Goal: Task Accomplishment & Management: Manage account settings

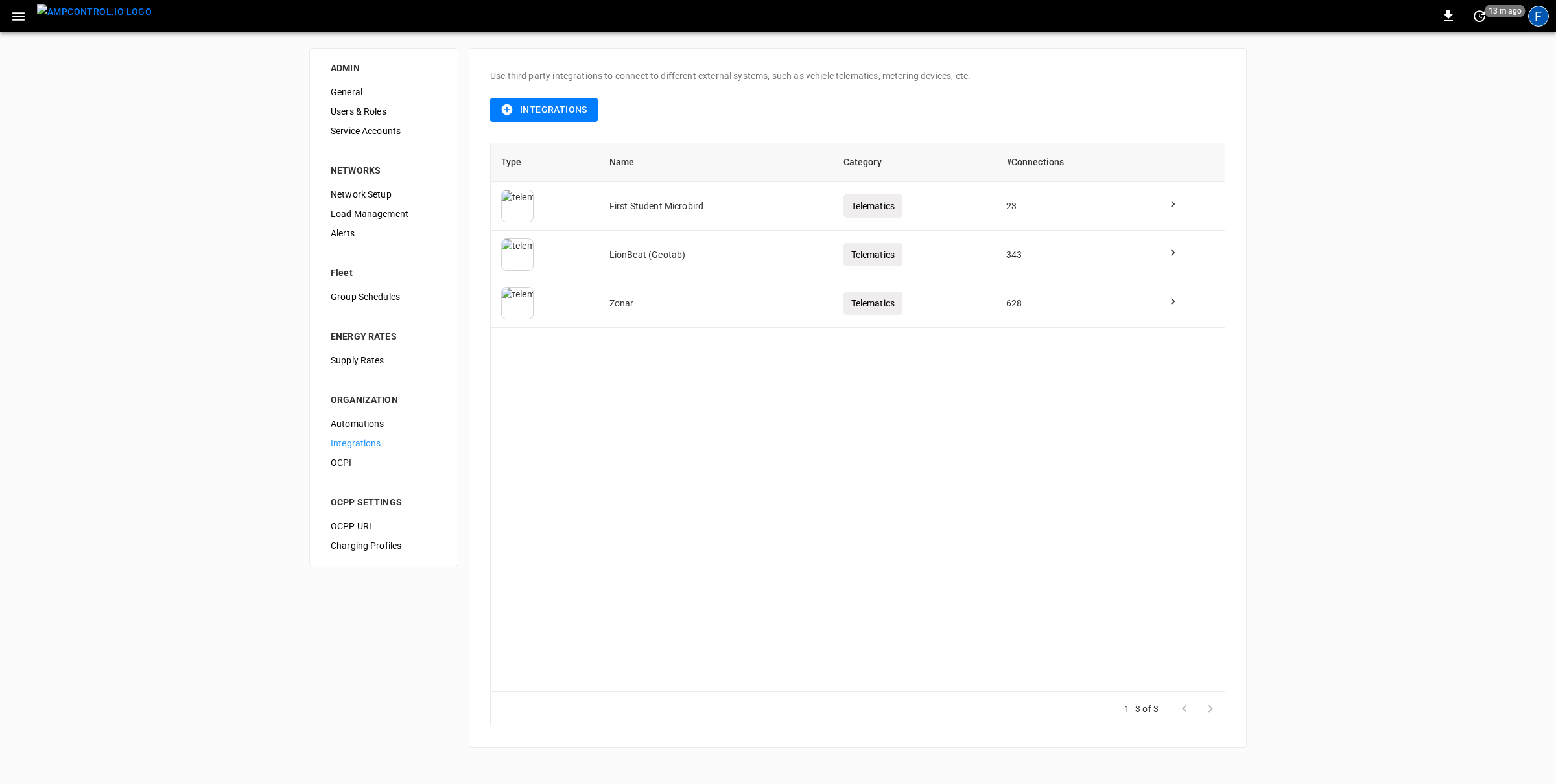
click at [1541, 19] on div "F" at bounding box center [1538, 16] width 21 height 21
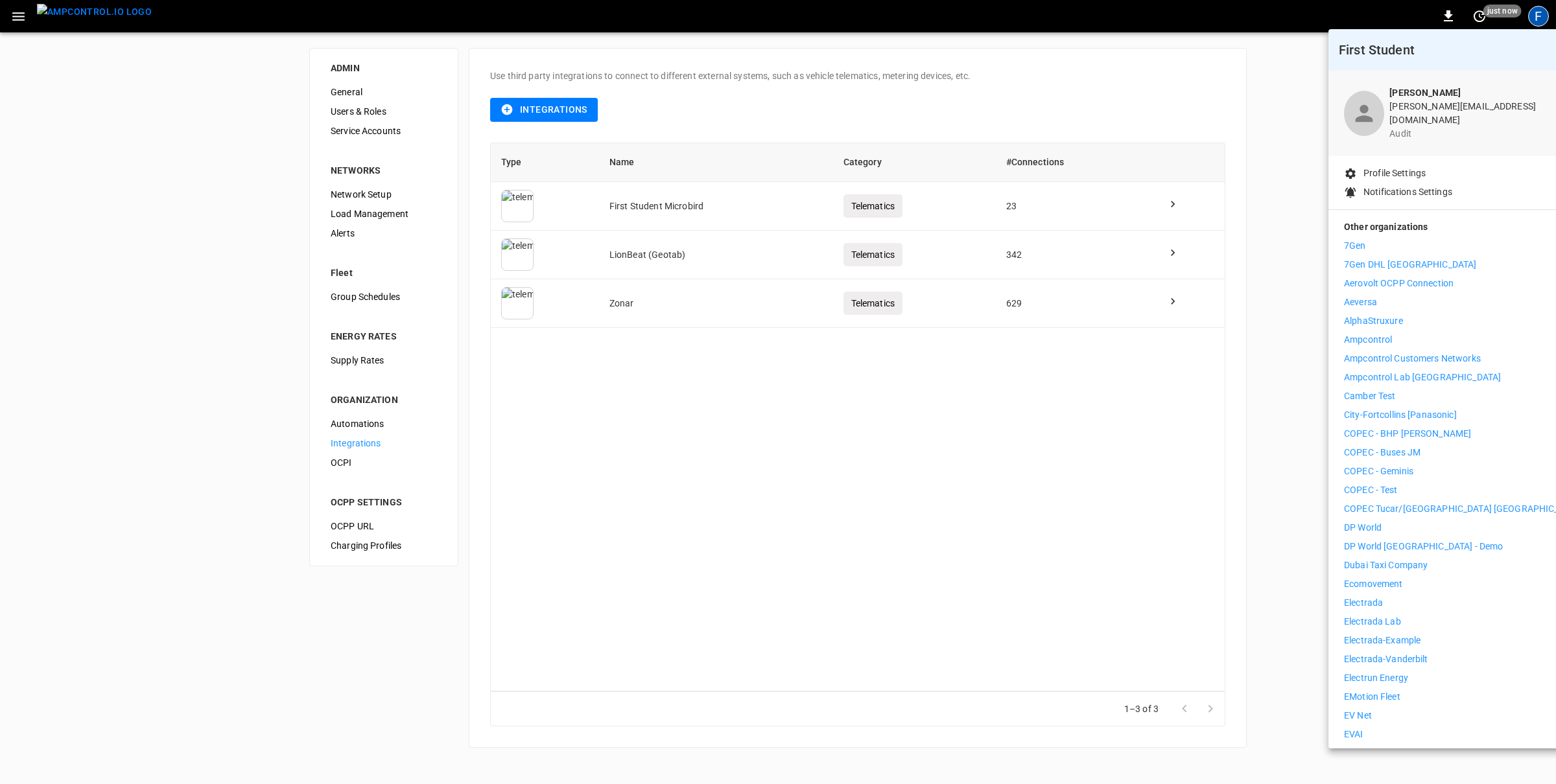
click at [1541, 19] on div at bounding box center [778, 392] width 1556 height 784
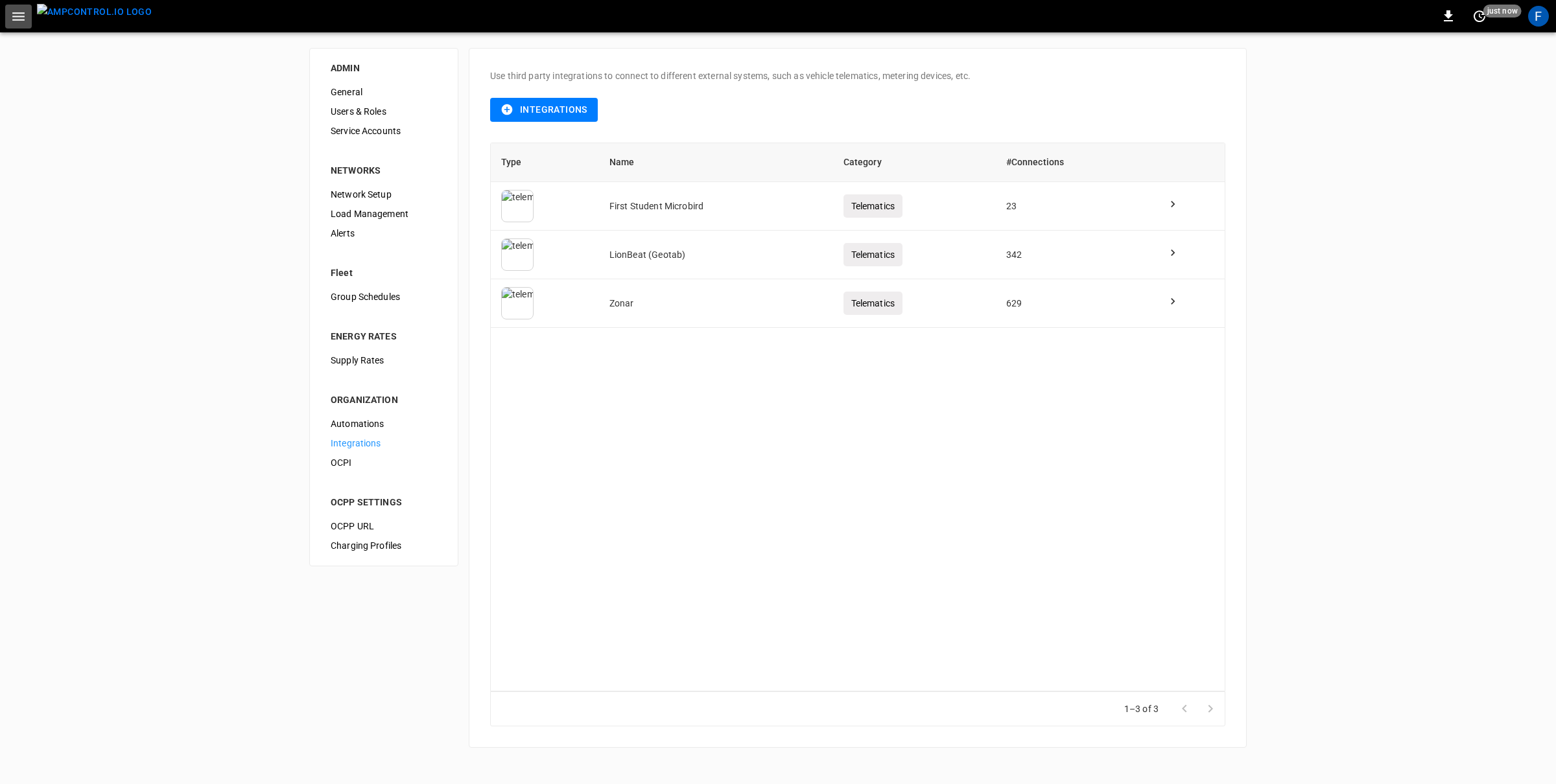
click at [14, 18] on icon "button" at bounding box center [18, 16] width 16 height 16
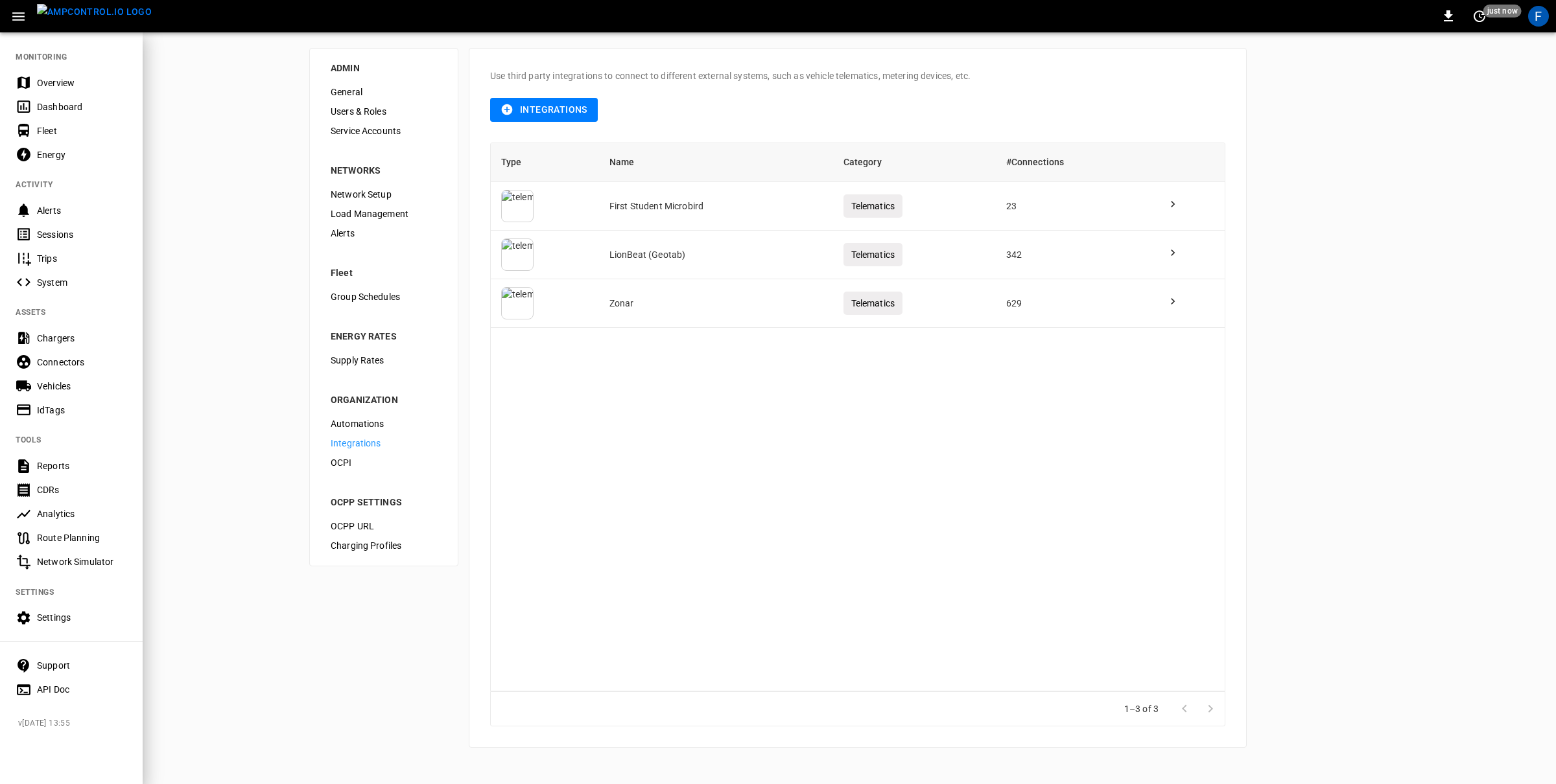
click at [45, 88] on div "Overview" at bounding box center [81, 83] width 90 height 13
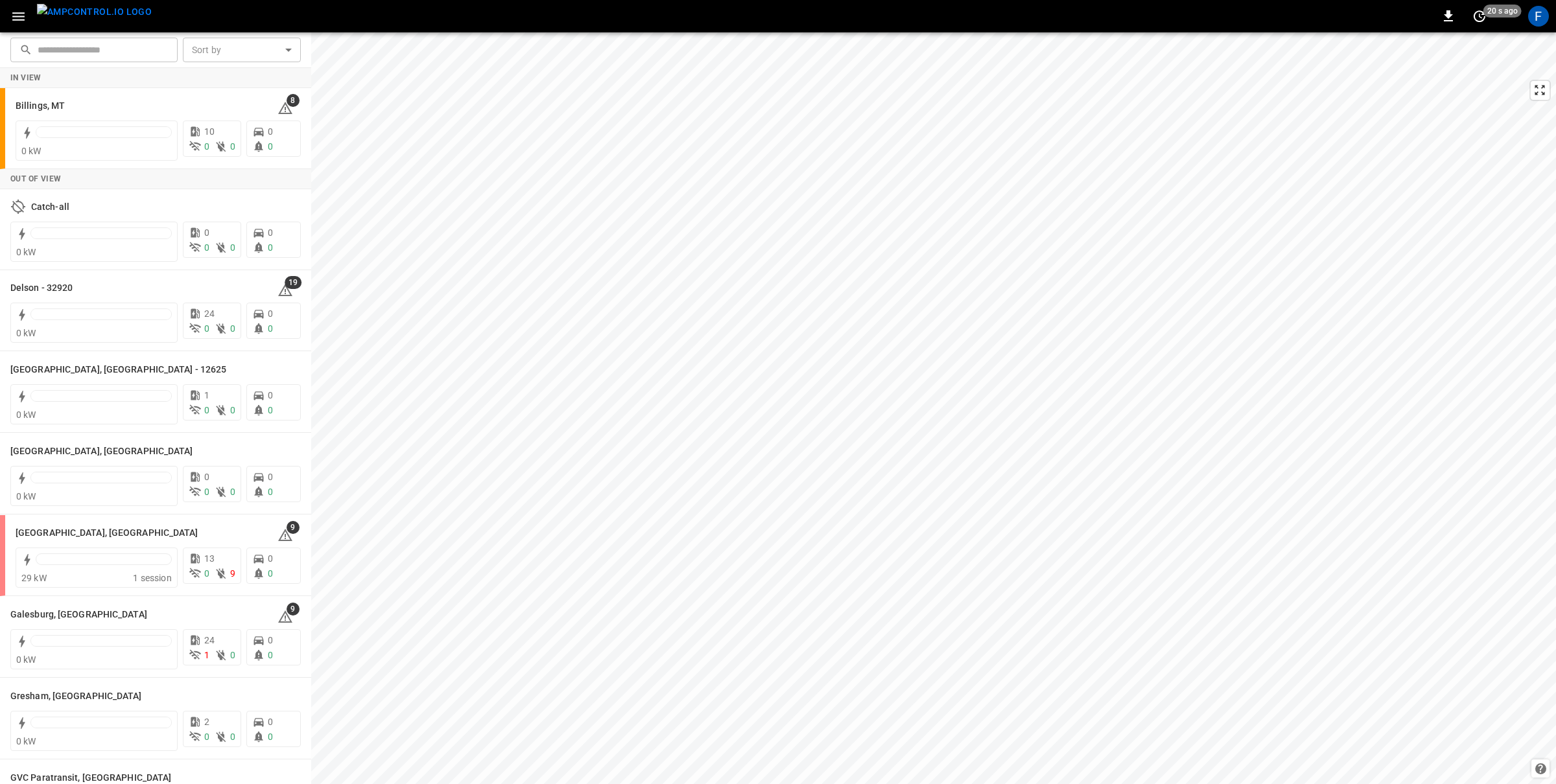
click at [16, 13] on icon "button" at bounding box center [18, 16] width 12 height 8
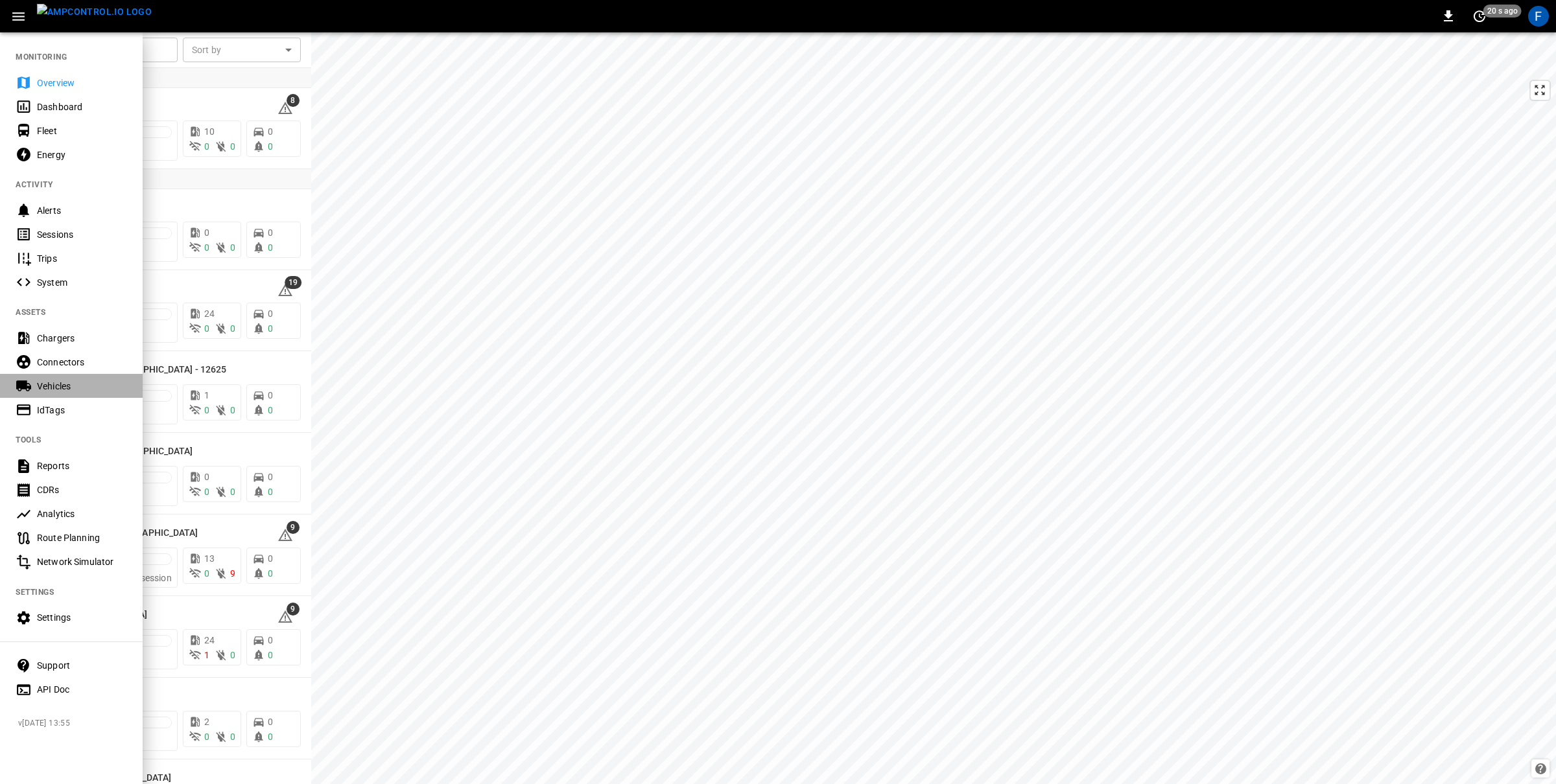
click at [55, 388] on div "Vehicles" at bounding box center [81, 386] width 90 height 13
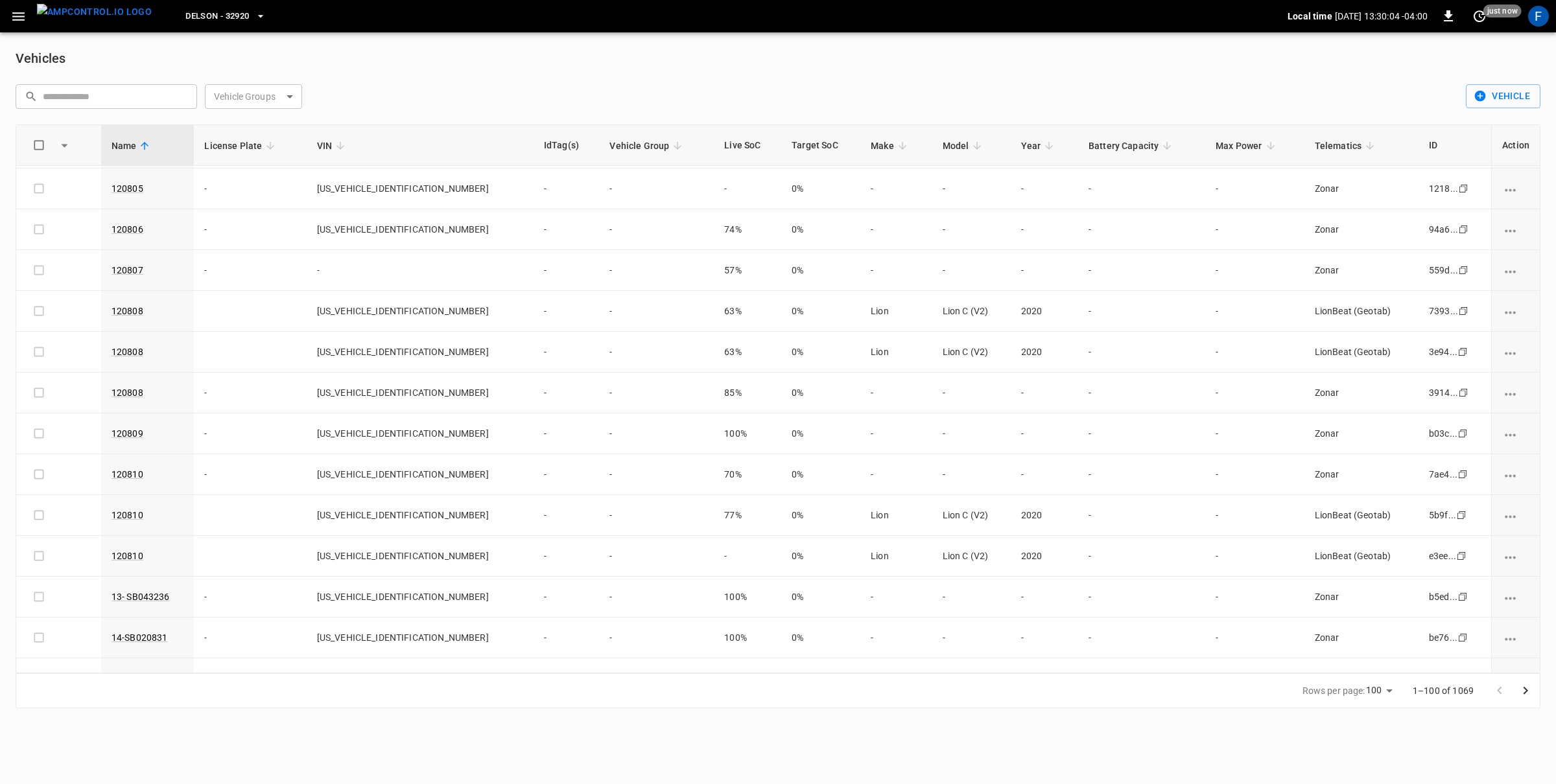
scroll to position [2795, 0]
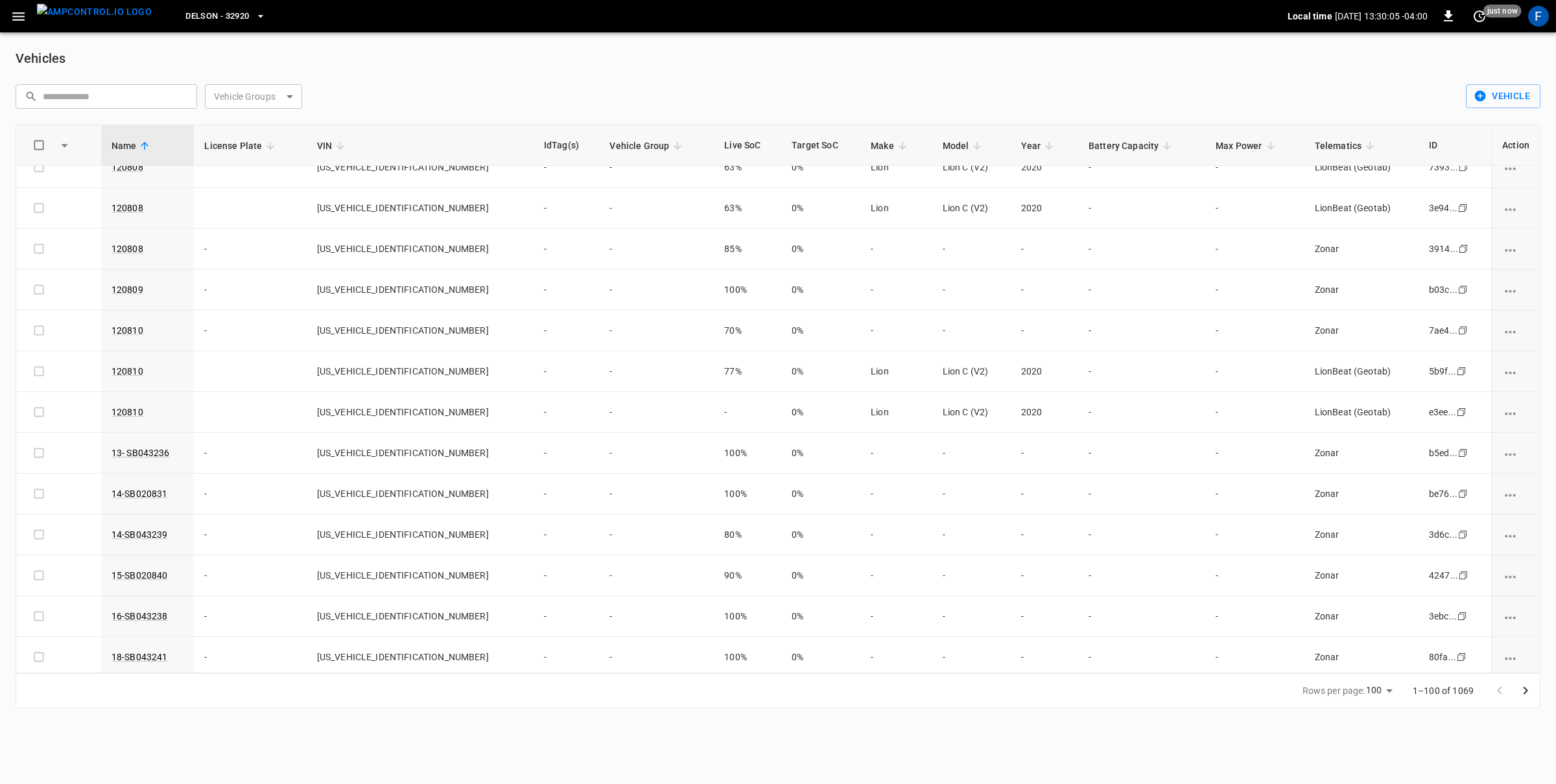
click at [1366, 147] on icon at bounding box center [1370, 146] width 8 height 8
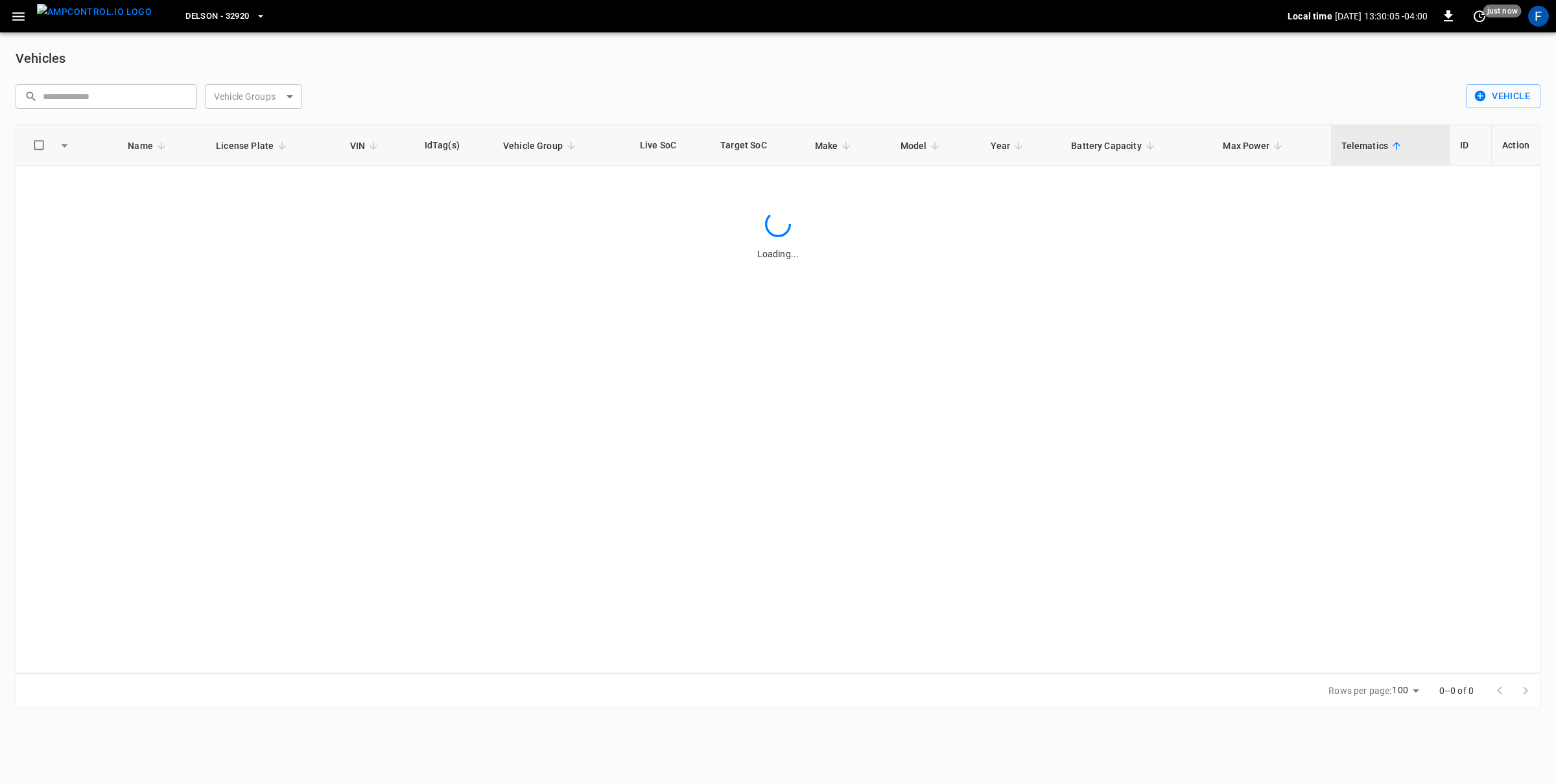
scroll to position [0, 0]
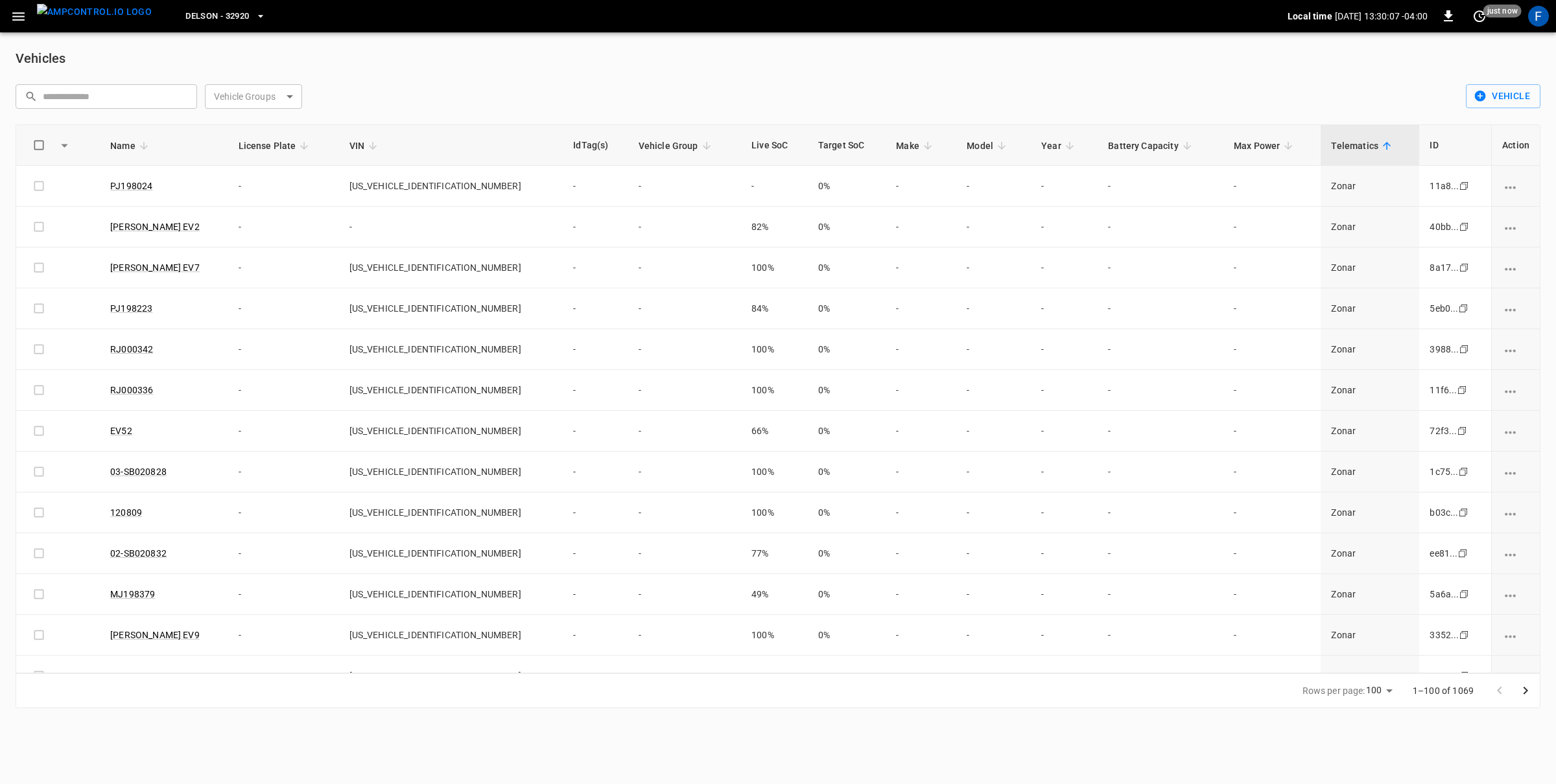
click at [1371, 138] on span "Telematics" at bounding box center [1363, 146] width 64 height 16
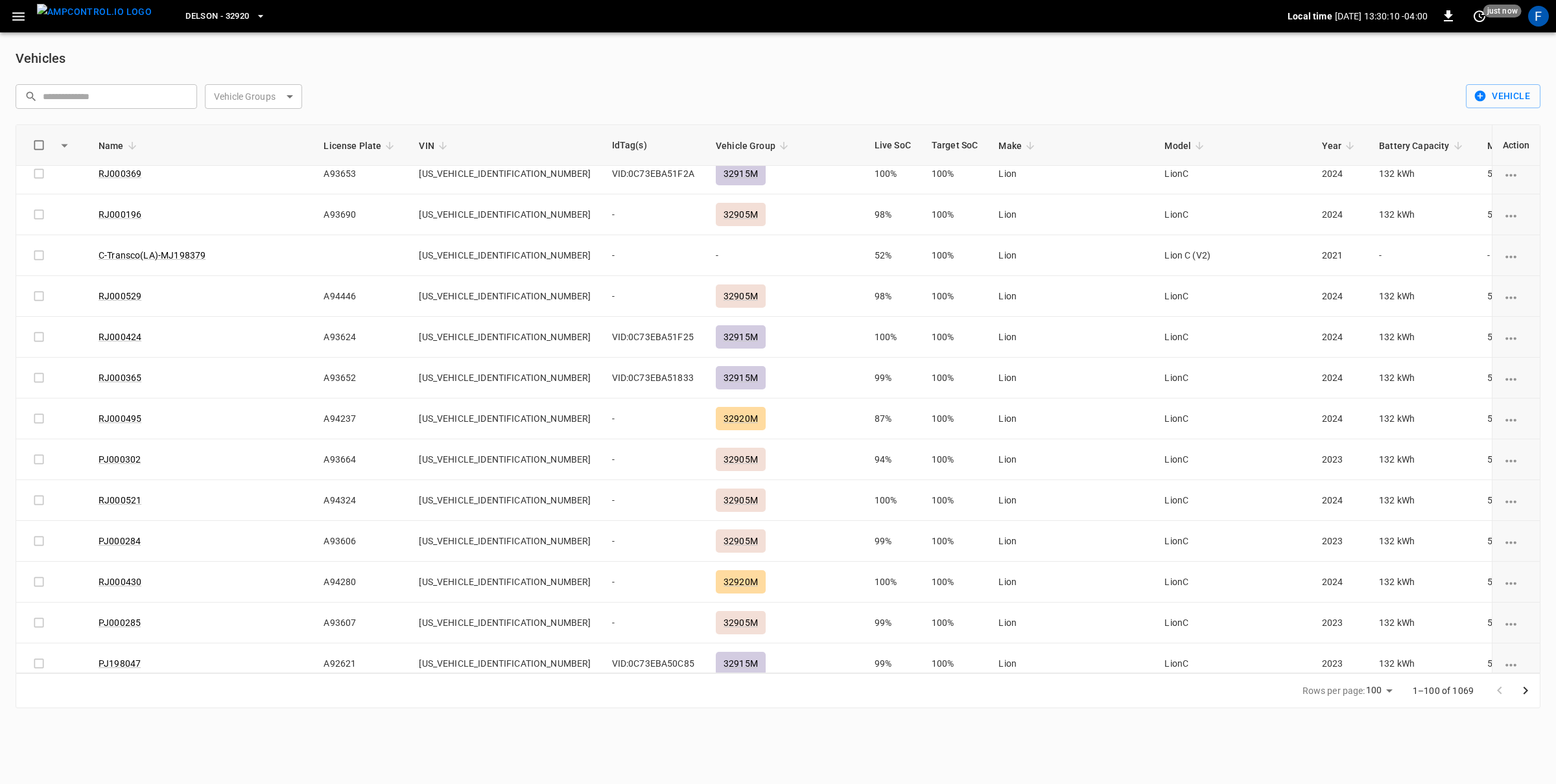
scroll to position [3590, 0]
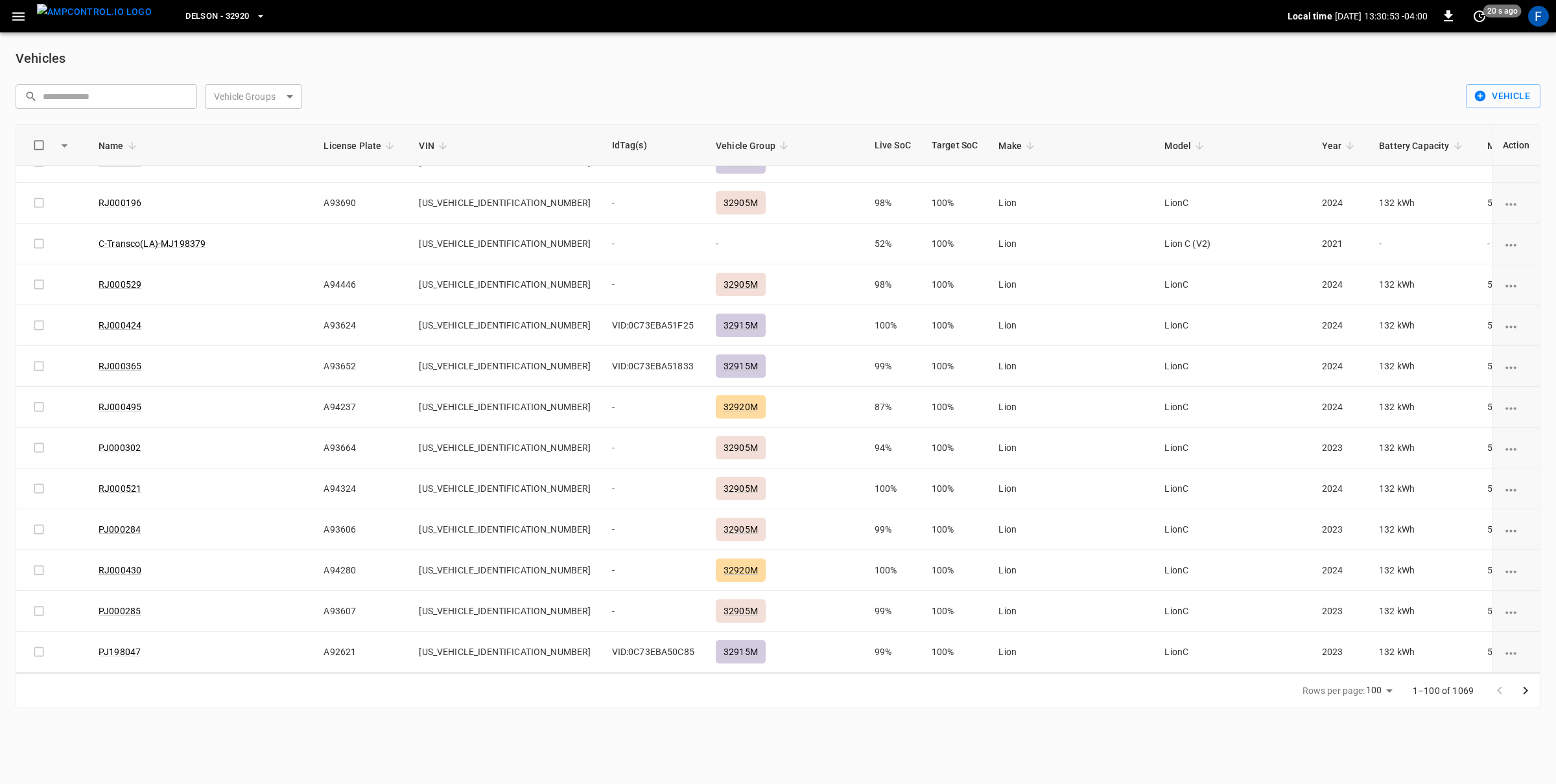
click at [90, 18] on img "menu" at bounding box center [94, 11] width 115 height 16
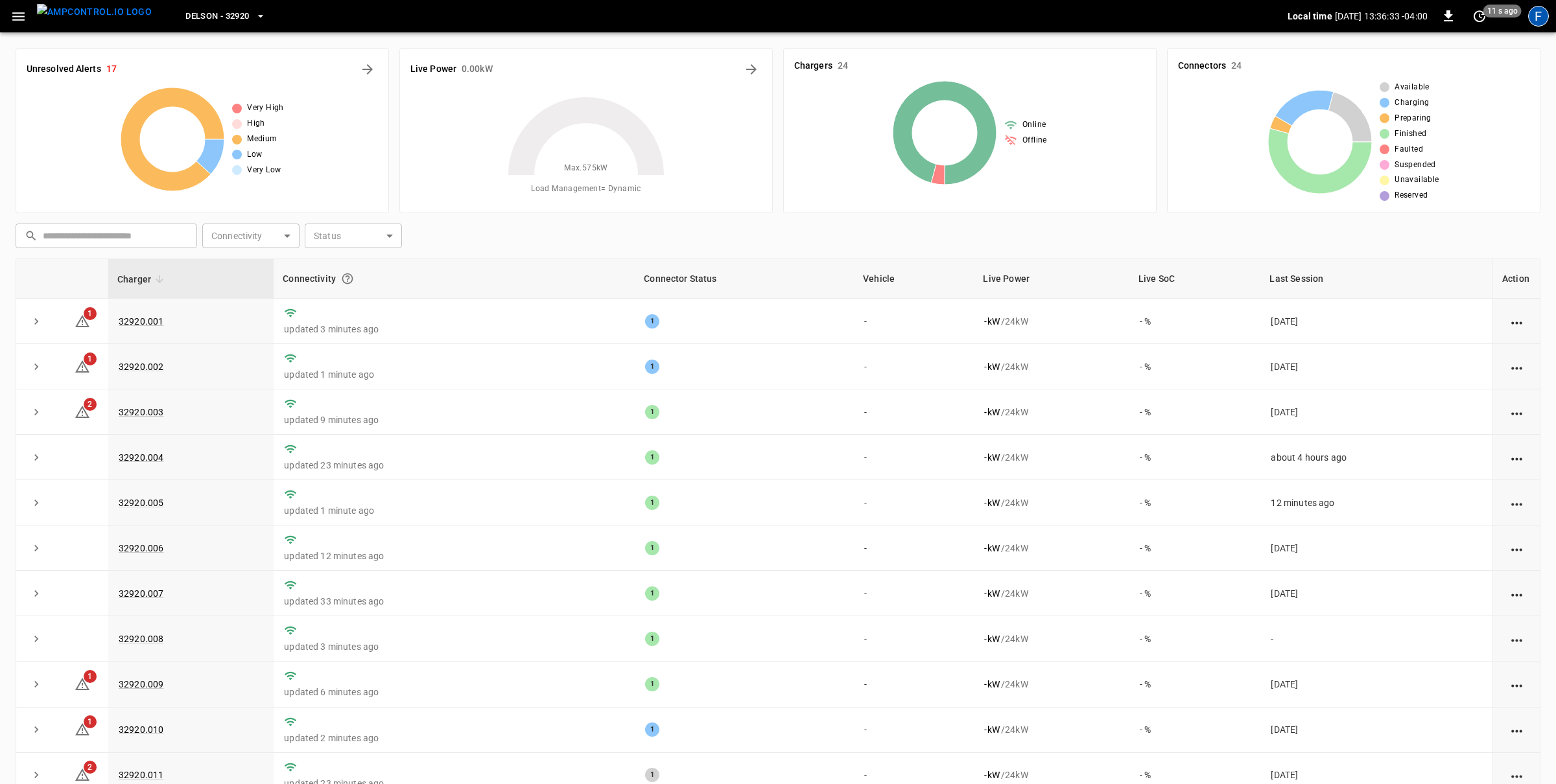
click at [1545, 18] on div "F" at bounding box center [1538, 16] width 21 height 21
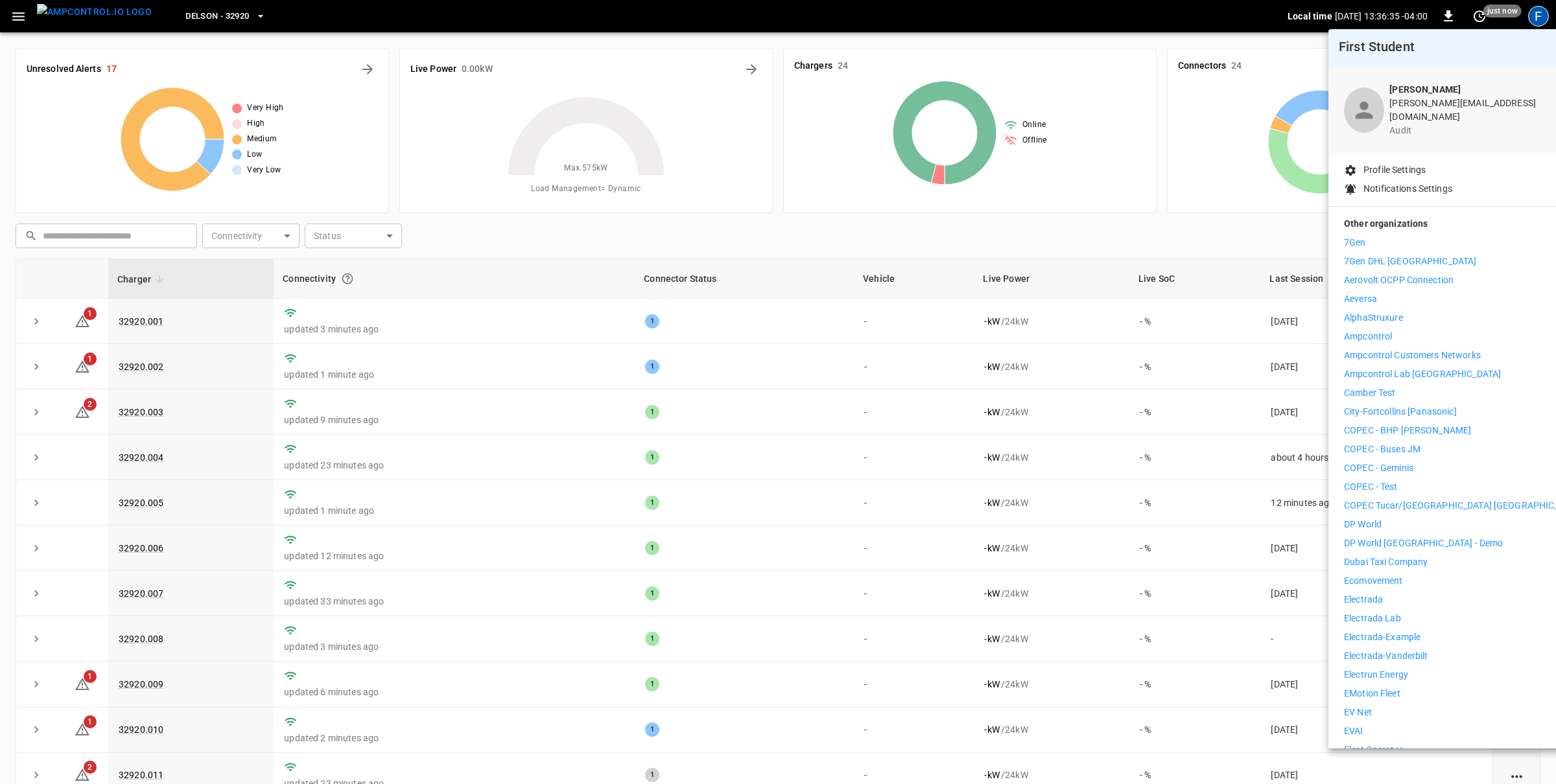
scroll to position [18, 0]
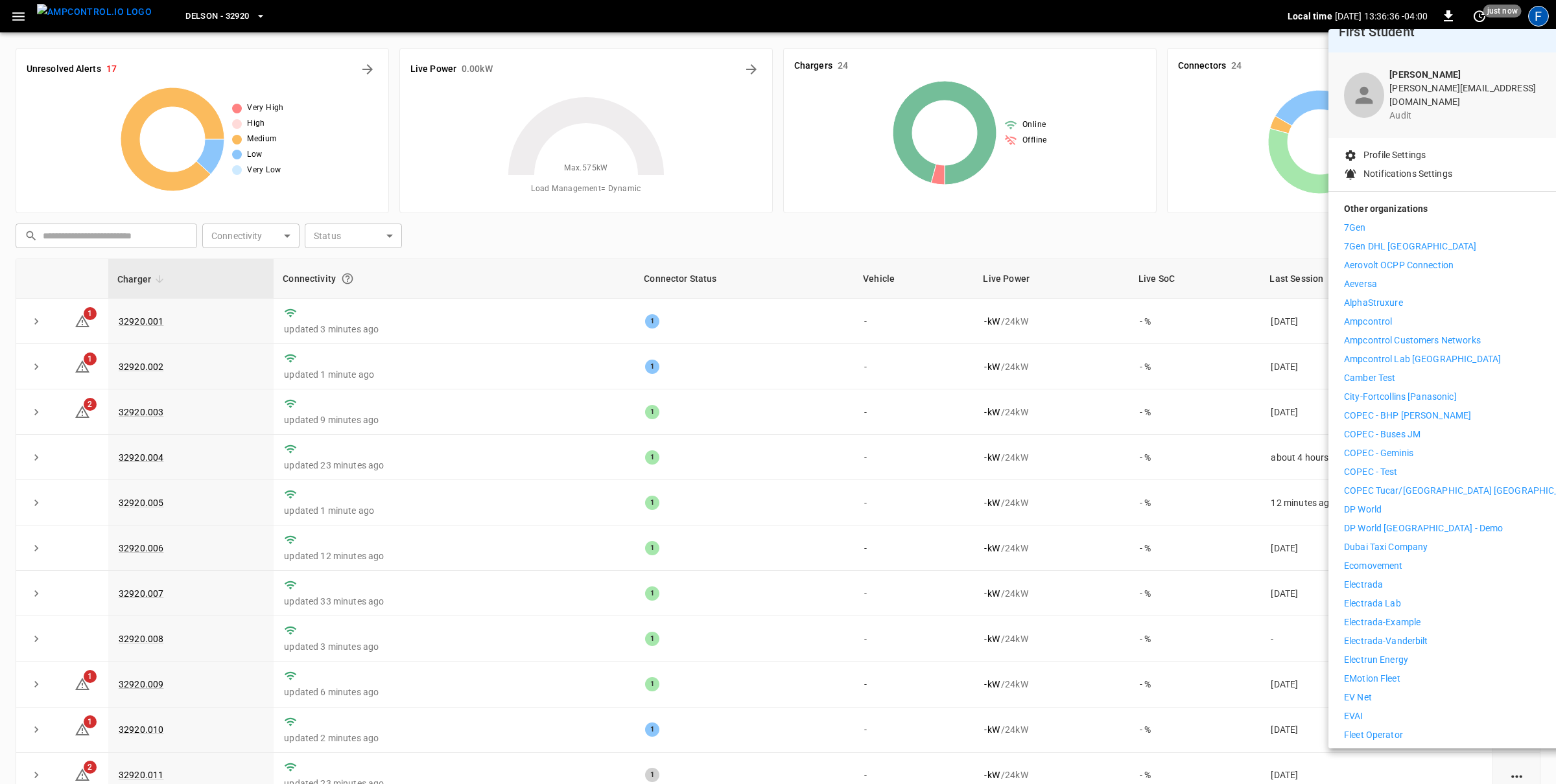
click at [1393, 653] on p "Electrun Energy" at bounding box center [1375, 659] width 64 height 13
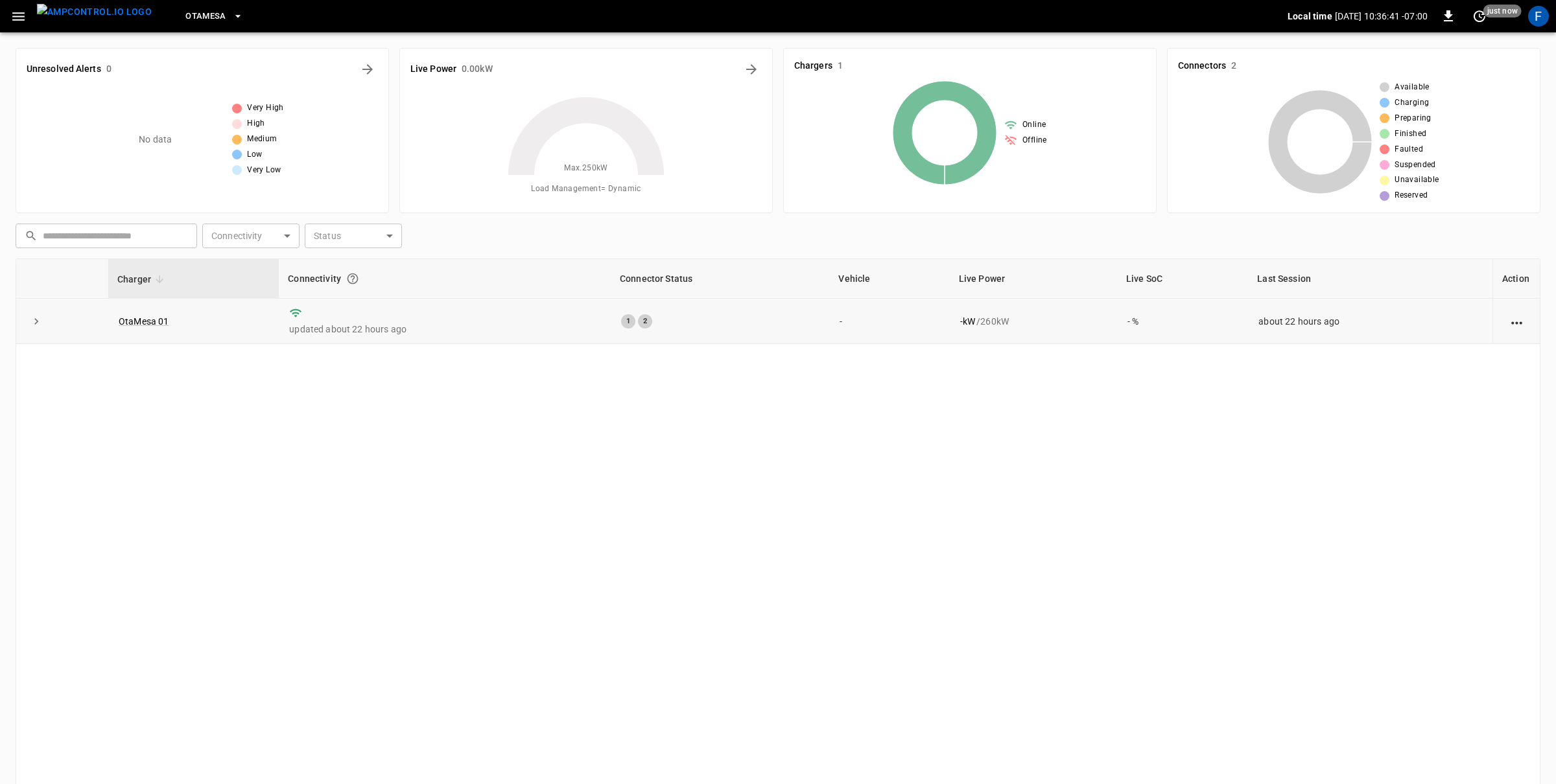
click at [147, 327] on td "OtaMesa 01" at bounding box center [193, 321] width 171 height 45
click at [147, 322] on link "OtaMesa 01" at bounding box center [144, 321] width 56 height 16
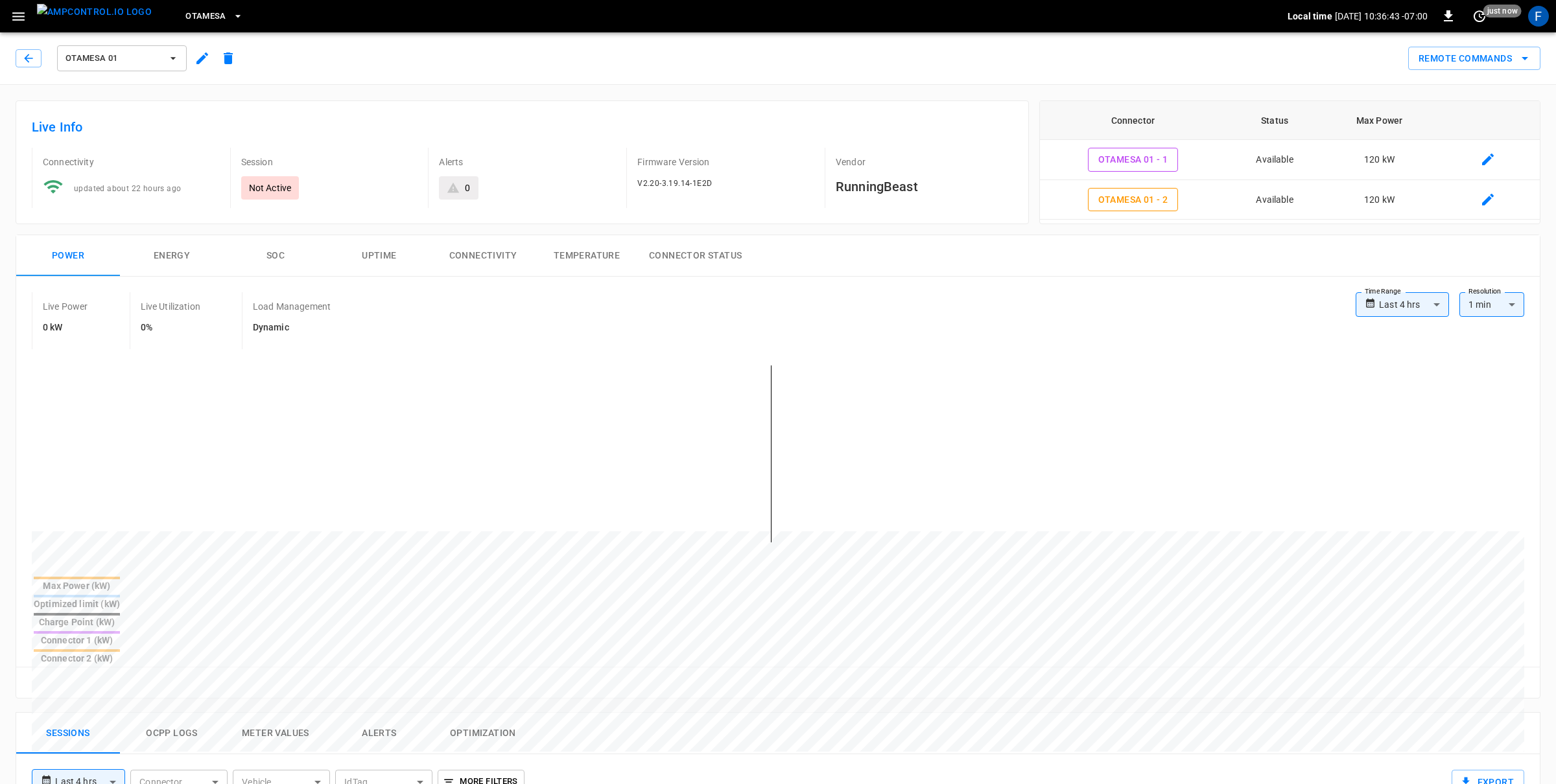
click at [1393, 301] on body "**********" at bounding box center [778, 705] width 1556 height 1410
click at [1405, 415] on li "Last 14 days" at bounding box center [1402, 420] width 93 height 21
type input "**********"
type input "***"
type input "**********"
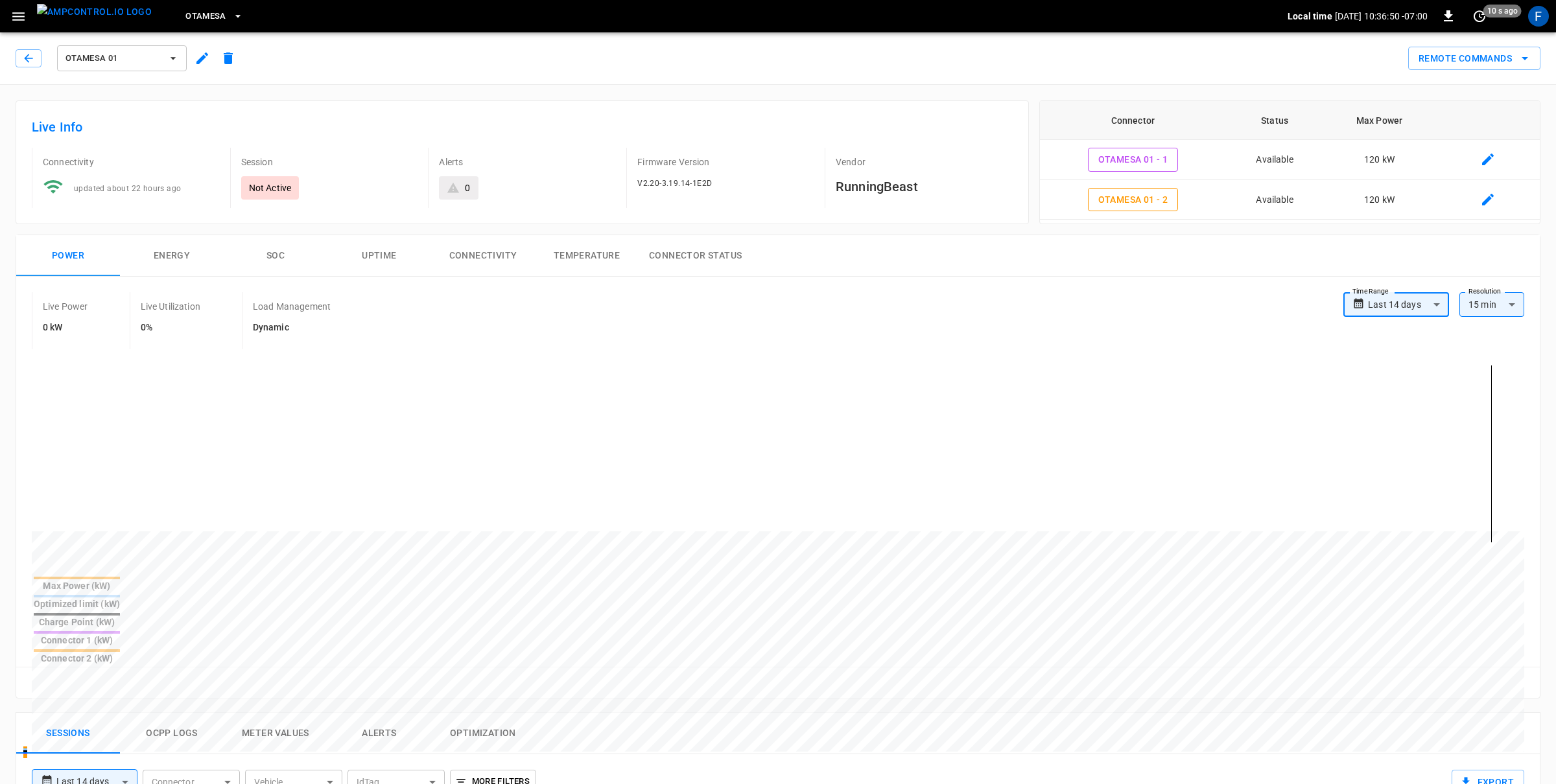
click at [79, 16] on img "menu" at bounding box center [94, 11] width 115 height 16
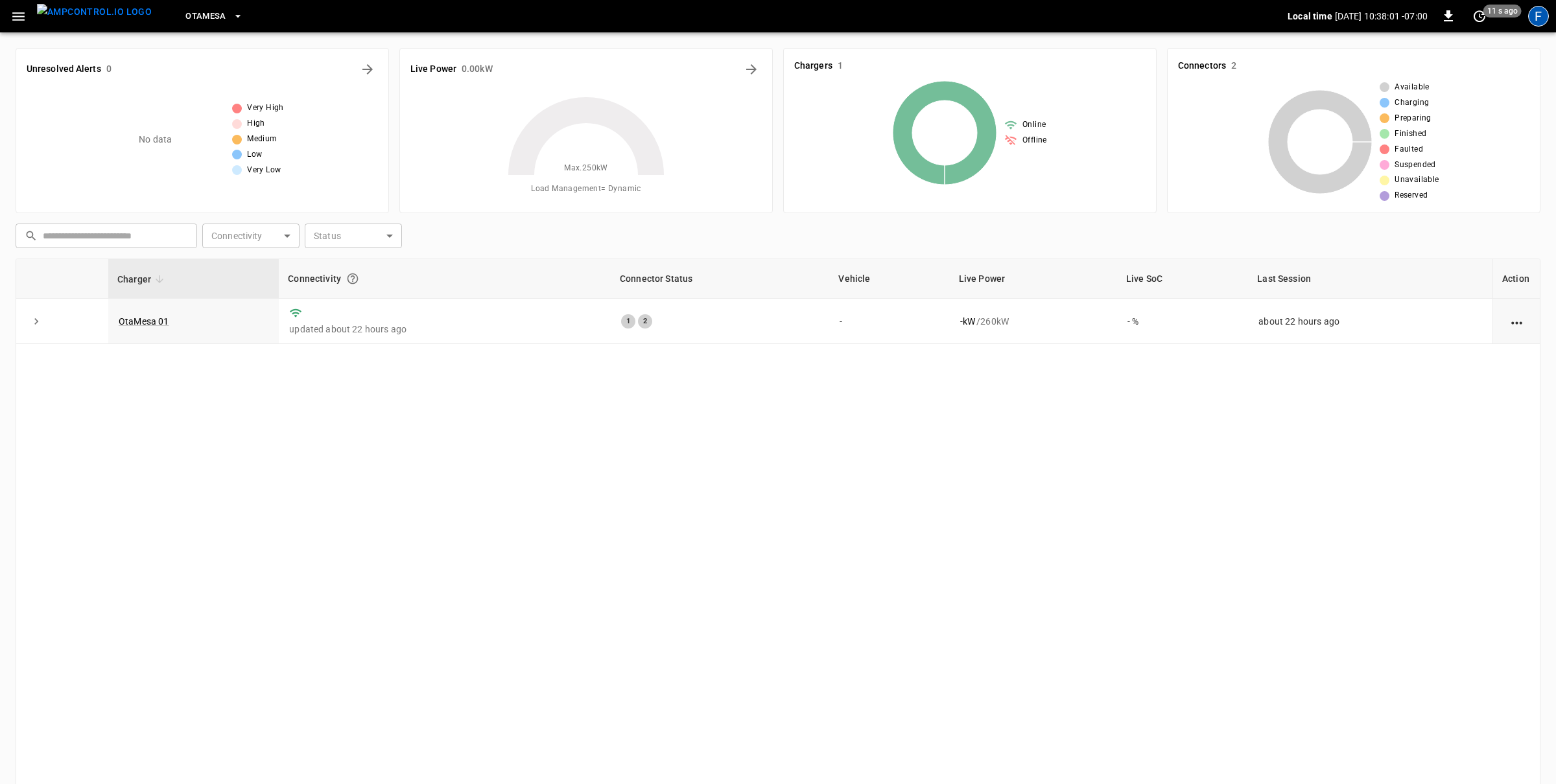
click at [1543, 23] on div "F" at bounding box center [1538, 16] width 21 height 21
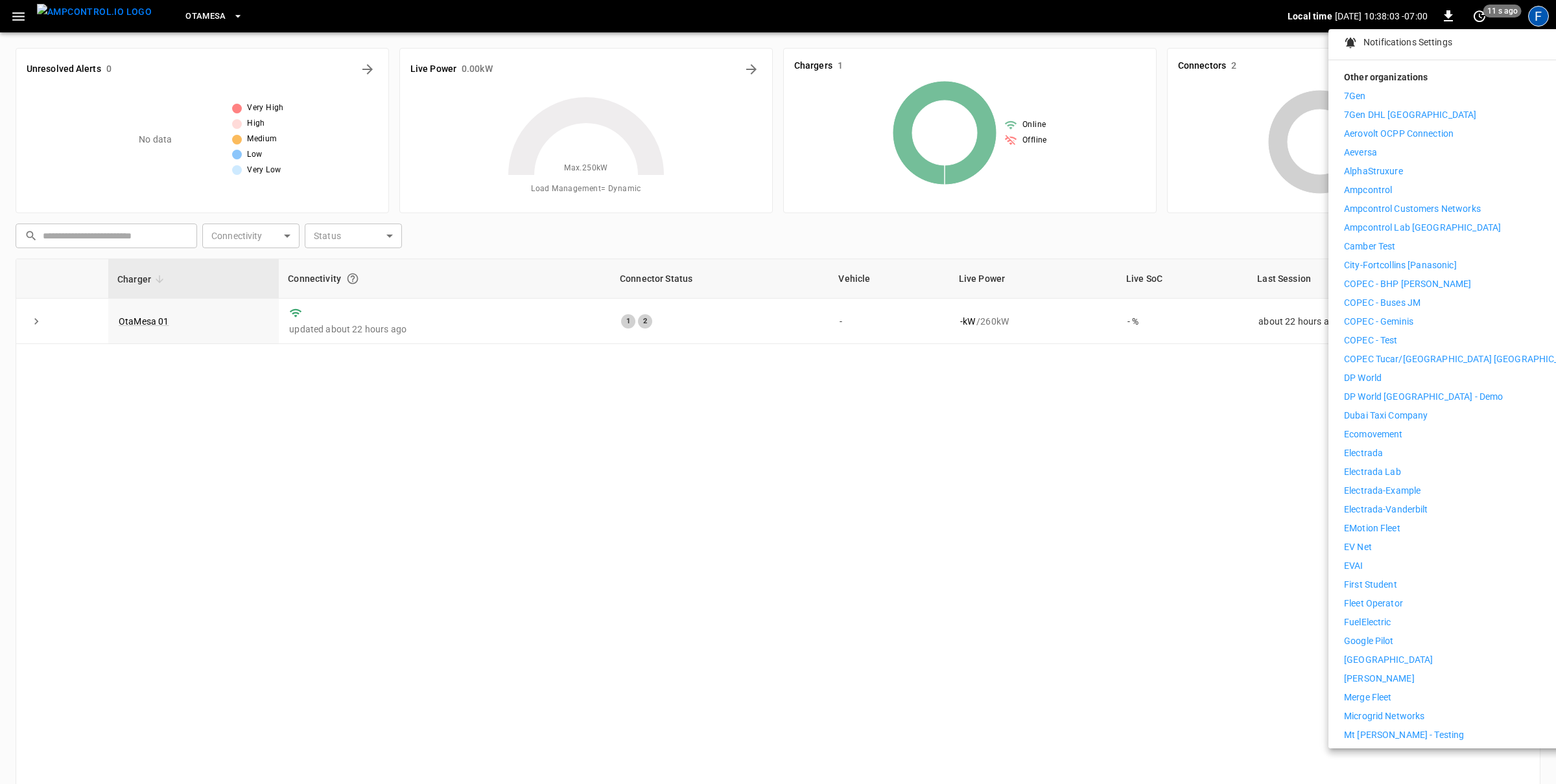
scroll to position [151, 0]
click at [1414, 689] on li "Merge Fleet" at bounding box center [1463, 696] width 239 height 13
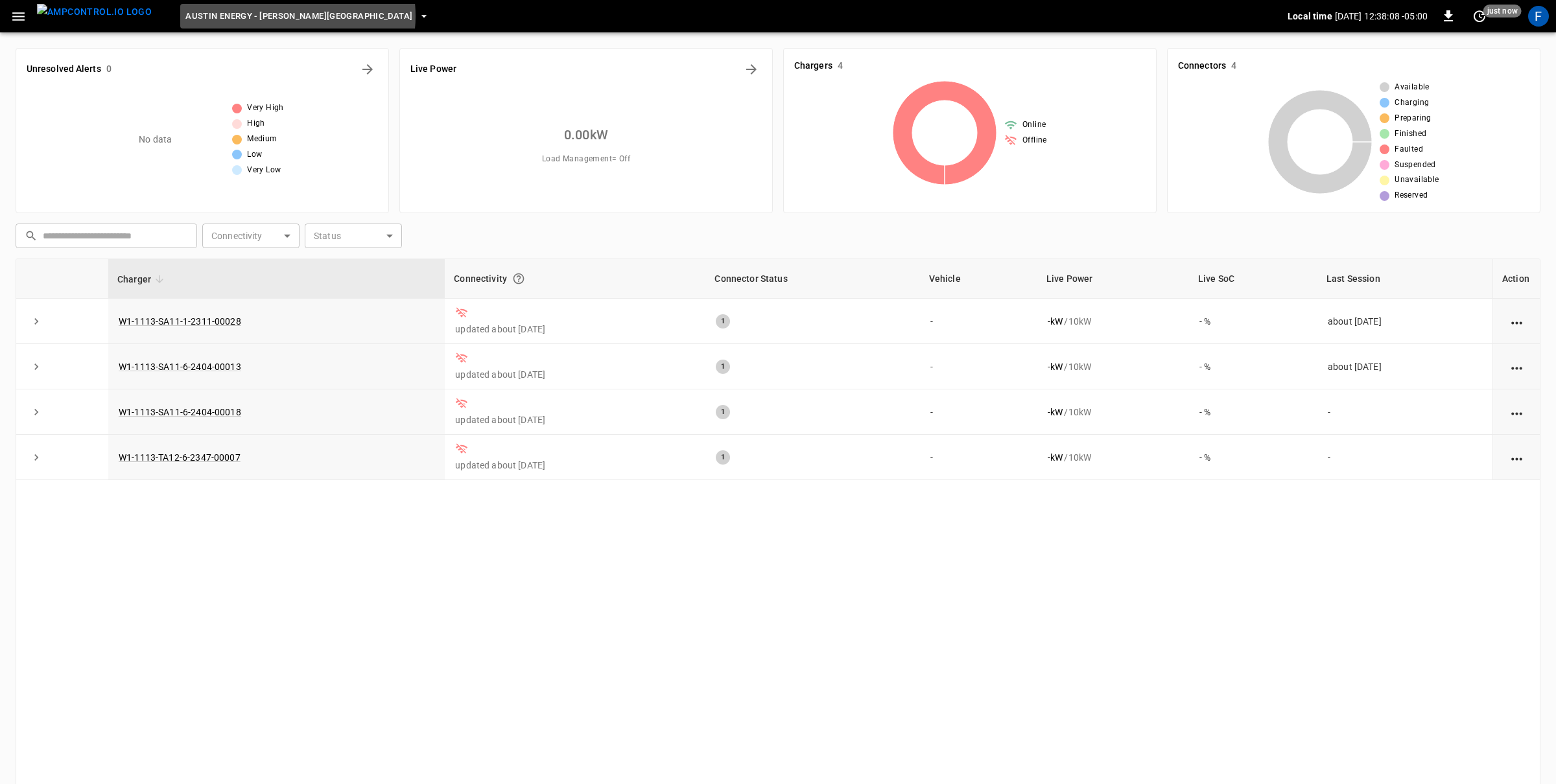
click at [270, 16] on span "Austin Energy - Decker Creek Power Station" at bounding box center [299, 16] width 227 height 15
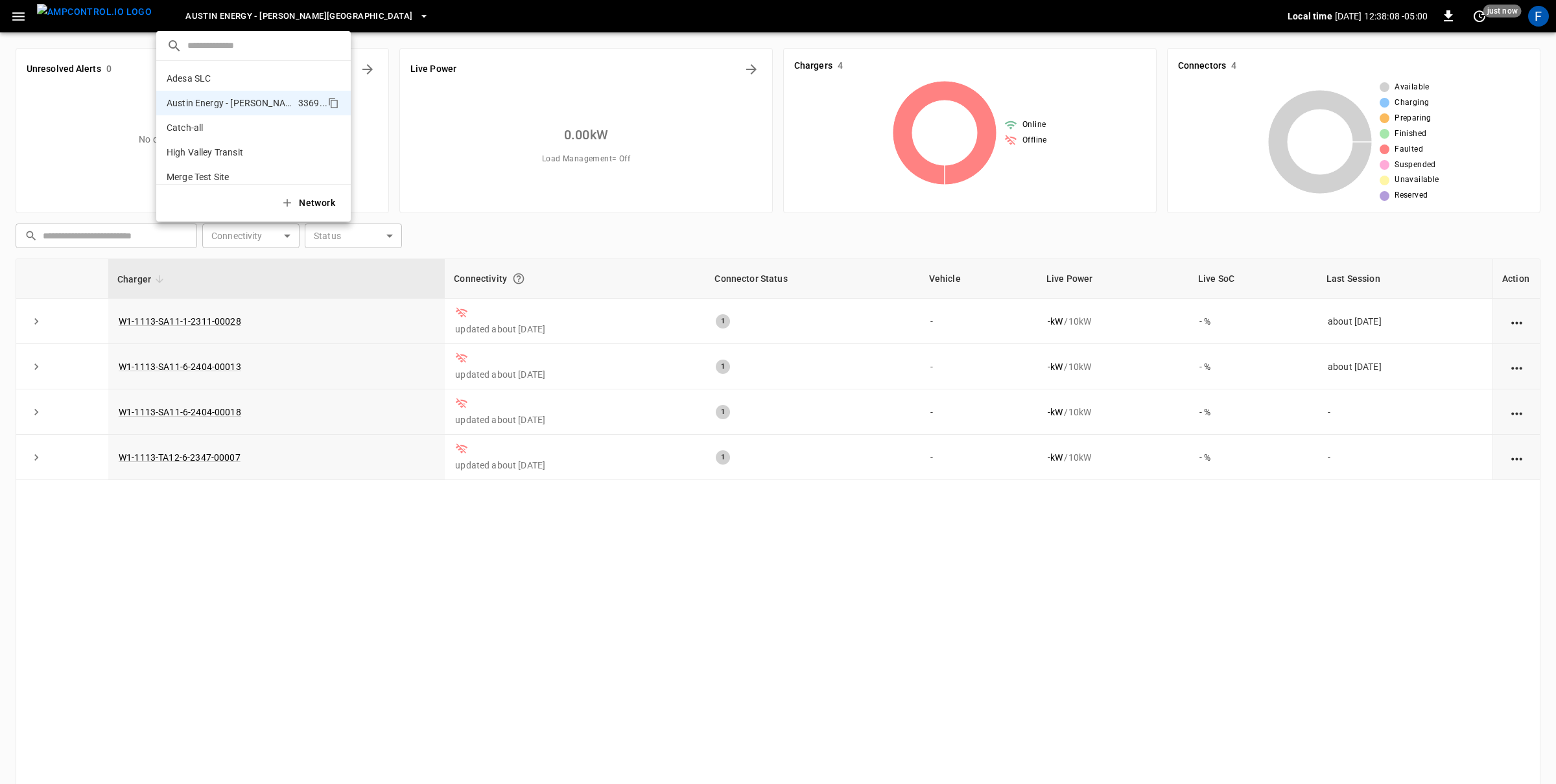
scroll to position [21, 0]
click at [270, 16] on div at bounding box center [778, 392] width 1556 height 784
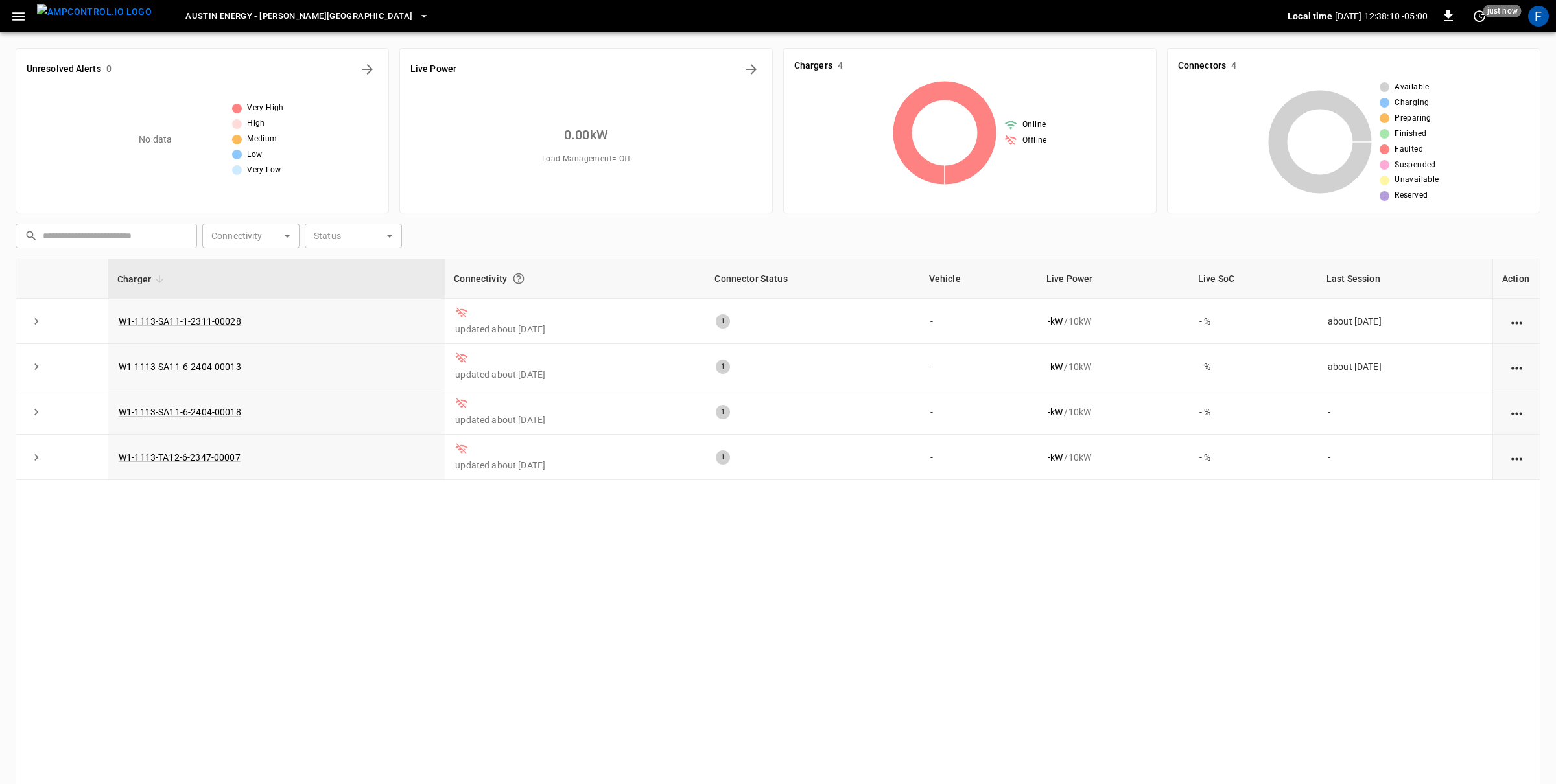
click at [33, 16] on button "menu" at bounding box center [94, 16] width 125 height 33
click at [19, 16] on icon "button" at bounding box center [18, 16] width 12 height 8
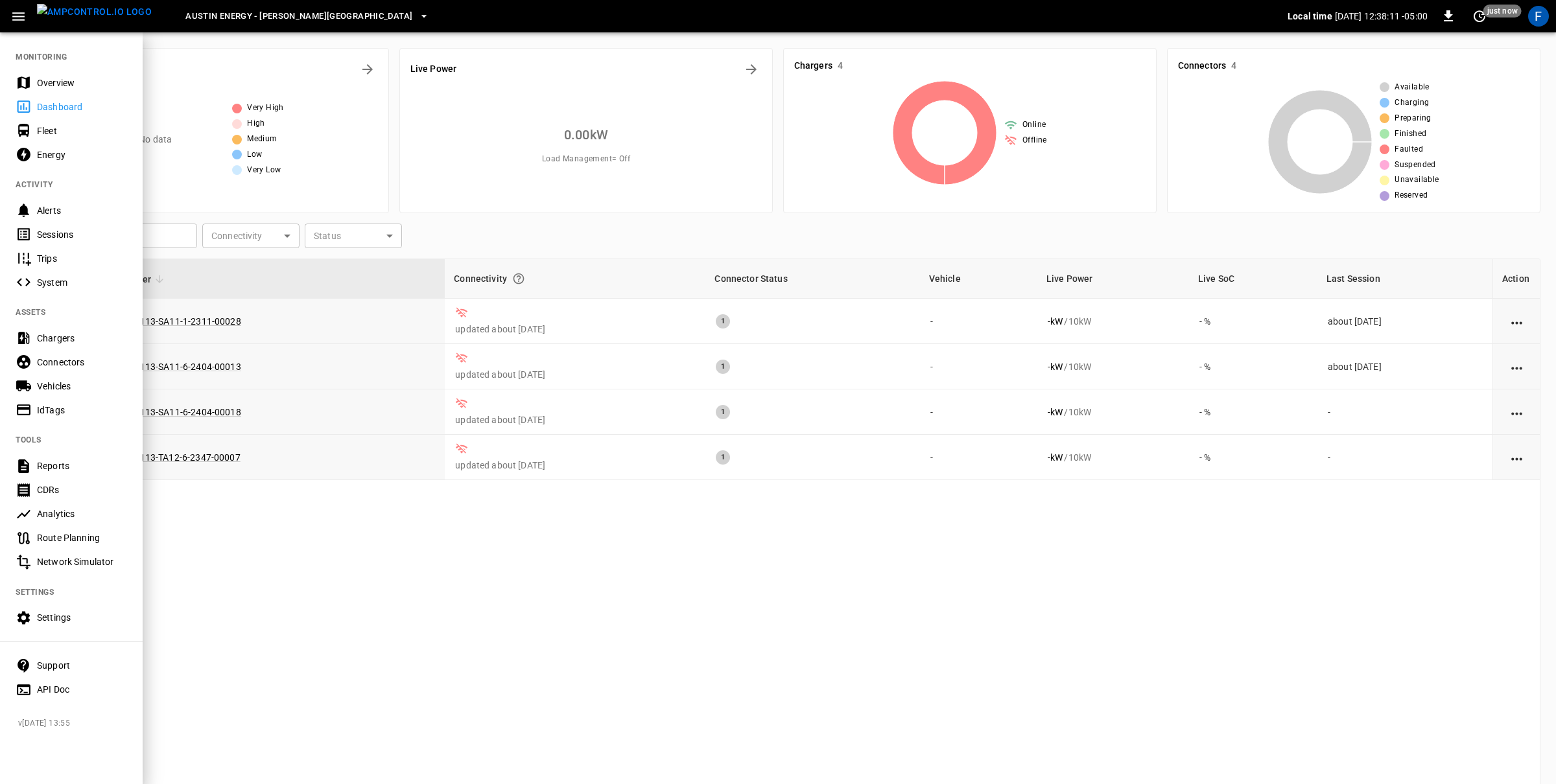
click at [50, 81] on div "Overview" at bounding box center [81, 83] width 90 height 13
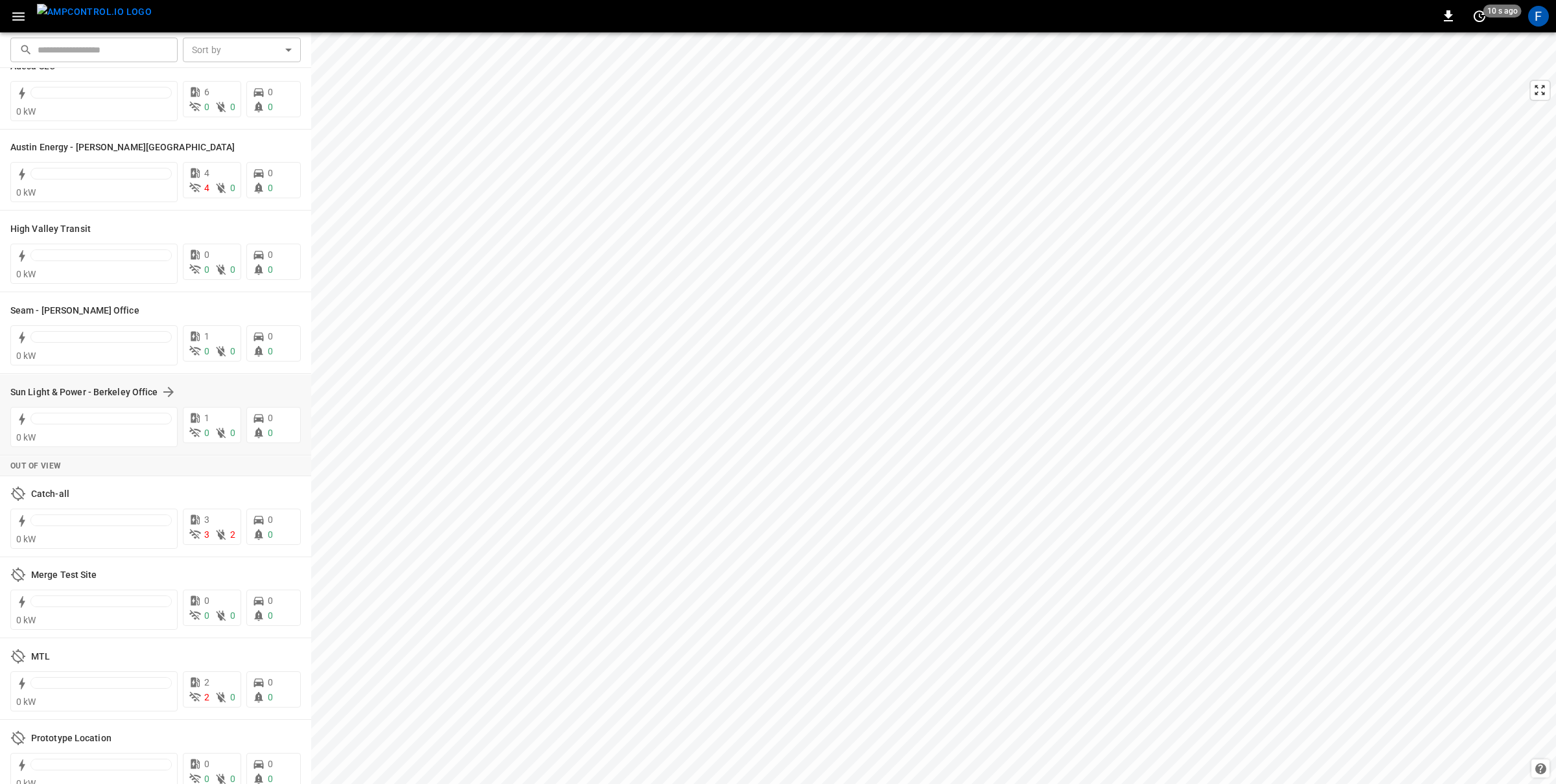
scroll to position [58, 0]
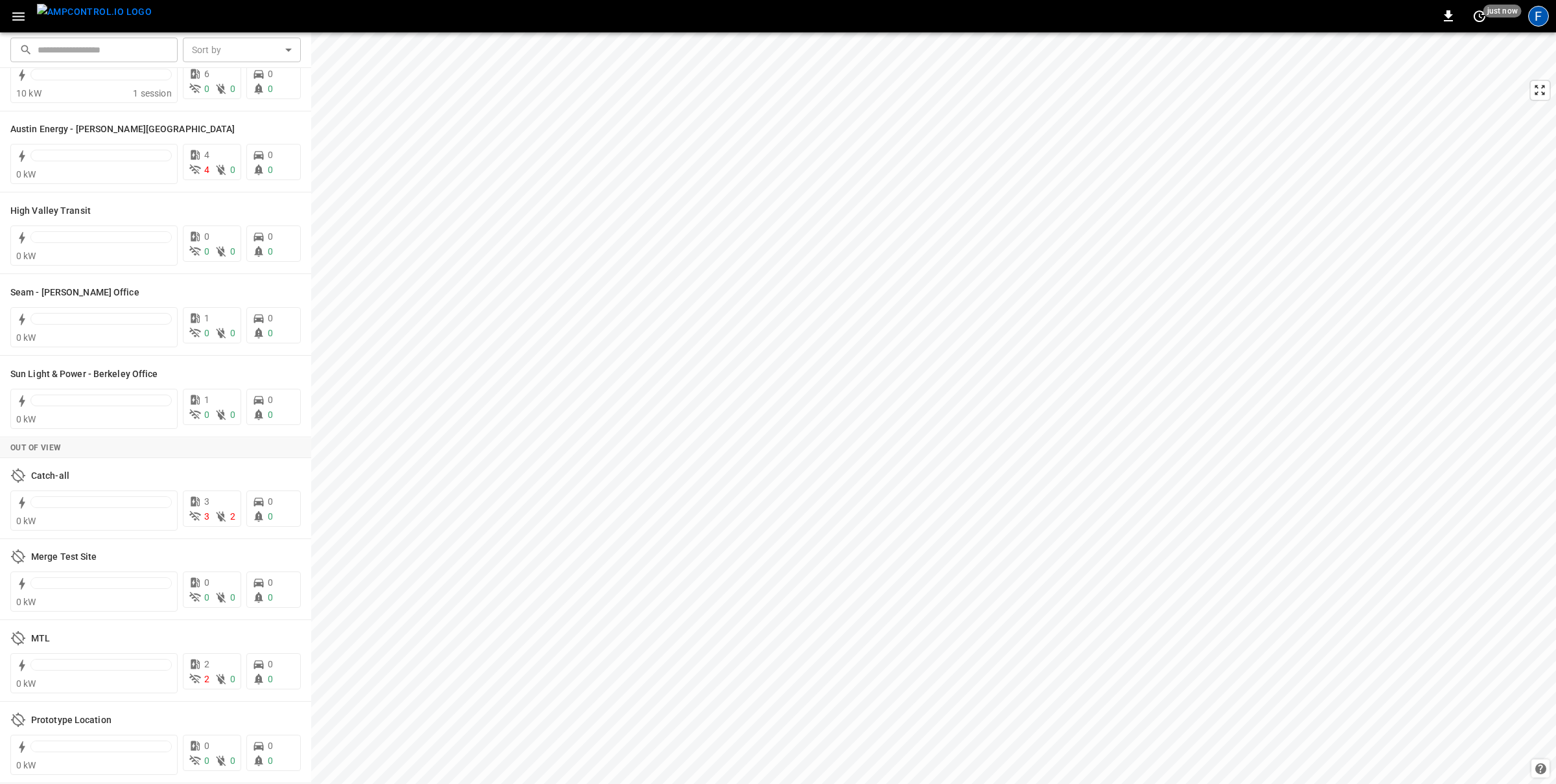
click at [1540, 25] on div "F" at bounding box center [1538, 16] width 21 height 21
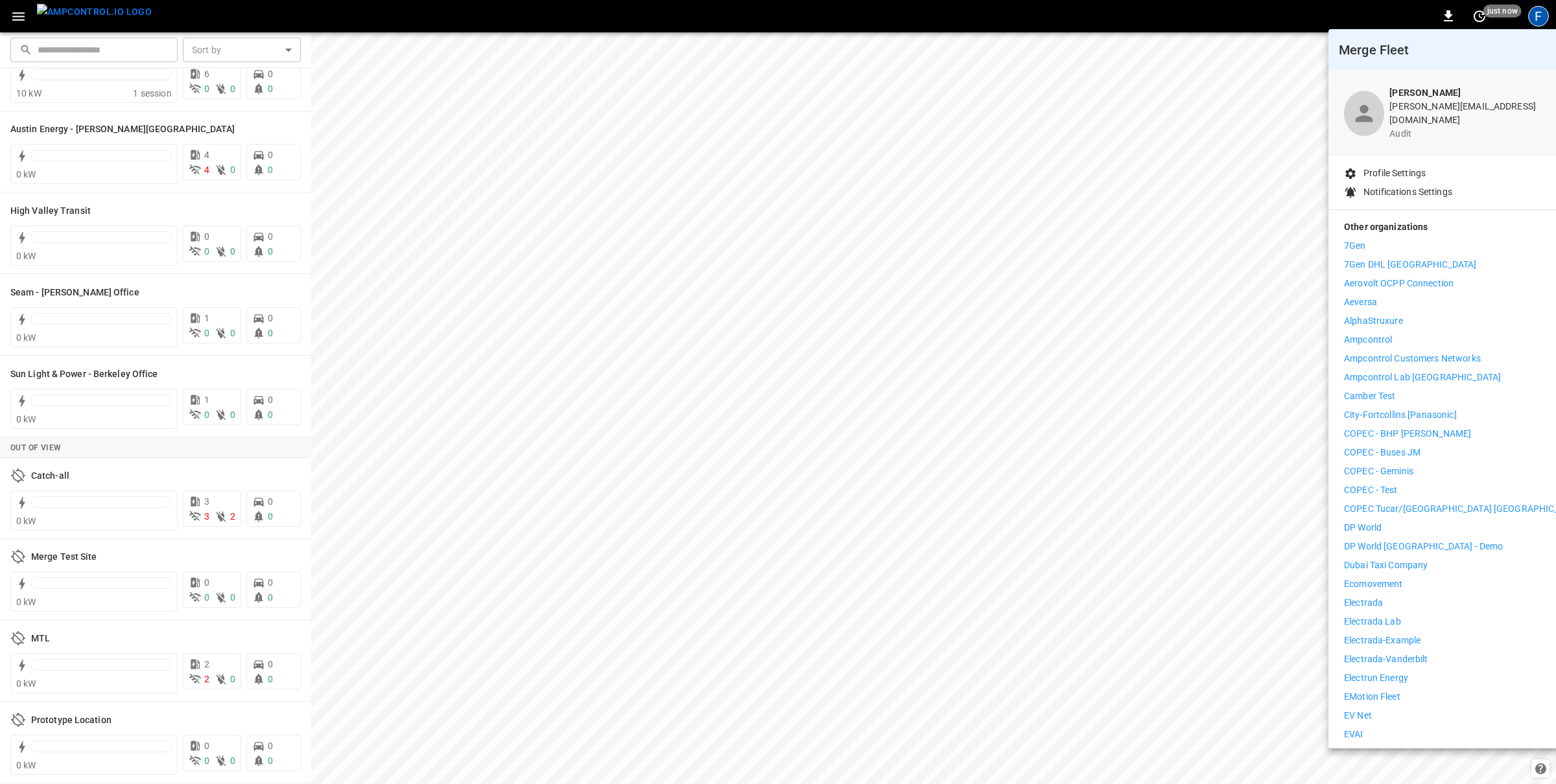
scroll to position [29, 0]
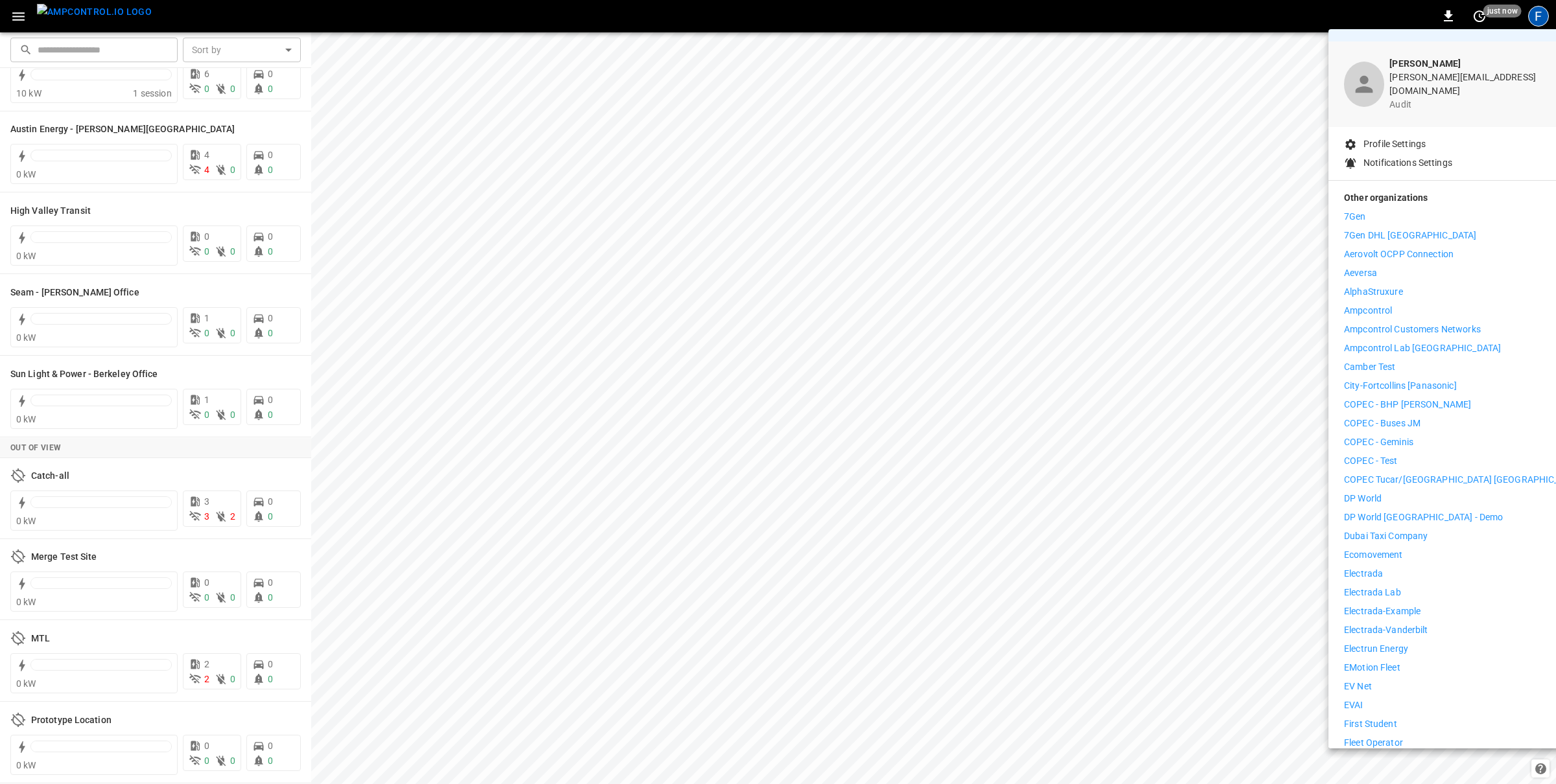
click at [1356, 701] on p "EVAI" at bounding box center [1353, 705] width 19 height 13
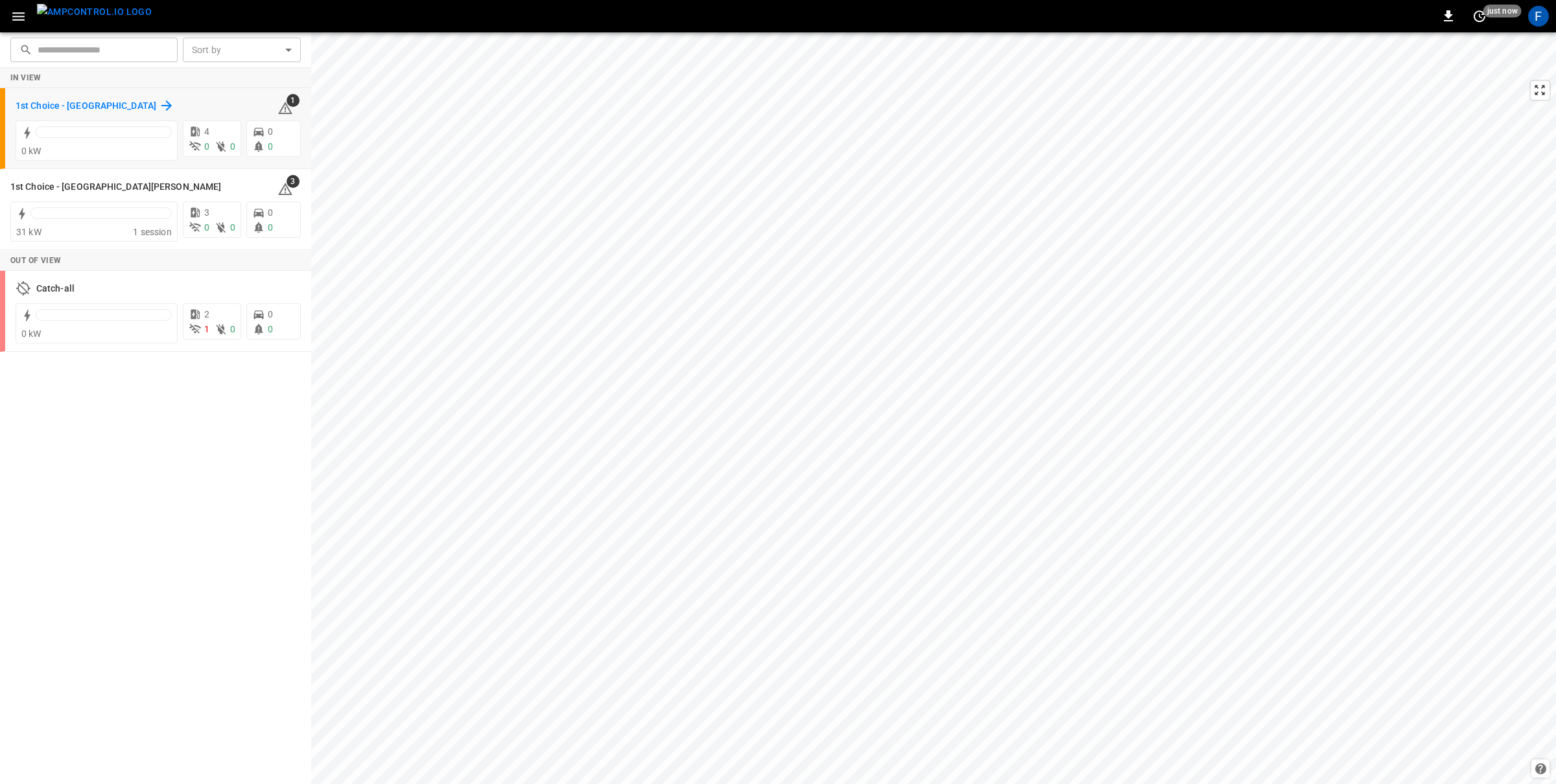
click at [84, 105] on h6 "1st Choice - Riverside" at bounding box center [86, 106] width 141 height 14
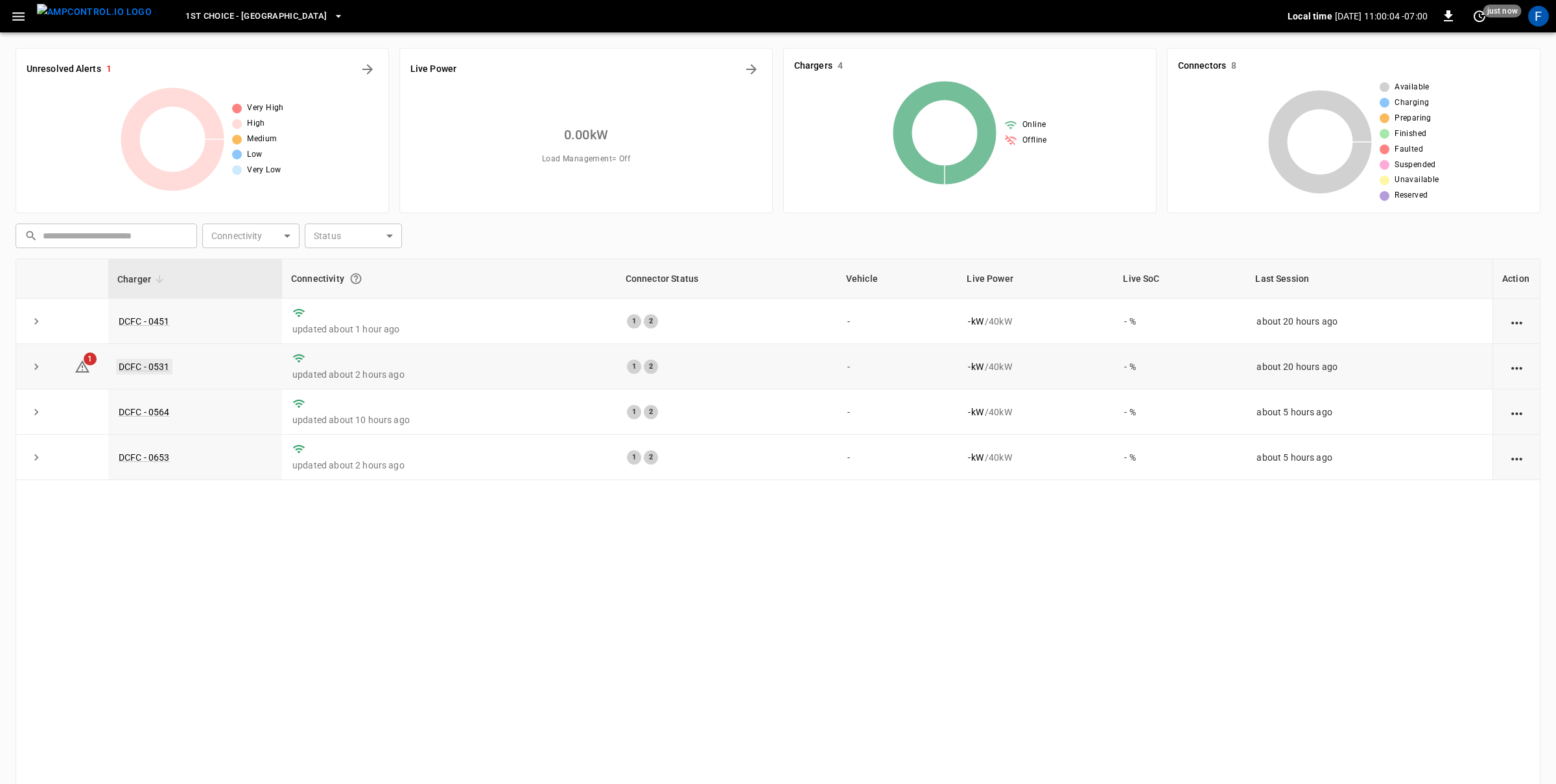
click at [128, 365] on link "DCFC - 0531" at bounding box center [144, 367] width 57 height 16
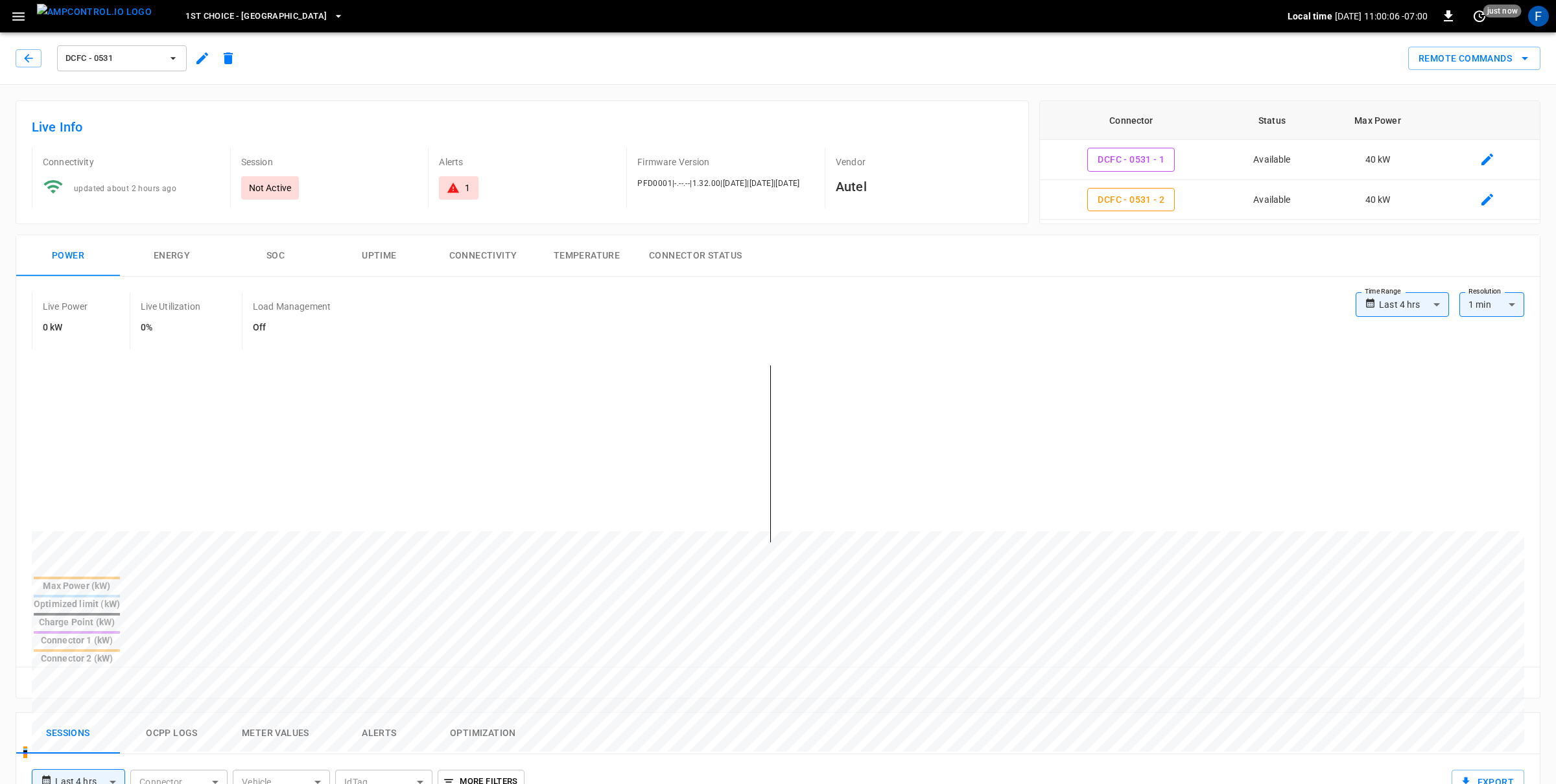
click at [690, 243] on button "Connector Status" at bounding box center [695, 255] width 113 height 42
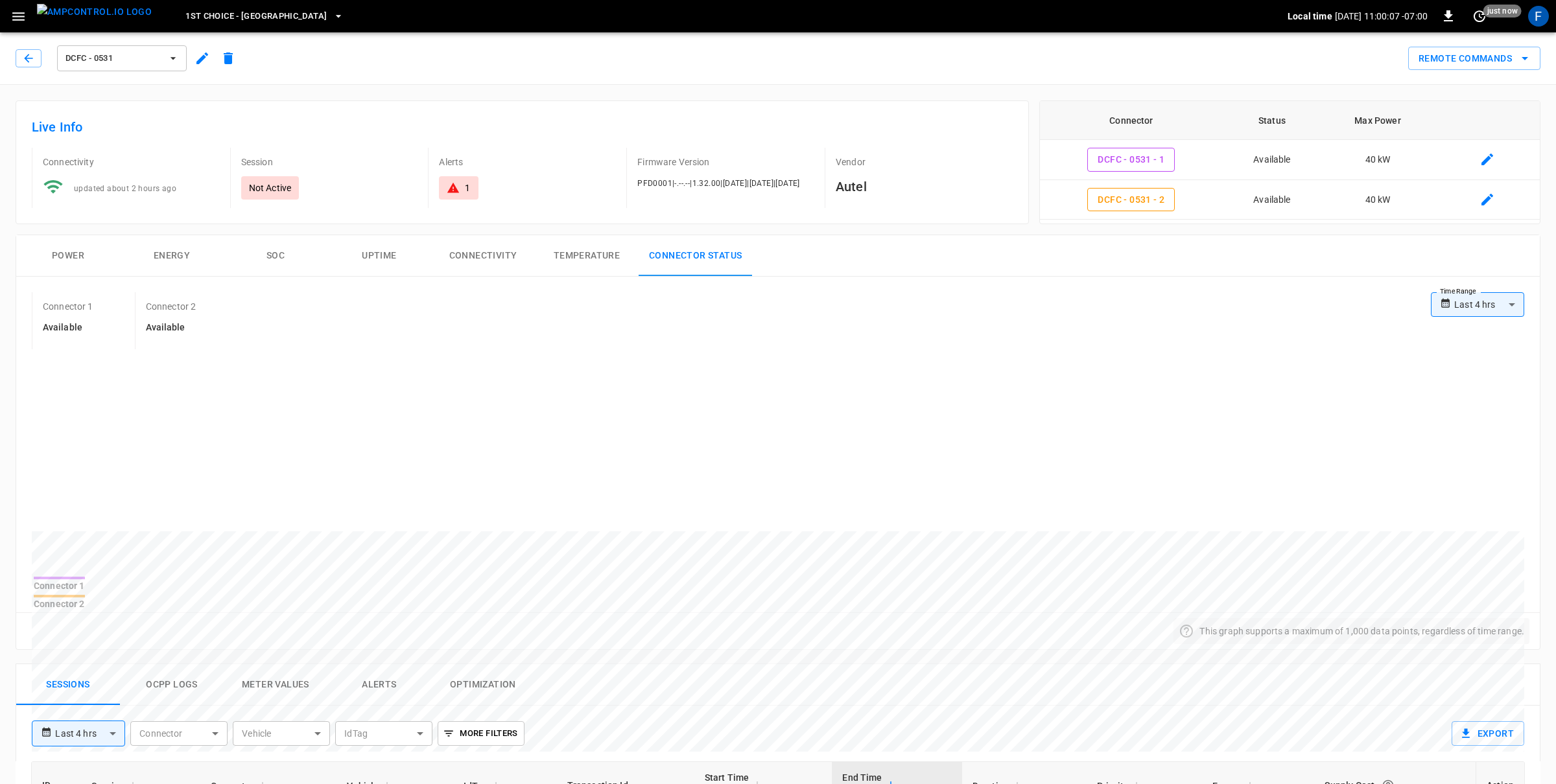
click at [493, 257] on button "Connectivity" at bounding box center [483, 255] width 104 height 42
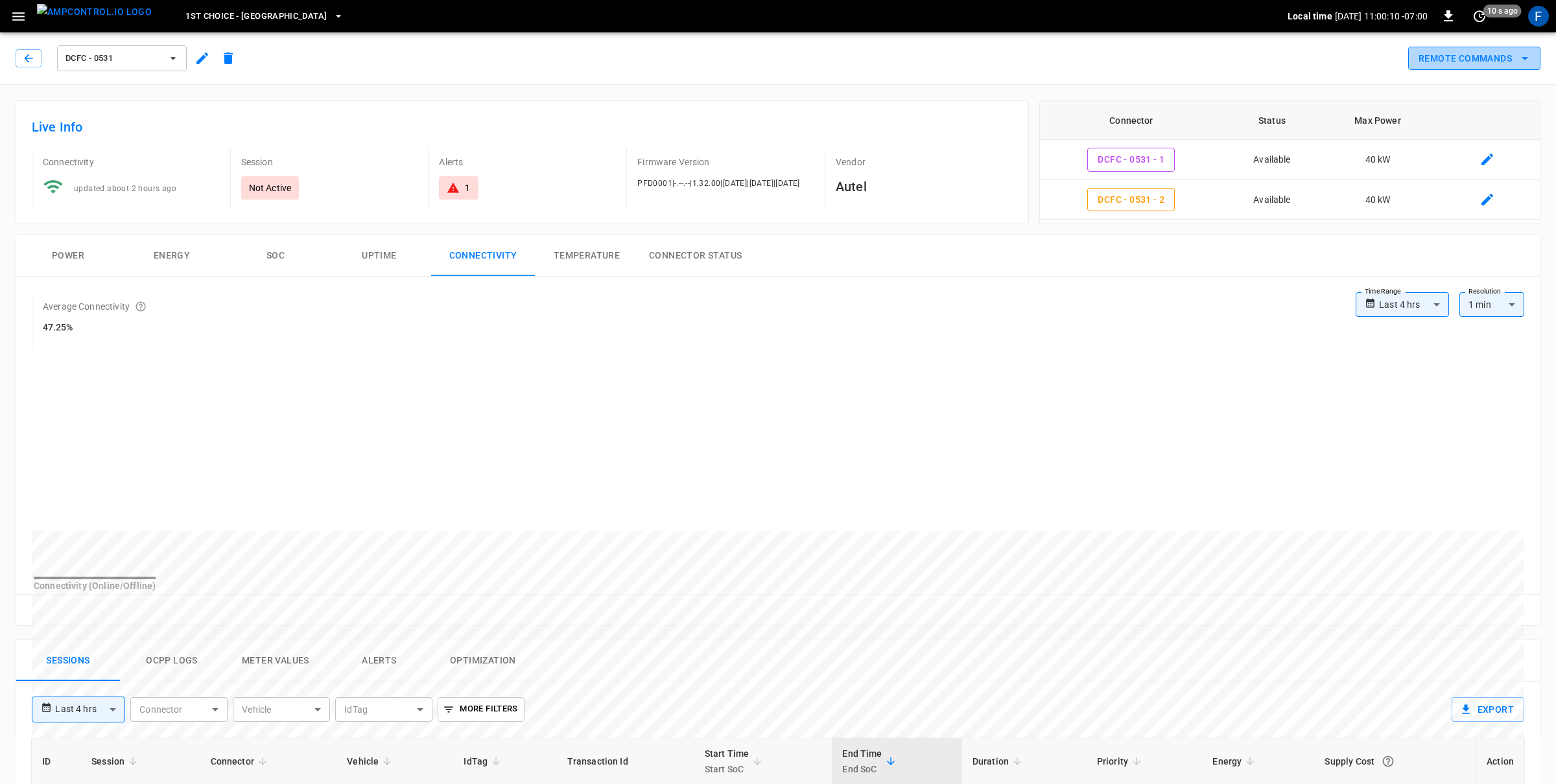
click at [1439, 59] on button "Remote Commands" at bounding box center [1474, 59] width 132 height 24
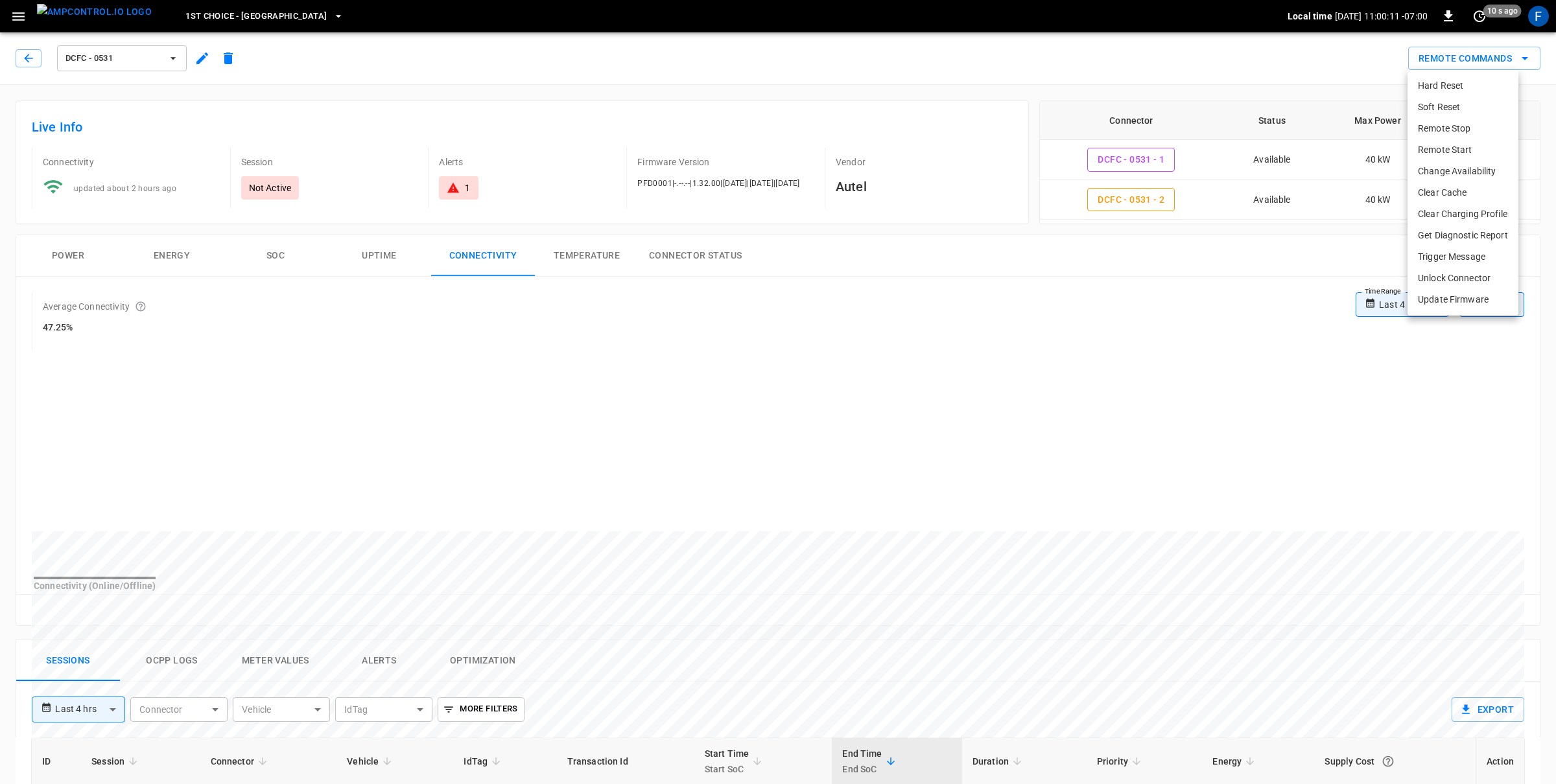
click at [1460, 108] on li "Soft Reset" at bounding box center [1463, 107] width 111 height 21
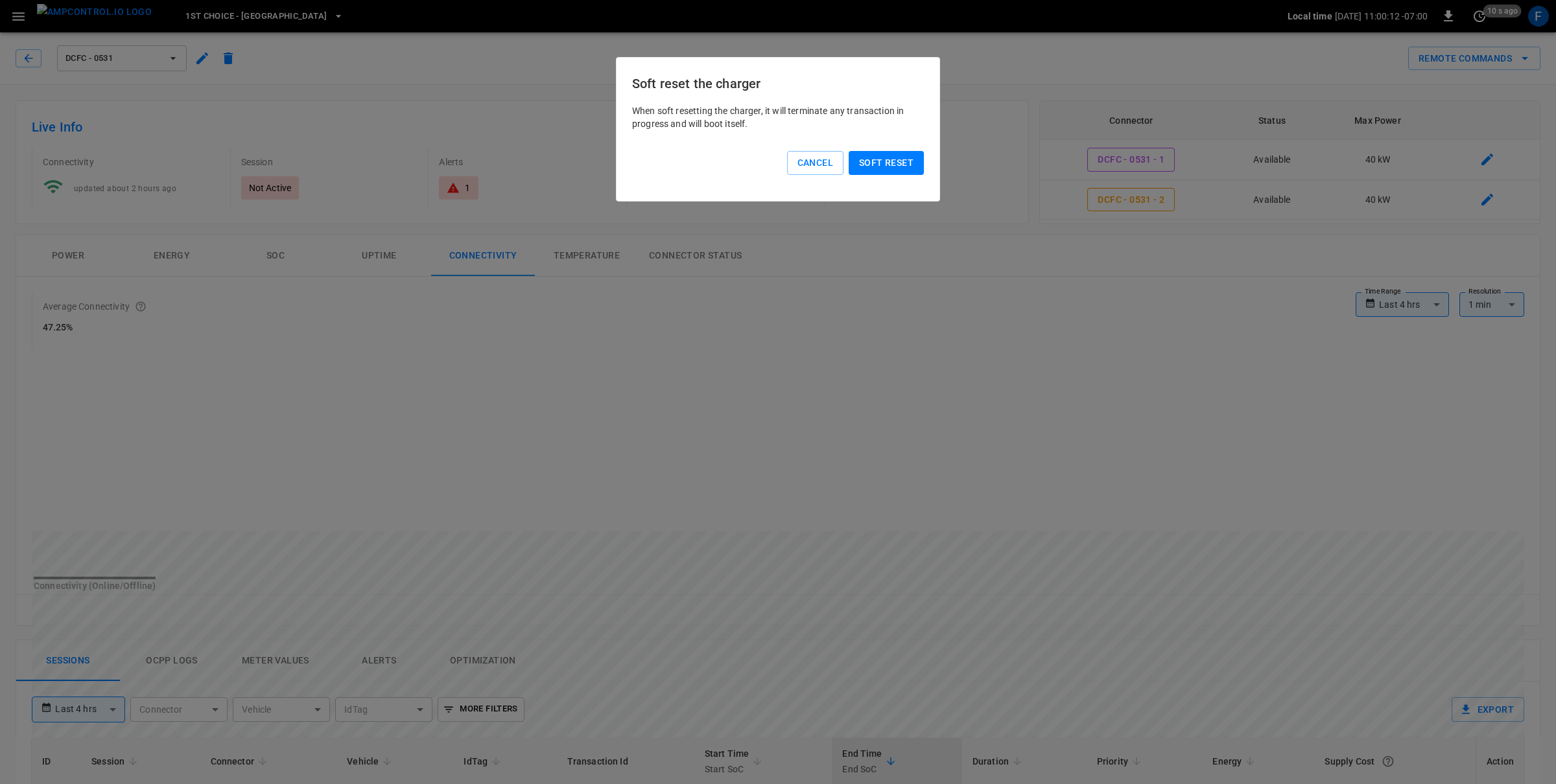
click at [869, 173] on button "Soft reset" at bounding box center [886, 163] width 75 height 24
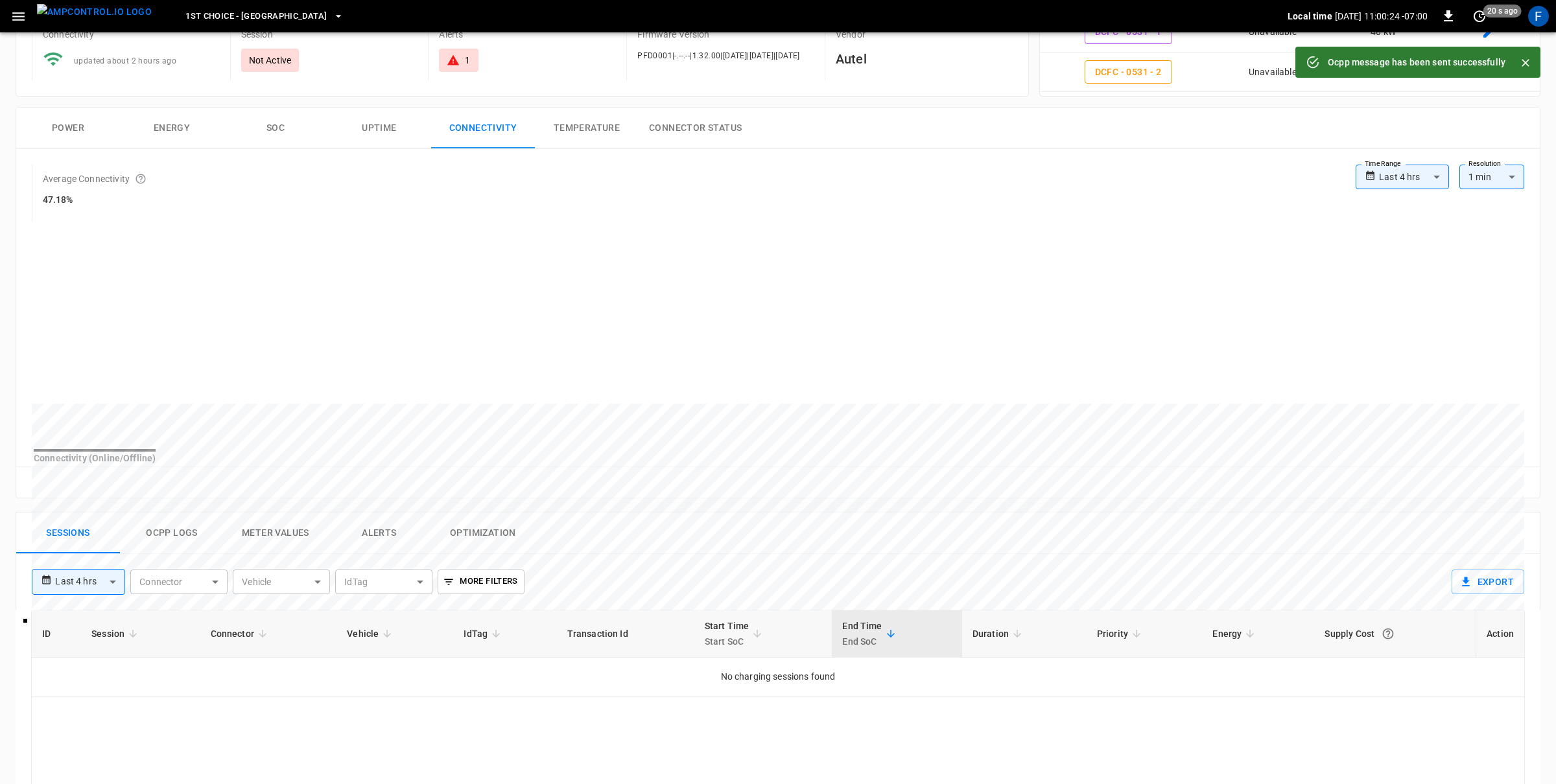
scroll to position [449, 0]
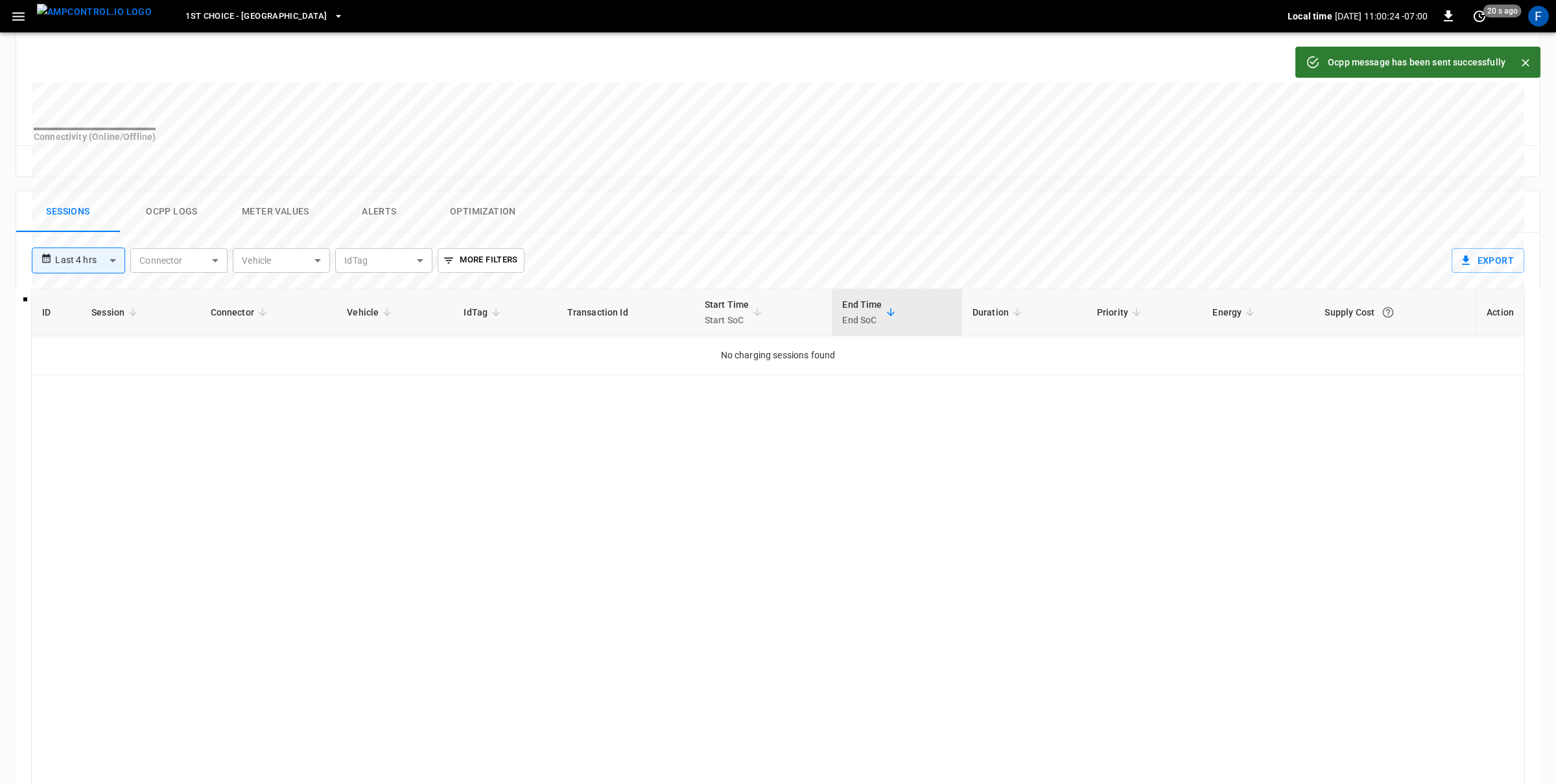
click at [142, 211] on button "Ocpp logs" at bounding box center [171, 212] width 104 height 42
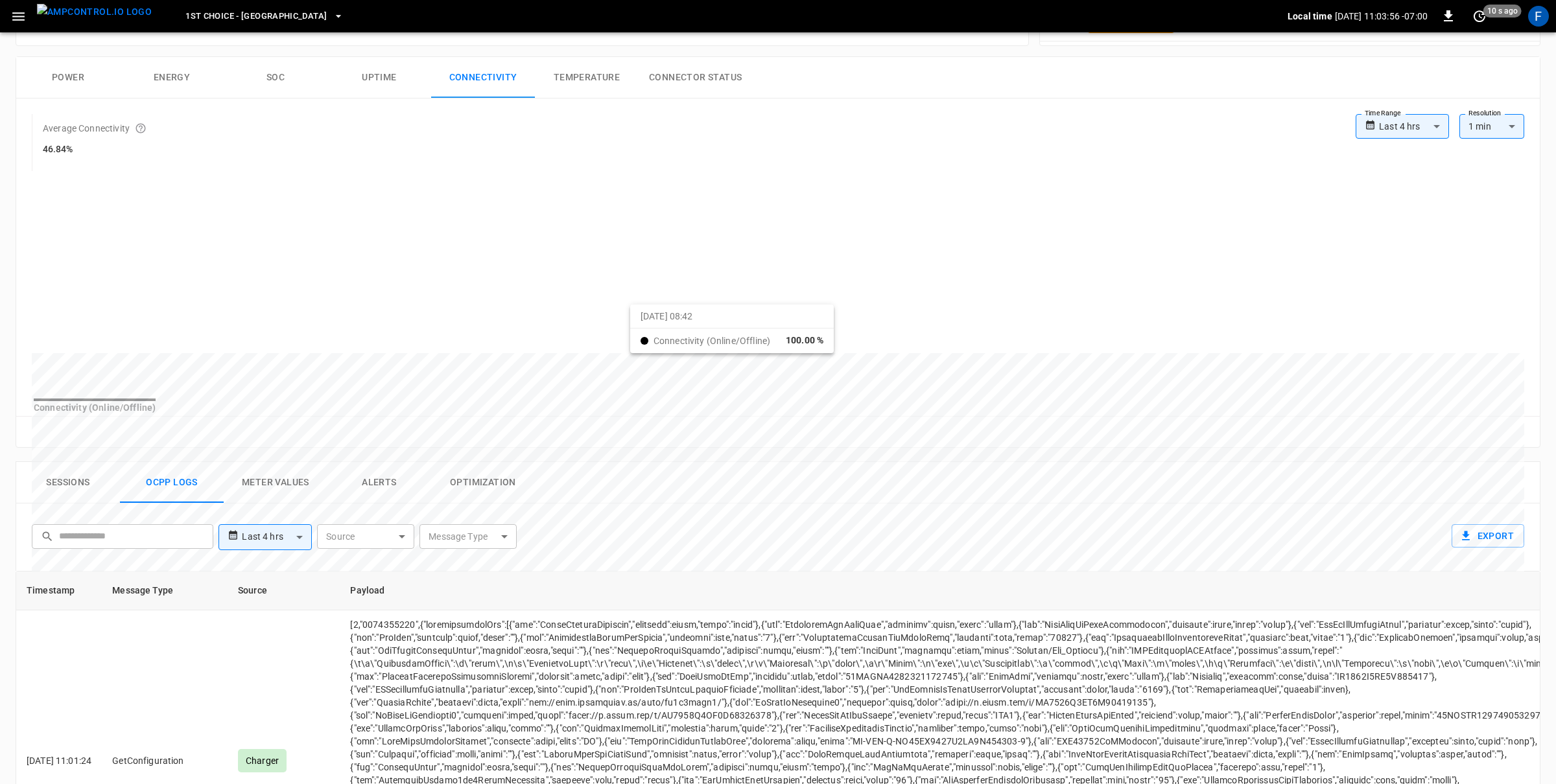
scroll to position [0, 0]
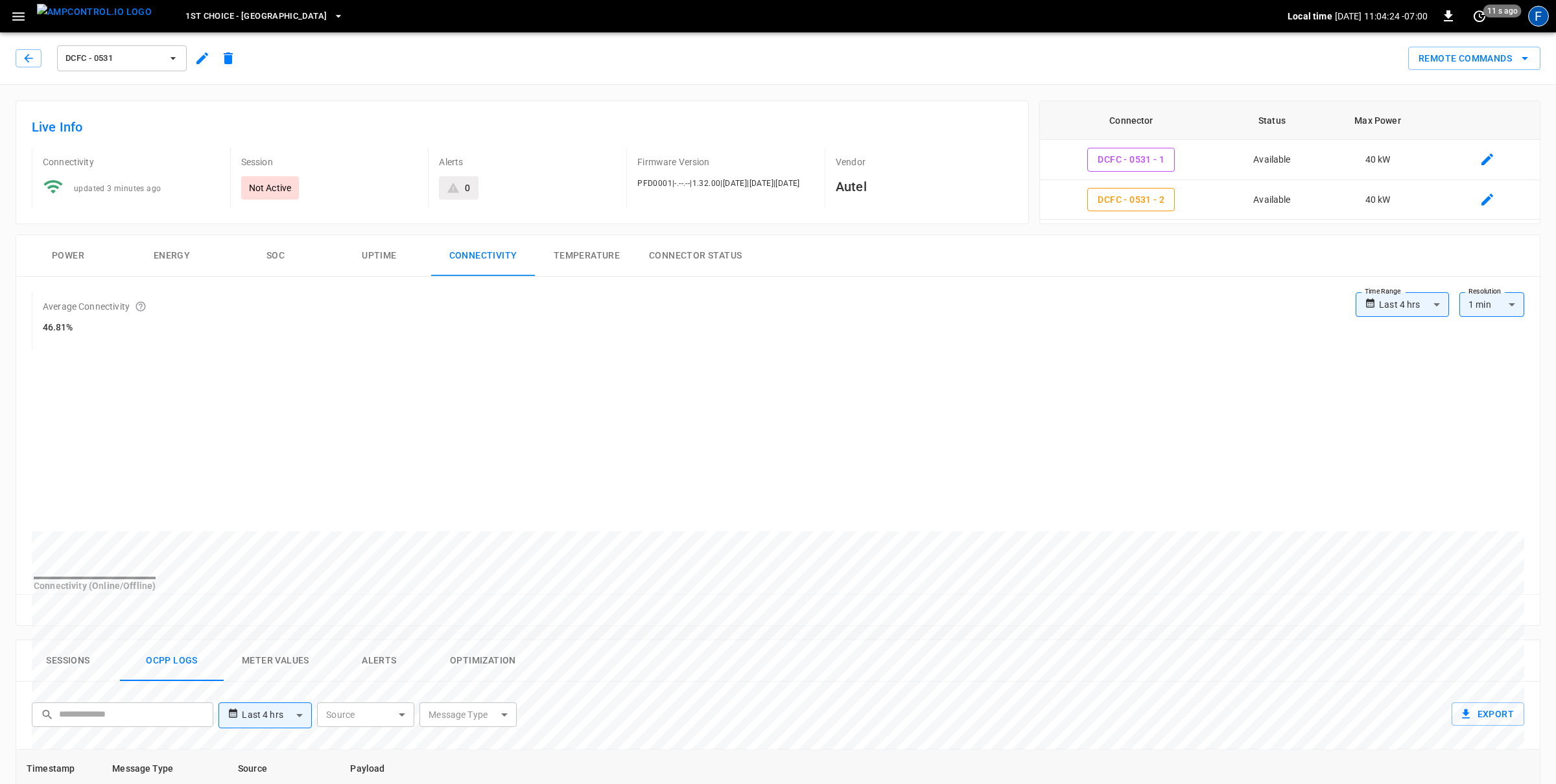
click at [1528, 12] on div "F" at bounding box center [1538, 16] width 21 height 21
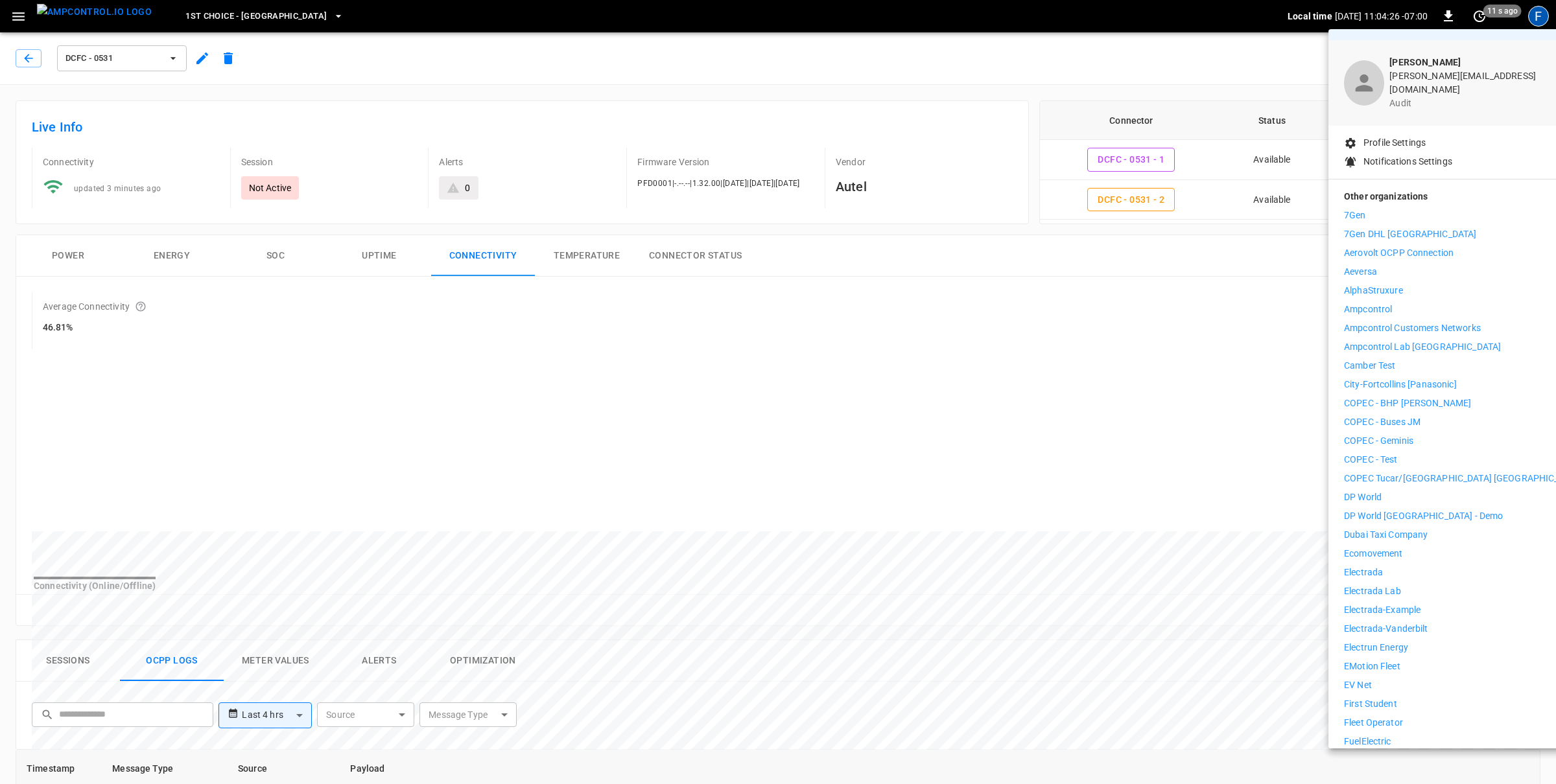
scroll to position [38, 0]
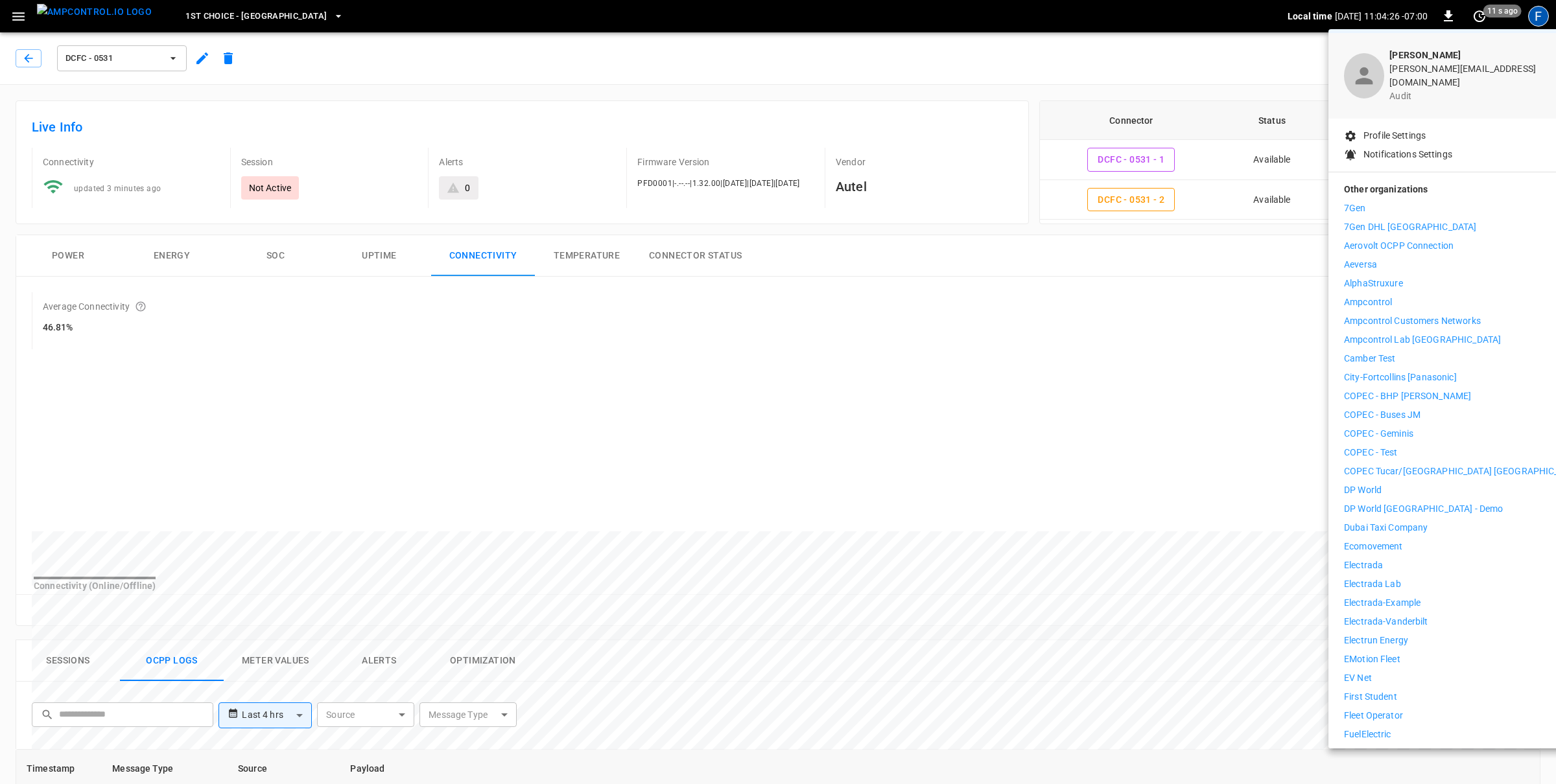
click at [1368, 695] on div "7Gen 7Gen DHL Calgary Aerovolt OCPP Connection Aeversa AlphaStruxure Ampcontrol…" at bounding box center [1463, 706] width 239 height 1010
click at [1368, 692] on p "First Student" at bounding box center [1370, 696] width 53 height 13
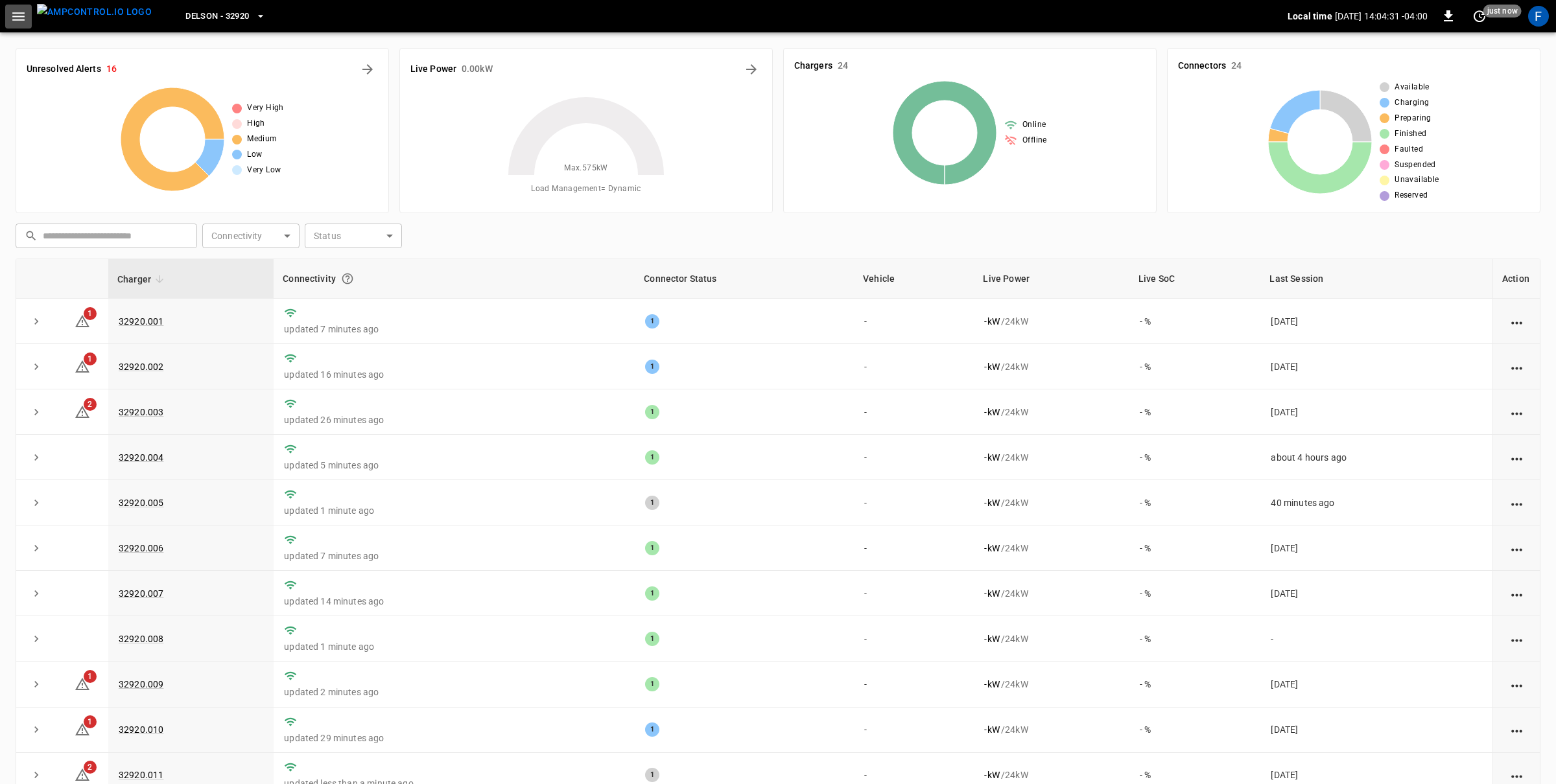
click at [23, 23] on icon "button" at bounding box center [18, 16] width 16 height 16
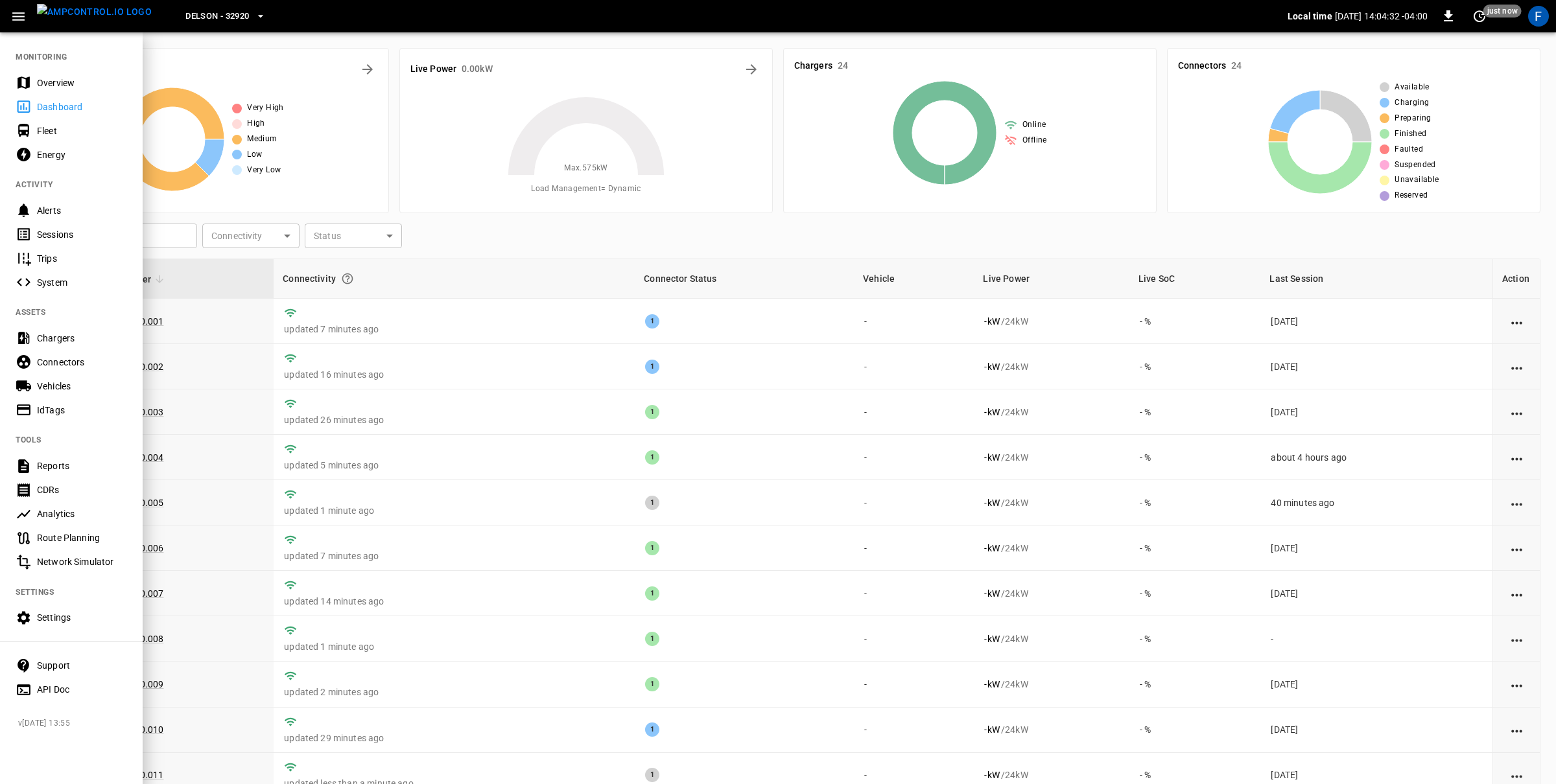
click at [68, 618] on div "Settings" at bounding box center [81, 618] width 90 height 13
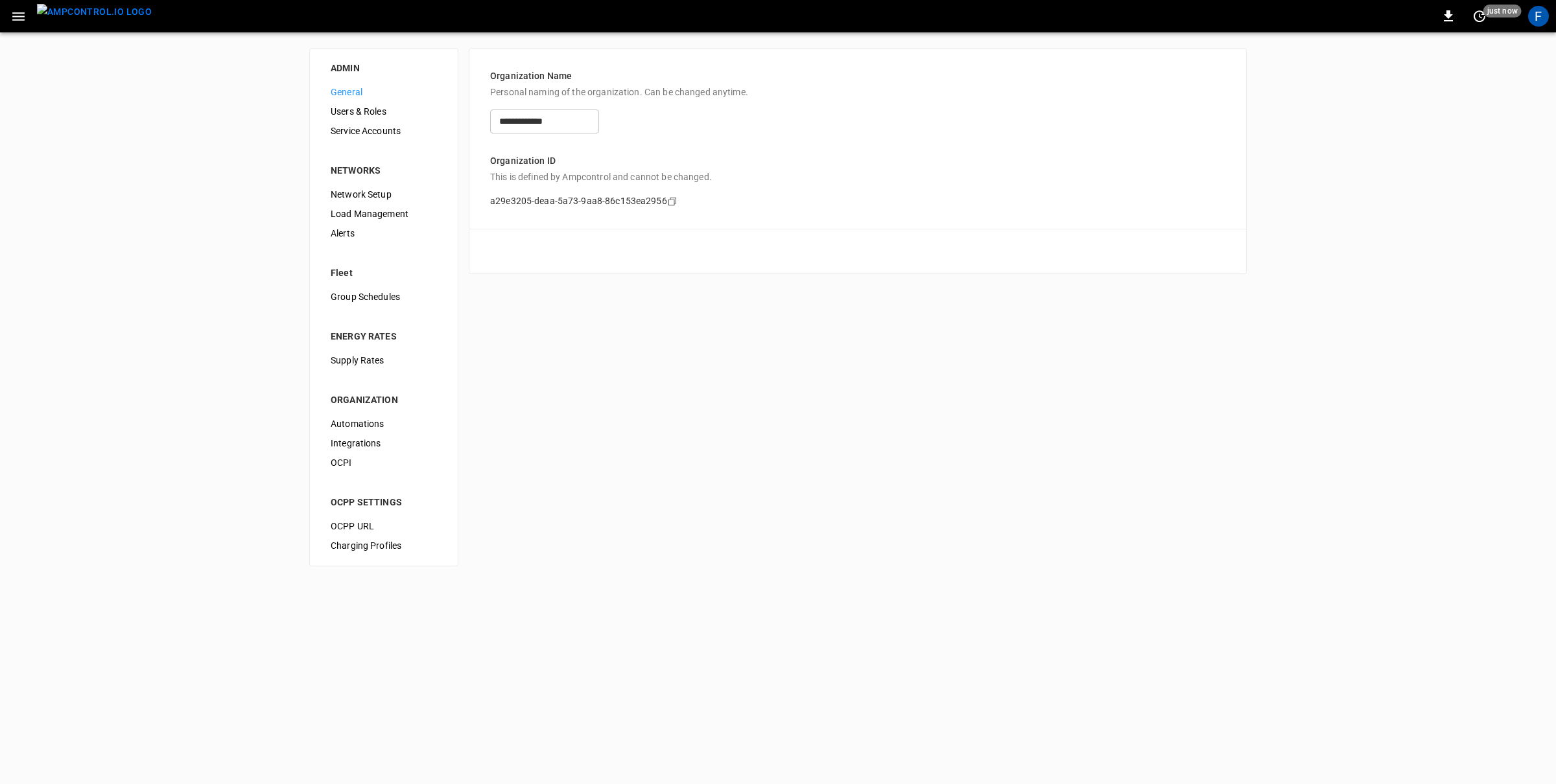
click at [365, 108] on span "Users & Roles" at bounding box center [384, 111] width 106 height 13
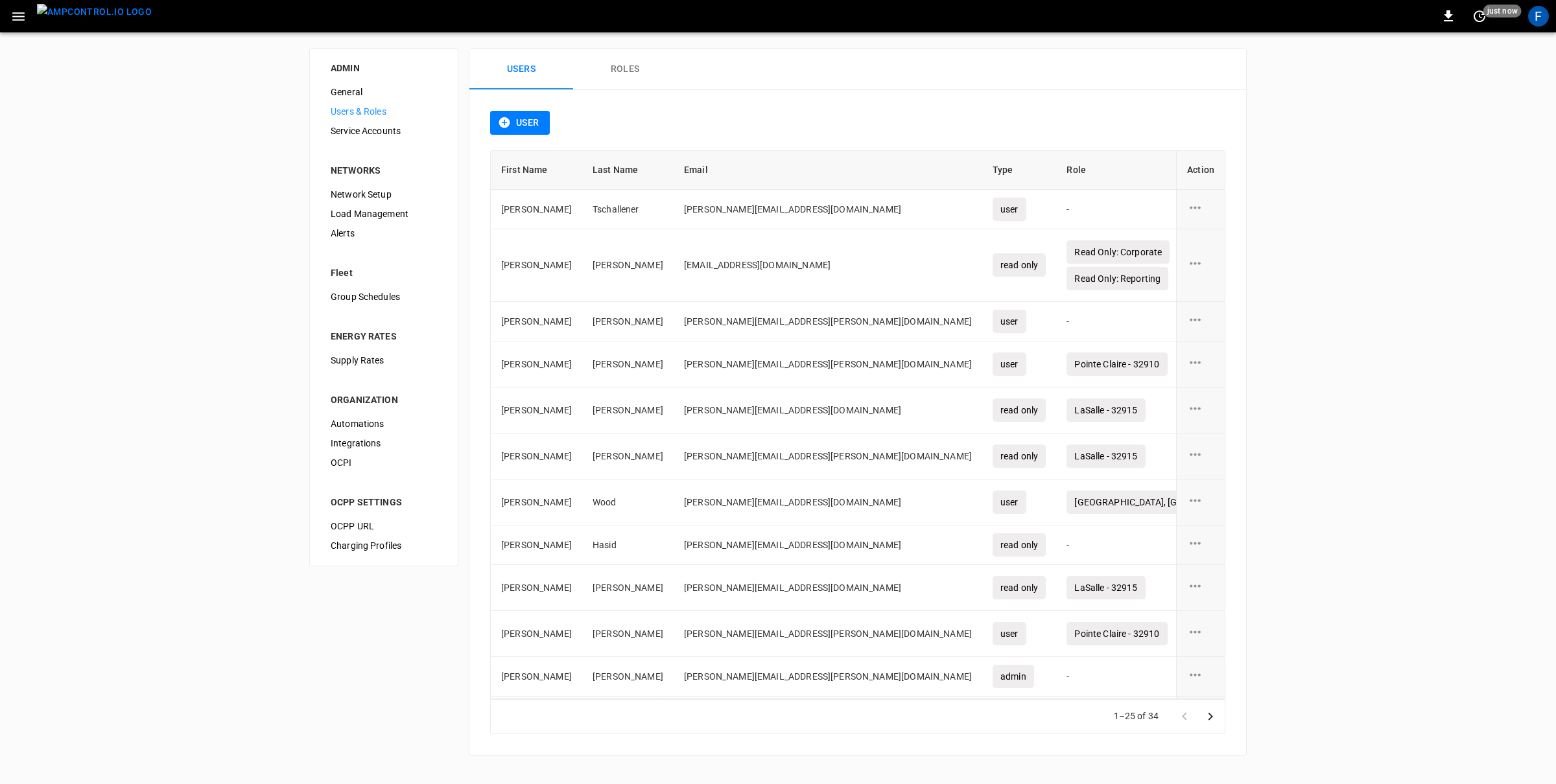
click at [526, 125] on button "User" at bounding box center [520, 123] width 59 height 24
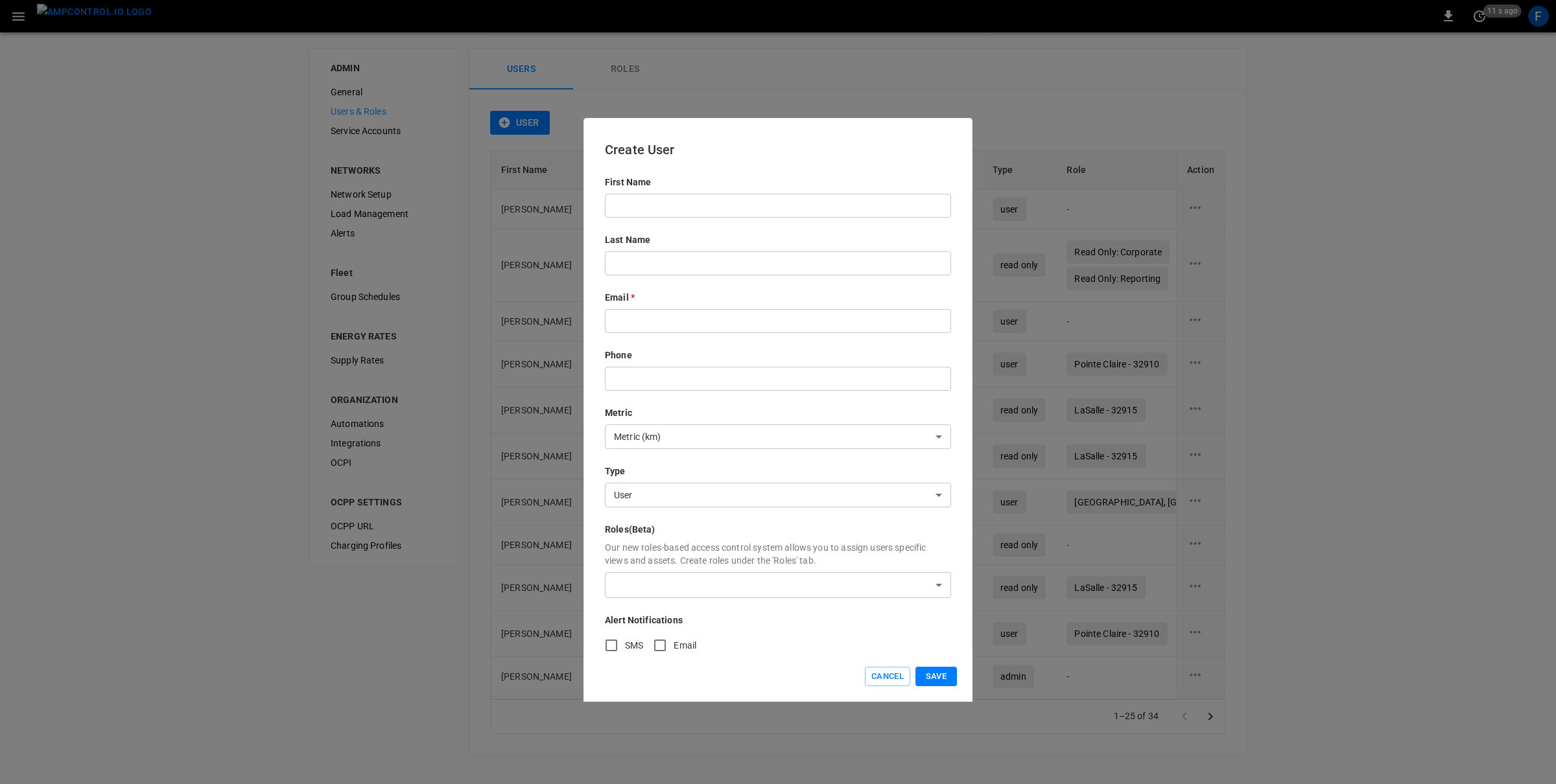
click at [615, 317] on input "text" at bounding box center [777, 321] width 346 height 24
paste input "**********"
type input "**********"
click at [661, 595] on body "0 11 s ago F ADMIN General Users & Roles Service Accounts NETWORKS Network Setu…" at bounding box center [778, 386] width 1556 height 771
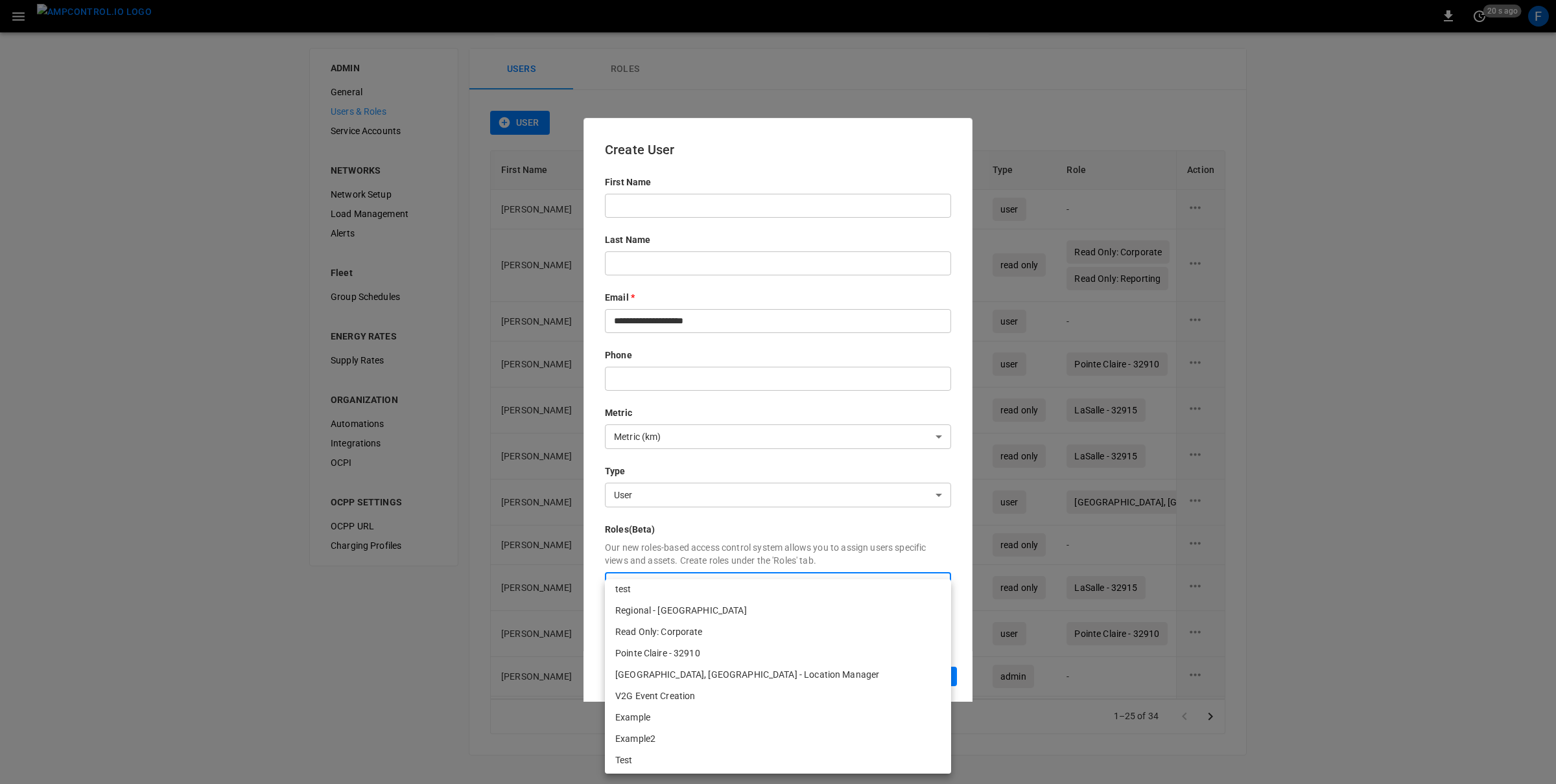
scroll to position [179, 0]
click at [664, 700] on li "V2G Event Creation" at bounding box center [777, 694] width 346 height 21
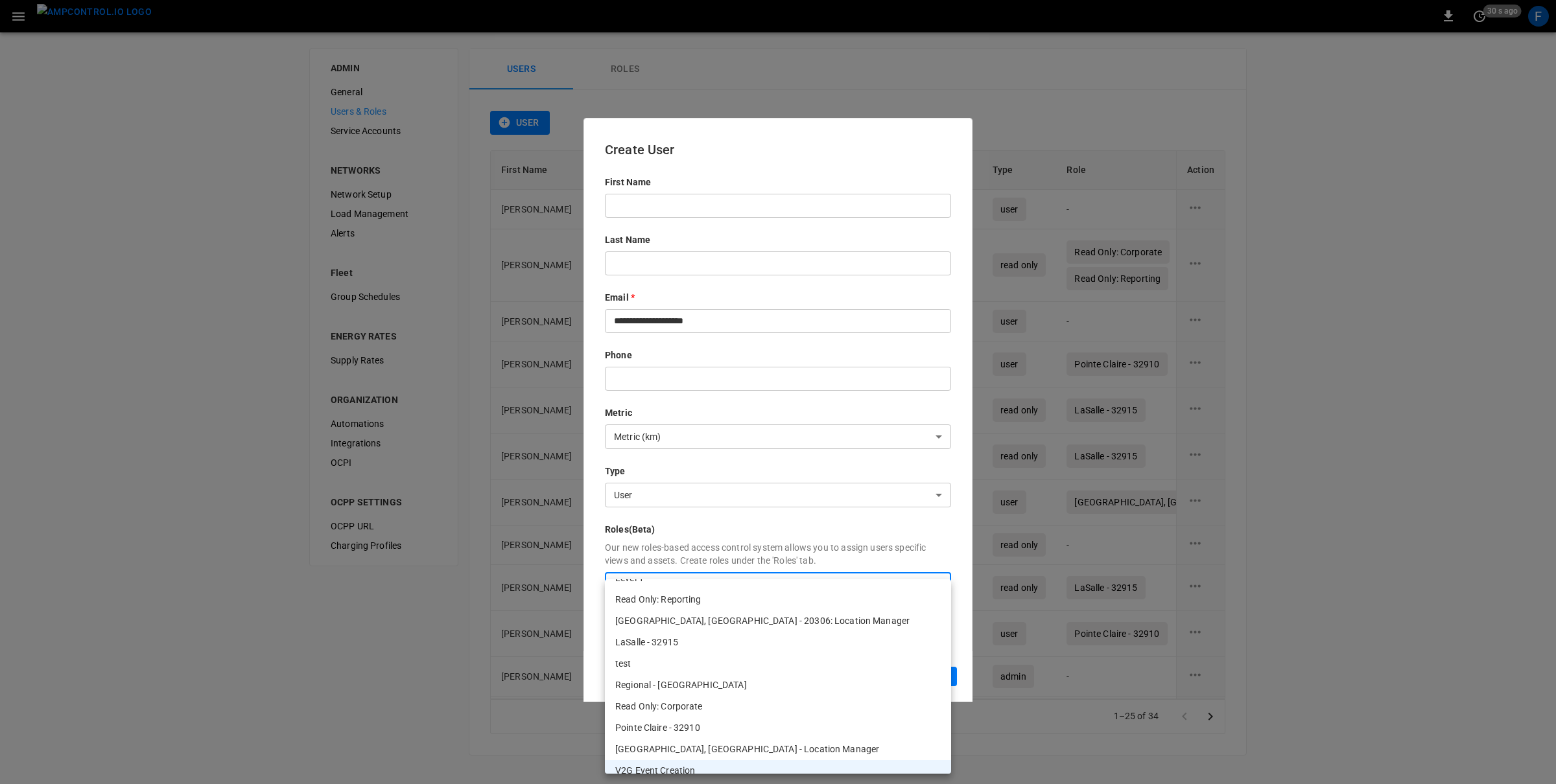
scroll to position [92, 0]
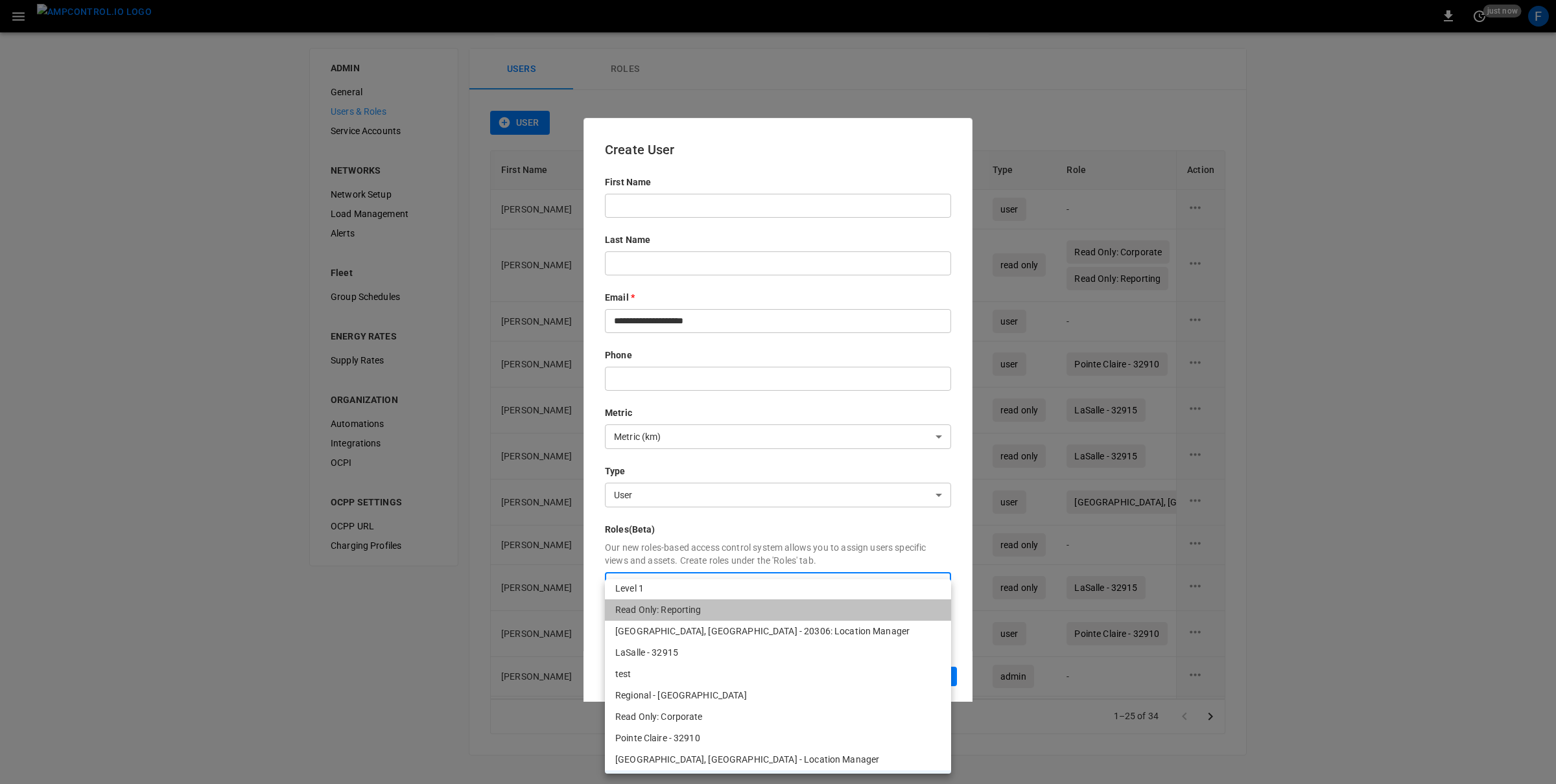
click at [689, 612] on li "Read Only: Reporting" at bounding box center [777, 610] width 346 height 21
type input "**********"
click at [829, 519] on div at bounding box center [778, 392] width 1556 height 784
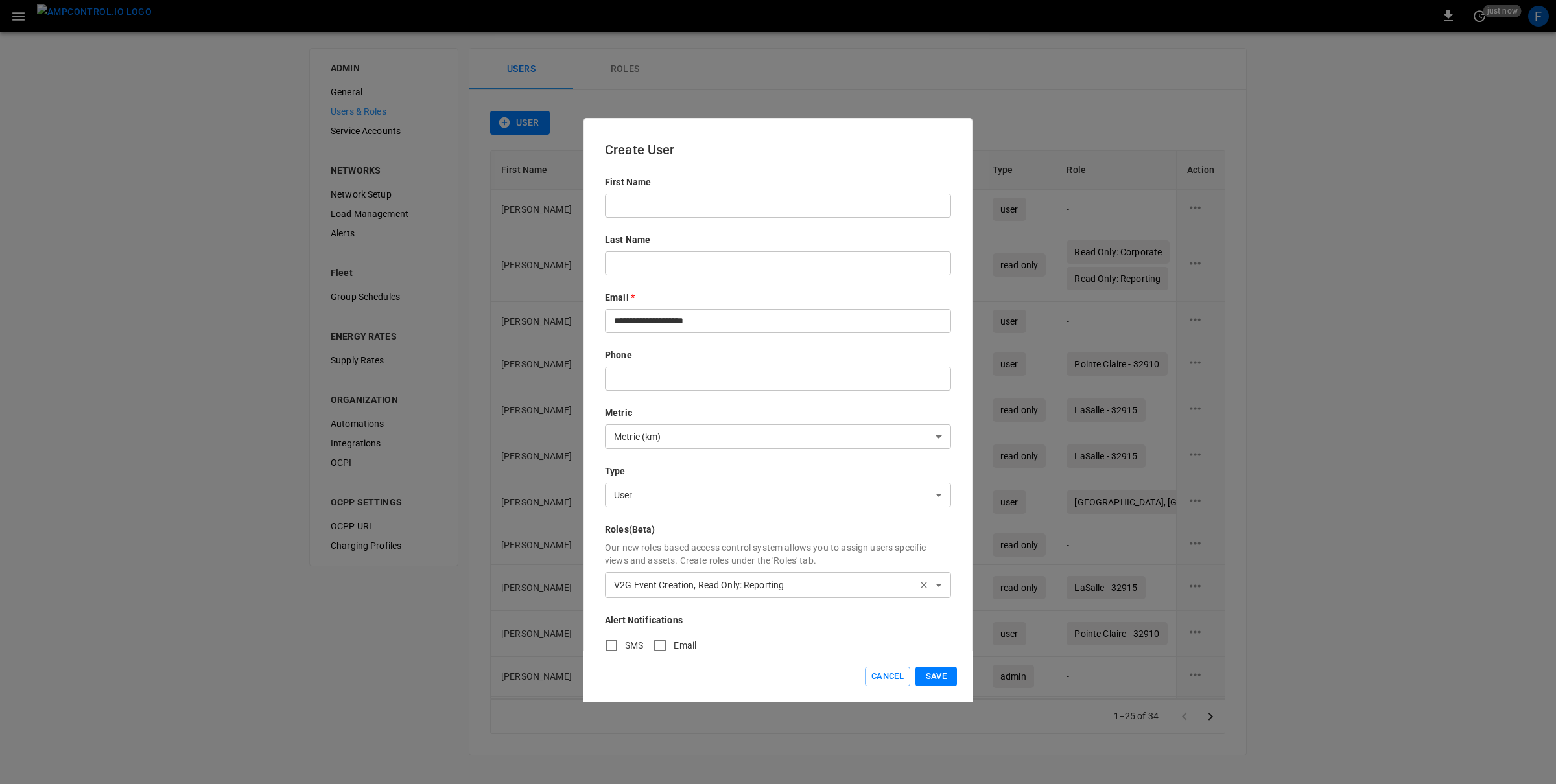
click at [829, 519] on div at bounding box center [778, 392] width 1556 height 784
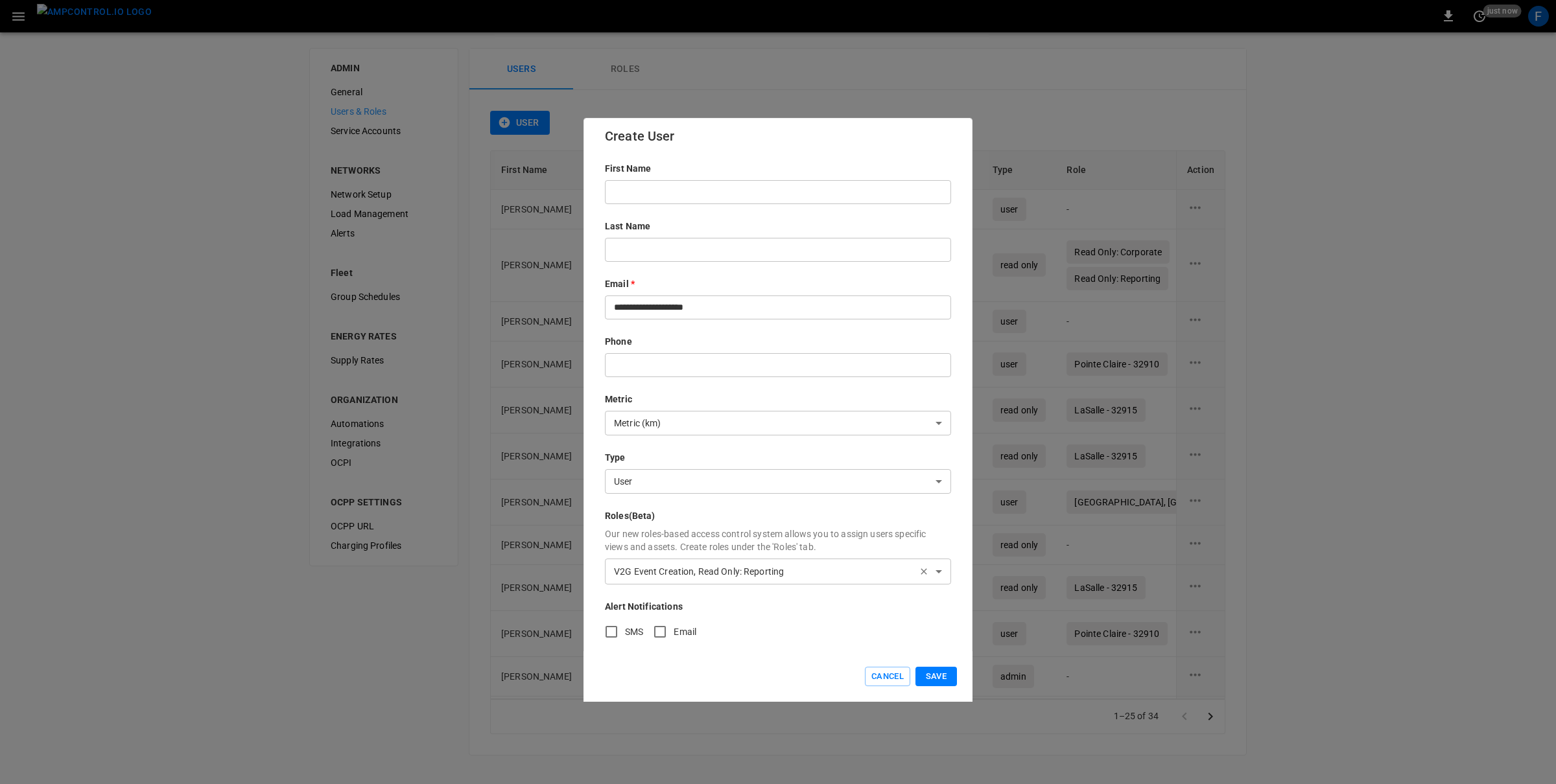
click at [696, 192] on input "text" at bounding box center [777, 192] width 346 height 24
type input "*****"
drag, startPoint x: 635, startPoint y: 306, endPoint x: 663, endPoint y: 307, distance: 28.0
click at [663, 307] on input "**********" at bounding box center [777, 308] width 346 height 24
click at [643, 363] on input "text" at bounding box center [777, 365] width 346 height 24
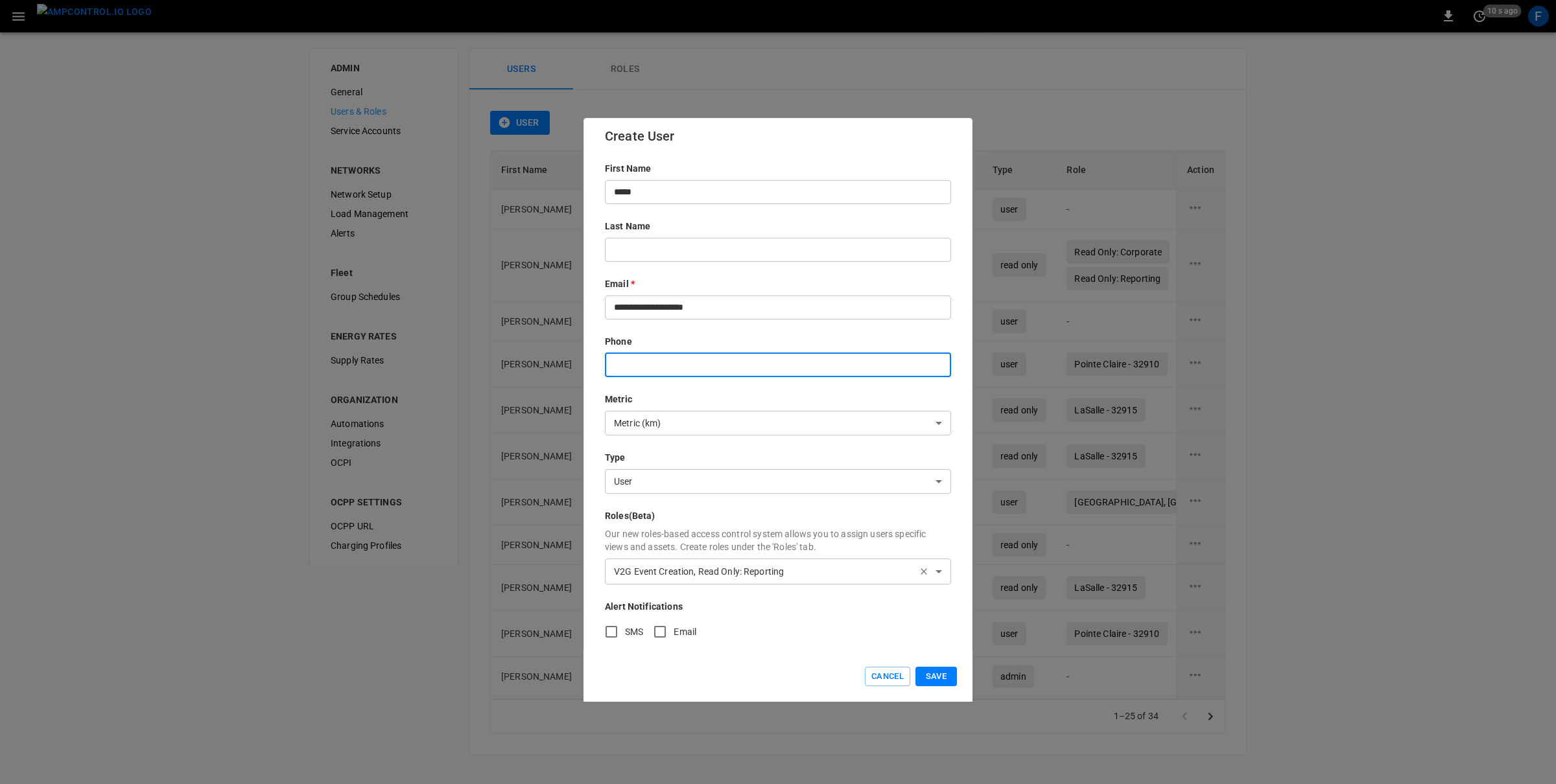
paste input "*******"
click at [618, 365] on input "*******" at bounding box center [777, 365] width 346 height 24
type input "*******"
click at [745, 398] on p "Metric" at bounding box center [777, 399] width 346 height 13
click at [635, 262] on div "**********" at bounding box center [777, 404] width 346 height 484
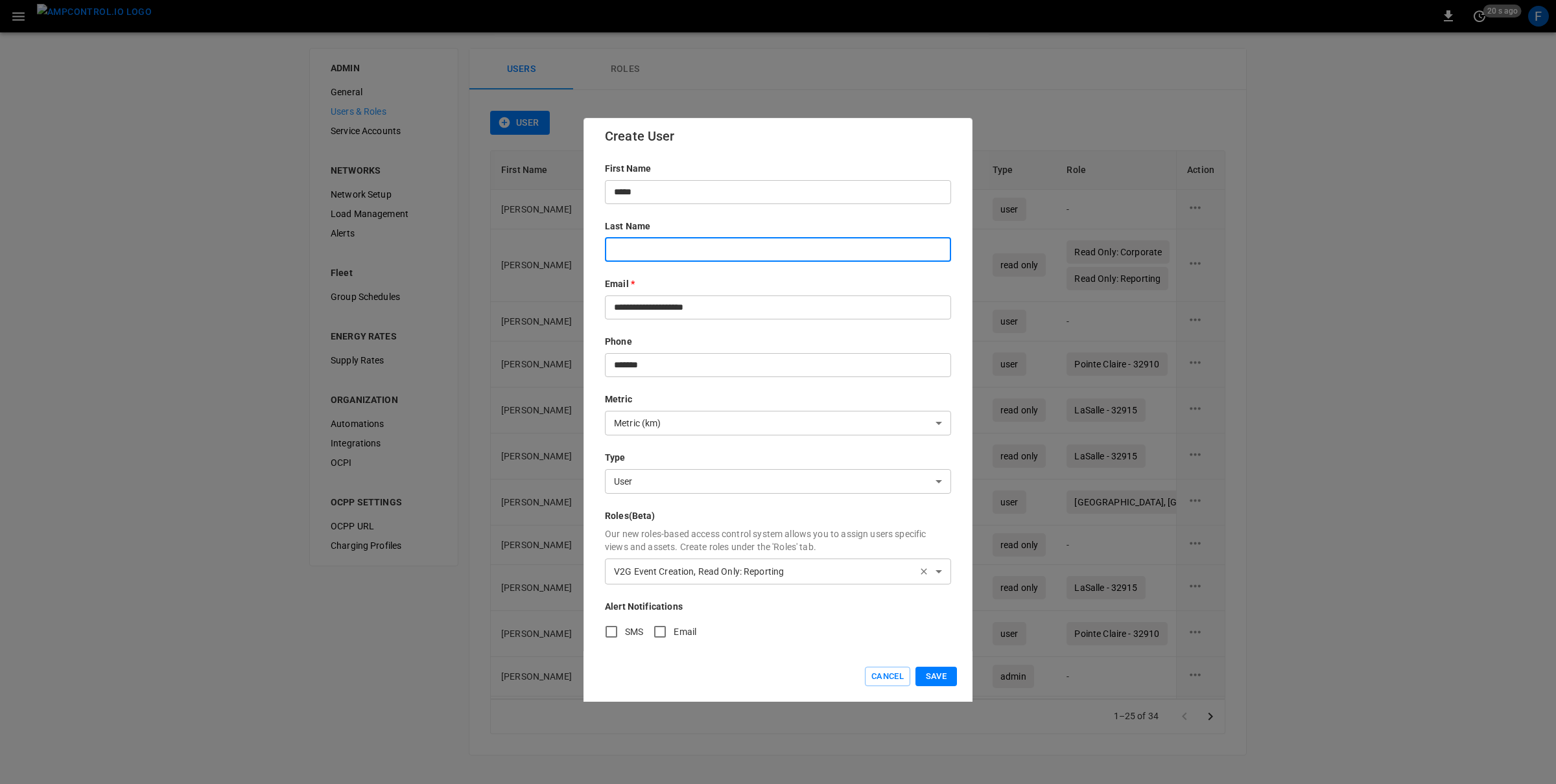
click at [634, 254] on input "text" at bounding box center [777, 250] width 346 height 24
paste input "*******"
click at [619, 253] on input "*******" at bounding box center [777, 250] width 346 height 24
type input "*******"
click at [801, 273] on div "**********" at bounding box center [777, 404] width 346 height 484
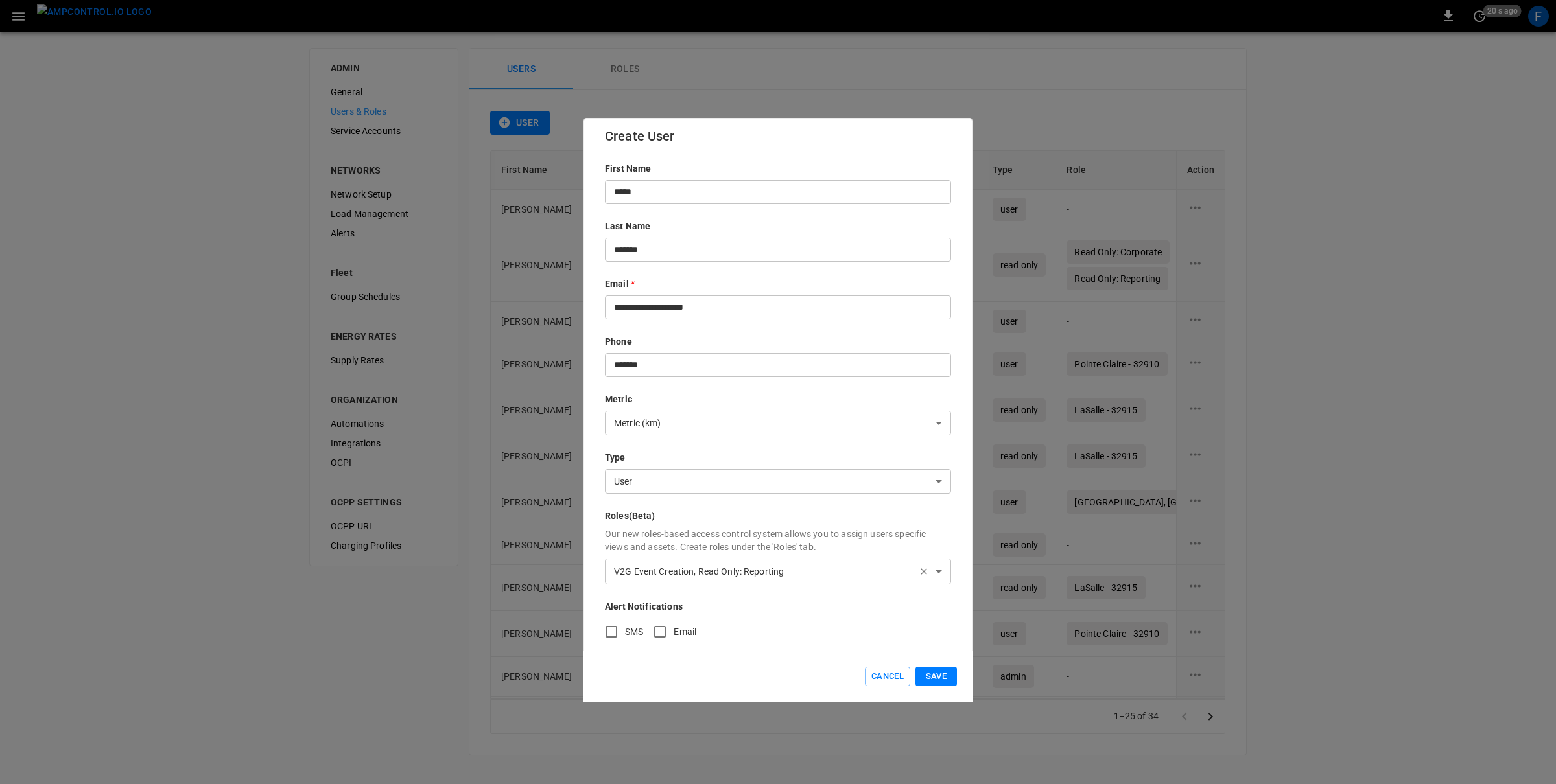
click at [716, 335] on p "Phone" at bounding box center [777, 341] width 346 height 13
click at [698, 364] on input "*******" at bounding box center [777, 365] width 346 height 24
click at [692, 389] on div "**********" at bounding box center [777, 404] width 346 height 484
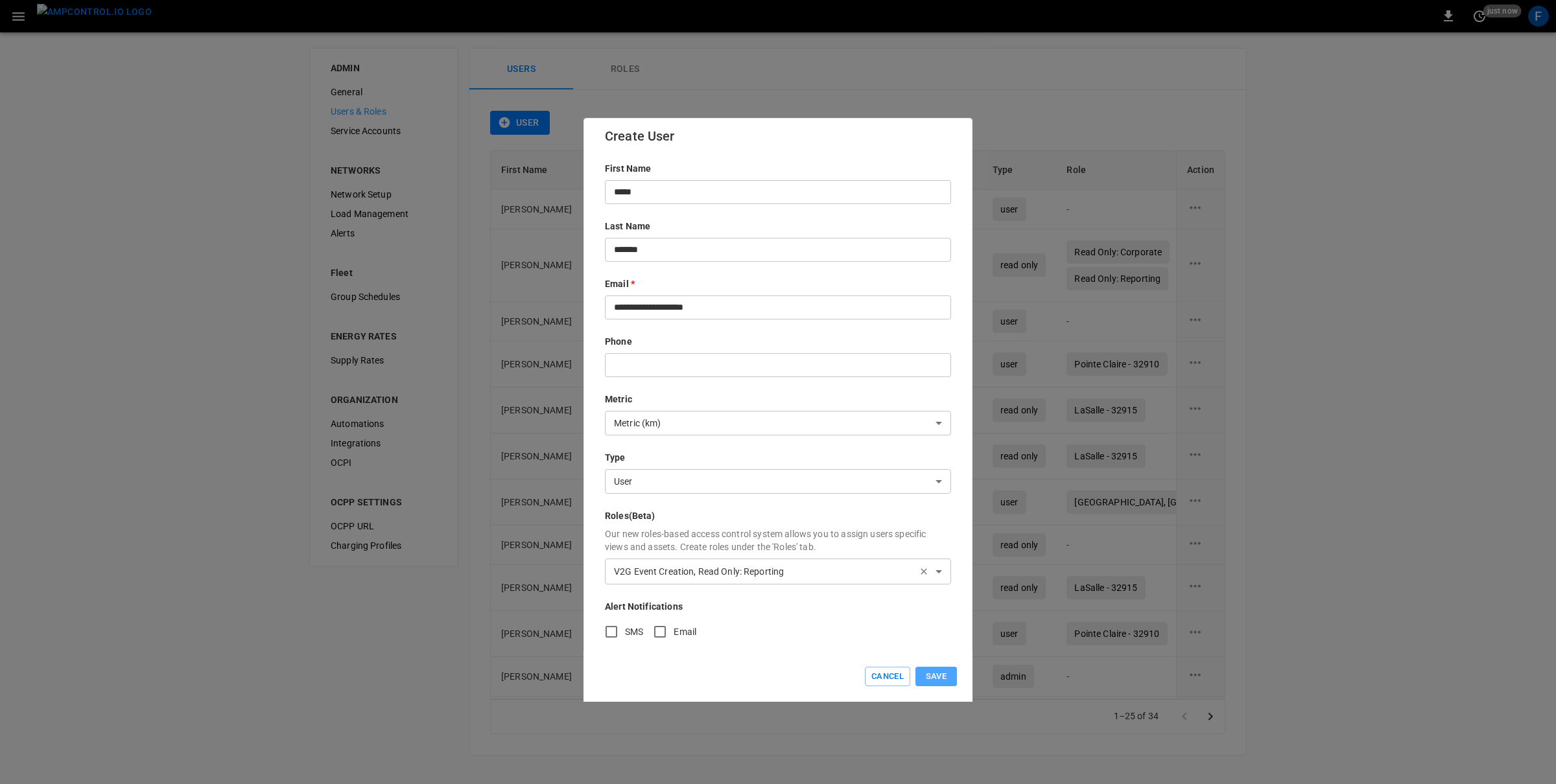
click at [933, 678] on button "Save" at bounding box center [936, 676] width 42 height 20
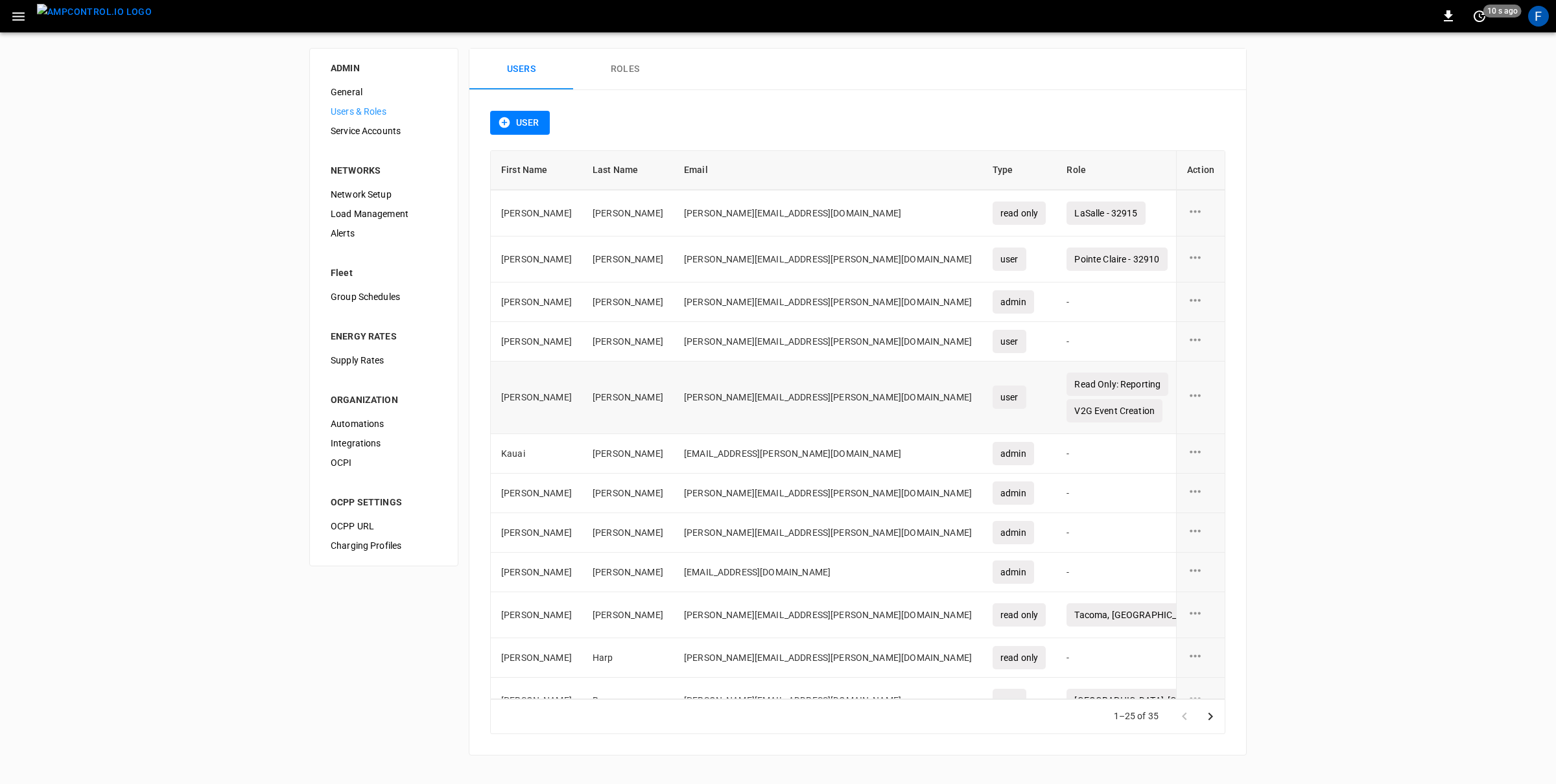
scroll to position [613, 0]
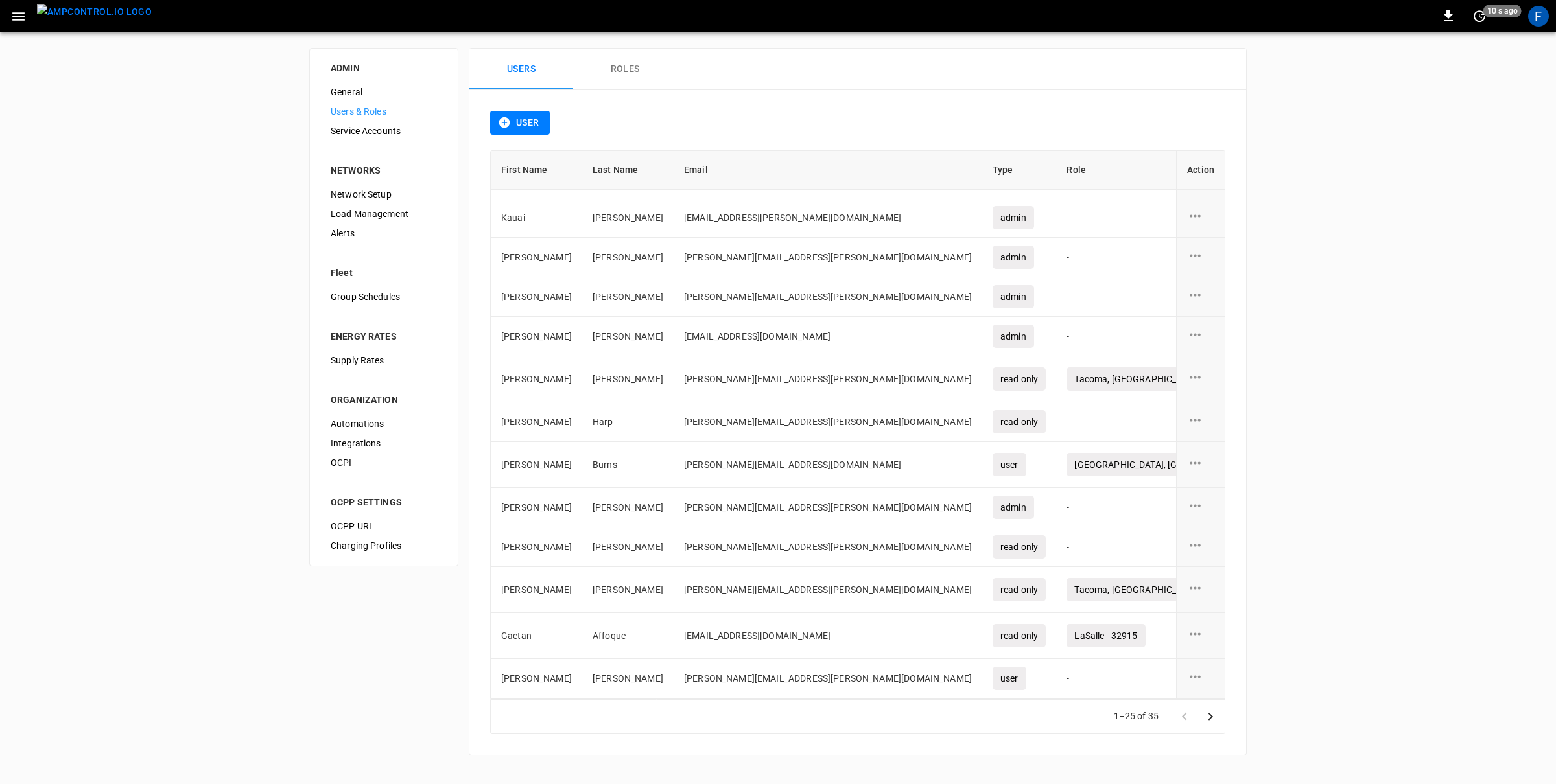
click at [510, 132] on button "User" at bounding box center [520, 123] width 59 height 24
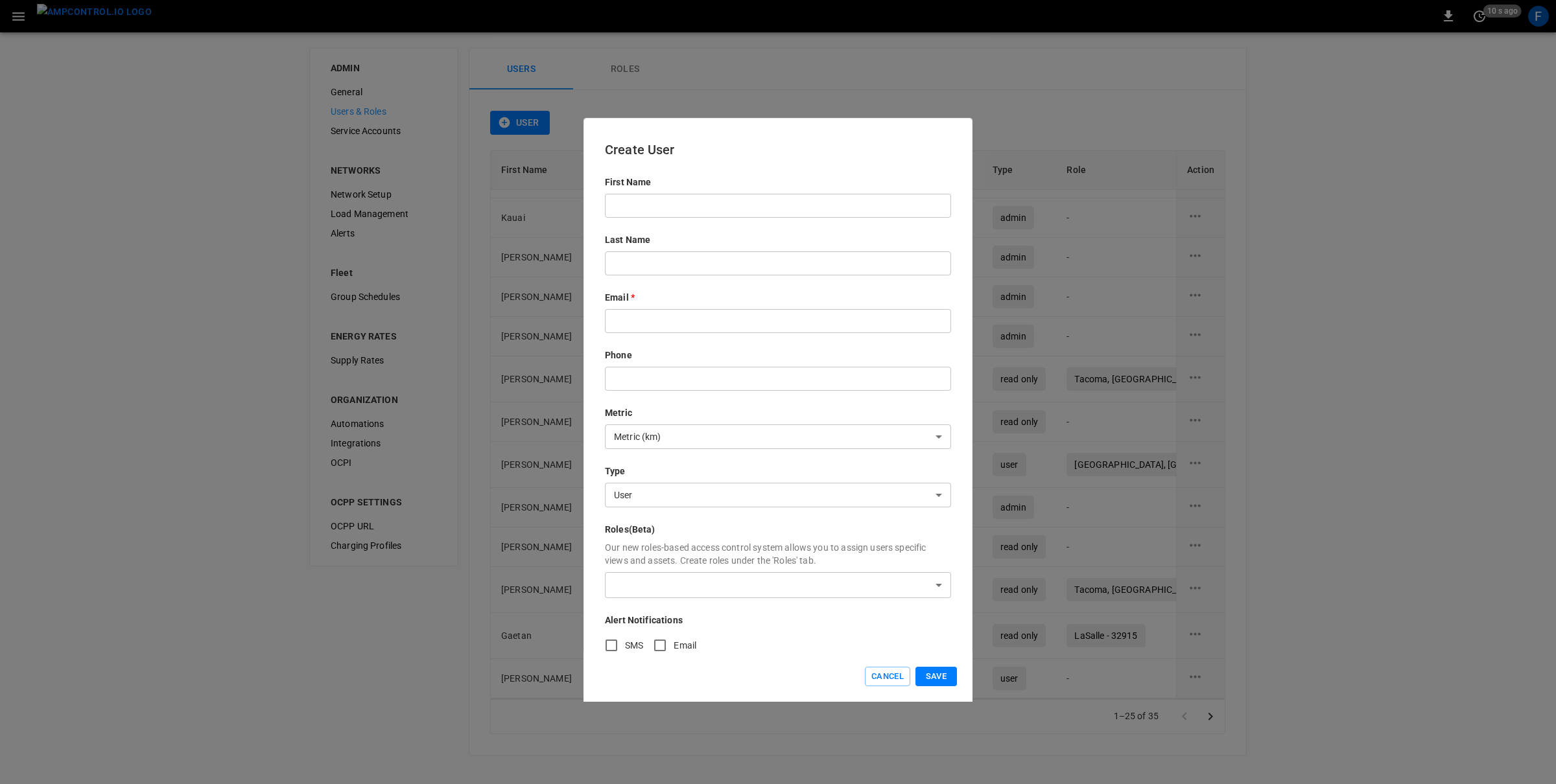
click at [635, 210] on input "text" at bounding box center [777, 206] width 346 height 24
type input "*"
paste input "**********"
type input "**********"
click at [657, 201] on input "text" at bounding box center [777, 206] width 346 height 24
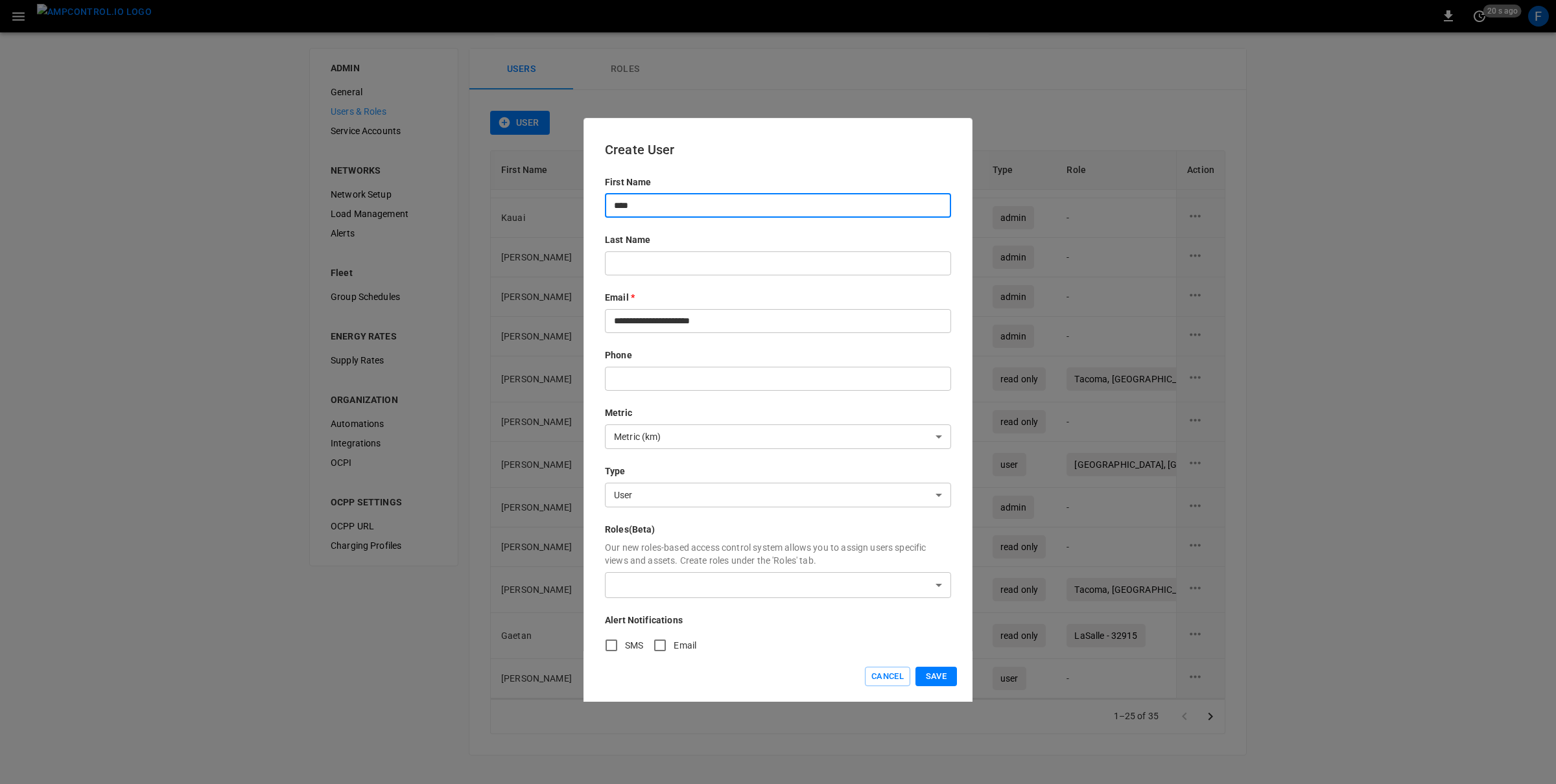
type input "****"
click at [648, 253] on input "text" at bounding box center [777, 263] width 346 height 24
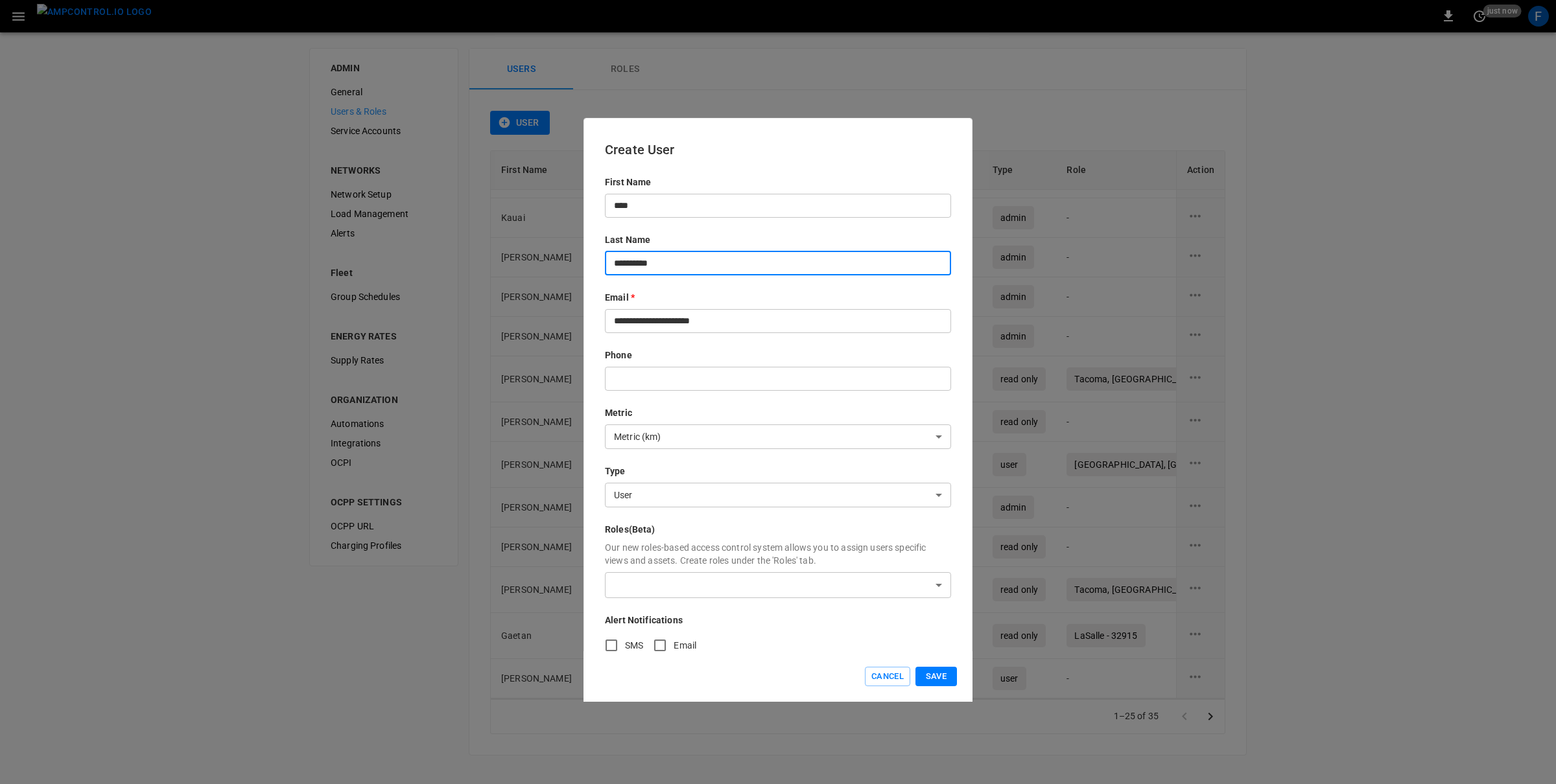
type input "**********"
click at [628, 582] on body "0 just now F ADMIN General Users & Roles Service Accounts NETWORKS Network Setu…" at bounding box center [778, 386] width 1556 height 771
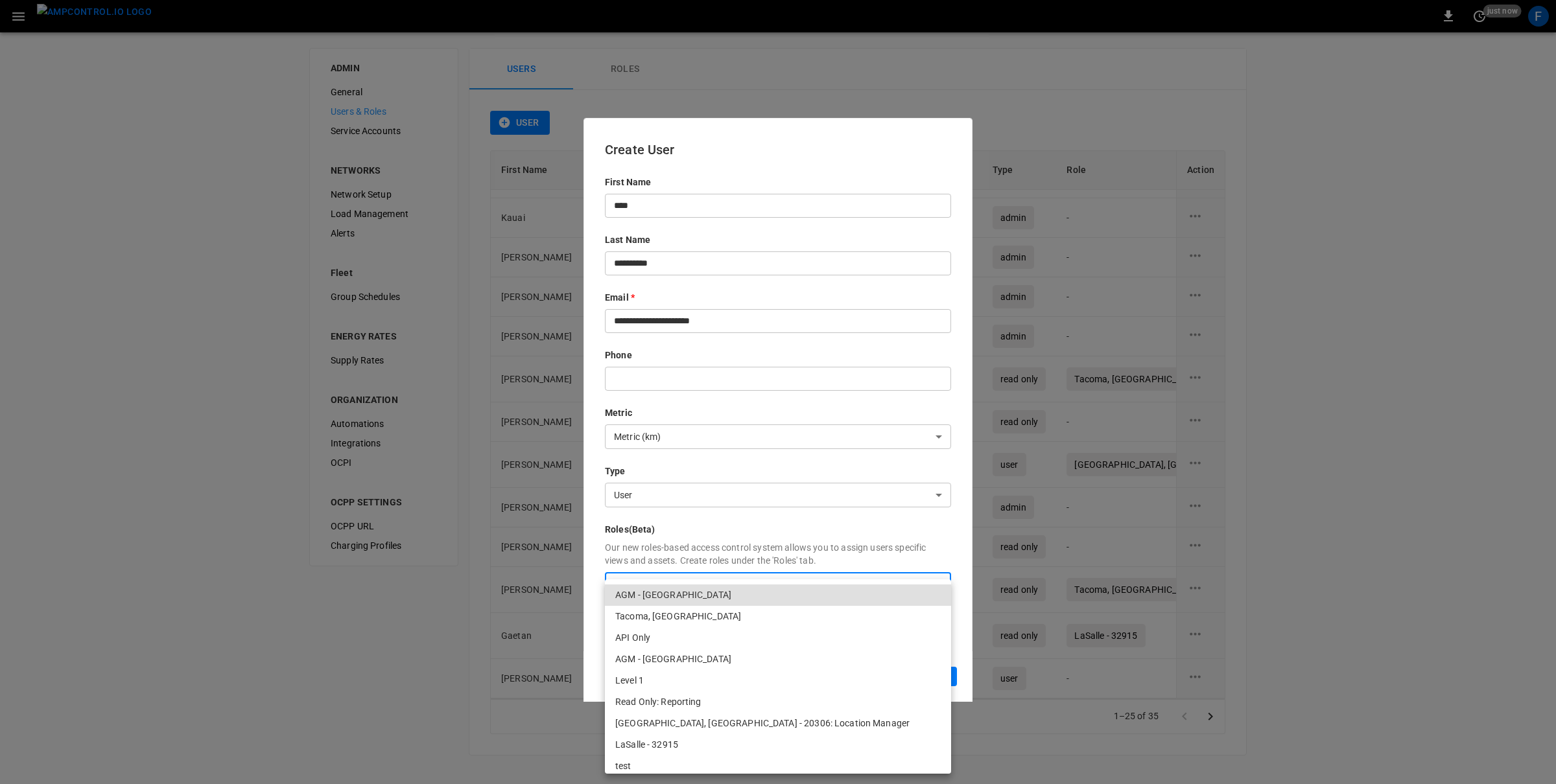
click at [663, 711] on li "Read Only: Reporting" at bounding box center [777, 702] width 346 height 21
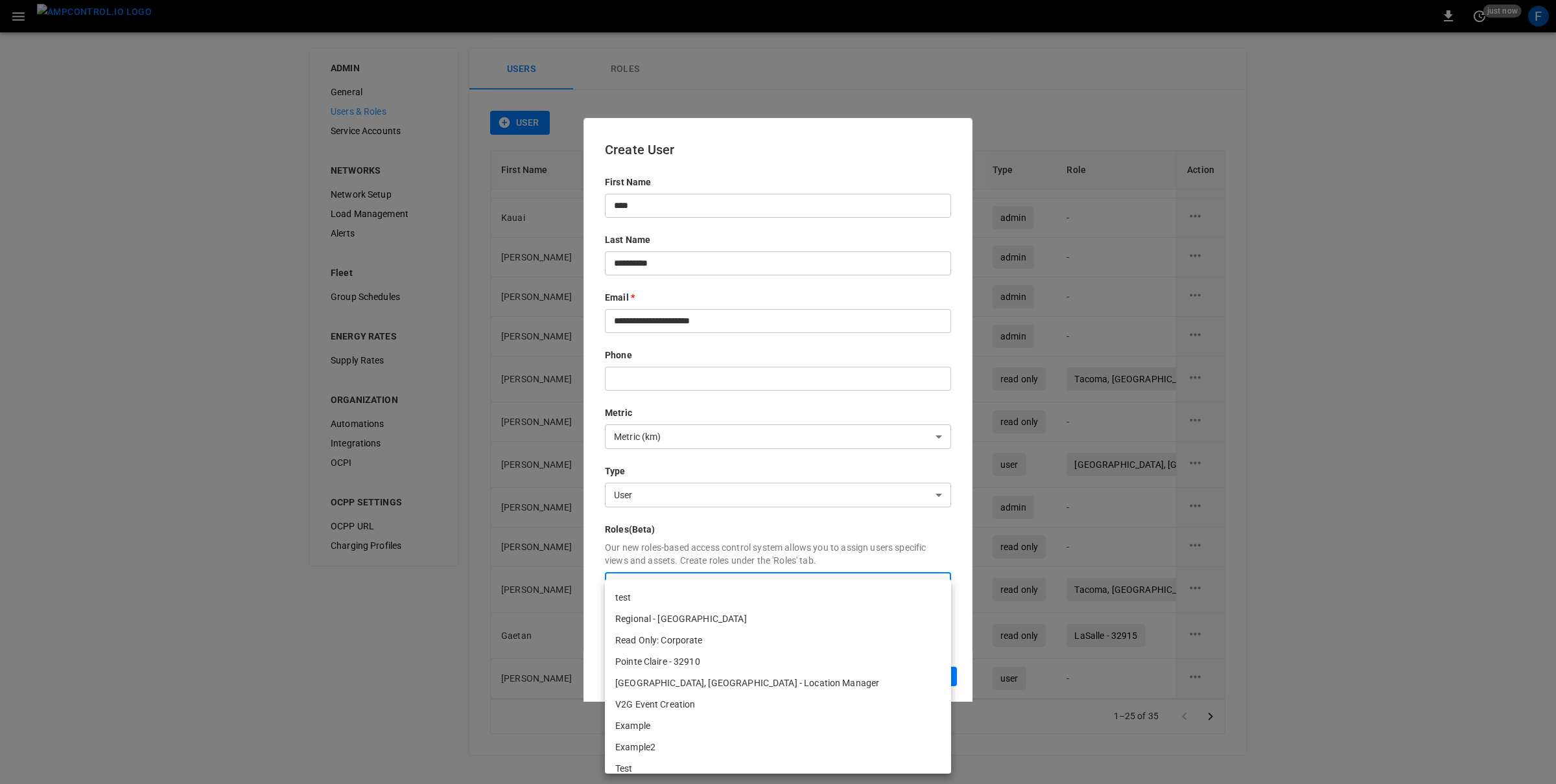
scroll to position [179, 0]
click at [670, 693] on li "V2G Event Creation" at bounding box center [777, 694] width 346 height 21
type input "**********"
click at [718, 543] on div at bounding box center [778, 392] width 1556 height 784
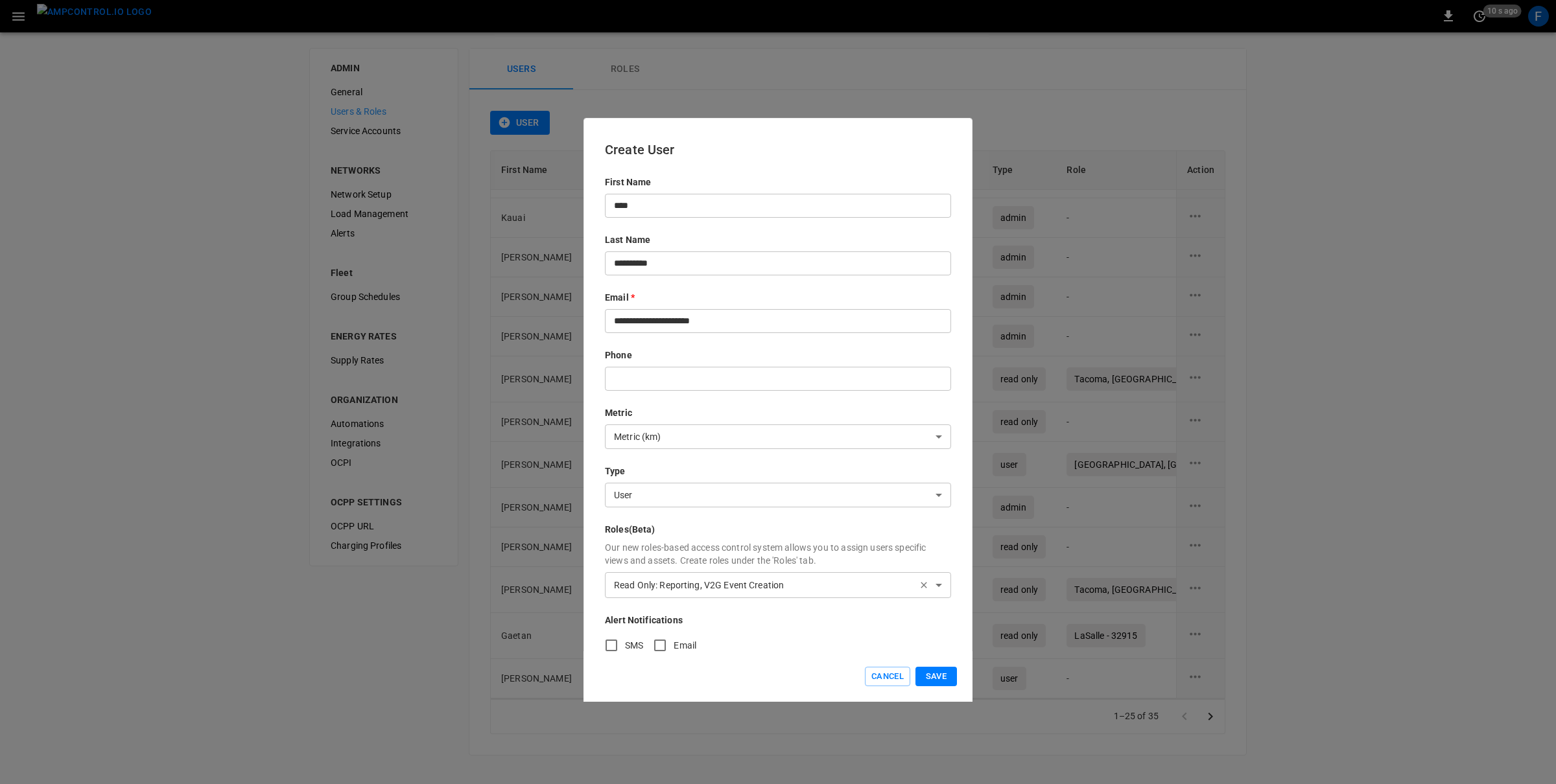
scroll to position [13, 0]
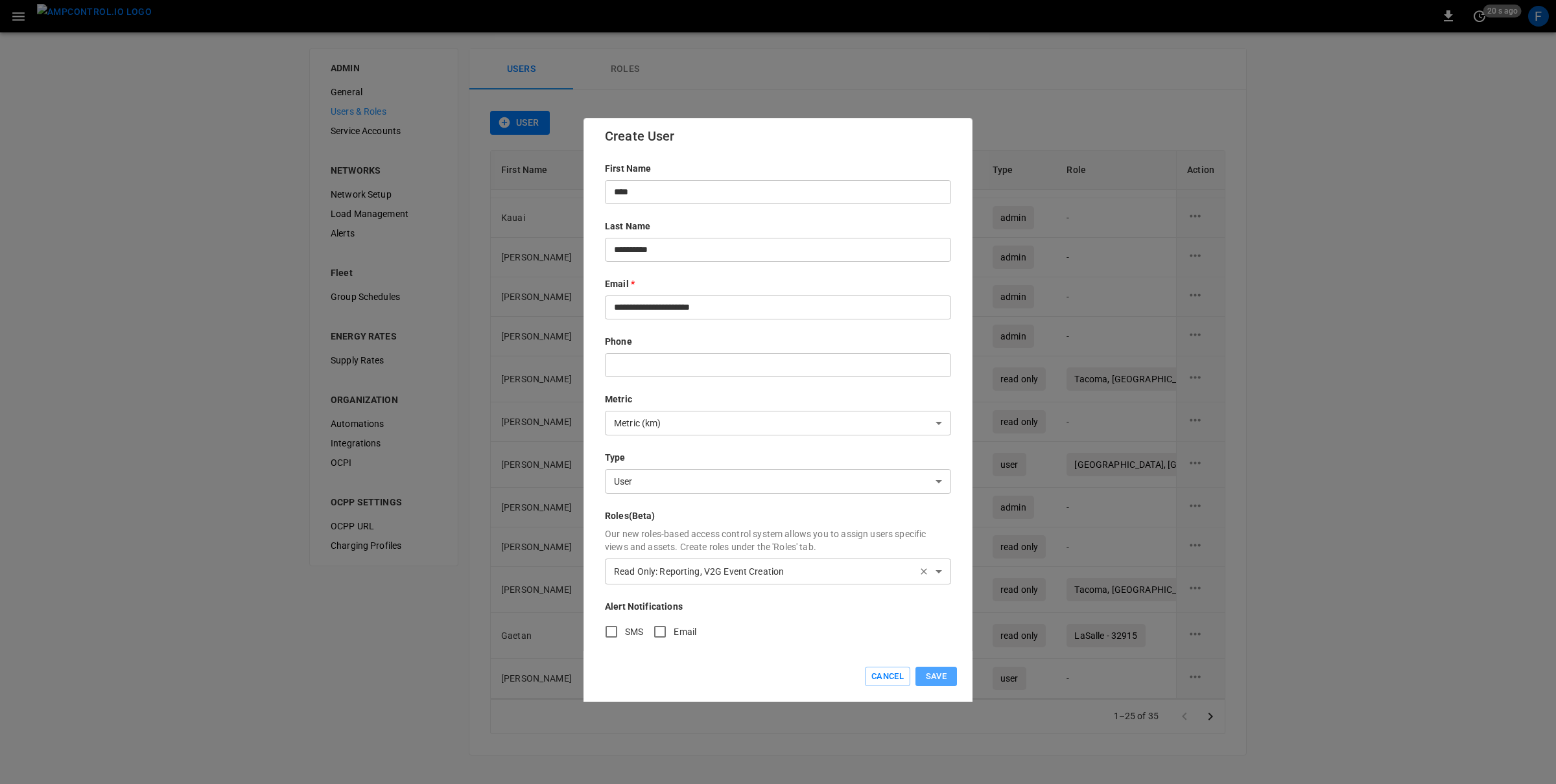
click at [945, 681] on button "Save" at bounding box center [936, 676] width 42 height 20
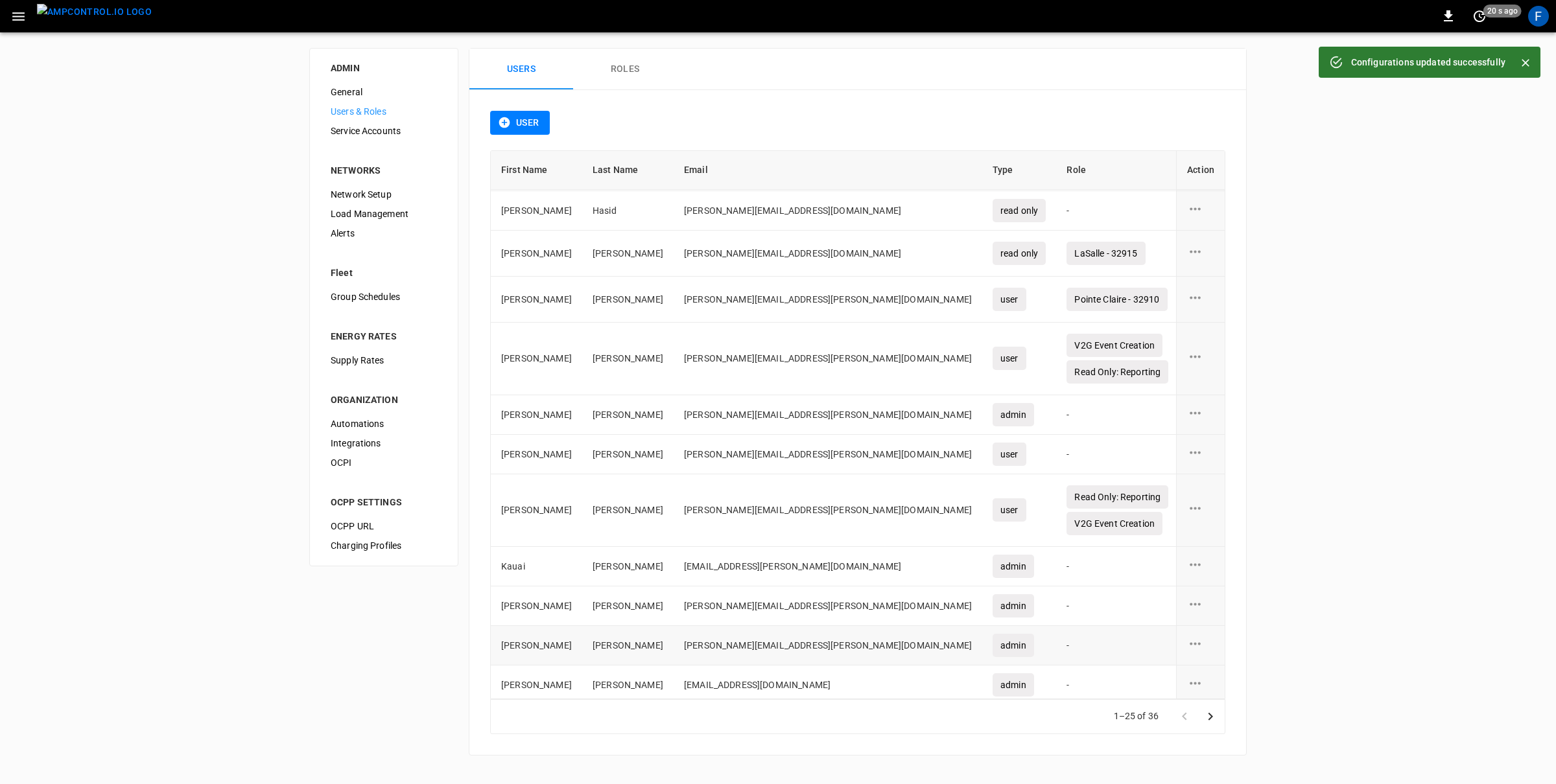
scroll to position [302, 0]
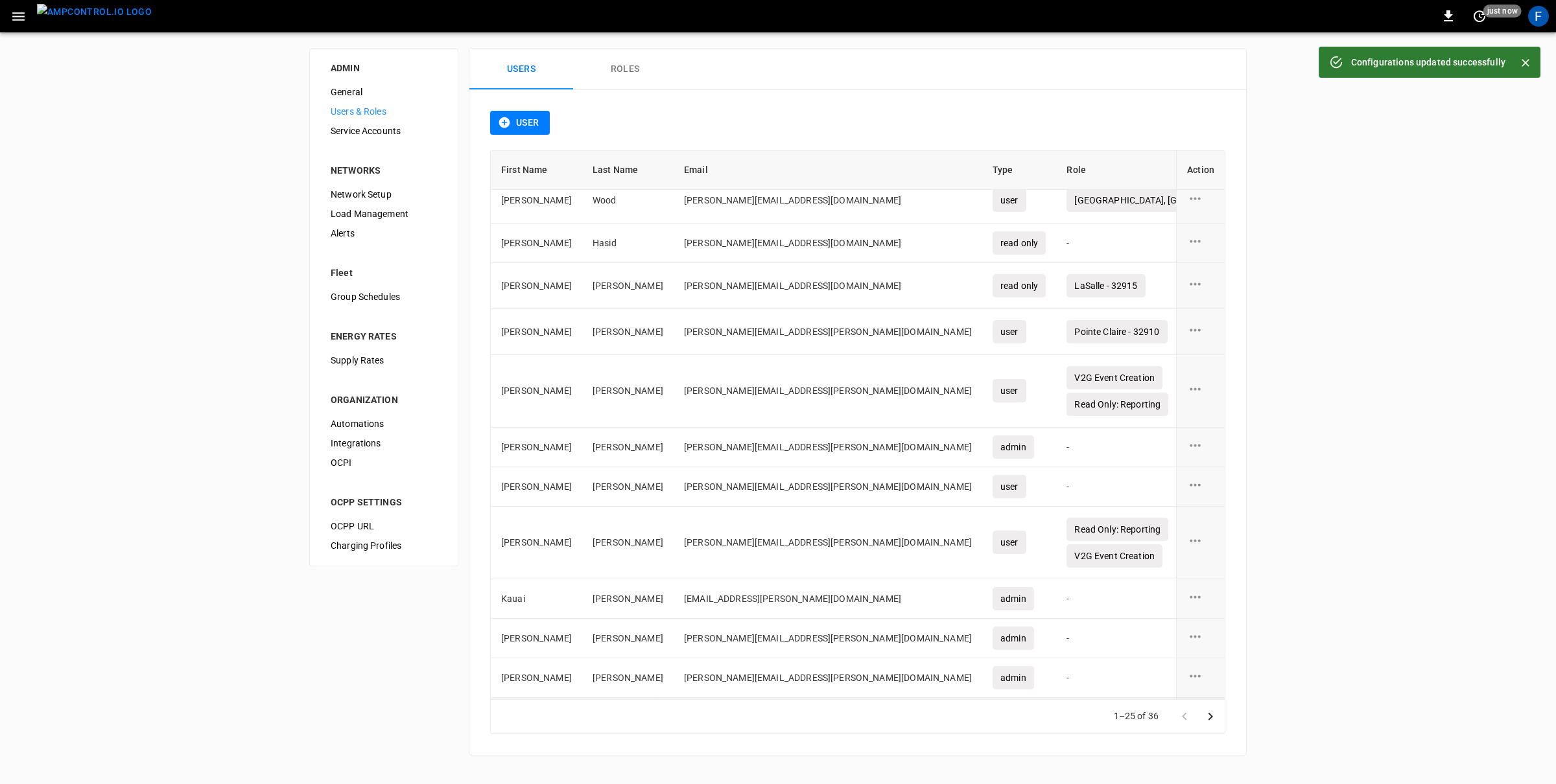
drag, startPoint x: 467, startPoint y: 134, endPoint x: 481, endPoint y: 130, distance: 14.6
click at [467, 134] on div "ADMIN General Users & Roles Service Accounts NETWORKS Network Setup Load Manage…" at bounding box center [778, 402] width 1556 height 739
click at [500, 127] on icon "button" at bounding box center [504, 122] width 13 height 13
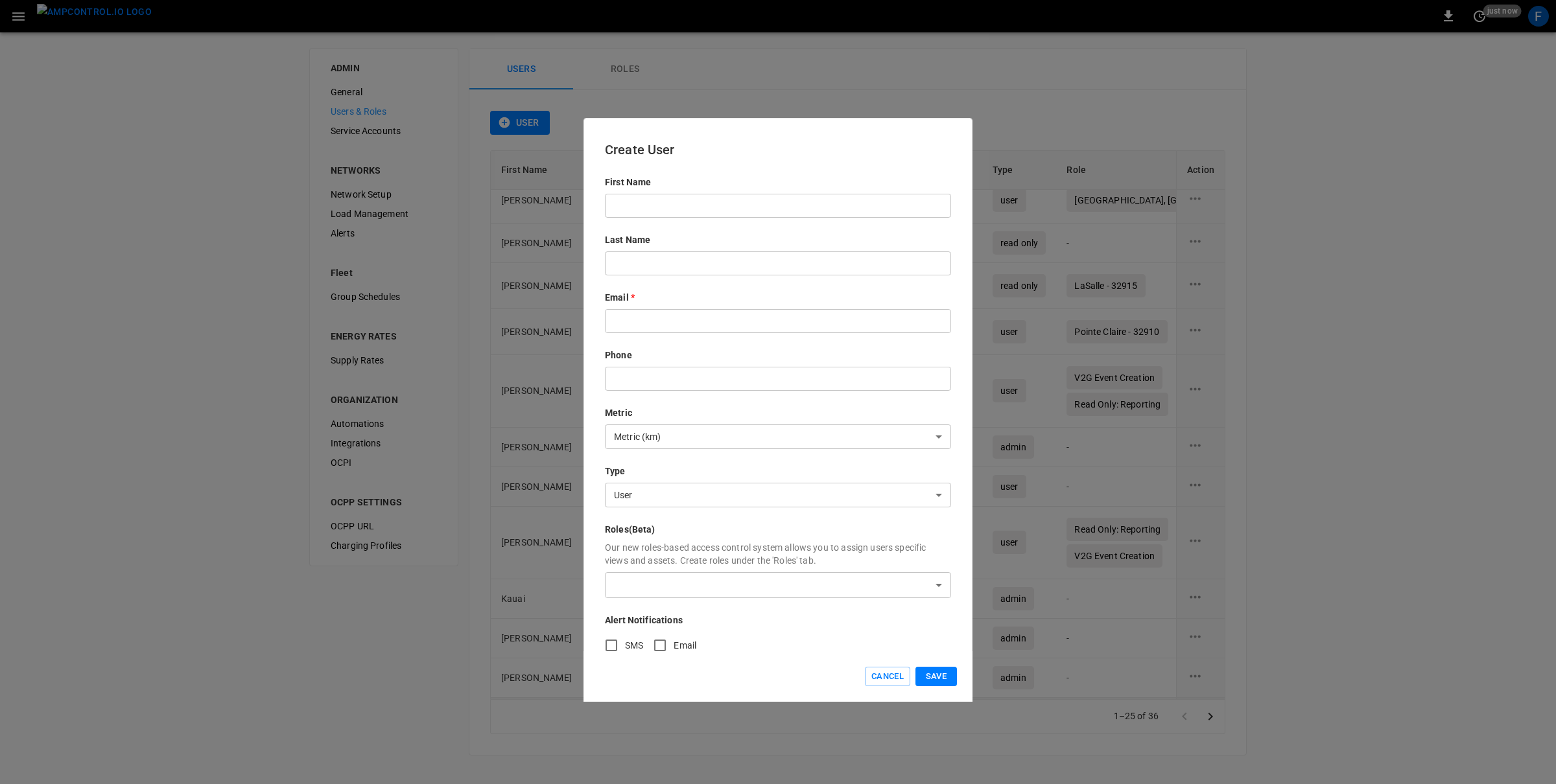
click at [619, 306] on div "Email * ​" at bounding box center [777, 312] width 346 height 42
click at [617, 319] on input "text" at bounding box center [777, 321] width 346 height 24
paste input "**********"
type input "**********"
click at [644, 206] on input "text" at bounding box center [777, 206] width 346 height 24
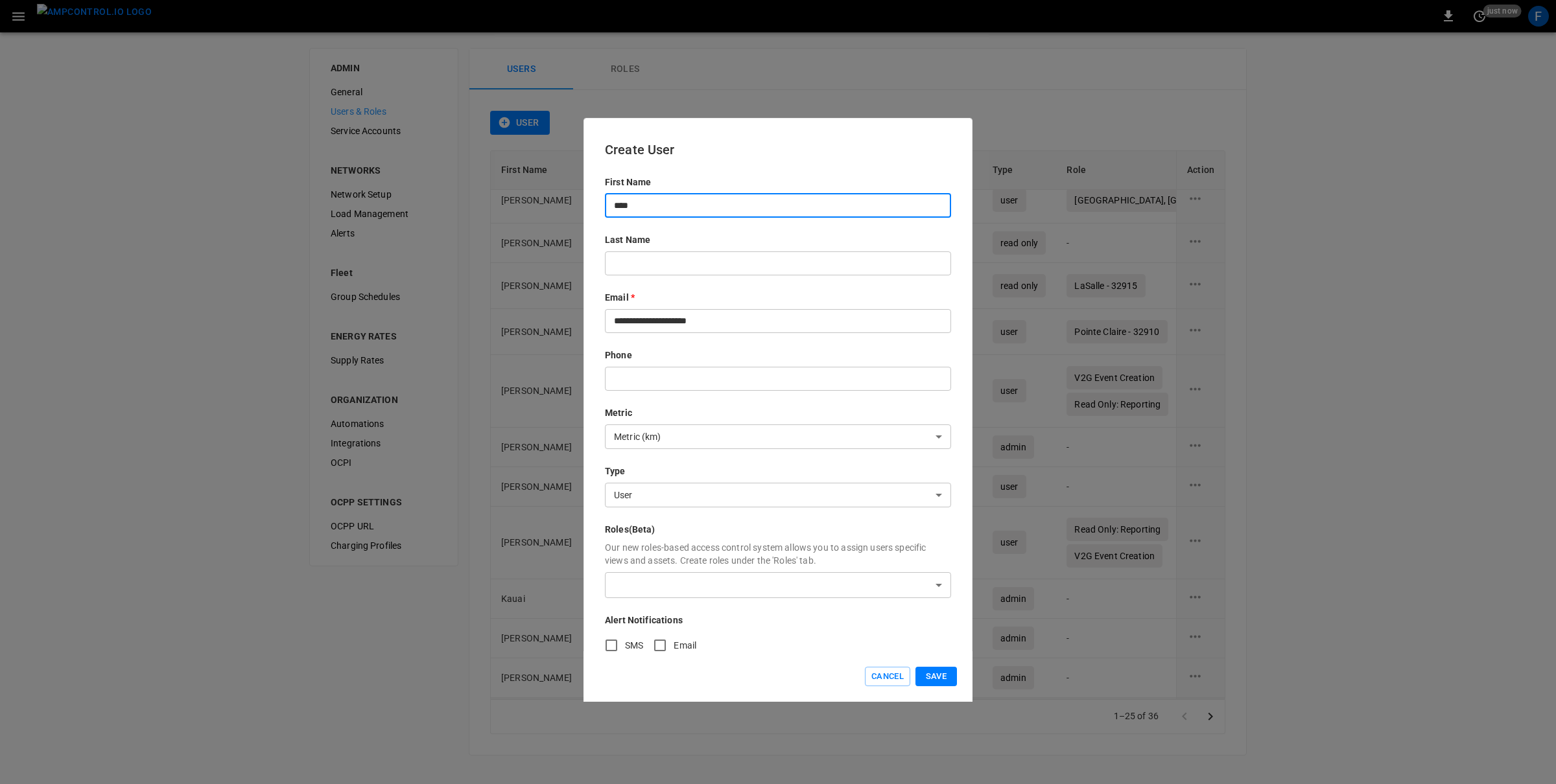
type input "****"
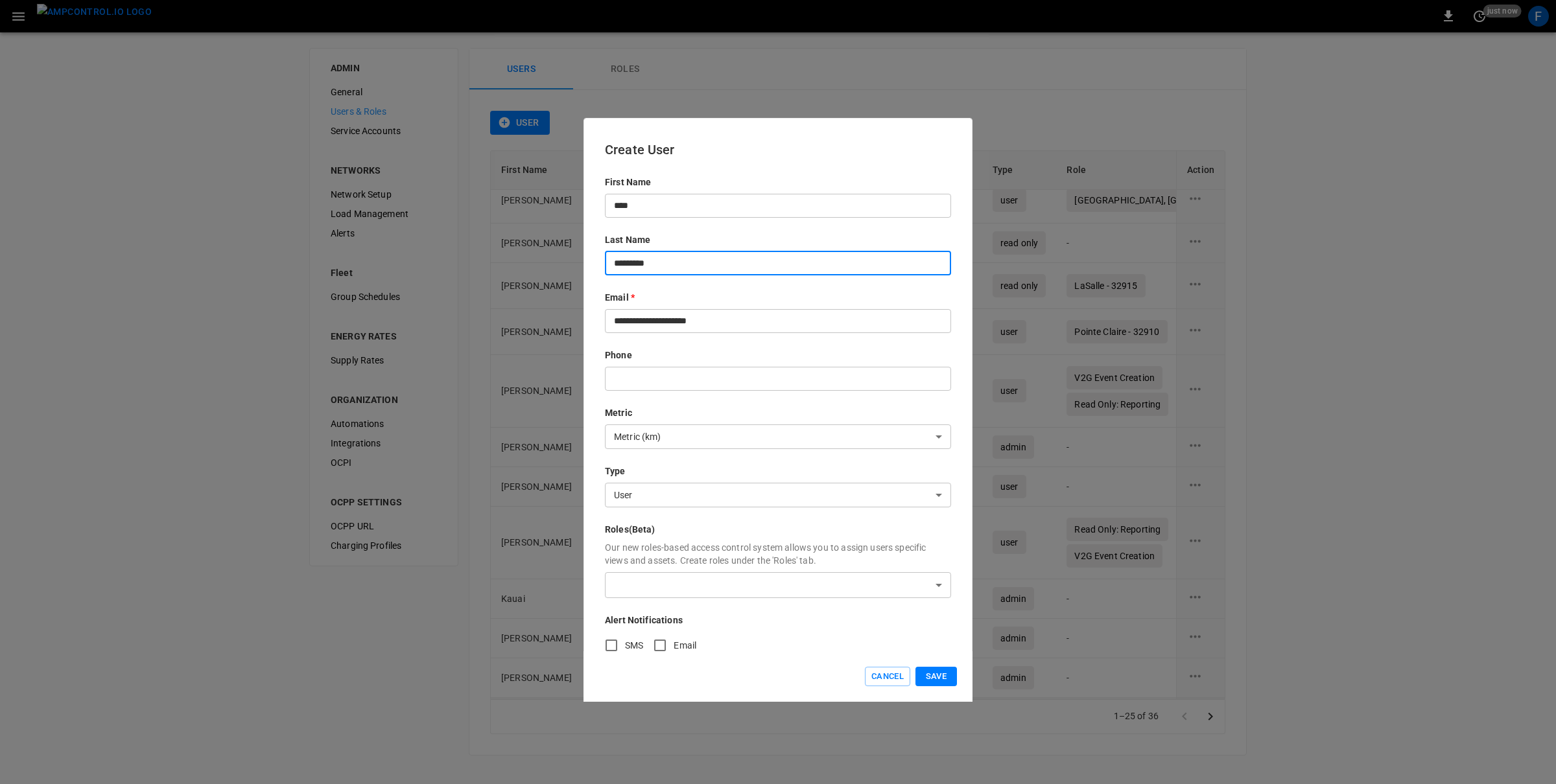
type input "*********"
click at [641, 602] on div "**********" at bounding box center [777, 417] width 346 height 484
click at [641, 584] on body "0 just now F ADMIN General Users & Roles Service Accounts NETWORKS Network Setu…" at bounding box center [778, 386] width 1556 height 771
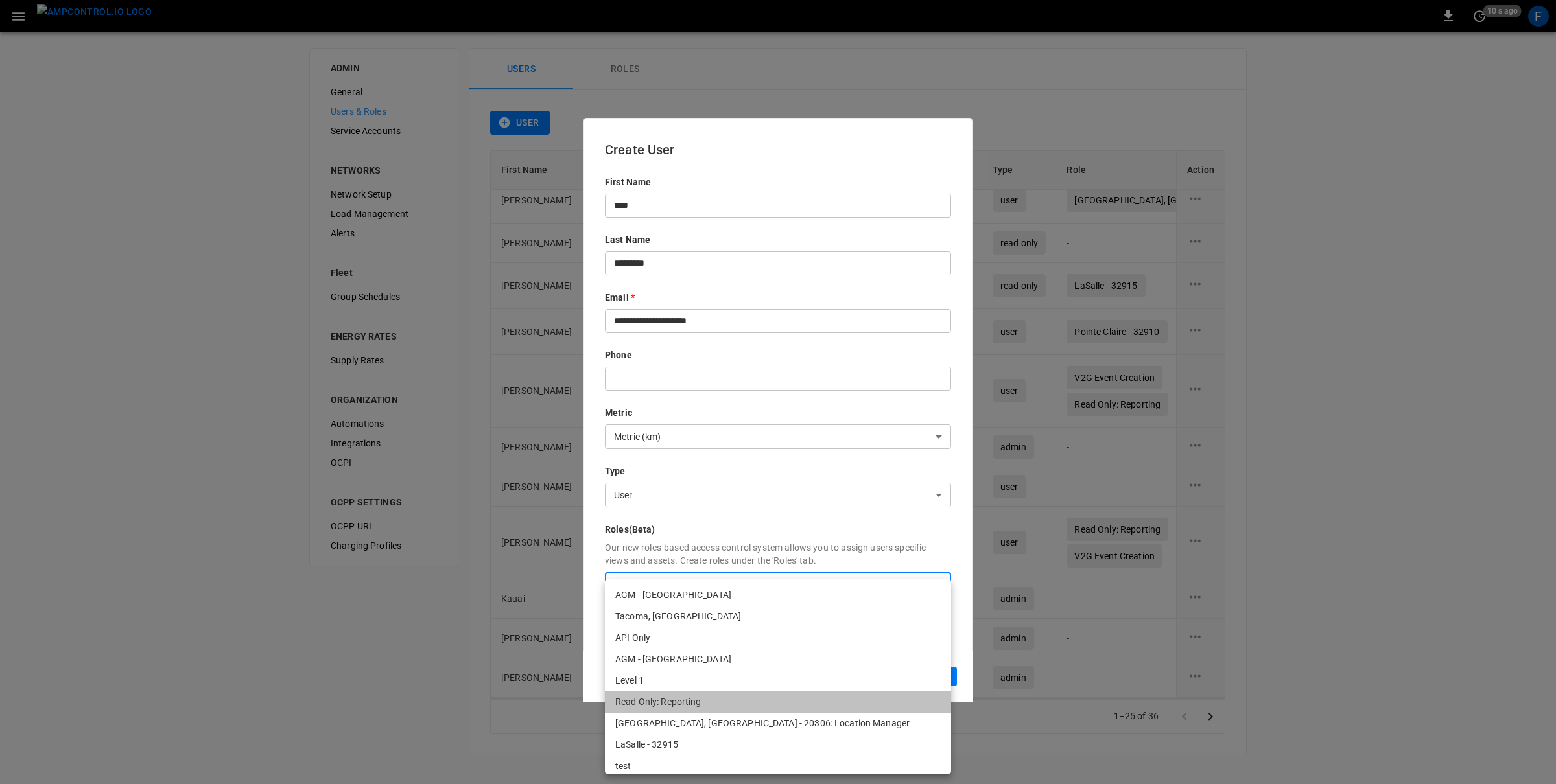
click at [670, 696] on li "Read Only: Reporting" at bounding box center [777, 702] width 346 height 21
click at [704, 568] on div at bounding box center [778, 392] width 1556 height 784
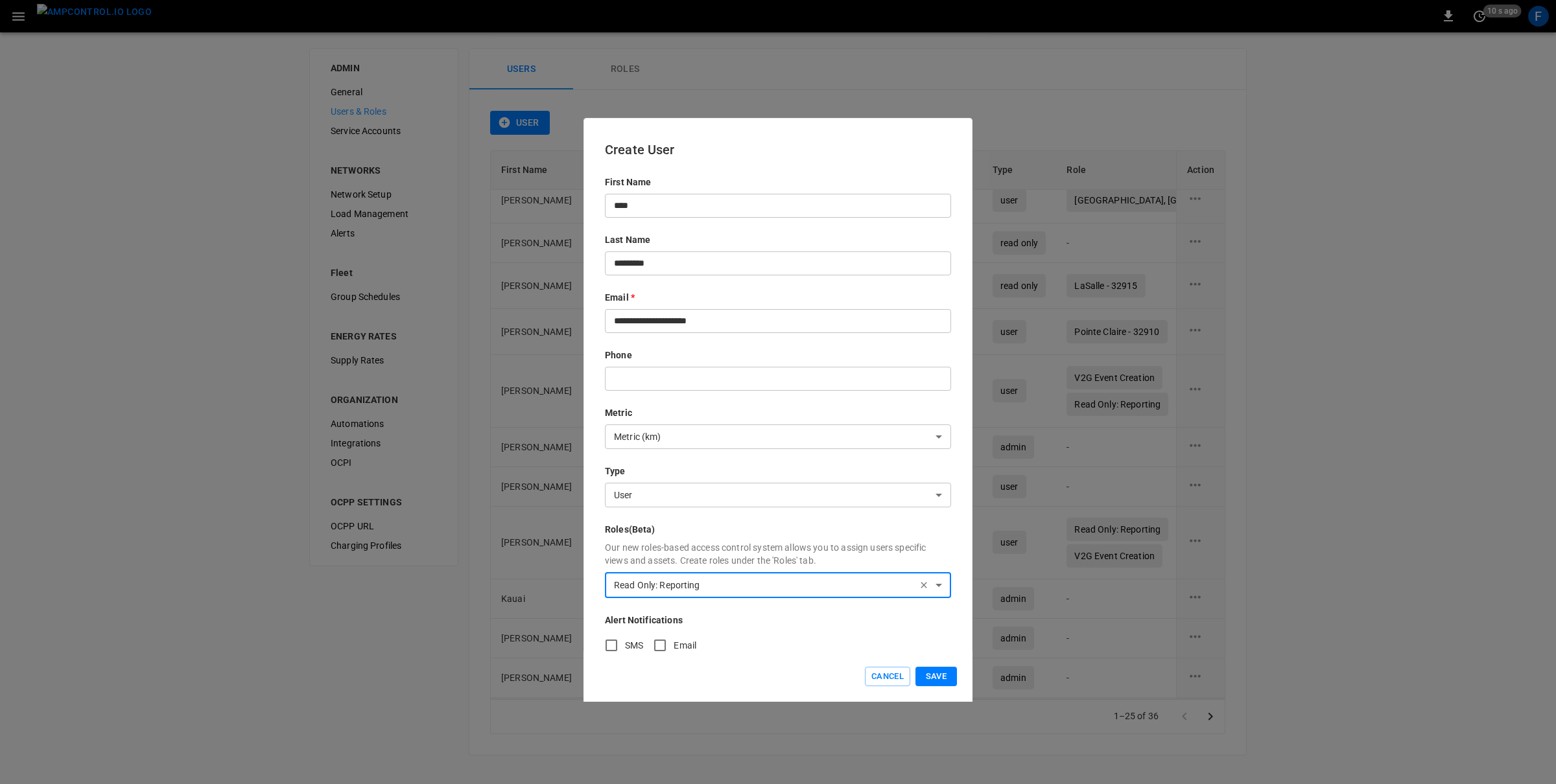
click at [695, 586] on body "0 10 s ago F ADMIN General Users & Roles Service Accounts NETWORKS Network Setu…" at bounding box center [778, 386] width 1556 height 771
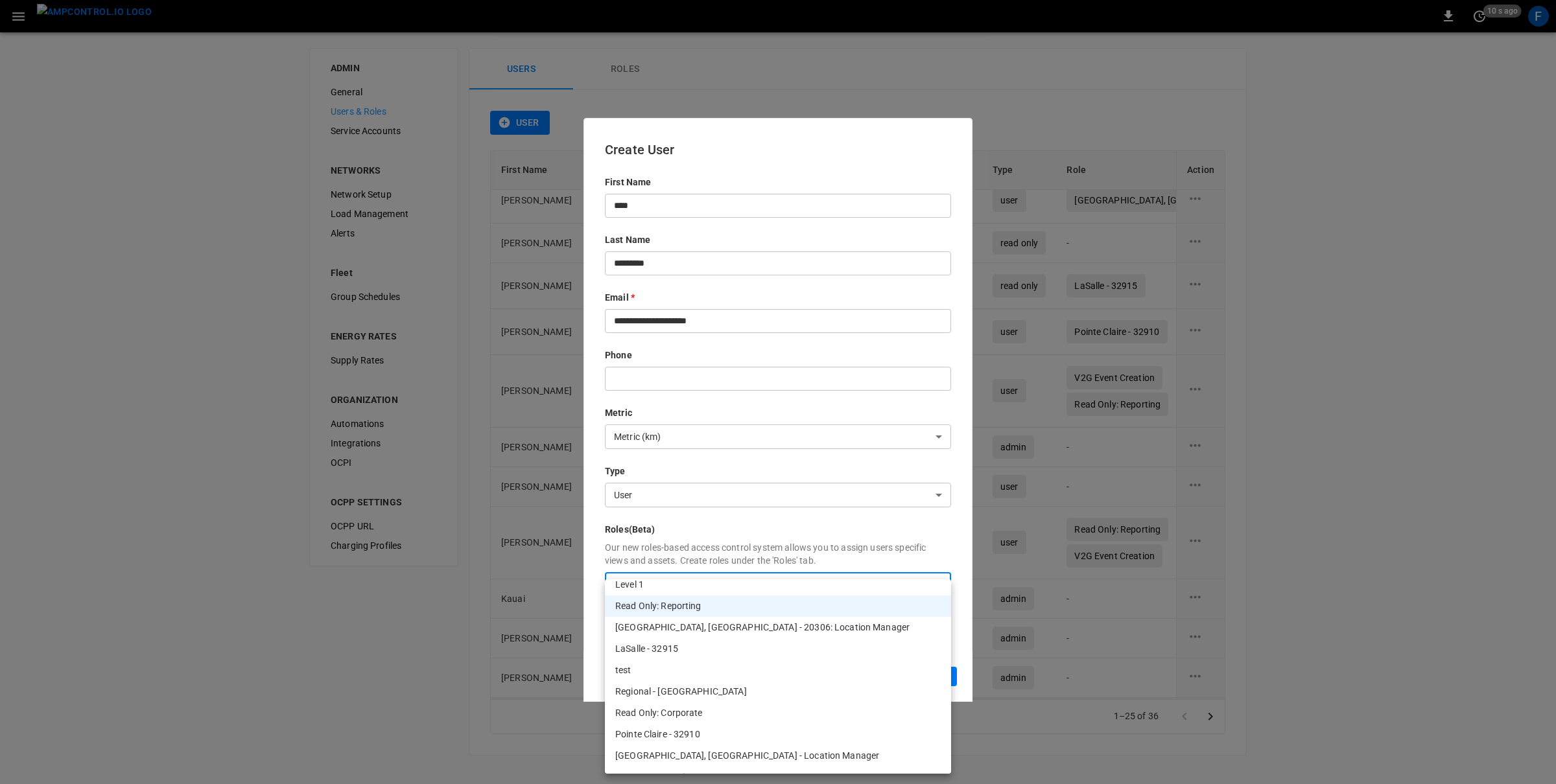
scroll to position [146, 0]
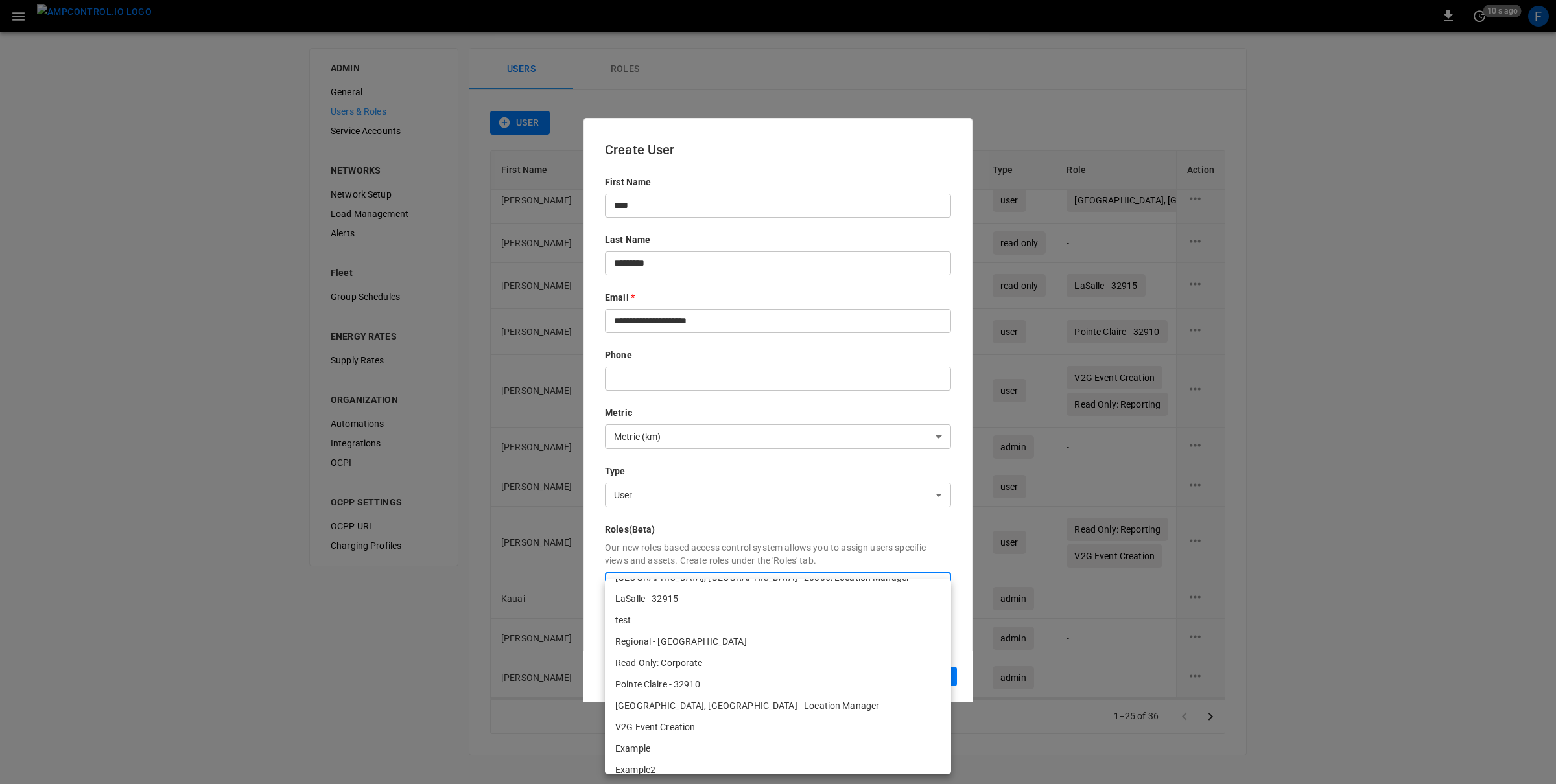
click at [682, 725] on li "V2G Event Creation" at bounding box center [777, 727] width 346 height 21
type input "**********"
click at [758, 501] on div at bounding box center [778, 392] width 1556 height 784
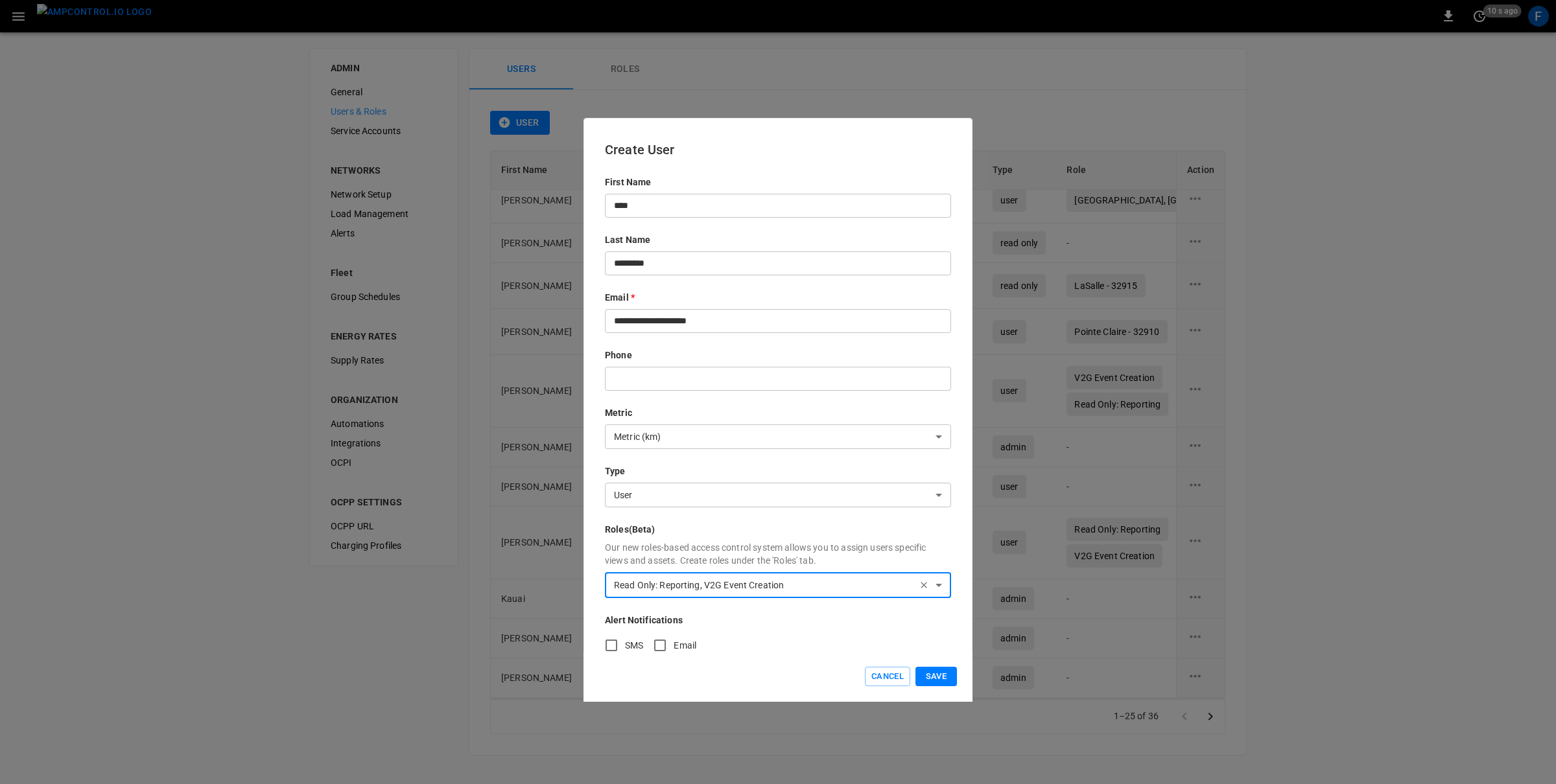
scroll to position [13, 0]
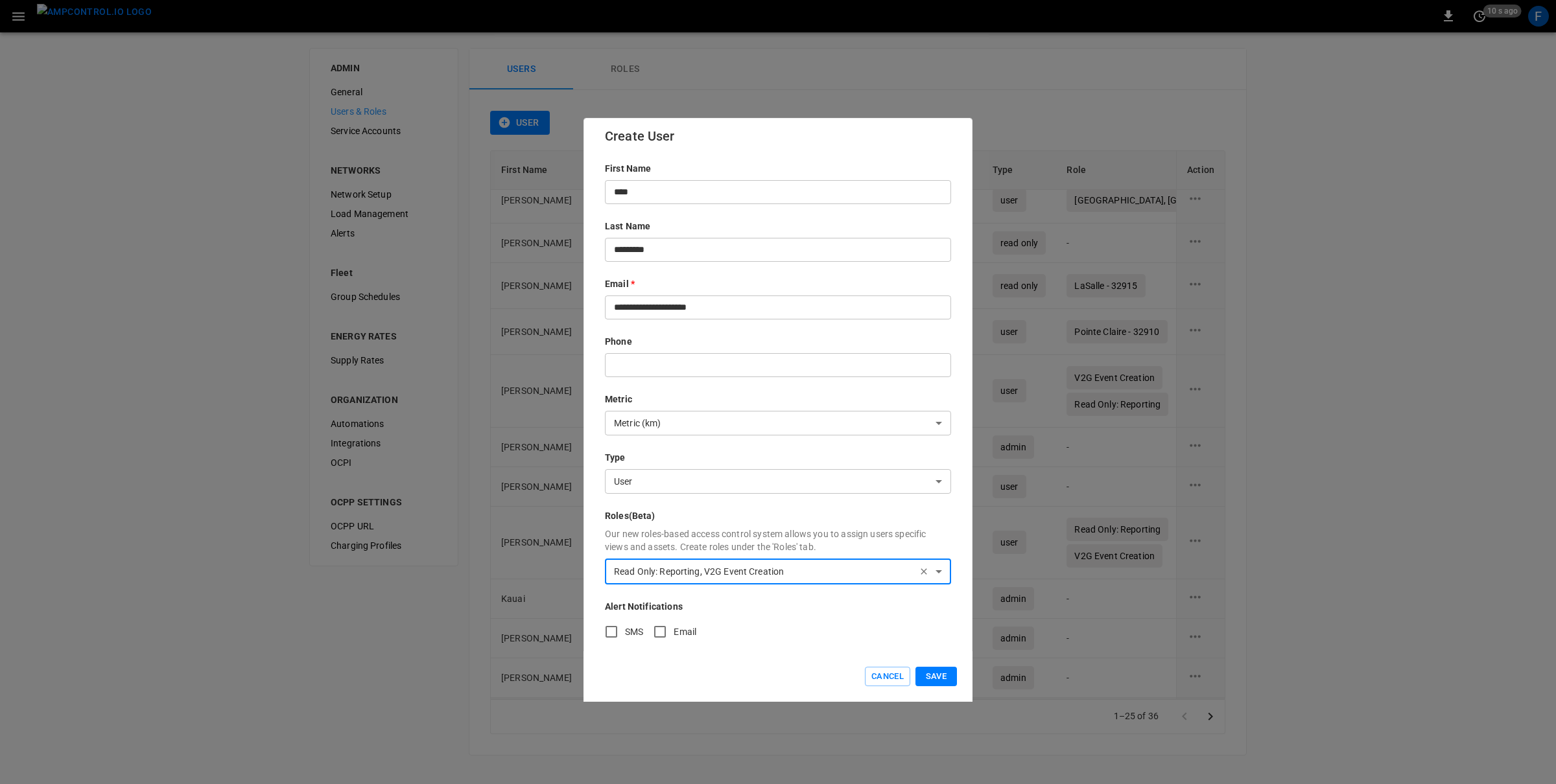
click at [926, 683] on button "Save" at bounding box center [936, 676] width 42 height 20
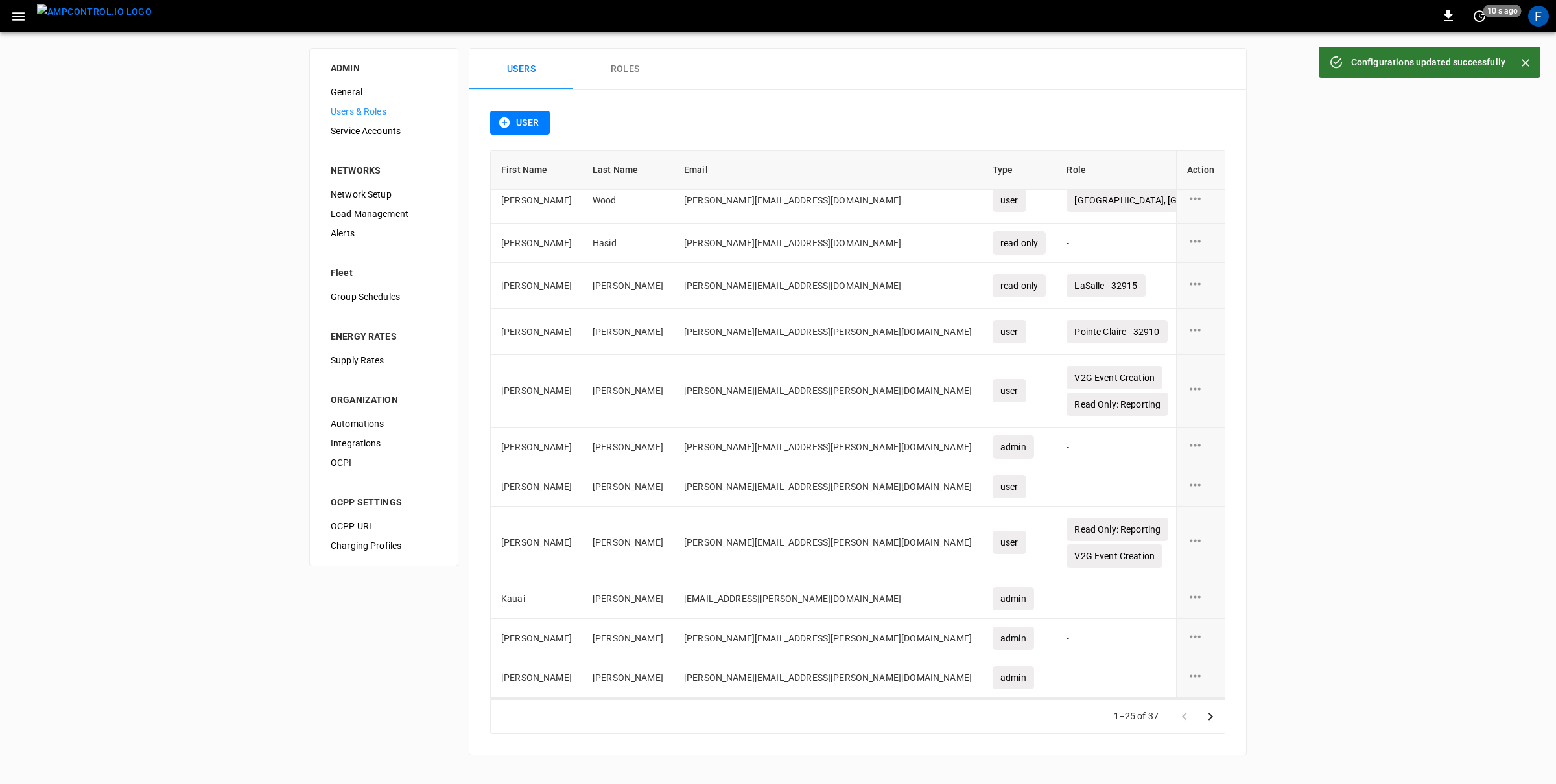
click at [631, 71] on button "Roles" at bounding box center [625, 69] width 104 height 42
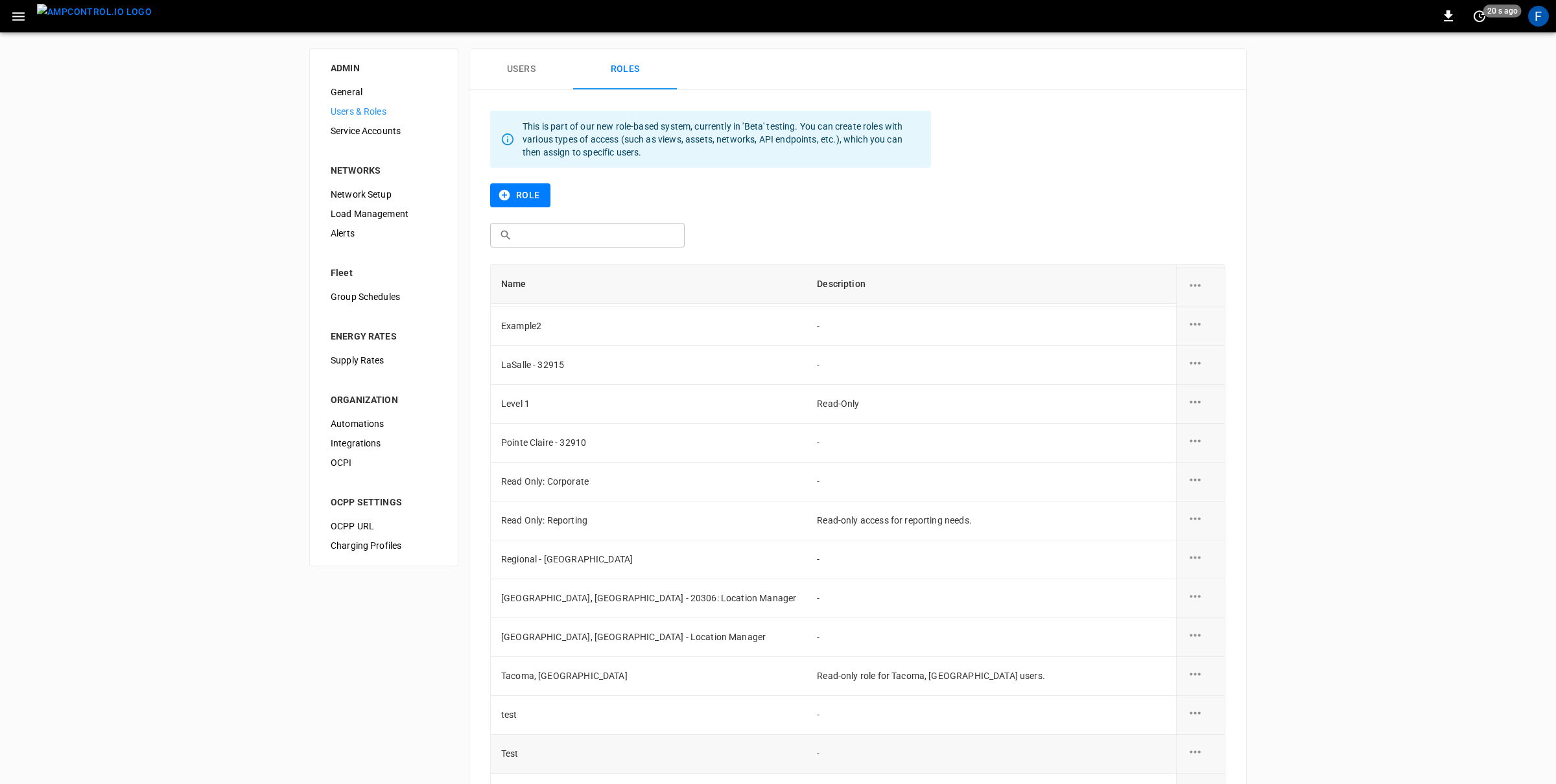
scroll to position [101, 0]
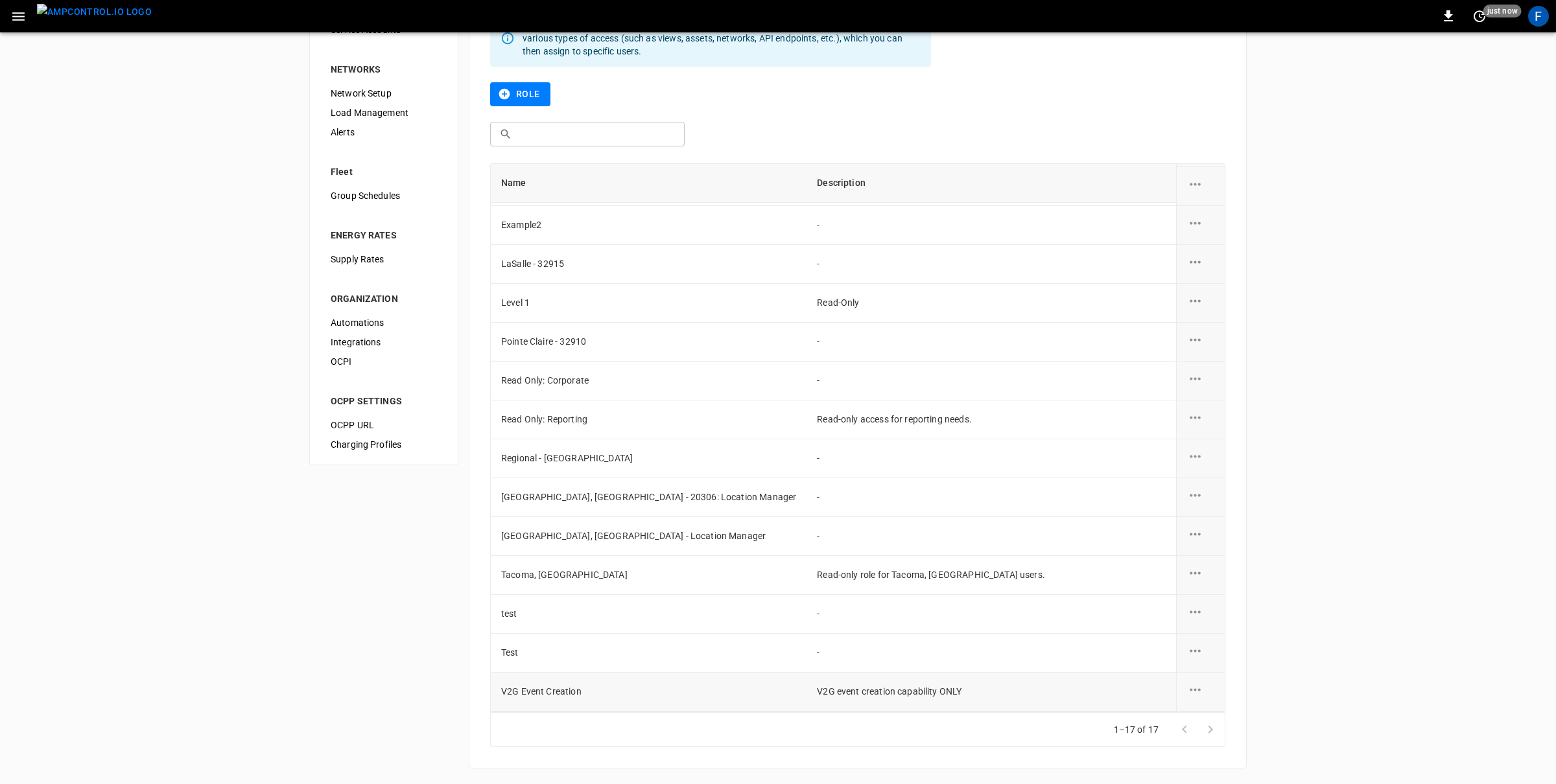
click at [1197, 690] on icon "role action options" at bounding box center [1195, 689] width 16 height 16
click at [1210, 696] on li "Edit" at bounding box center [1210, 697] width 46 height 21
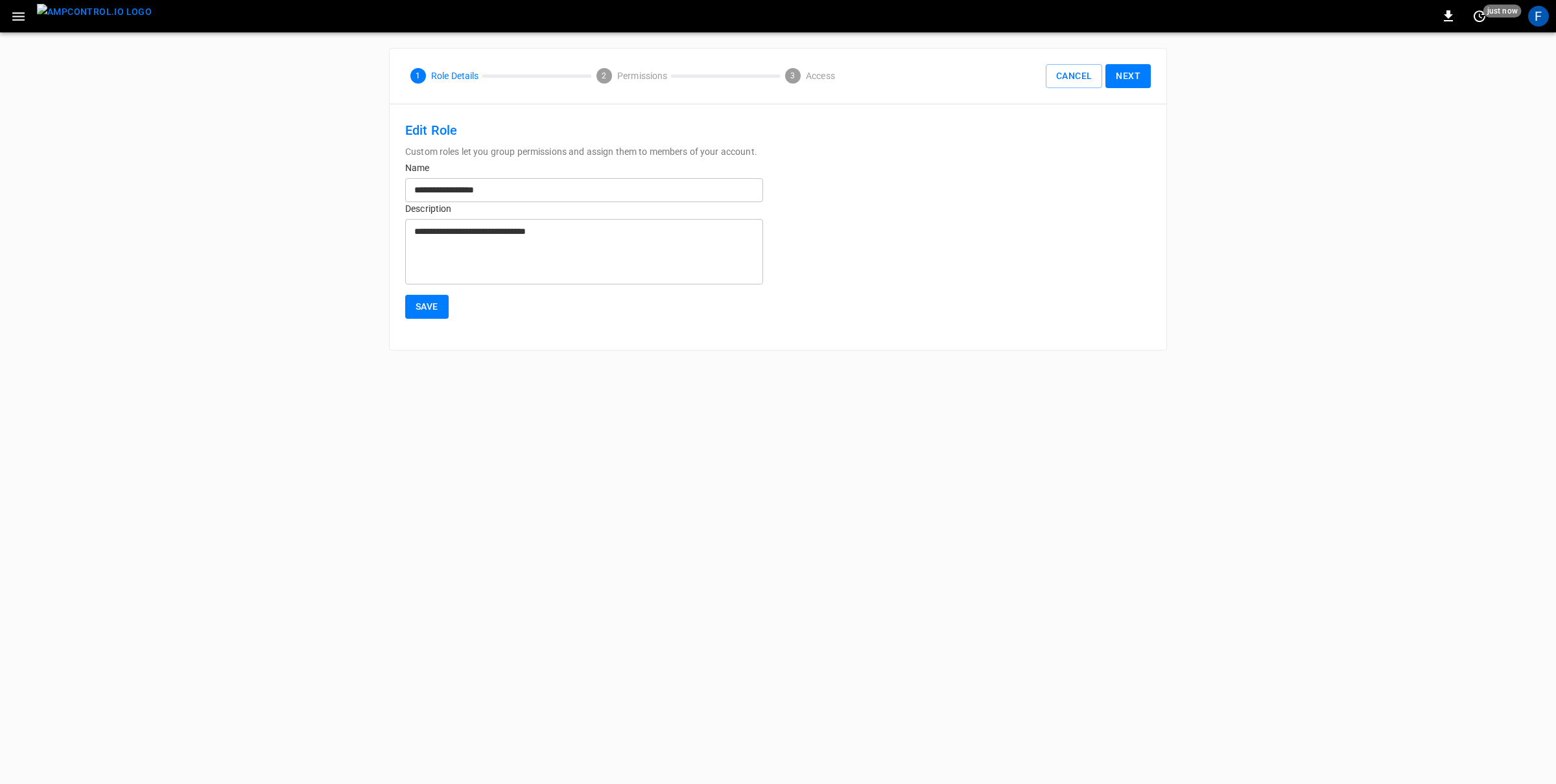
click at [1123, 81] on button "Next" at bounding box center [1128, 76] width 45 height 24
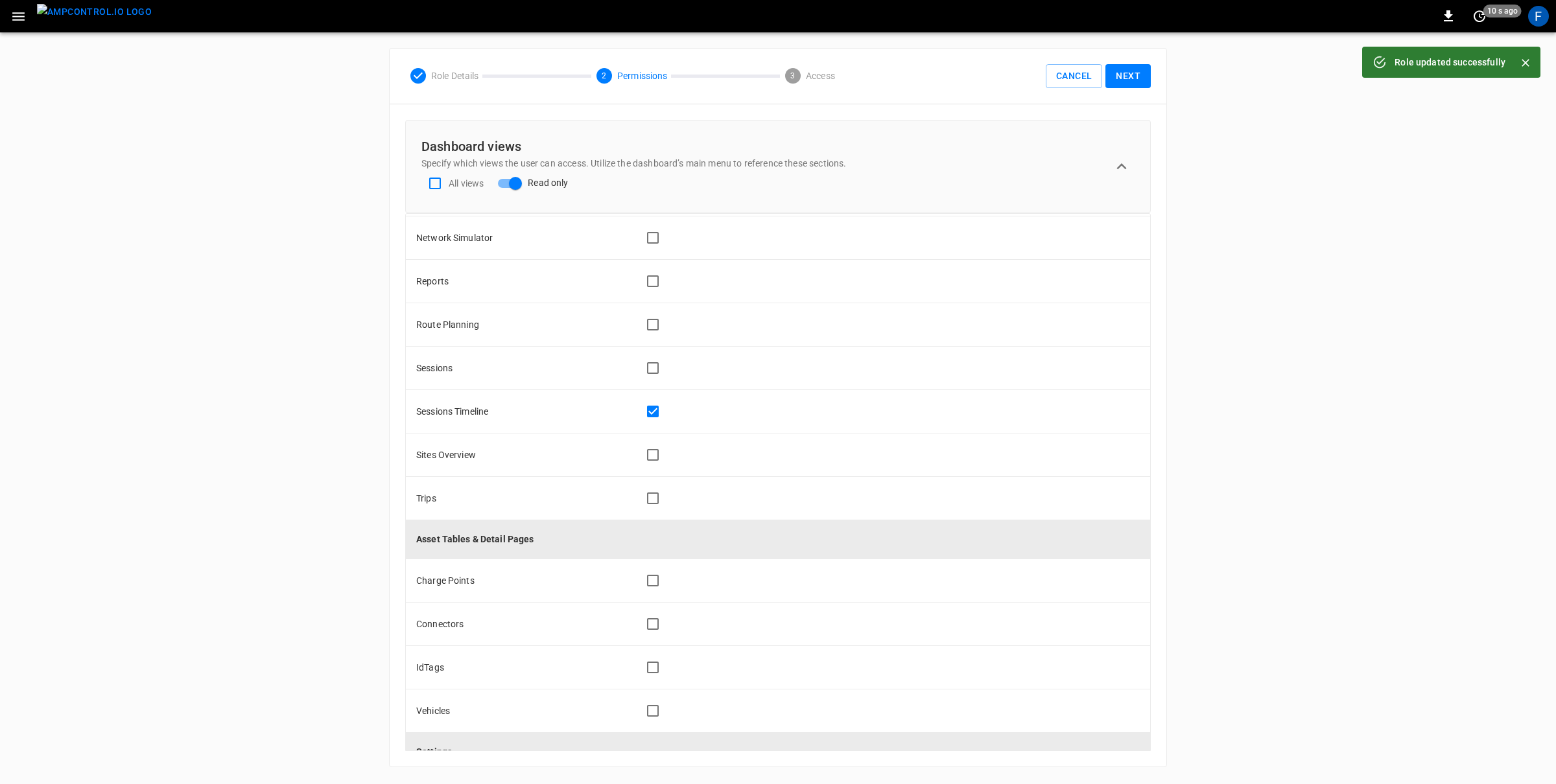
scroll to position [451, 0]
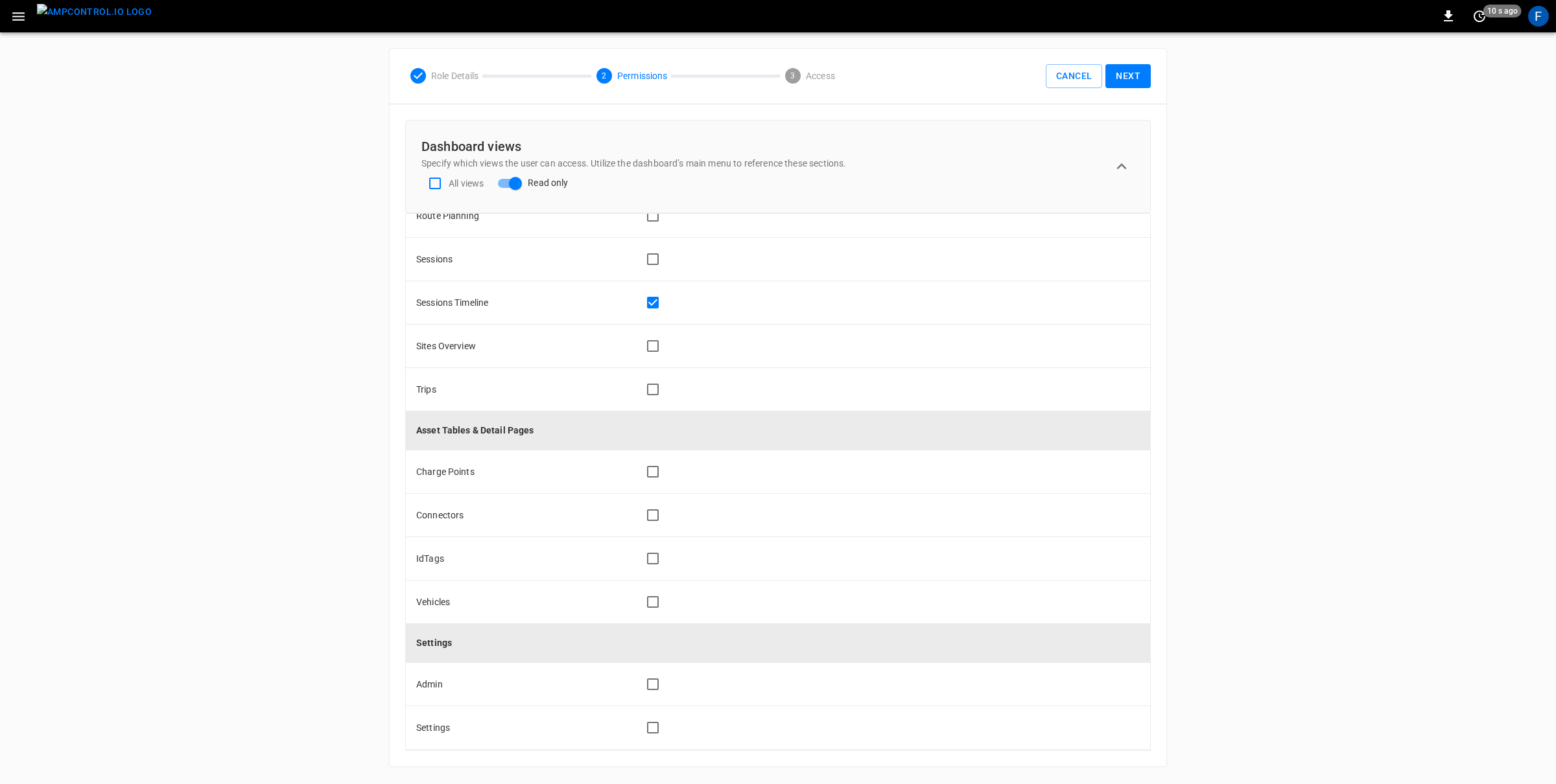
click at [1135, 77] on button "Next" at bounding box center [1128, 76] width 45 height 24
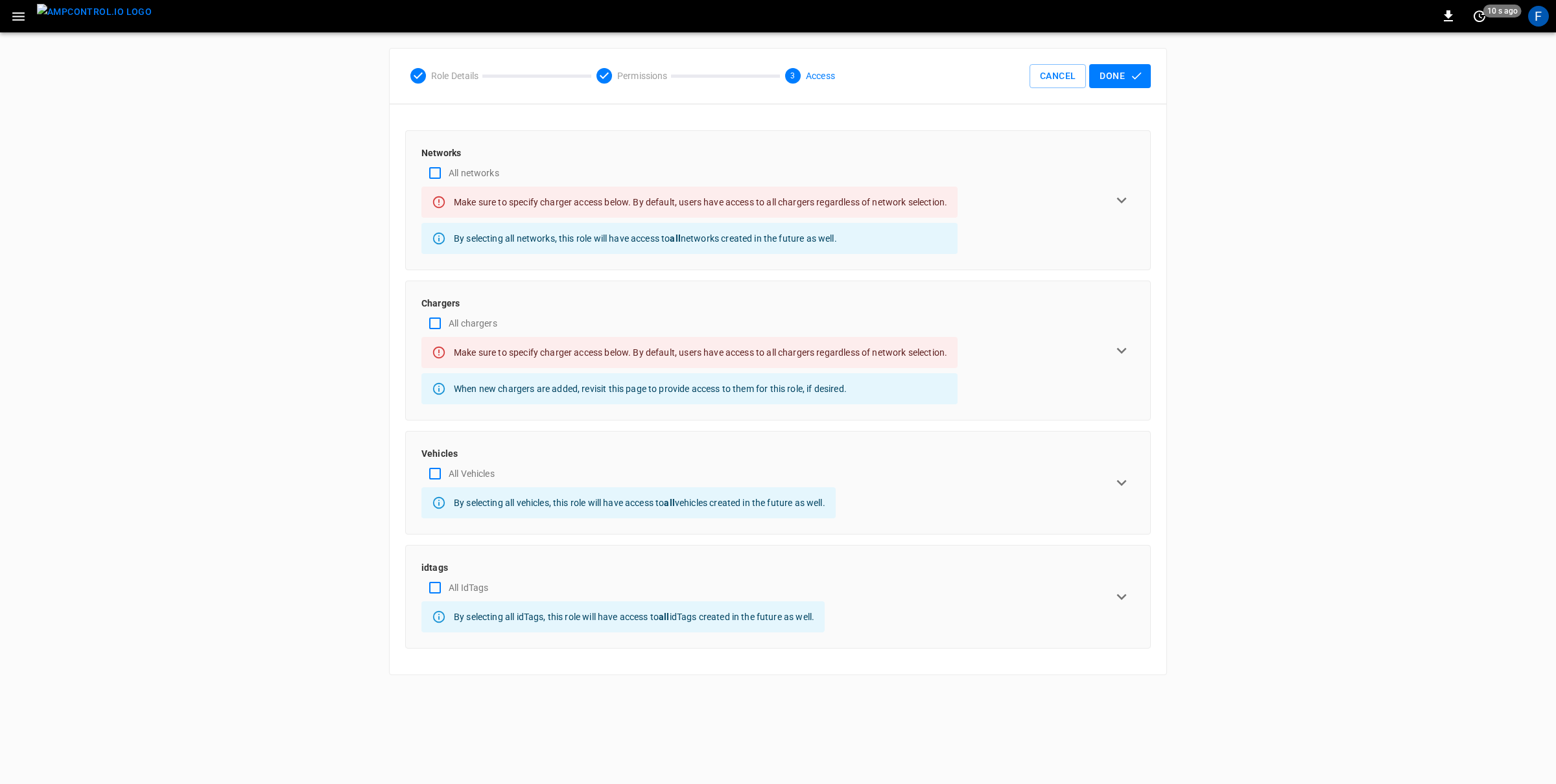
click at [1005, 181] on div "Networks All networks Make sure to specify charger access below. By default, us…" at bounding box center [777, 200] width 713 height 108
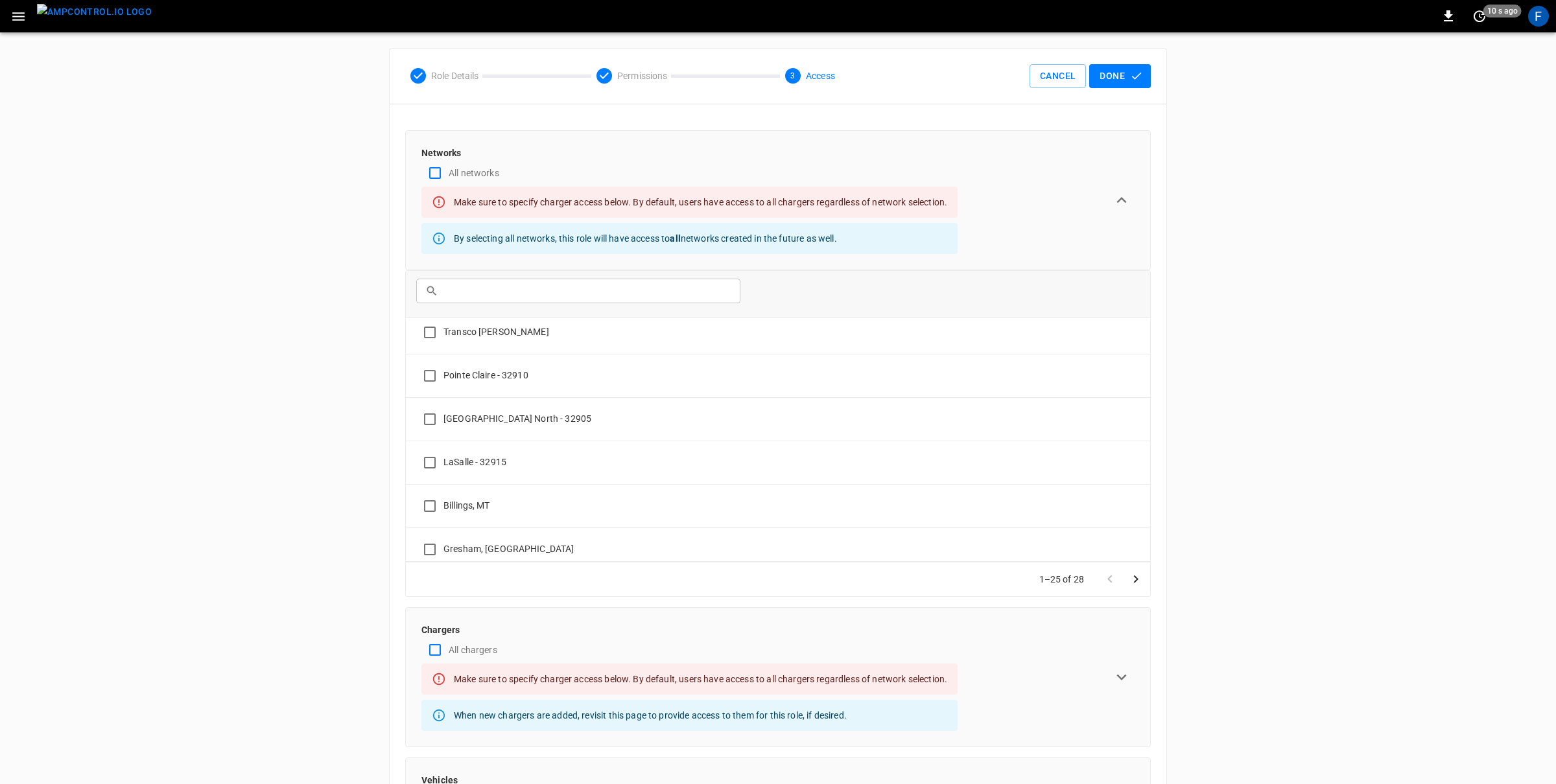
scroll to position [0, 0]
click at [344, 509] on div "ADMIN General Users & Roles Service Accounts NETWORKS Network Setup Load Manage…" at bounding box center [778, 525] width 1556 height 985
click at [1041, 76] on button "Cancel" at bounding box center [1058, 76] width 57 height 24
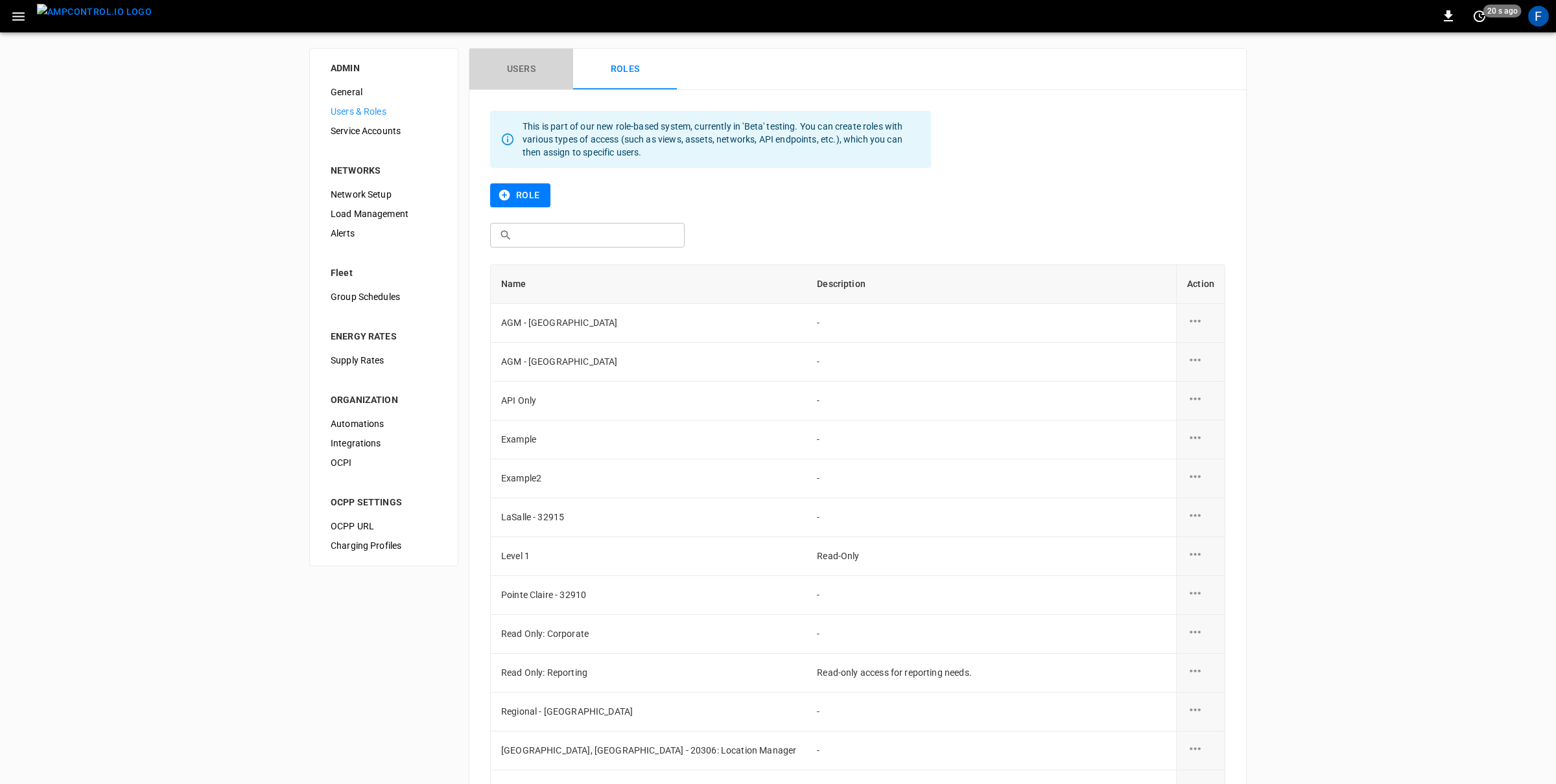
click at [531, 57] on button "Users" at bounding box center [521, 69] width 104 height 42
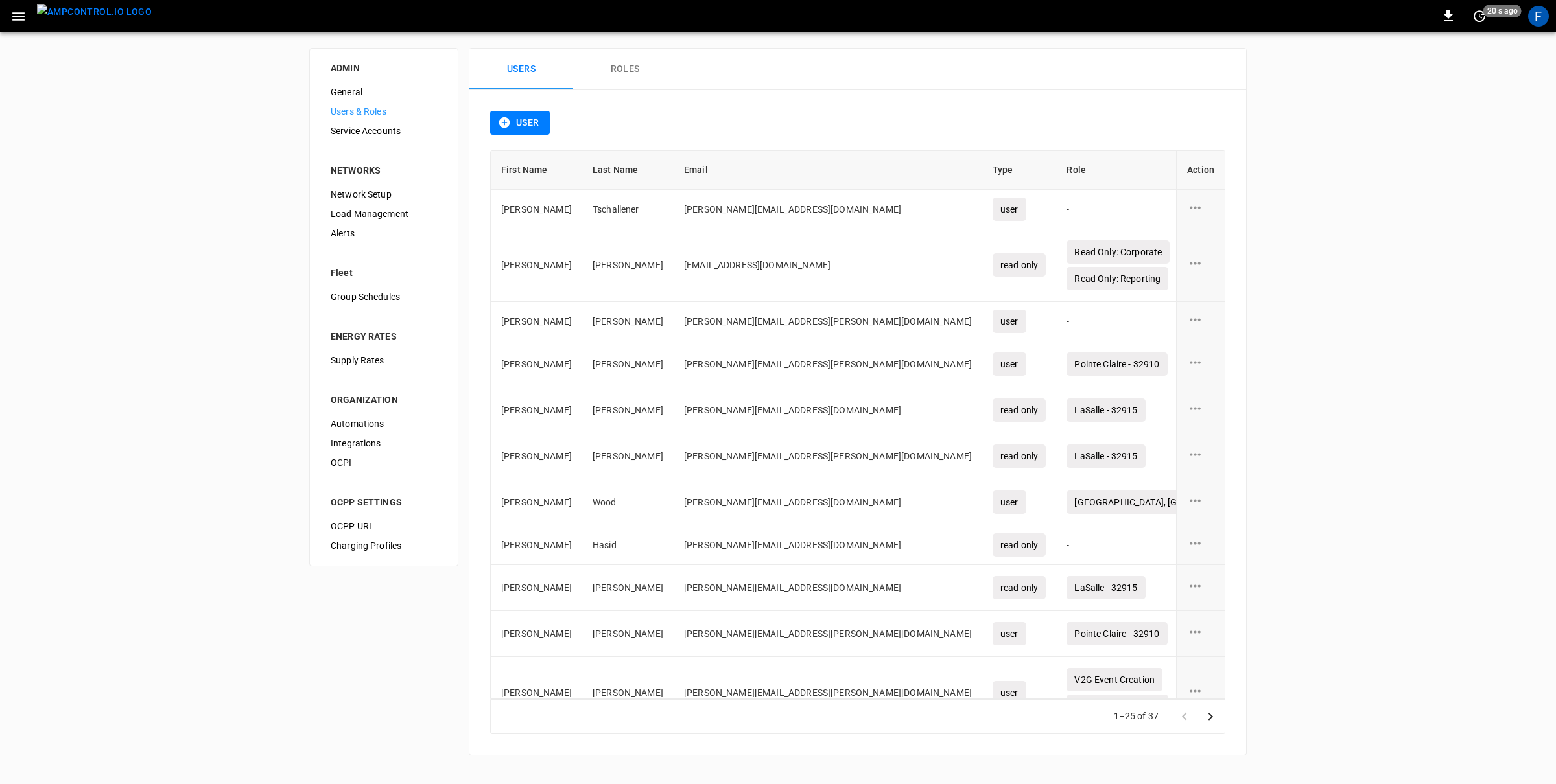
click at [88, 9] on img "menu" at bounding box center [94, 11] width 115 height 16
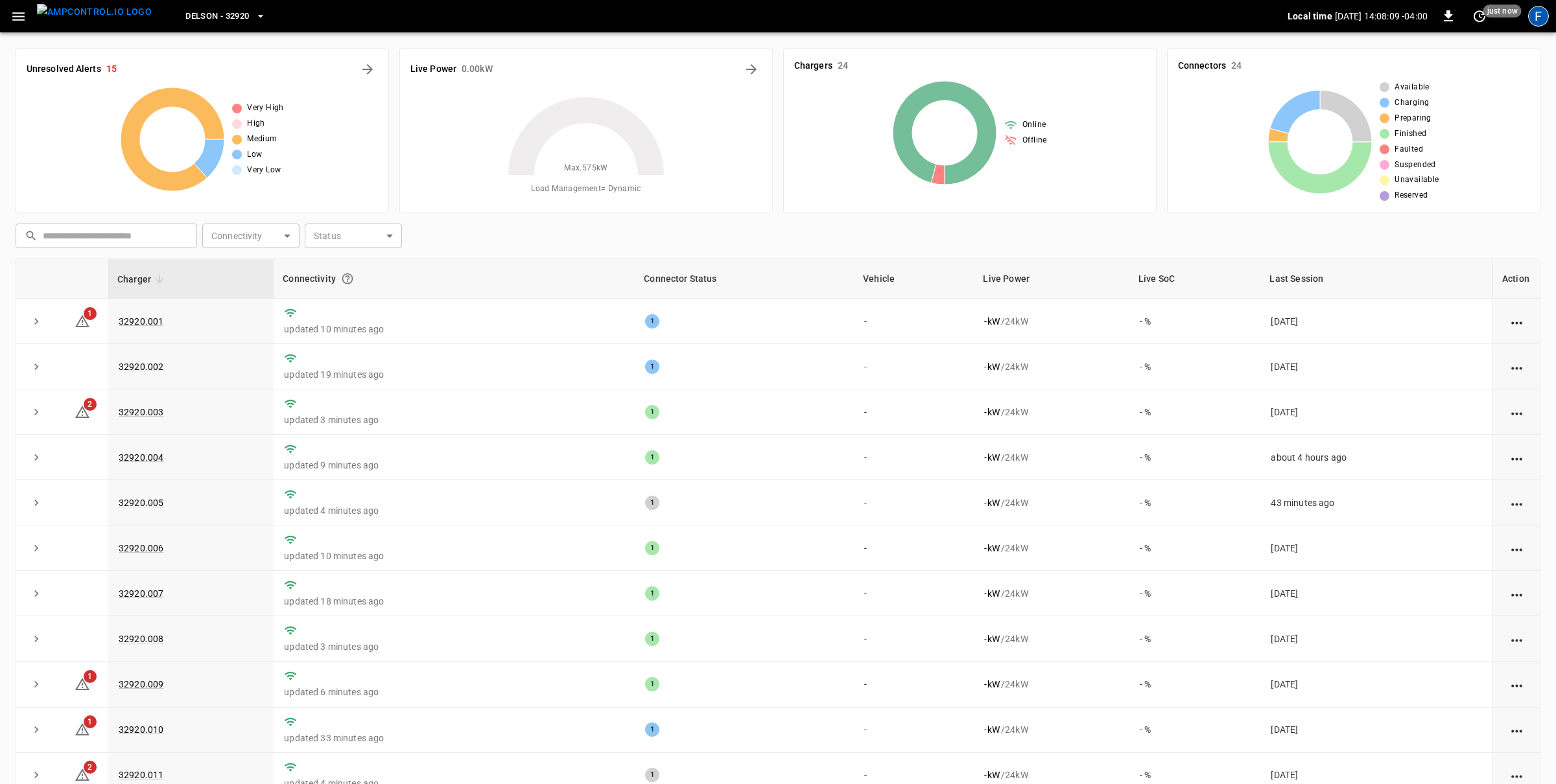
click at [1536, 13] on div "F" at bounding box center [1538, 16] width 21 height 21
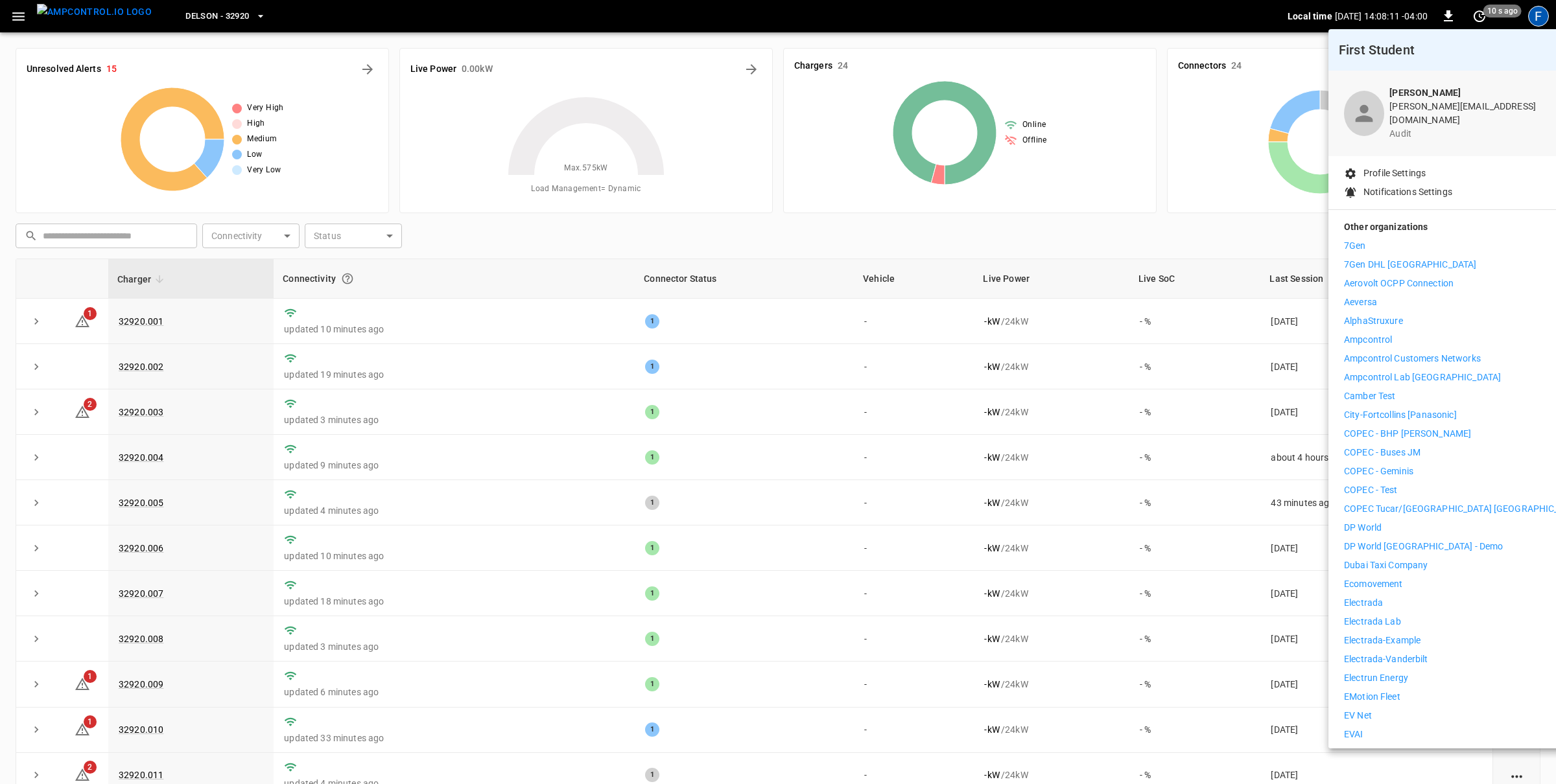
click at [1380, 333] on p "Ampcontrol" at bounding box center [1368, 340] width 48 height 13
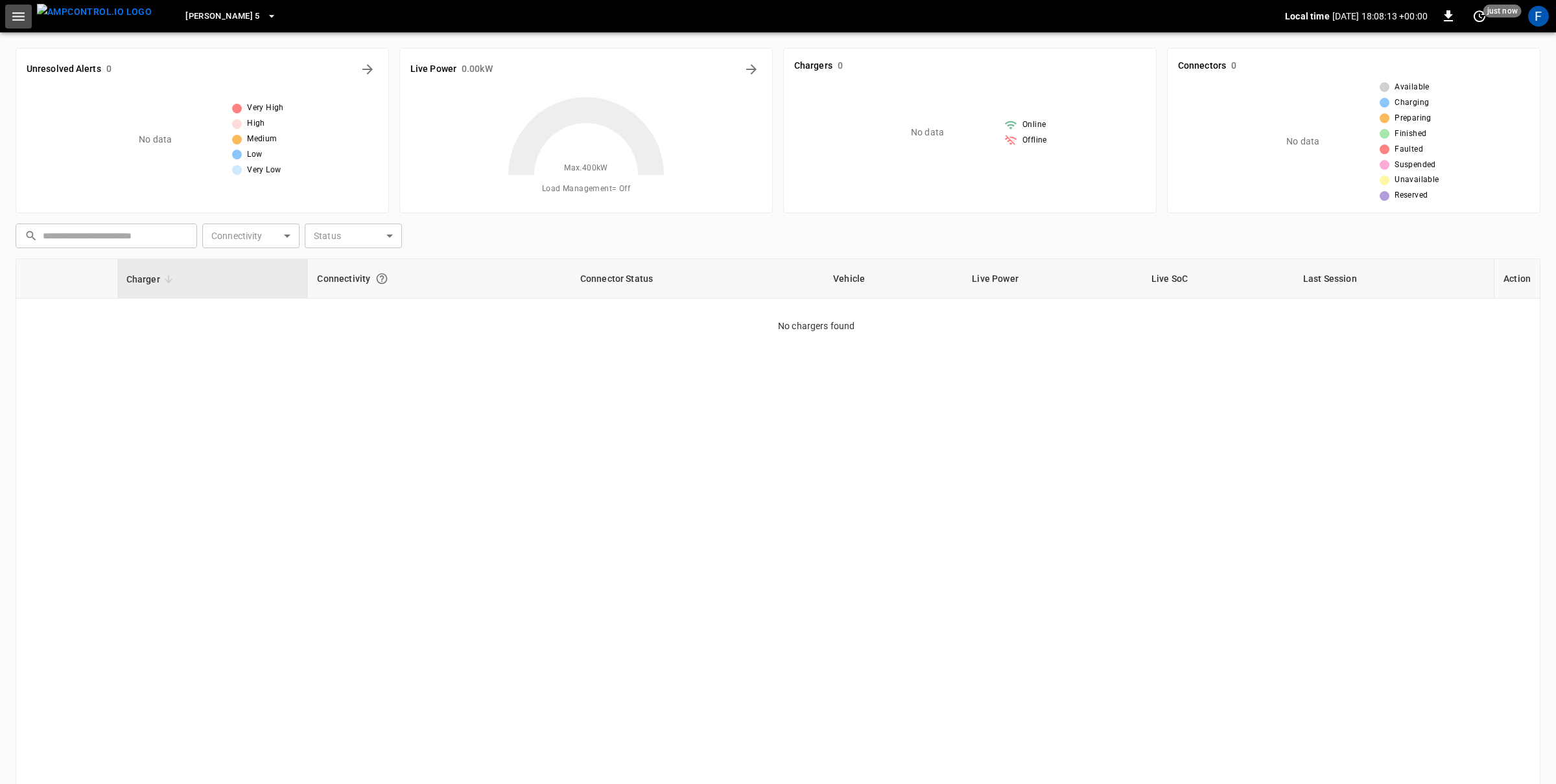
click at [14, 20] on icon "button" at bounding box center [18, 16] width 16 height 16
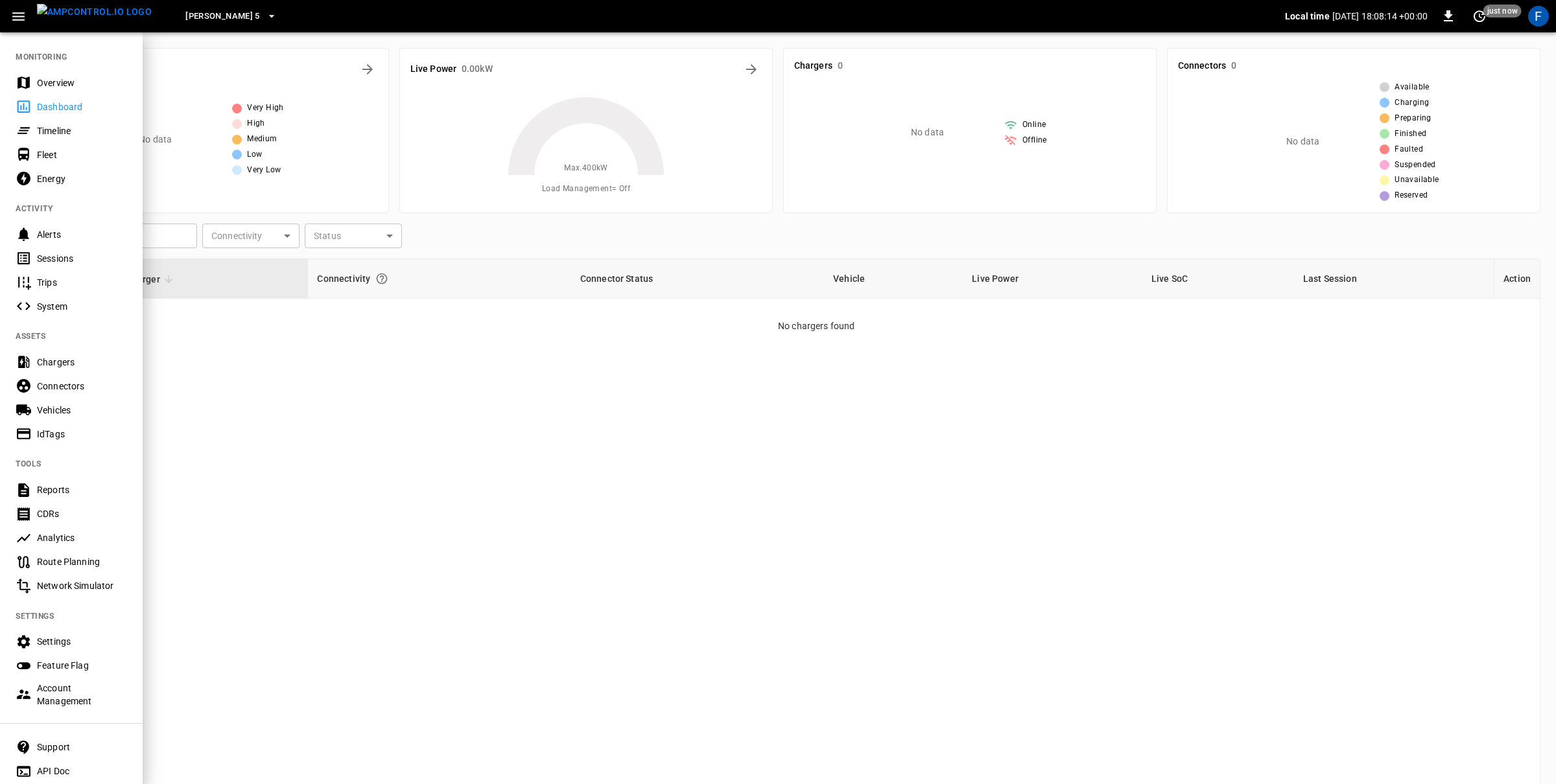
click at [63, 691] on div "Account Management" at bounding box center [81, 694] width 90 height 26
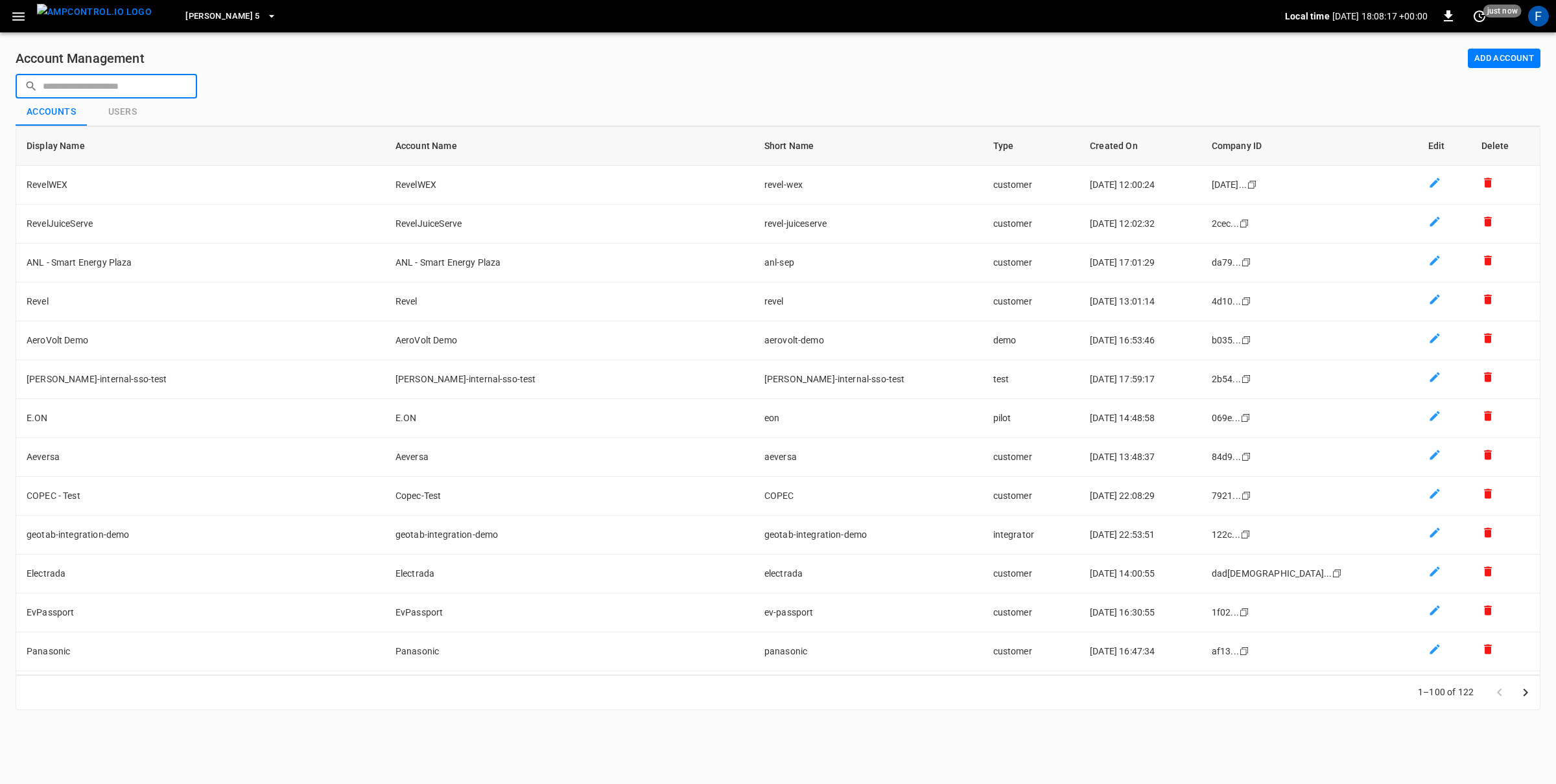
click at [107, 87] on input "text" at bounding box center [115, 86] width 145 height 24
type input "*"
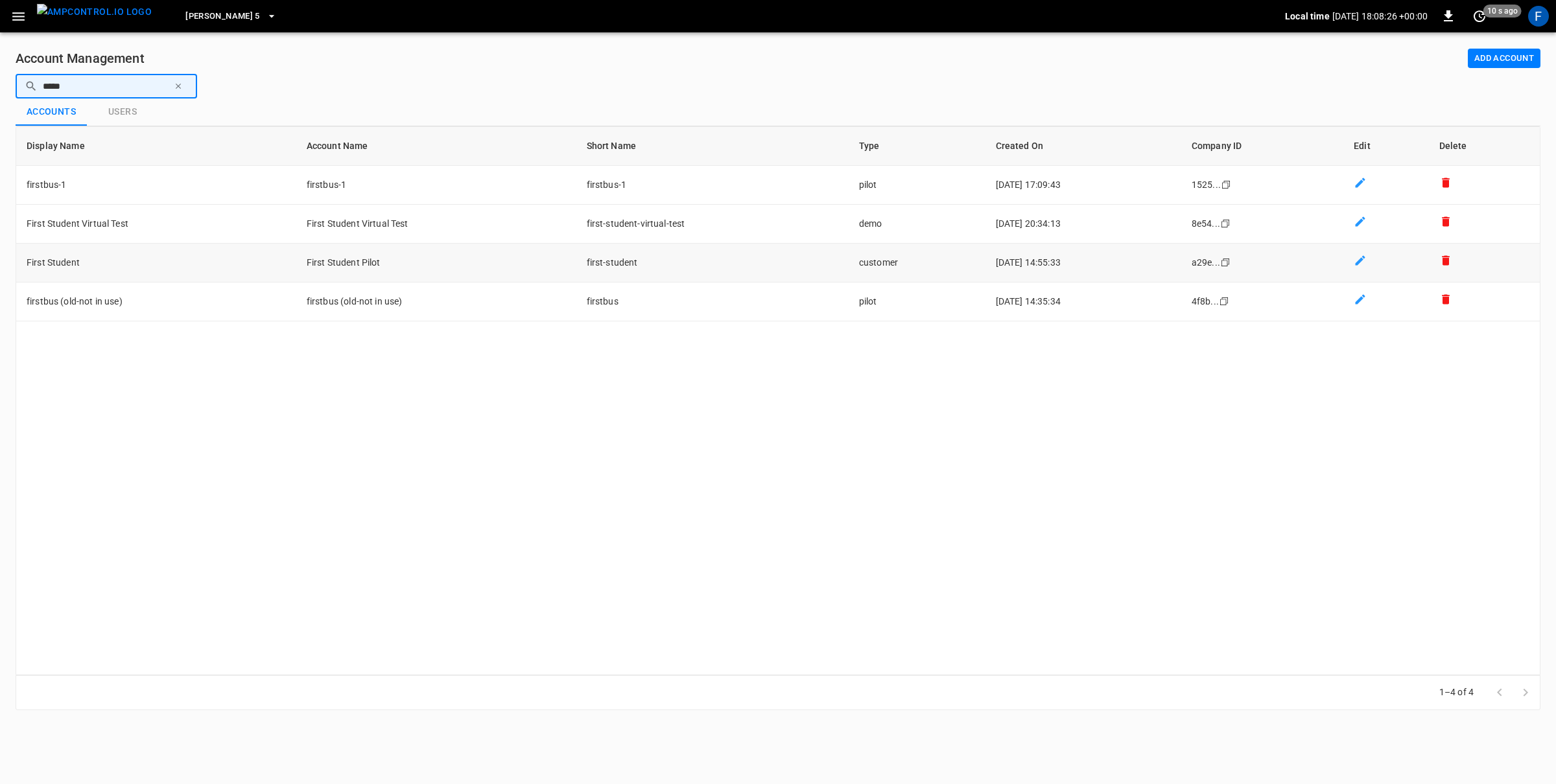
type input "*****"
click at [161, 263] on td "First Student" at bounding box center [156, 263] width 280 height 39
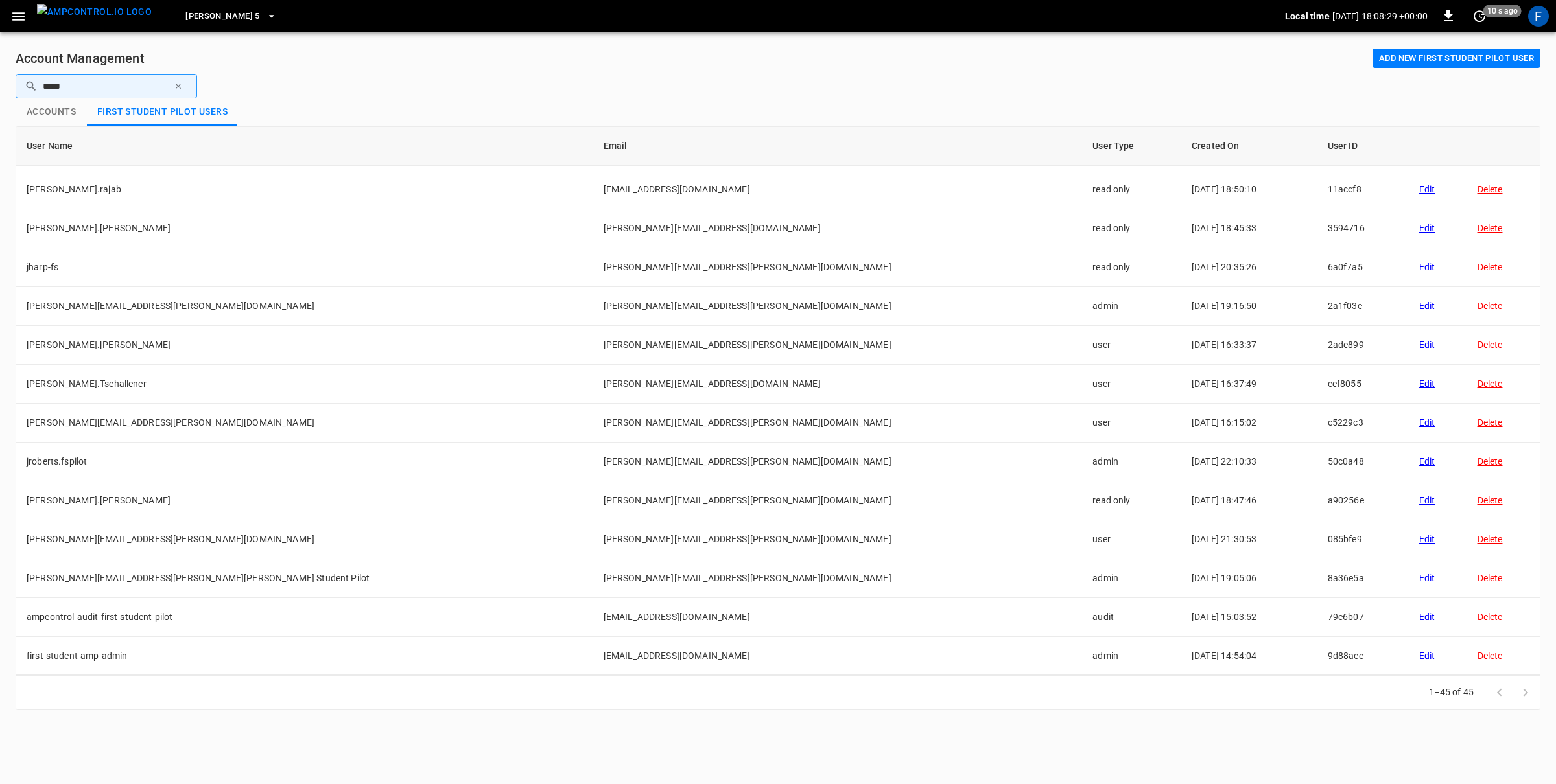
scroll to position [1241, 0]
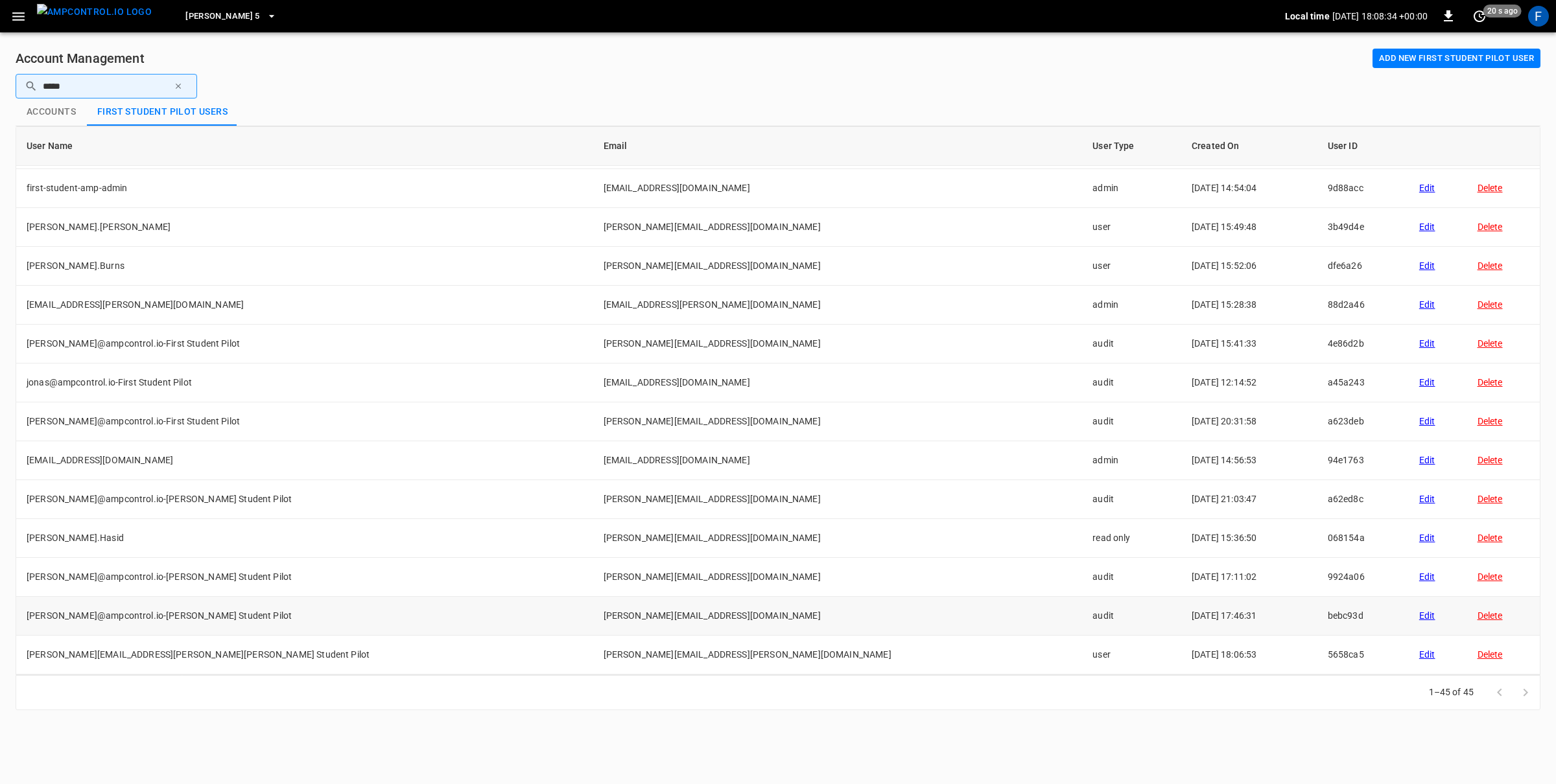
click at [1419, 613] on div "Edit" at bounding box center [1438, 616] width 38 height 13
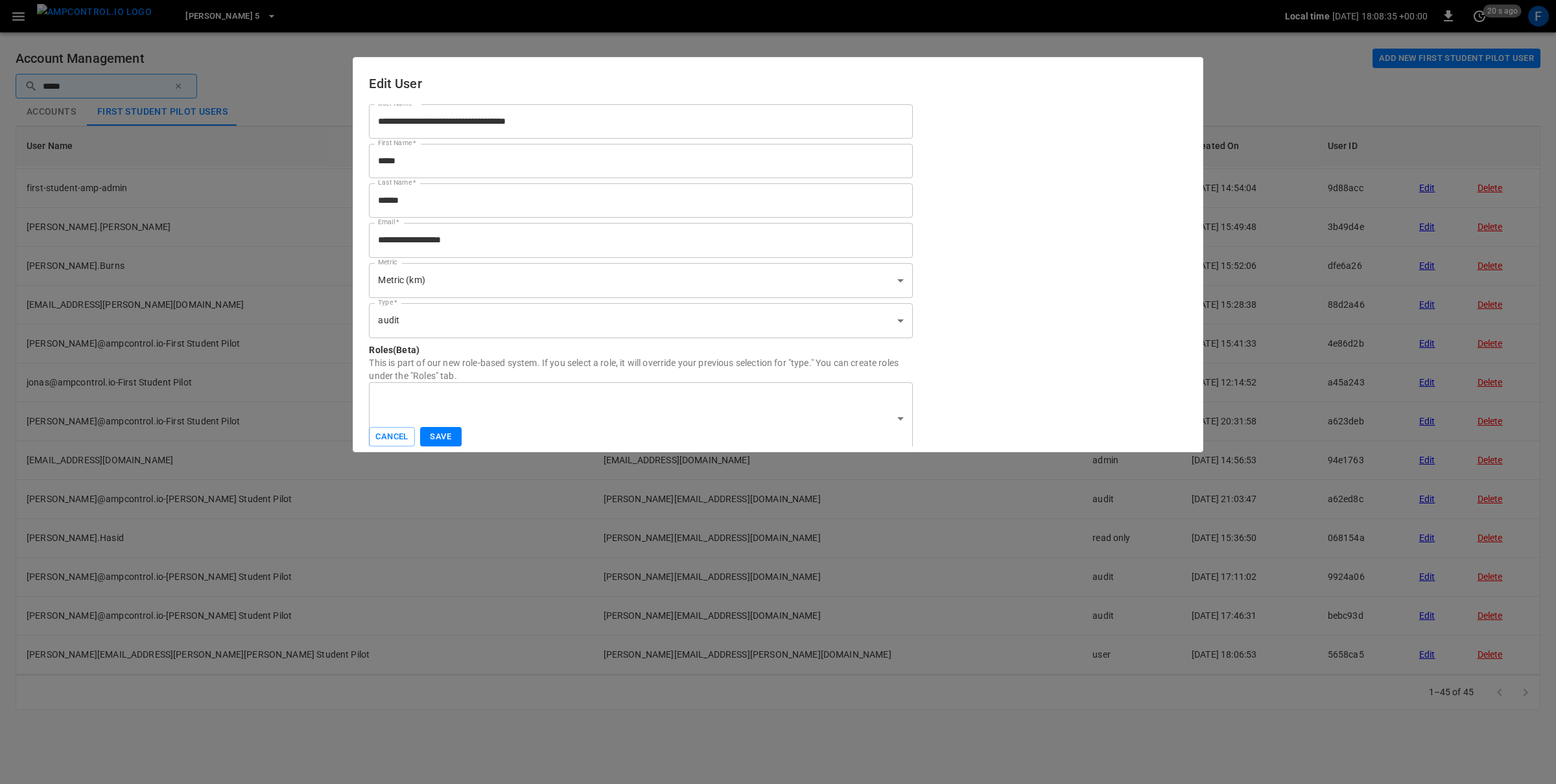
click at [728, 400] on div "​ Roles" at bounding box center [640, 418] width 543 height 73
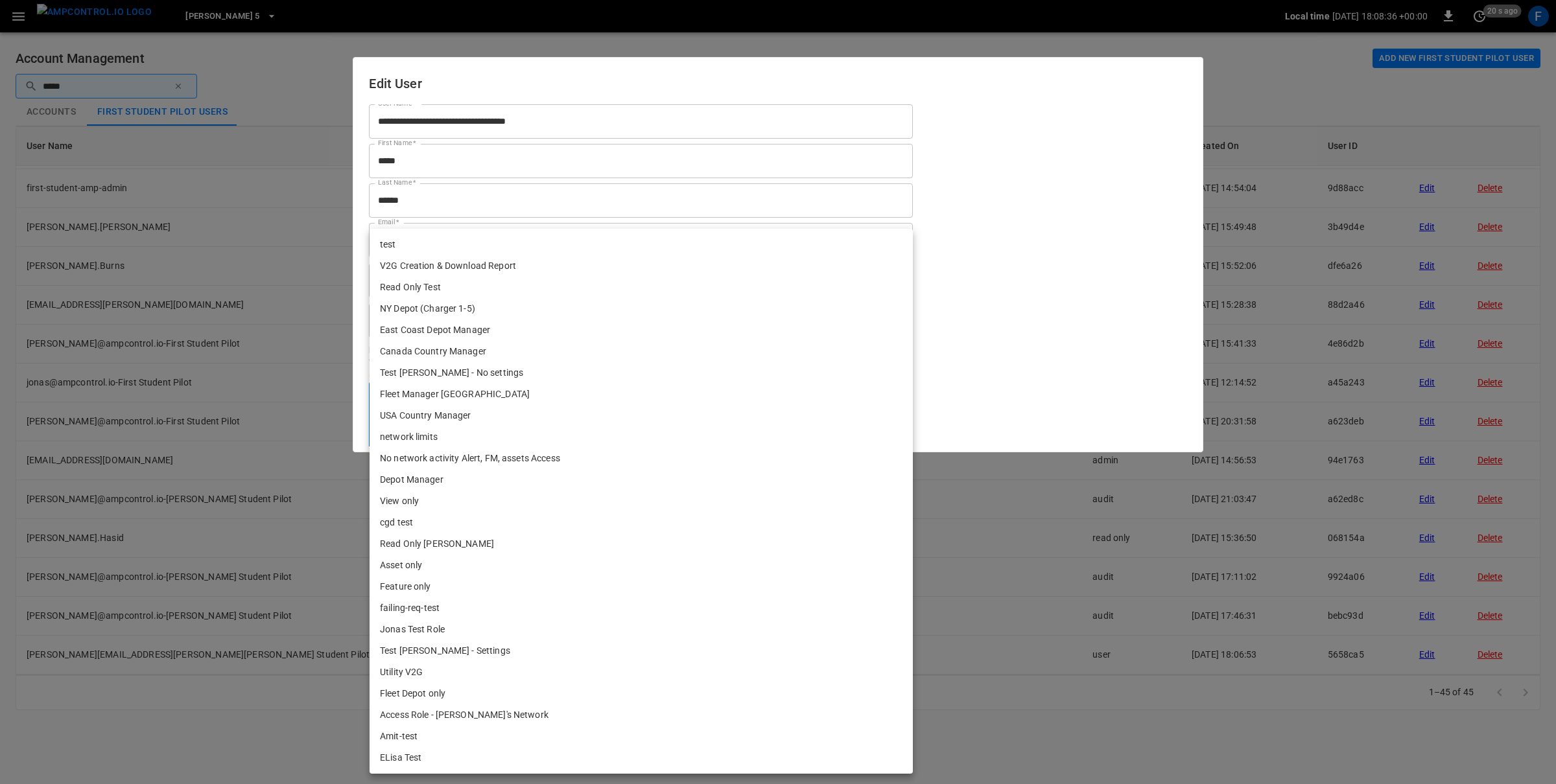
click at [898, 416] on body "[PERSON_NAME] 5 Local time [DATE] 18:08:36 +00:00 0 20 s ago F Account Manageme…" at bounding box center [778, 363] width 1556 height 726
click at [1026, 257] on div at bounding box center [778, 392] width 1556 height 784
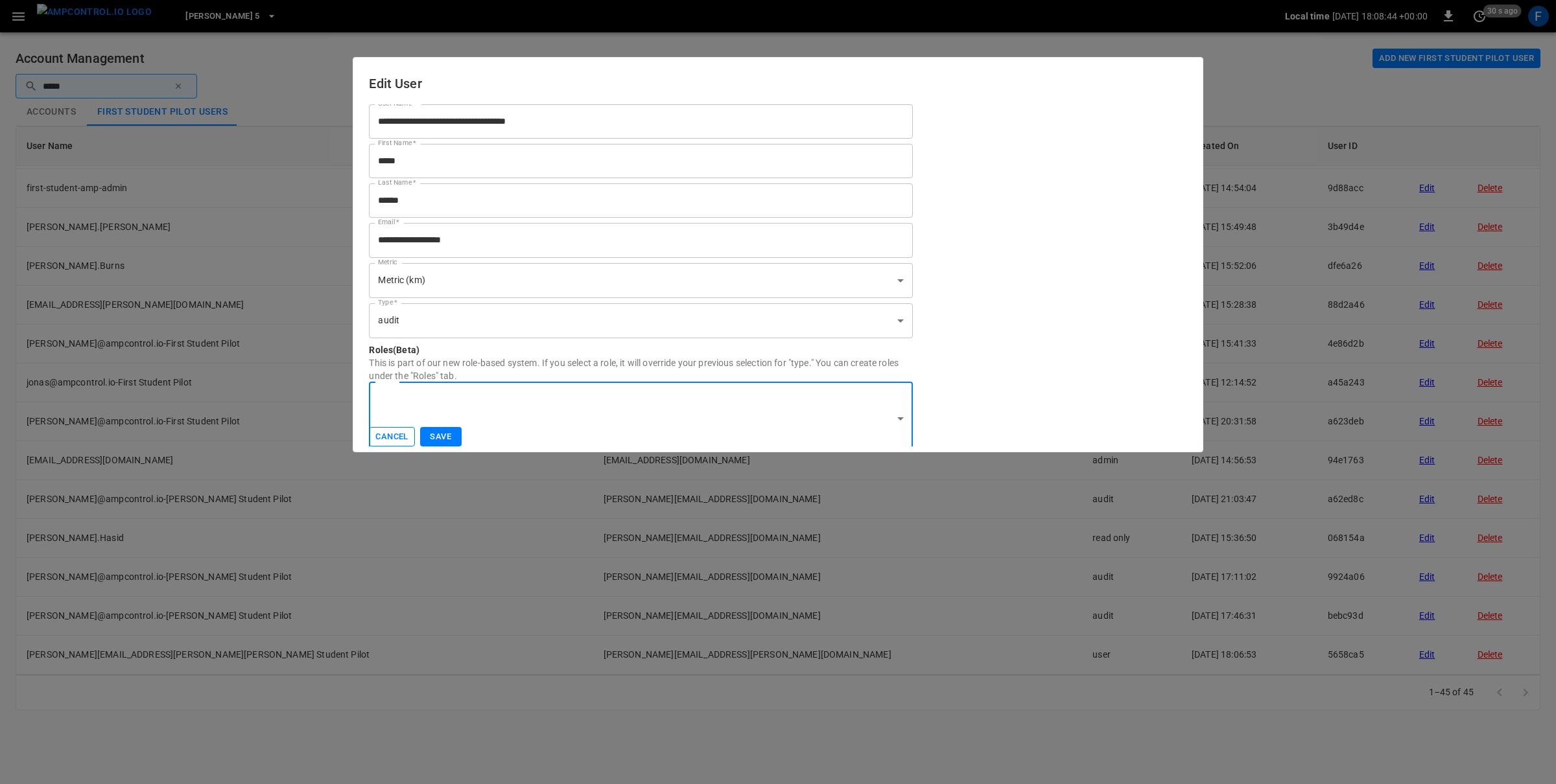
click at [395, 439] on button "Cancel" at bounding box center [391, 437] width 45 height 20
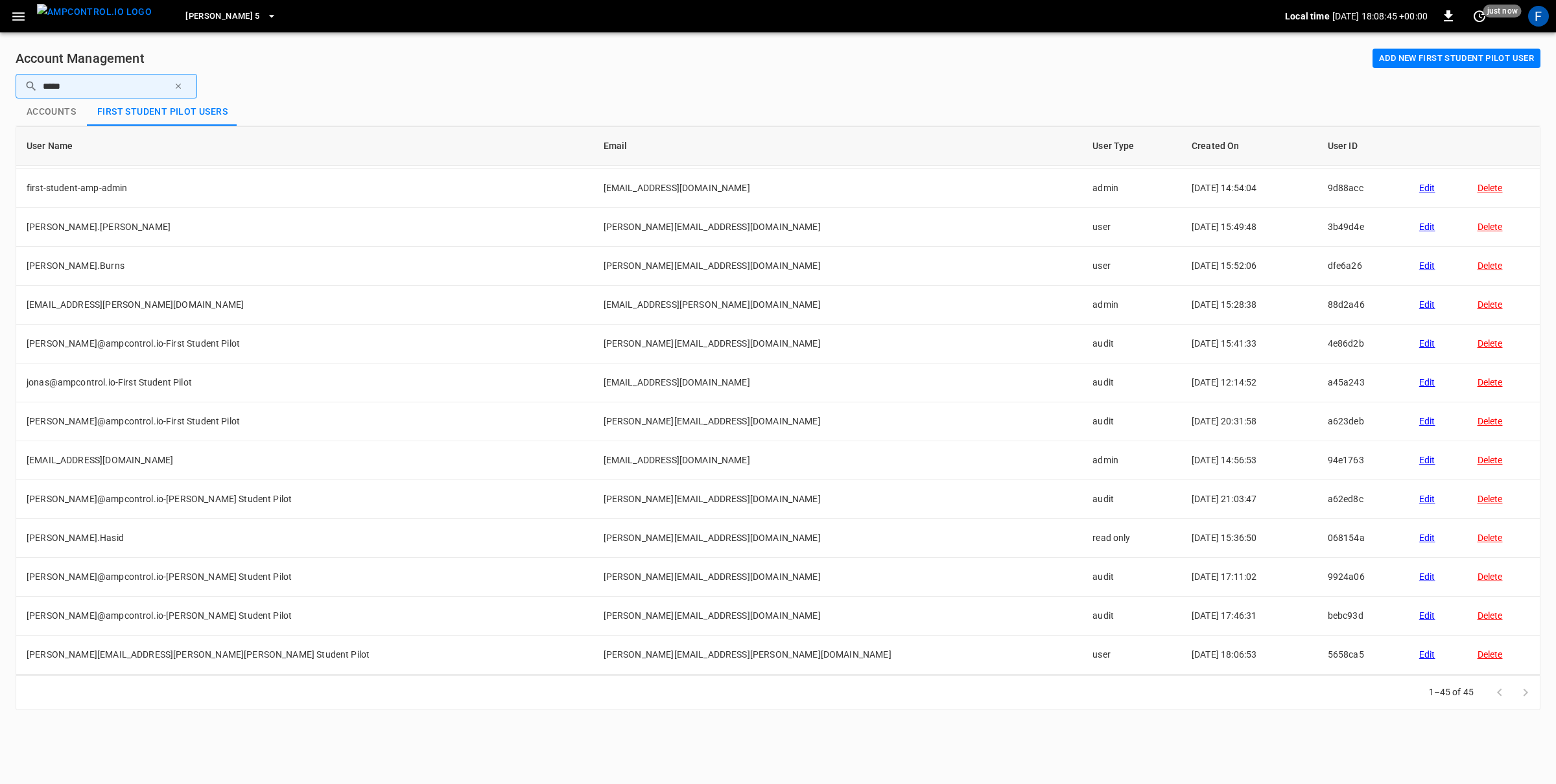
click at [78, 11] on img "menu" at bounding box center [94, 11] width 115 height 16
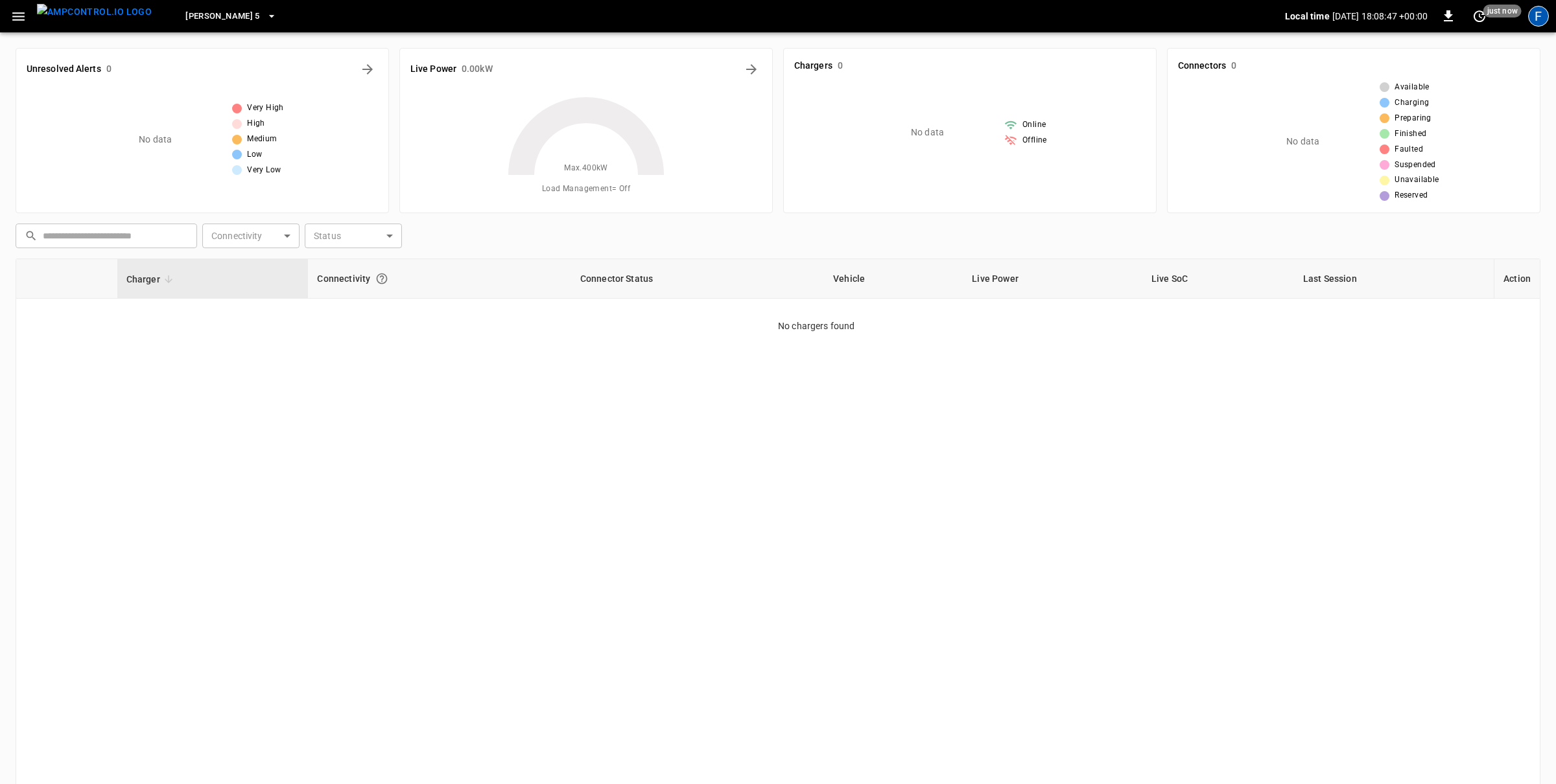
click at [1537, 13] on div "F" at bounding box center [1538, 16] width 21 height 21
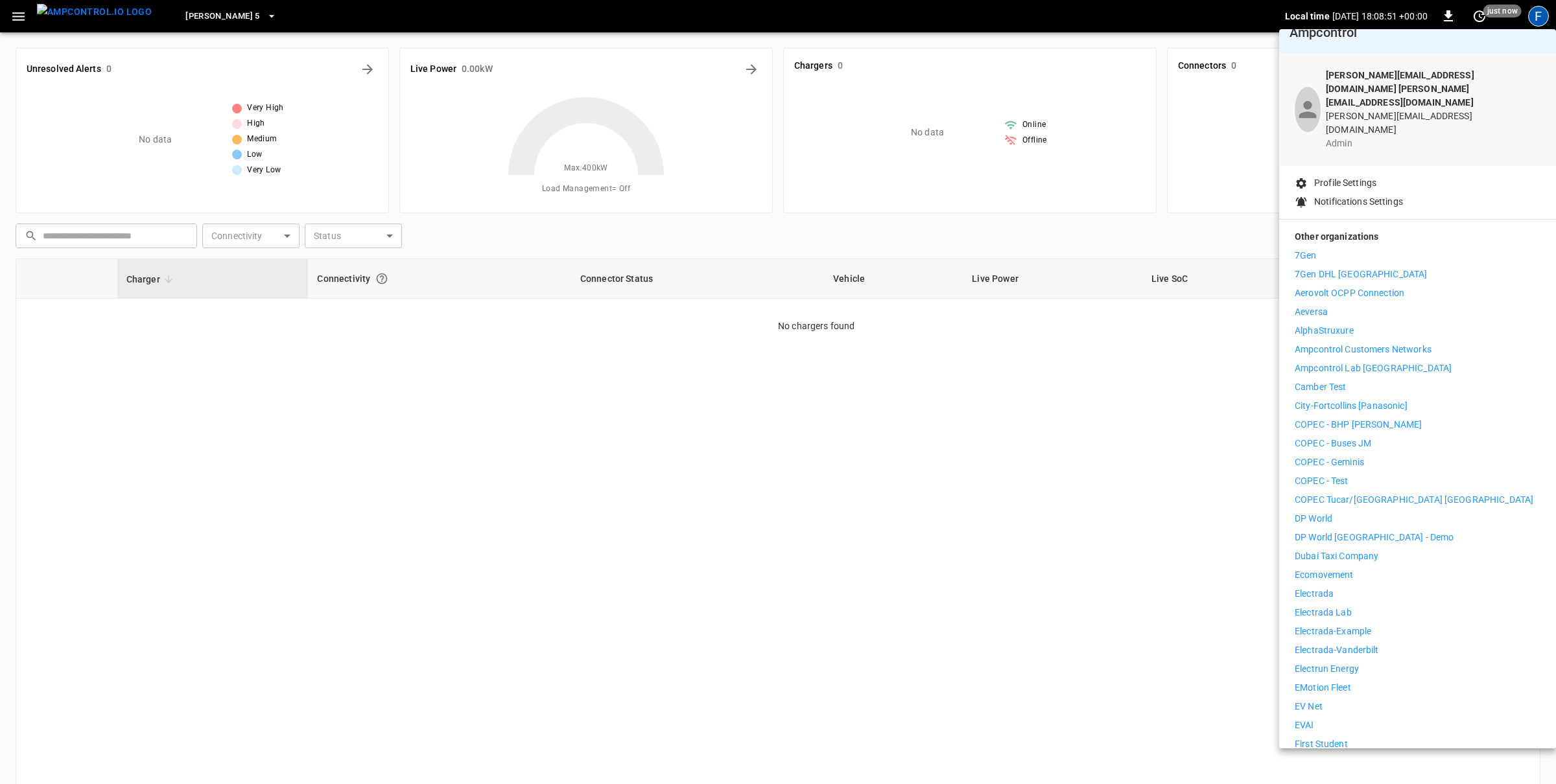
scroll to position [23, 0]
click at [1335, 710] on div "7Gen 7Gen DHL Calgary Aerovolt OCPP Connection Aeversa AlphaStruxure Ampcontrol…" at bounding box center [1417, 748] width 246 height 1010
click at [1339, 732] on p "First Student" at bounding box center [1321, 739] width 53 height 13
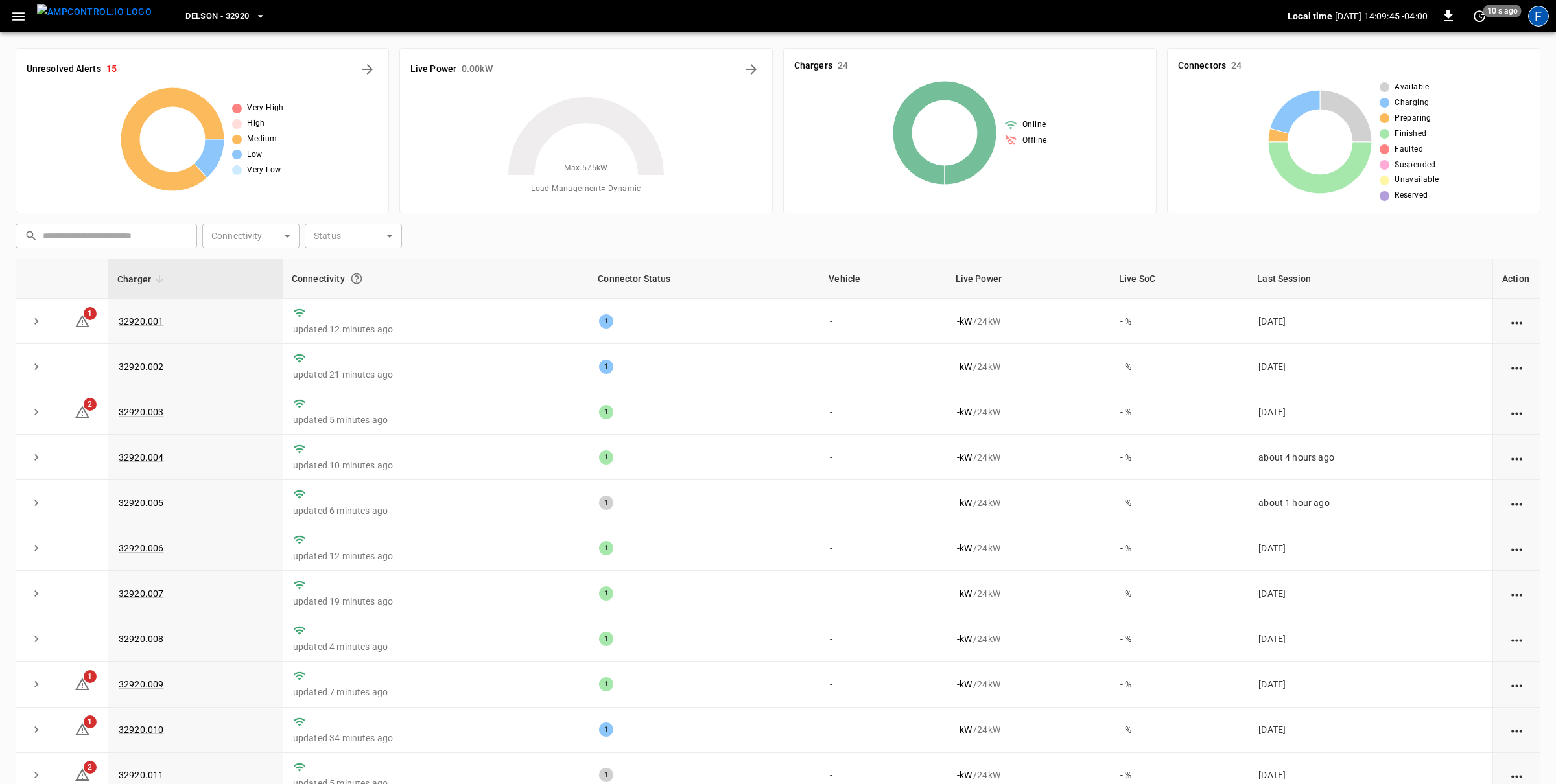
click at [1538, 16] on div "F" at bounding box center [1538, 16] width 21 height 21
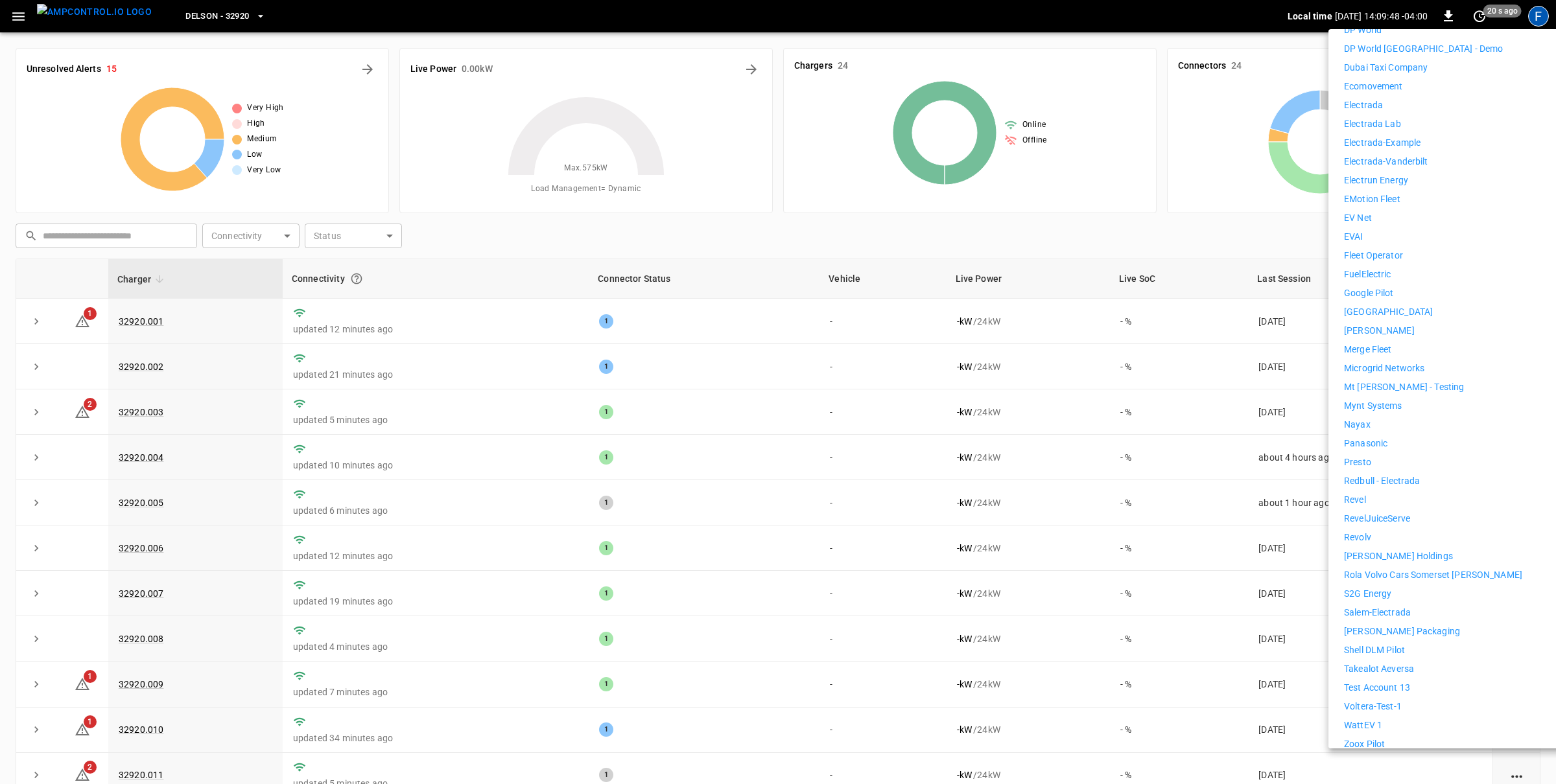
scroll to position [511, 0]
click at [897, 379] on div at bounding box center [778, 392] width 1556 height 784
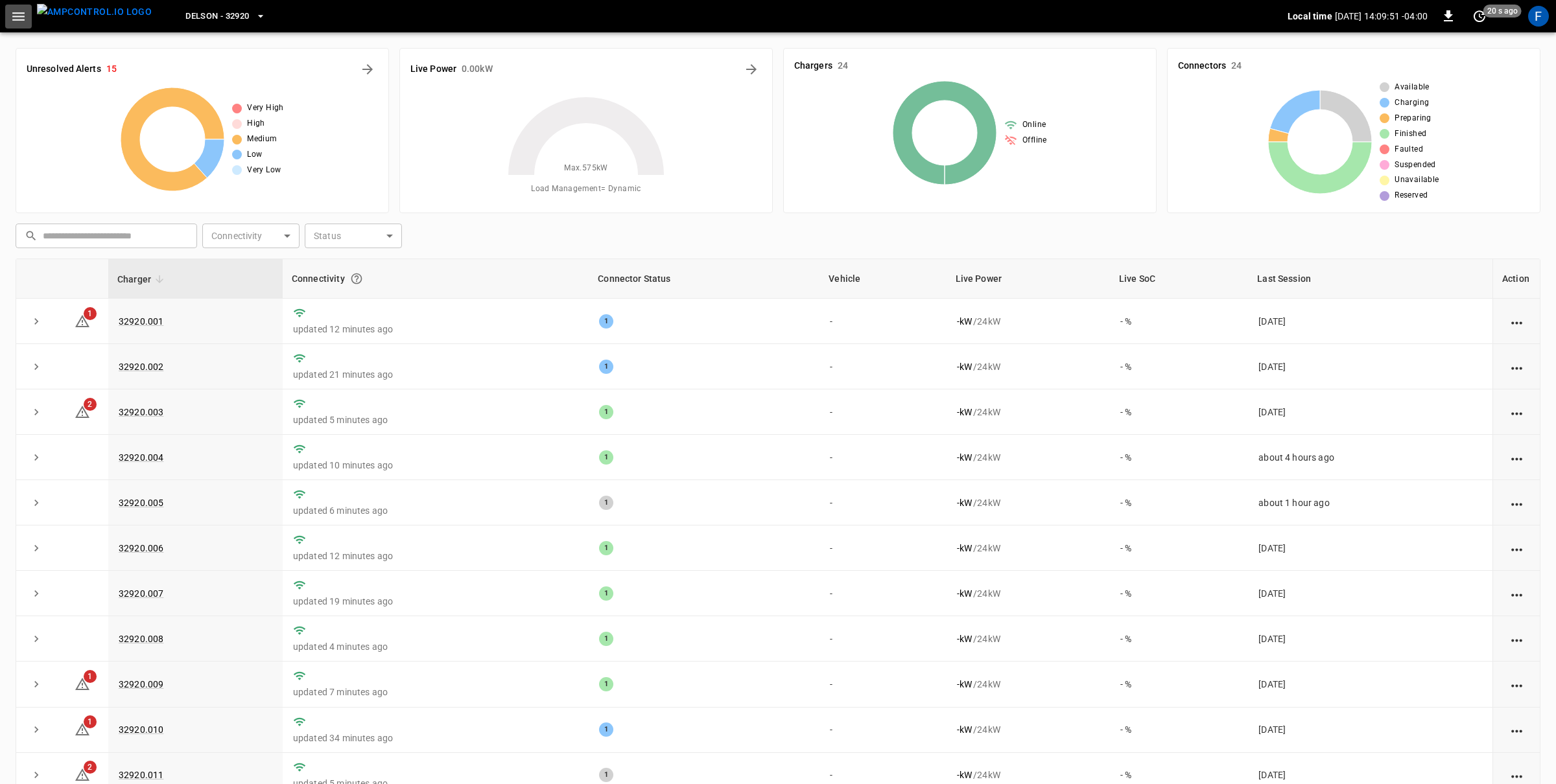
click at [19, 8] on icon "button" at bounding box center [18, 16] width 16 height 16
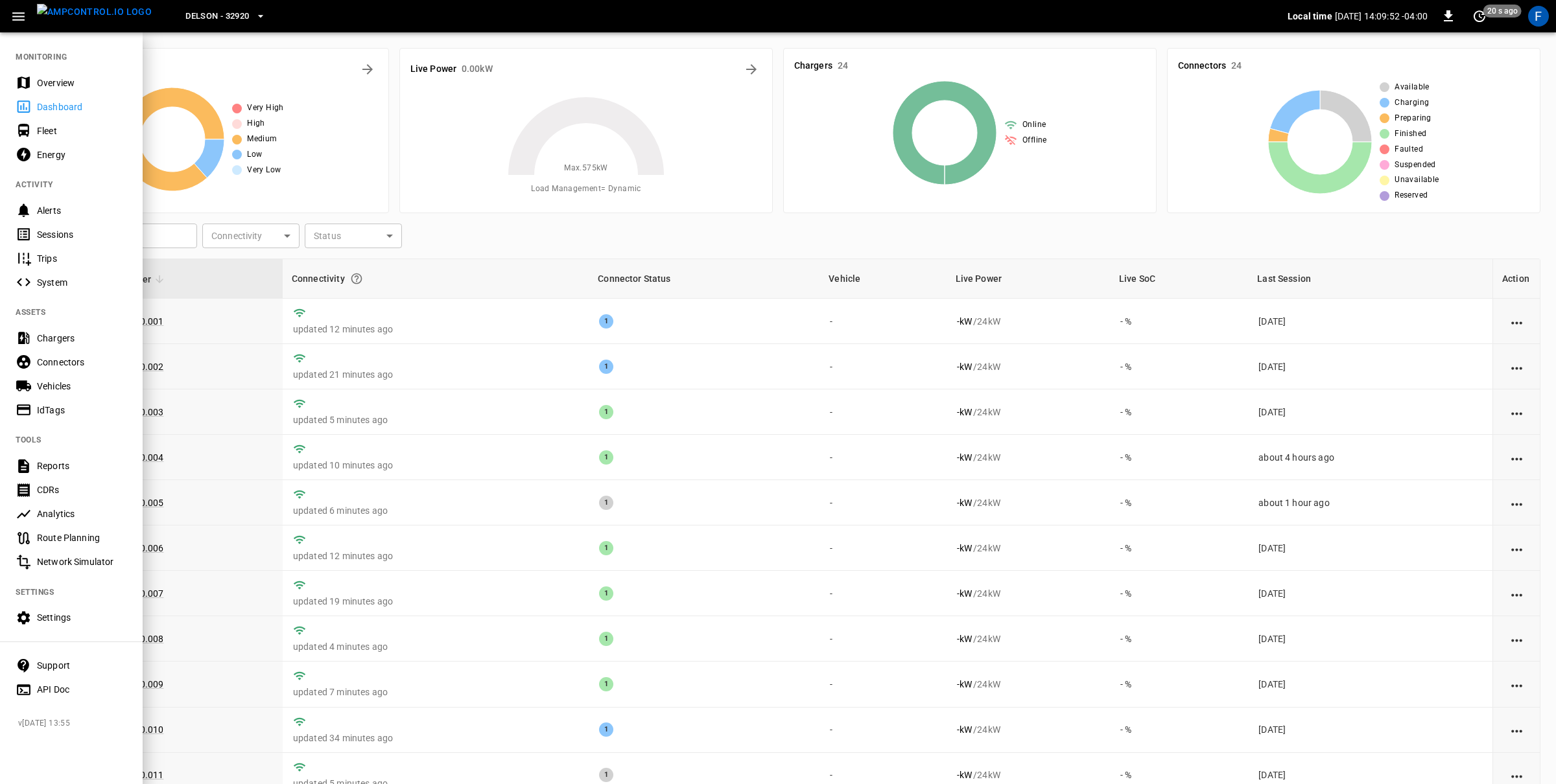
click at [58, 612] on div "Settings" at bounding box center [81, 618] width 90 height 13
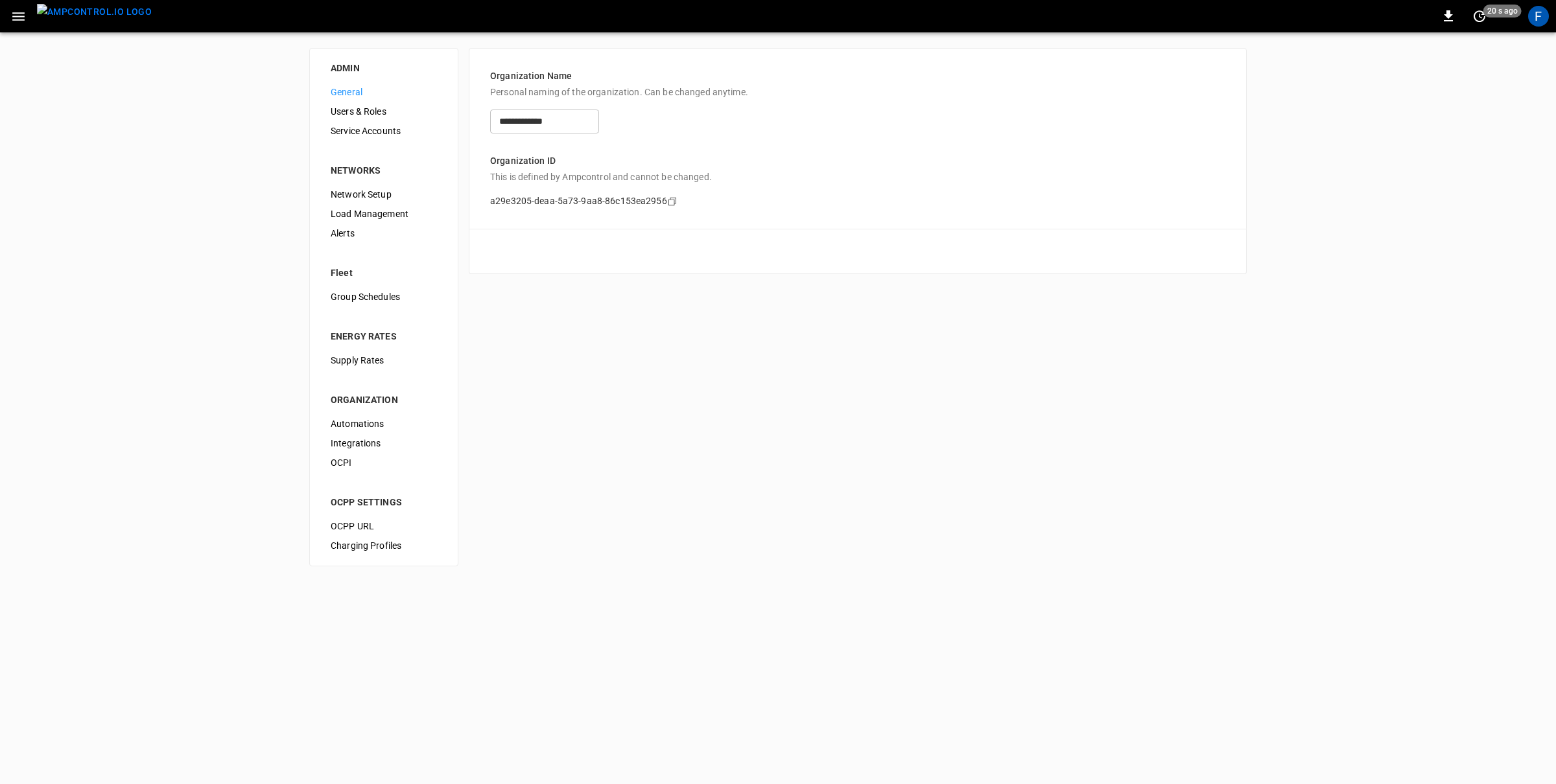
click at [365, 112] on span "Users & Roles" at bounding box center [384, 111] width 106 height 13
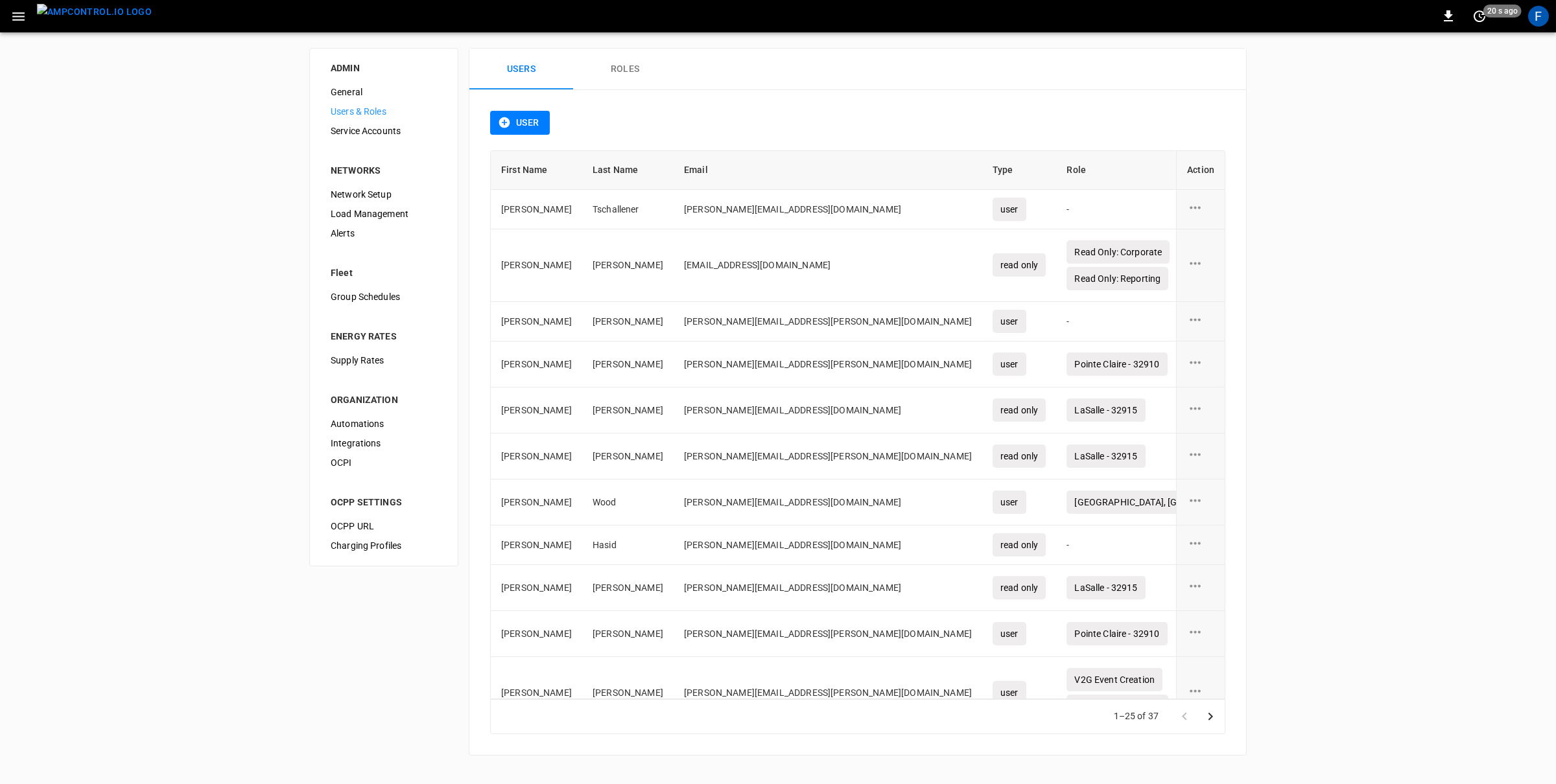
click at [504, 119] on icon "button" at bounding box center [505, 123] width 11 height 11
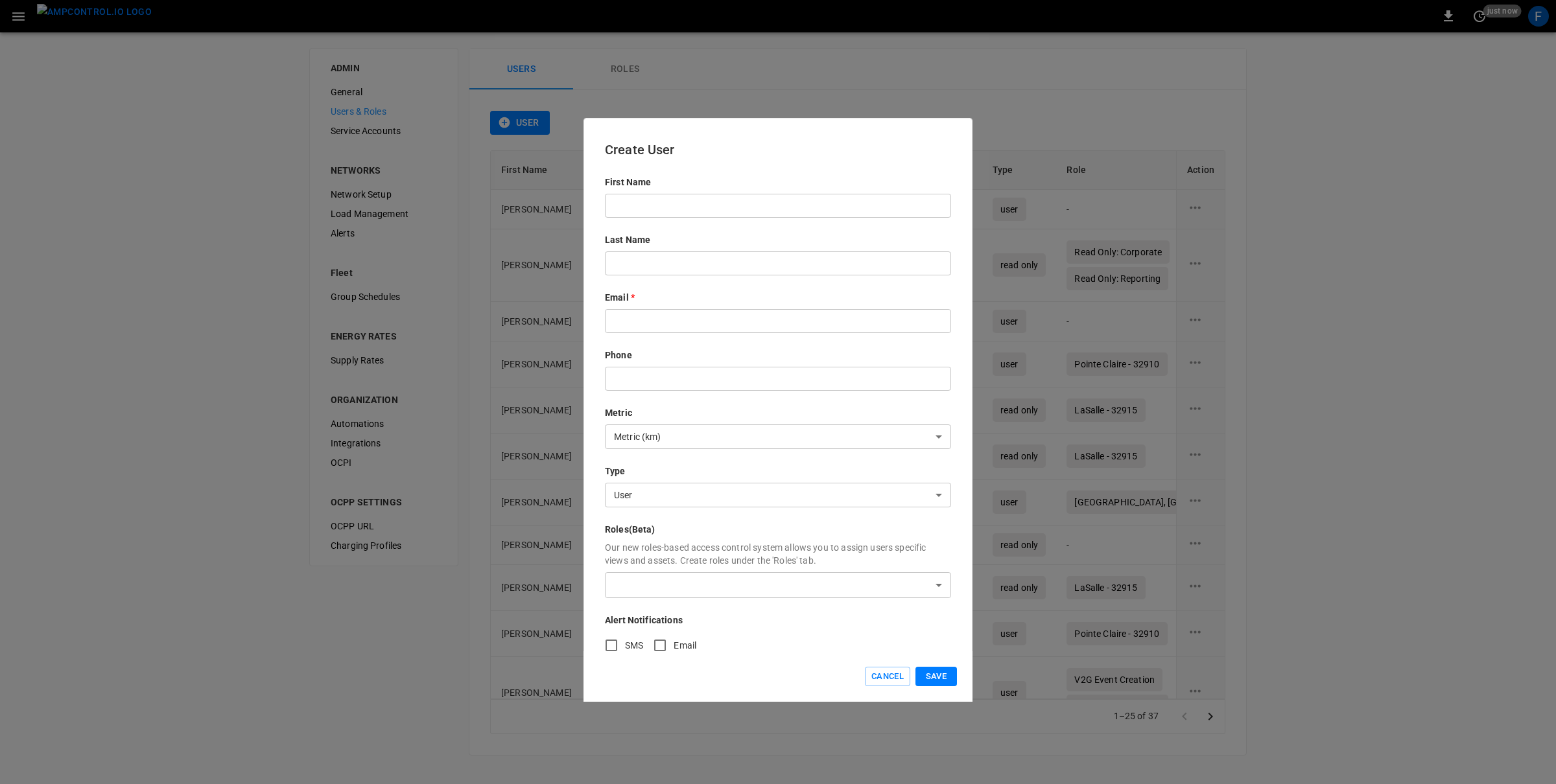
click at [620, 323] on input "text" at bounding box center [777, 321] width 346 height 24
type input "**********"
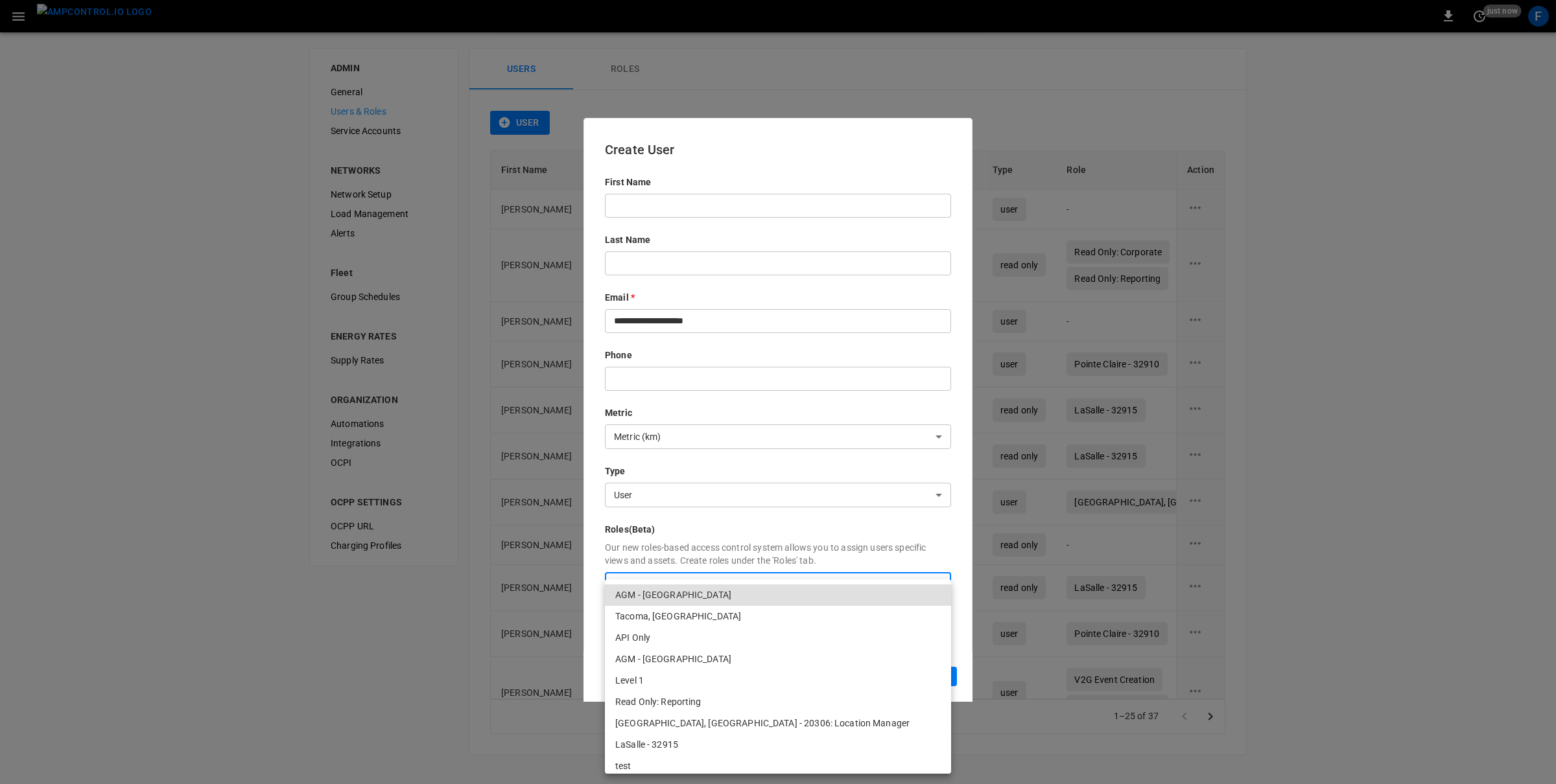
click at [621, 582] on body "0 just now F ADMIN General Users & Roles Service Accounts NETWORKS Network Setu…" at bounding box center [778, 386] width 1556 height 771
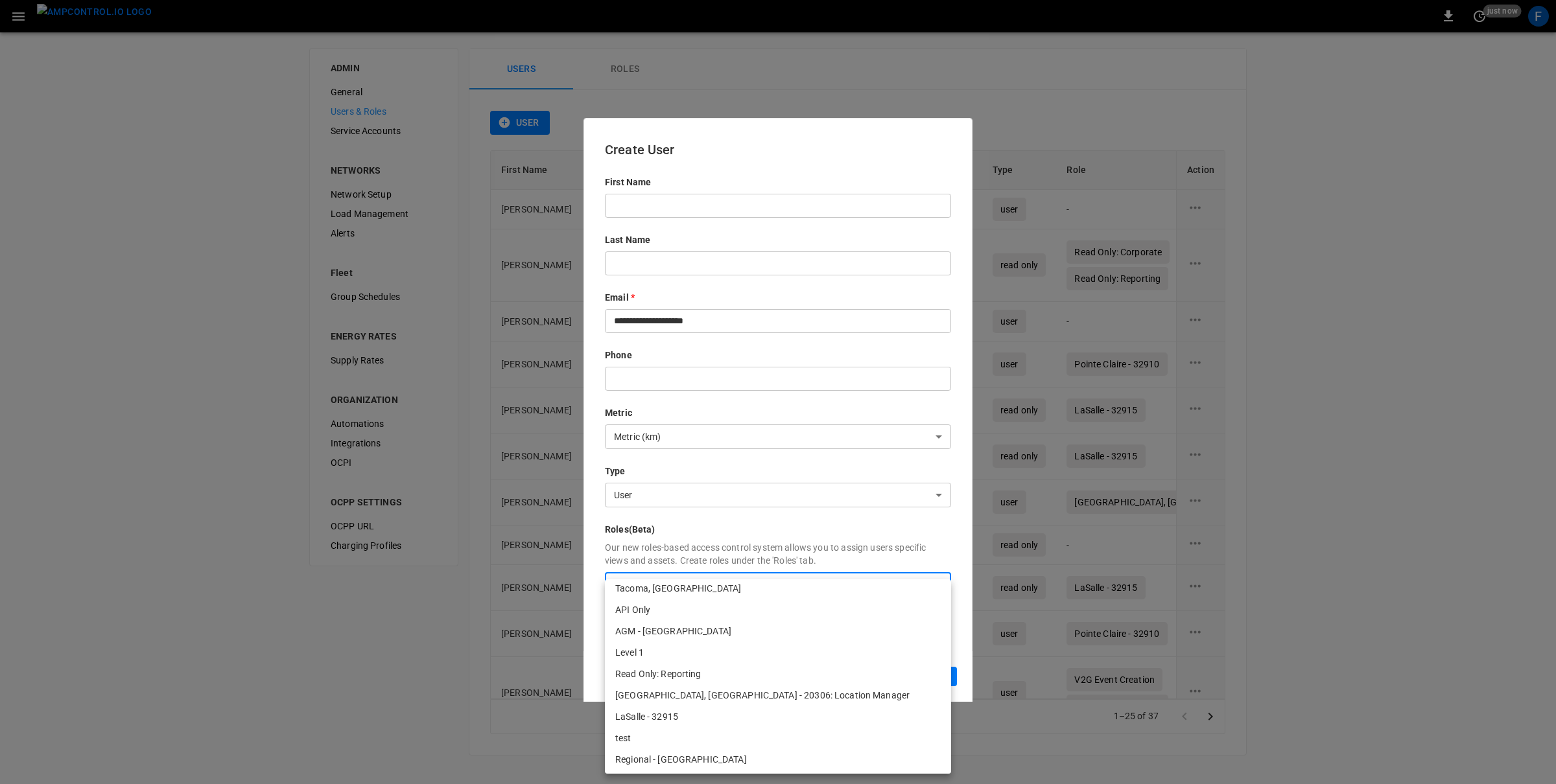
click at [681, 675] on li "Read Only: Reporting" at bounding box center [777, 674] width 346 height 21
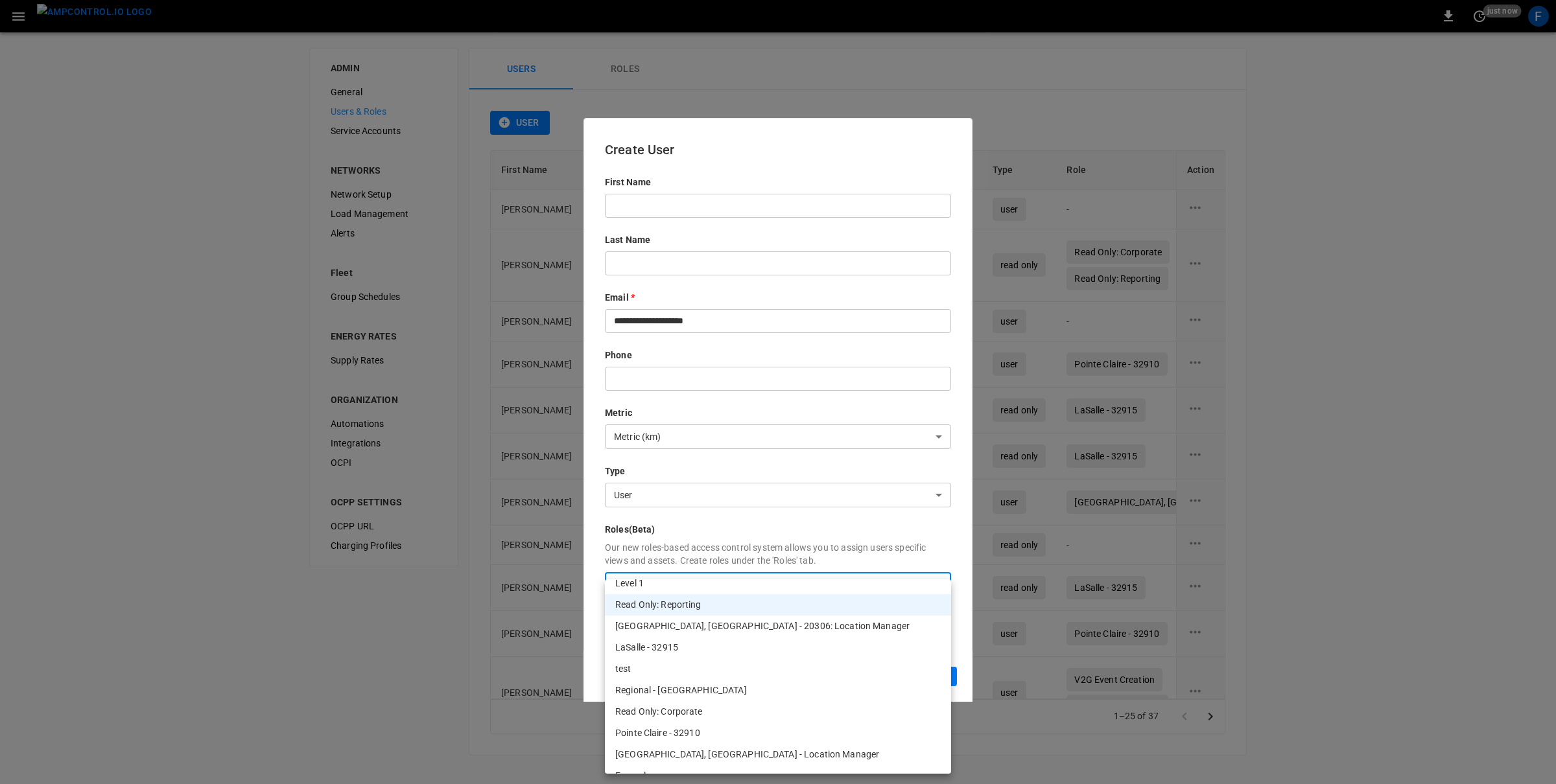
scroll to position [179, 0]
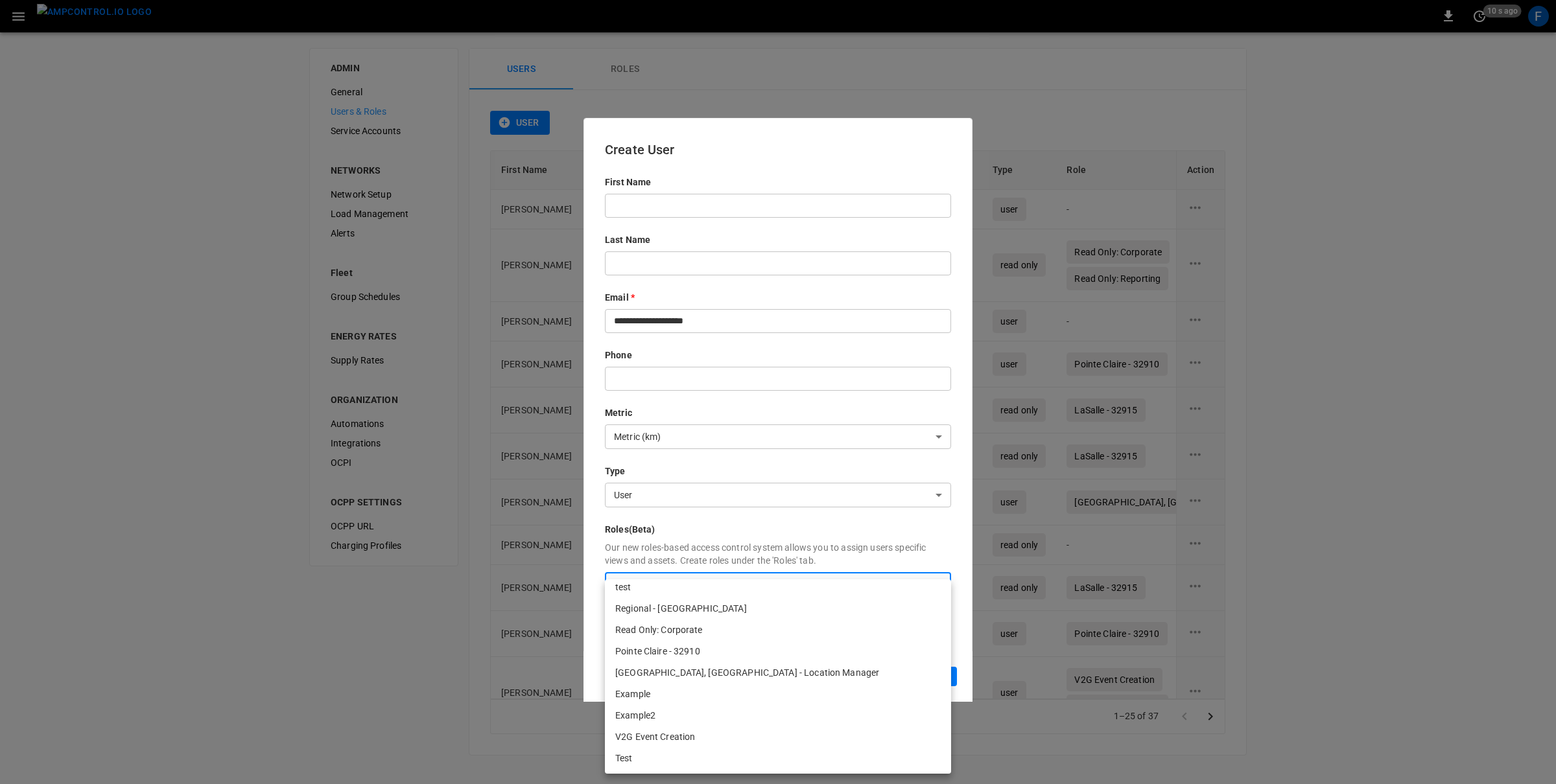
click at [660, 734] on li "V2G Event Creation" at bounding box center [777, 737] width 346 height 21
type input "**********"
click at [796, 459] on div at bounding box center [778, 392] width 1556 height 784
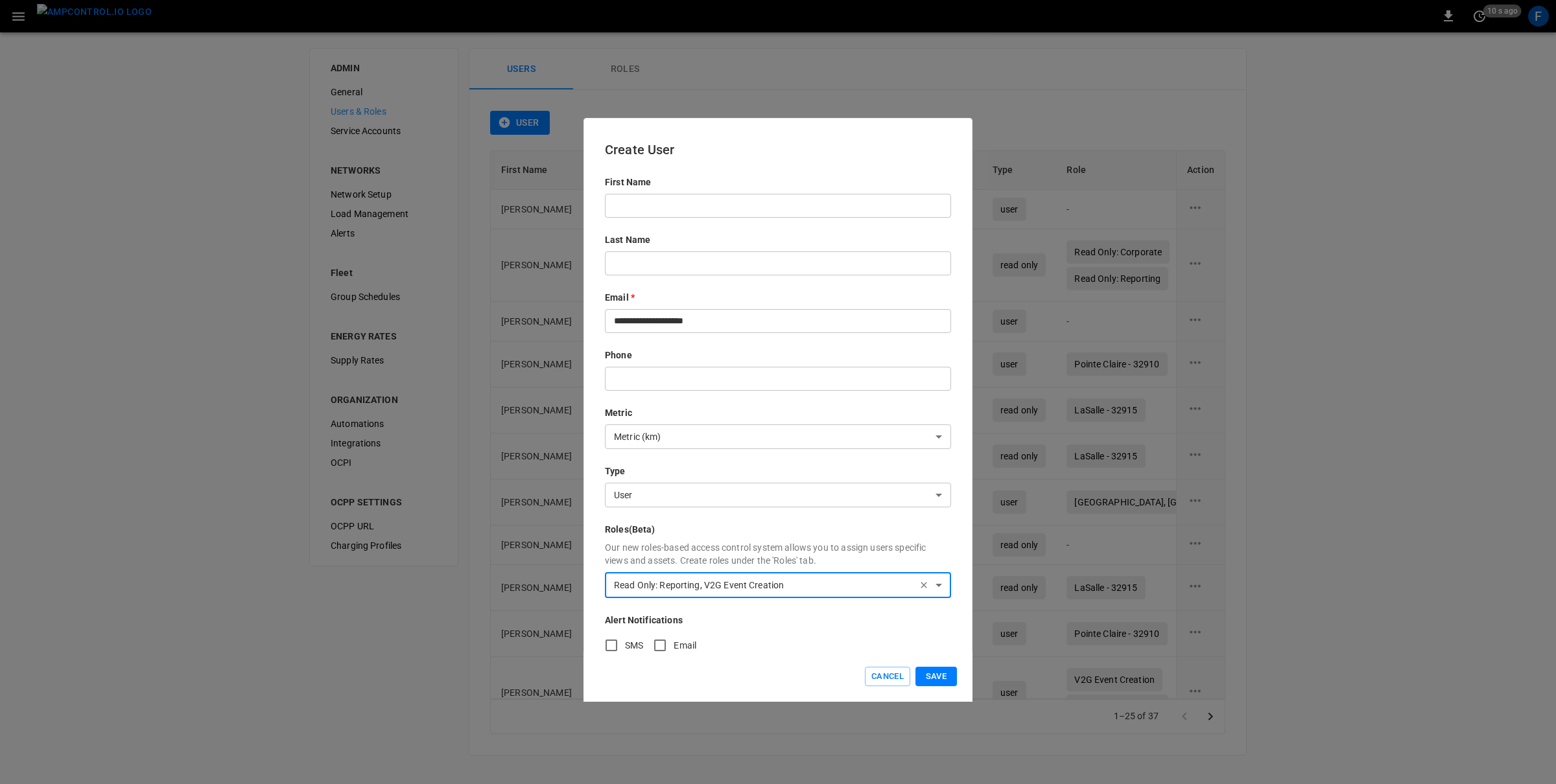
scroll to position [13, 0]
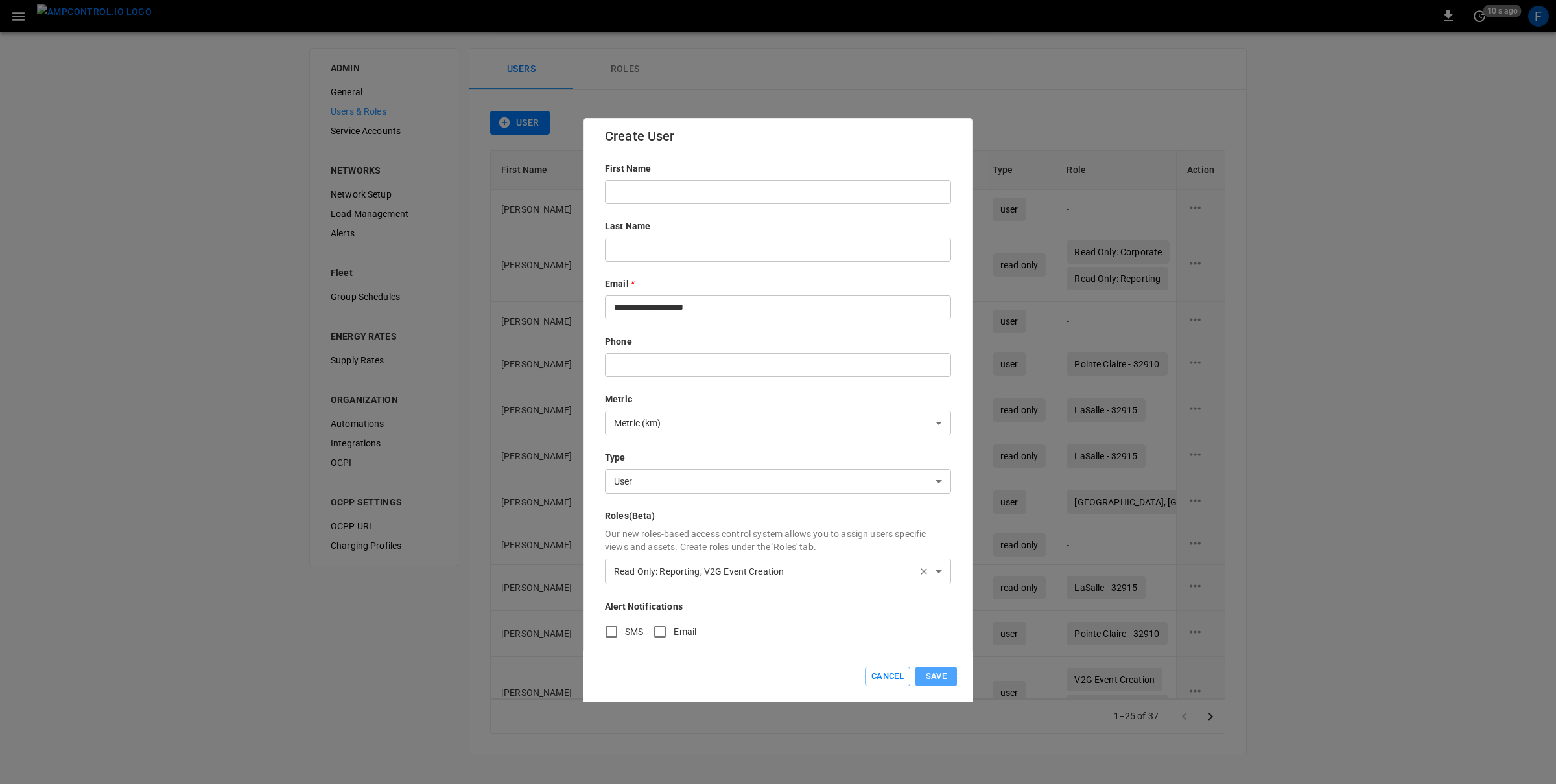
click at [940, 676] on button "Save" at bounding box center [936, 676] width 42 height 20
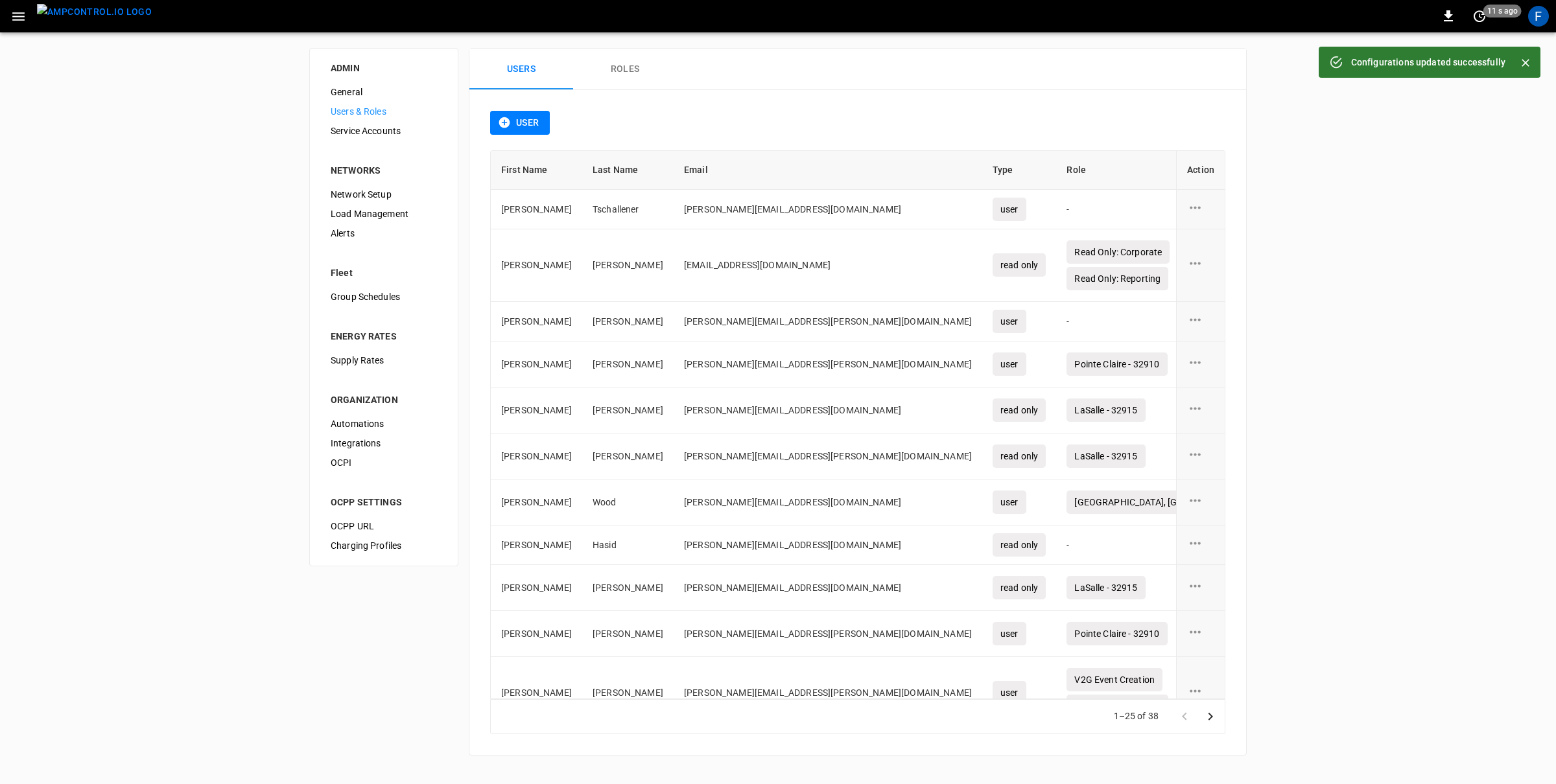
click at [104, 16] on img "menu" at bounding box center [94, 11] width 115 height 16
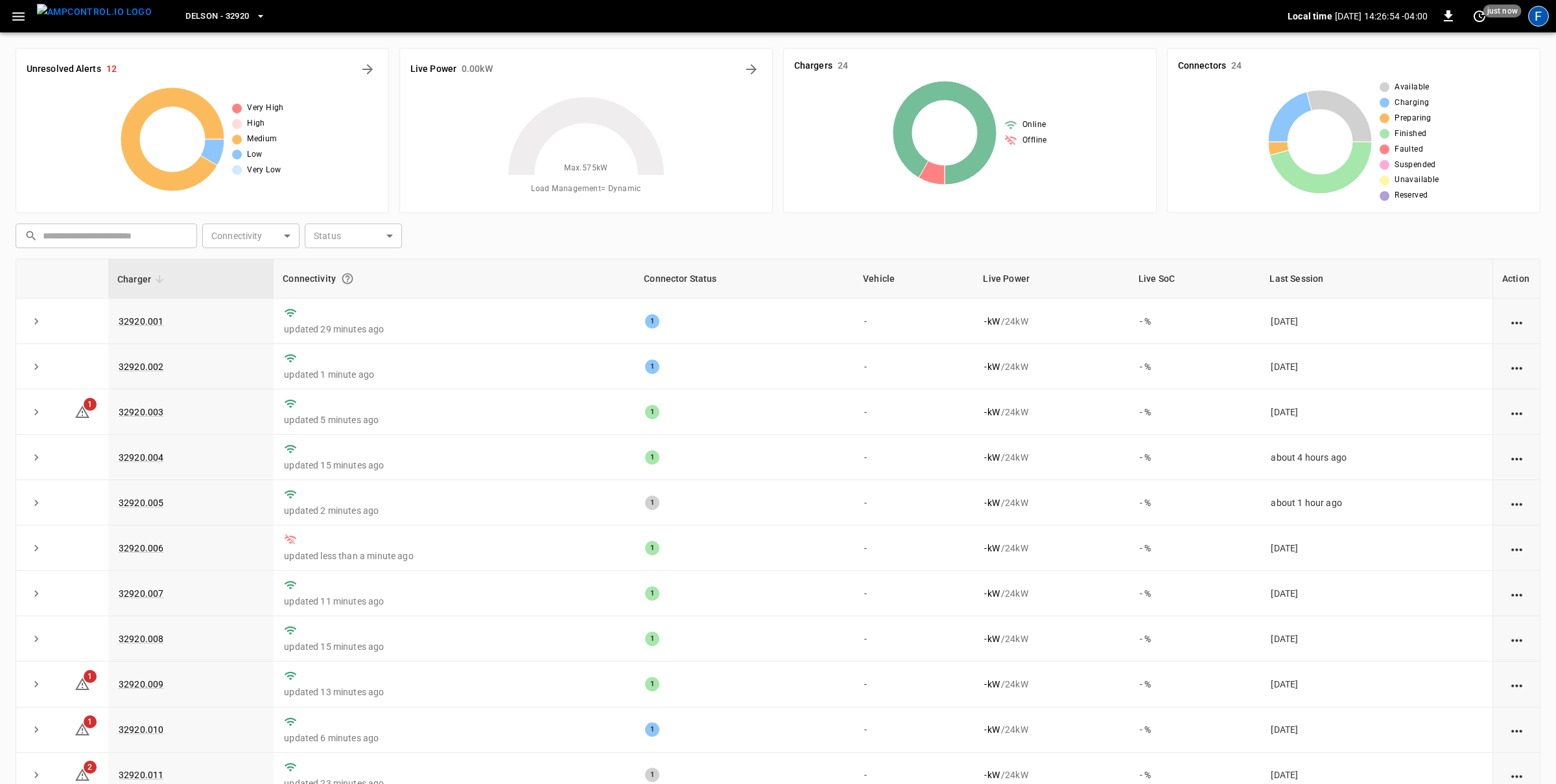
click at [1531, 17] on div "F" at bounding box center [1538, 16] width 21 height 21
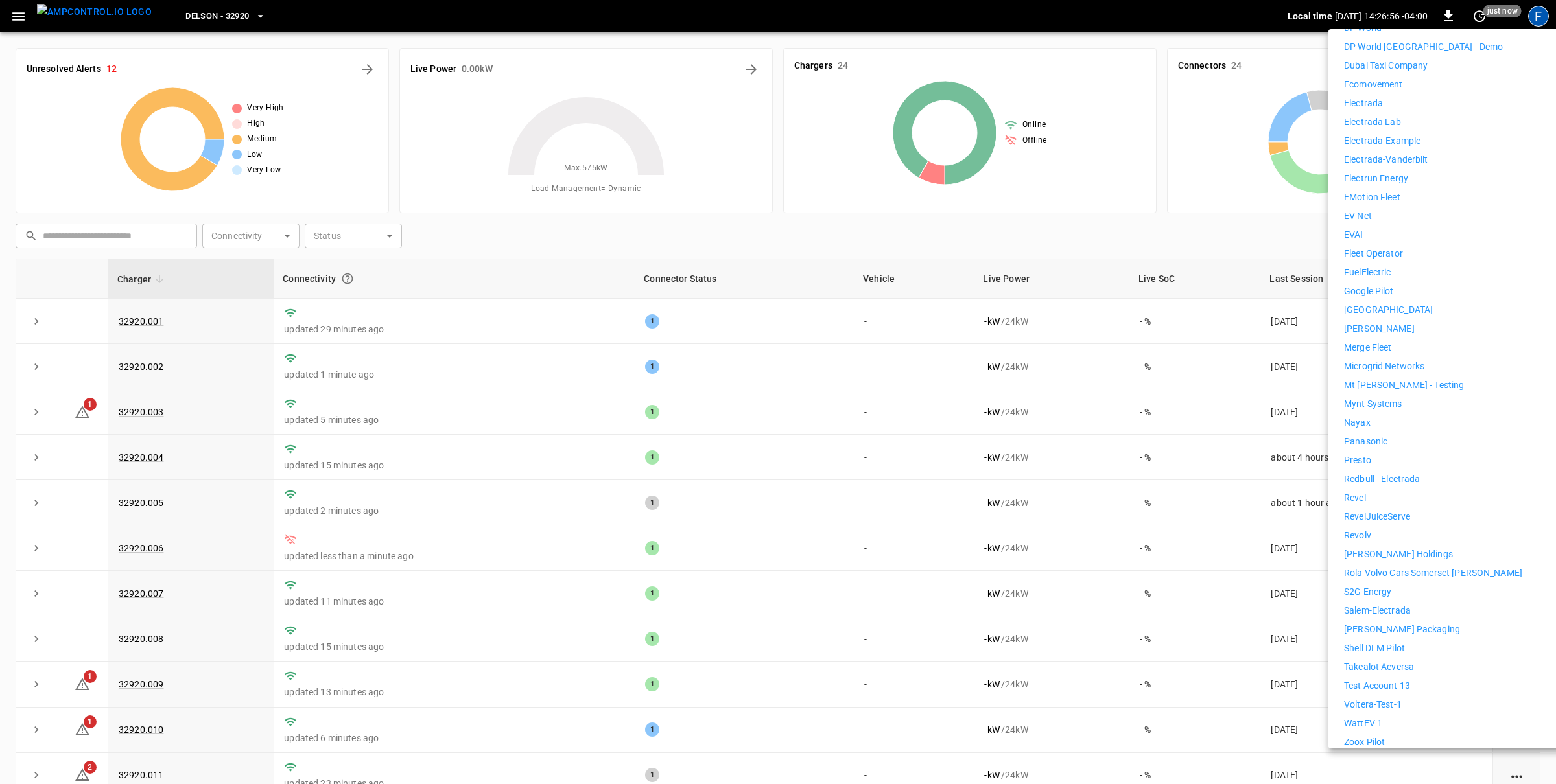
scroll to position [449, 0]
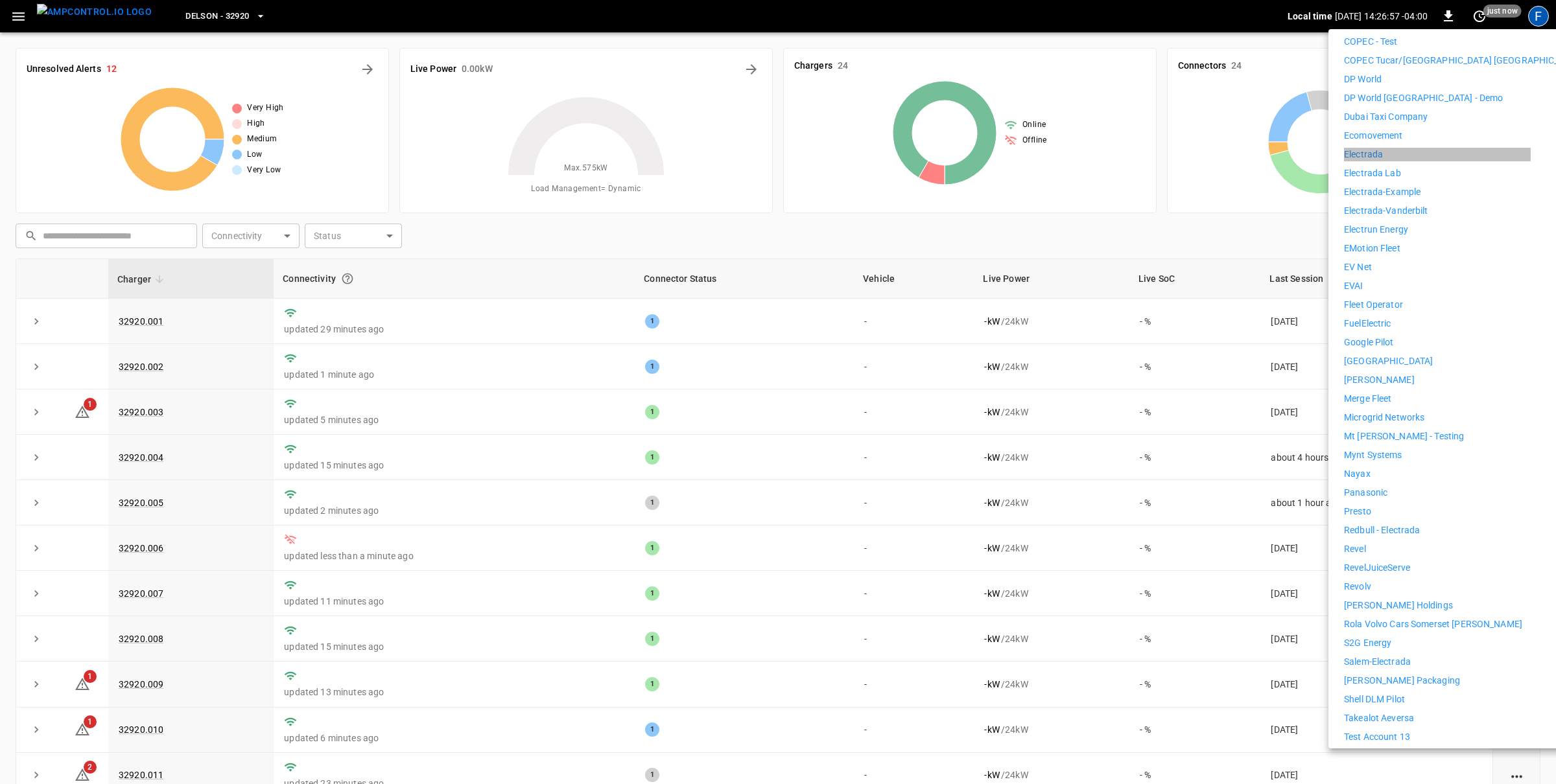
click at [1380, 148] on p "Electrada" at bounding box center [1363, 154] width 39 height 13
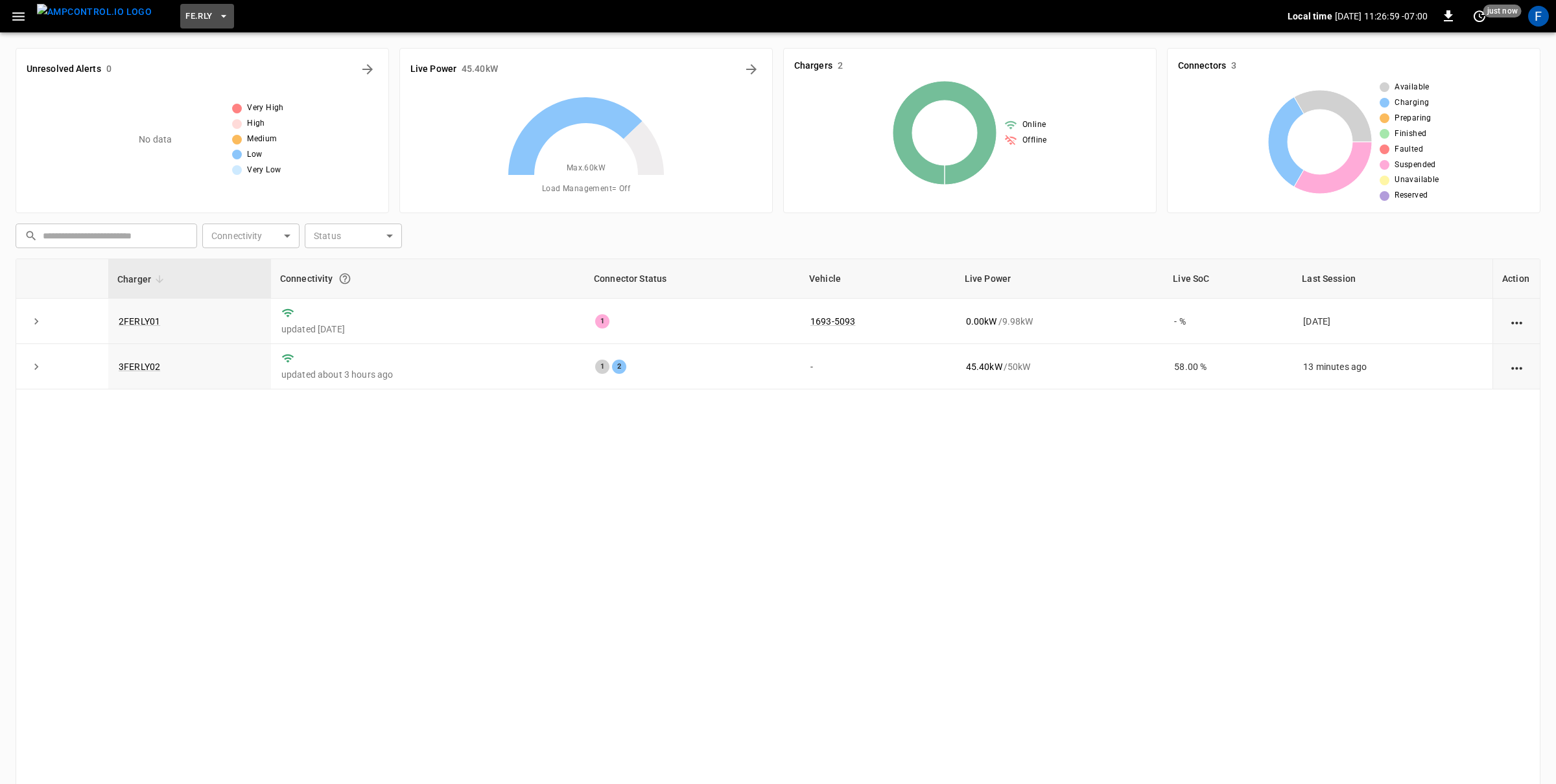
click at [190, 23] on button "FE.RLY" at bounding box center [207, 16] width 54 height 25
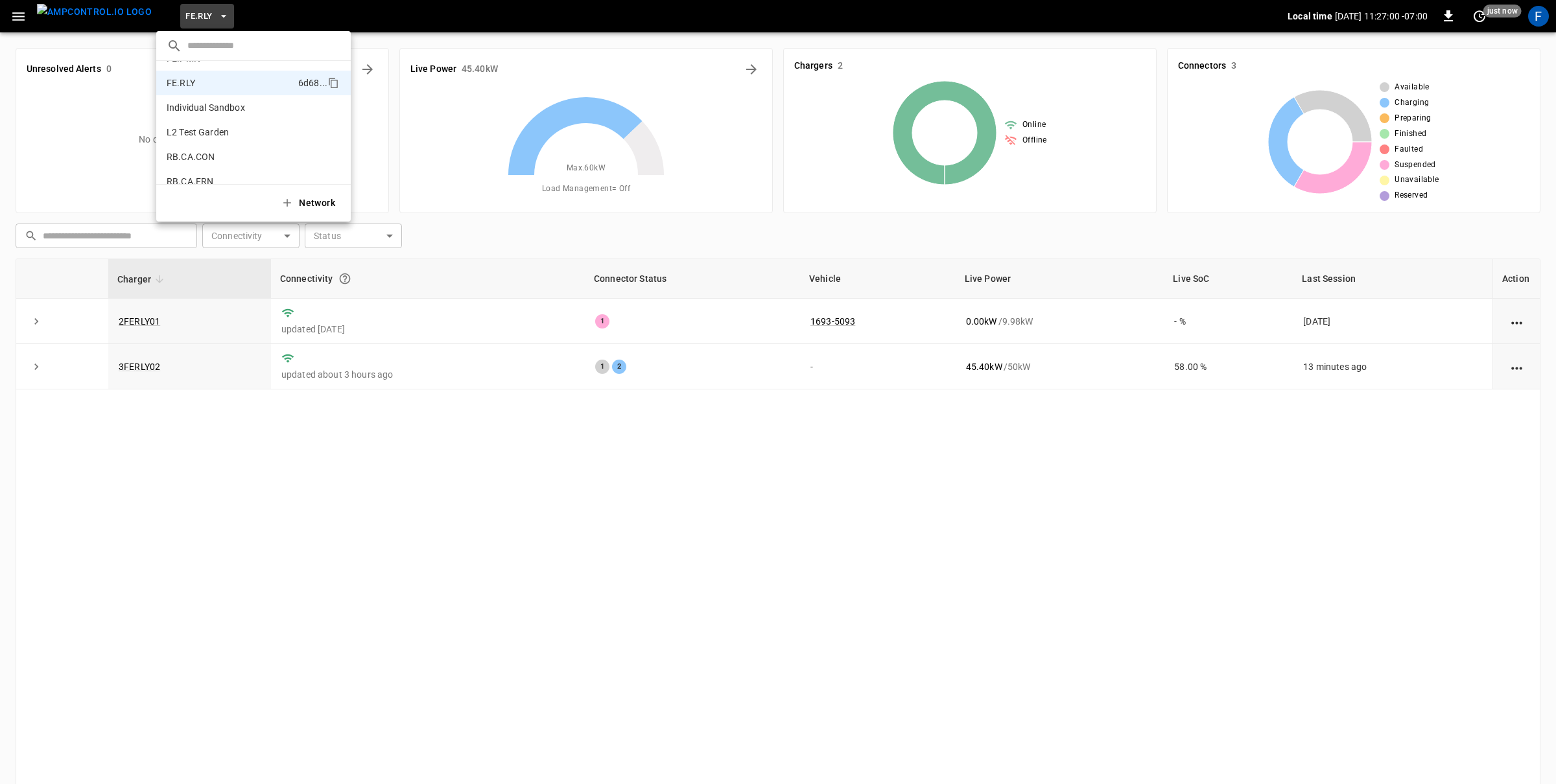
click at [194, 45] on input "text" at bounding box center [264, 45] width 153 height 19
type input "*"
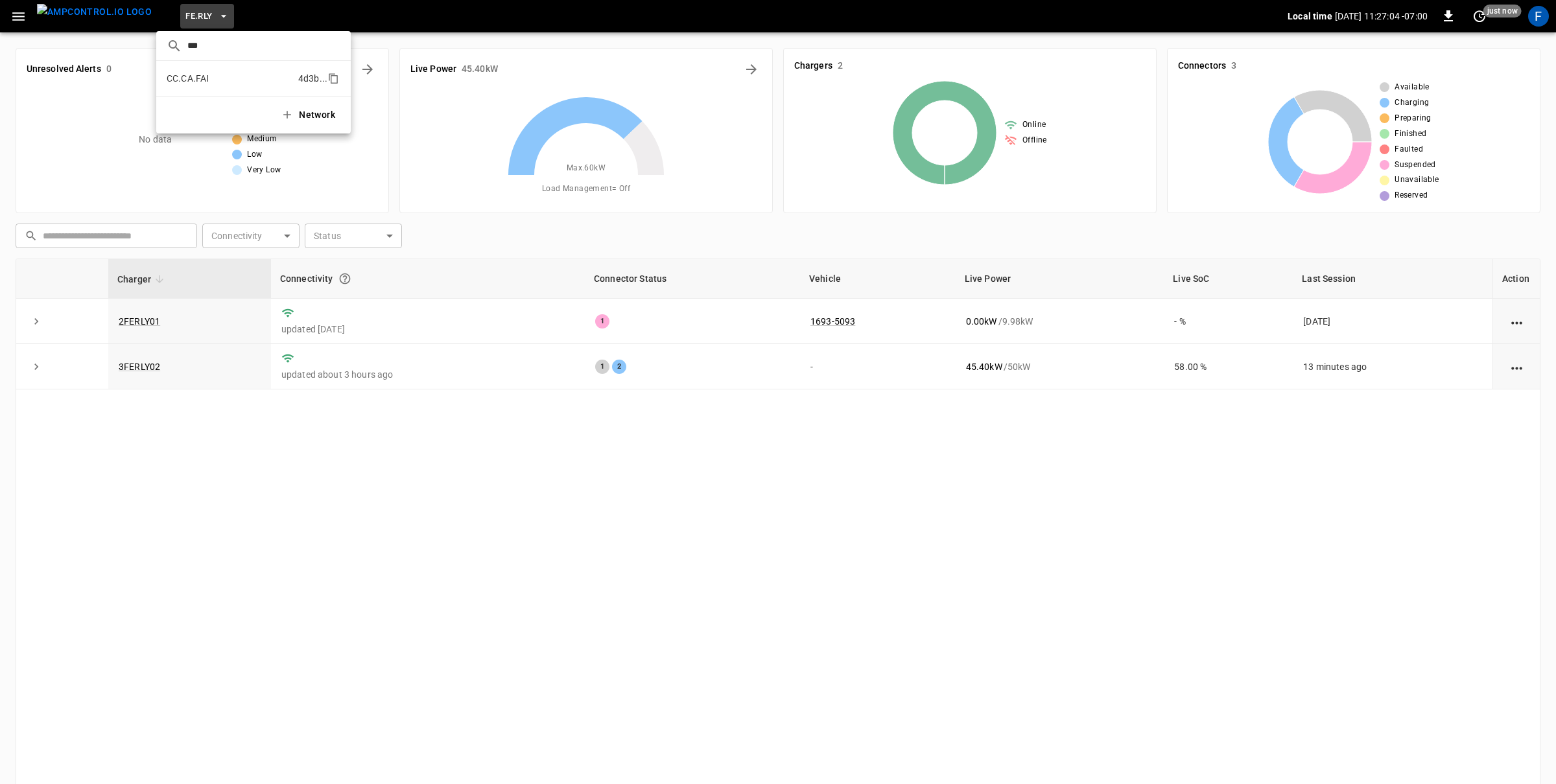
type input "***"
click at [275, 78] on p "CC.CA.FAI" at bounding box center [229, 79] width 127 height 13
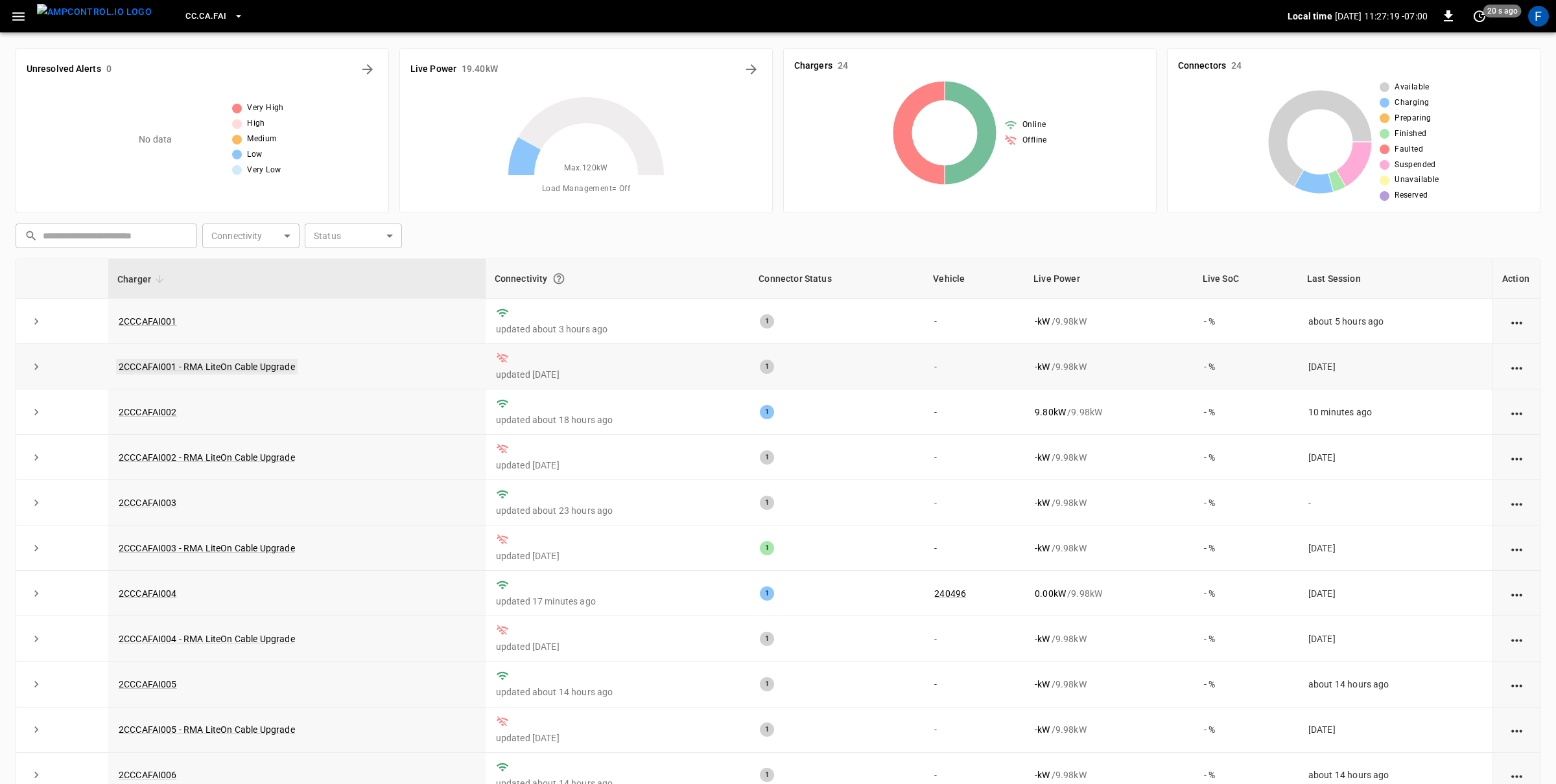
click at [190, 361] on link "2CCCAFAI001 - RMA LiteOn Cable Upgrade" at bounding box center [207, 367] width 181 height 16
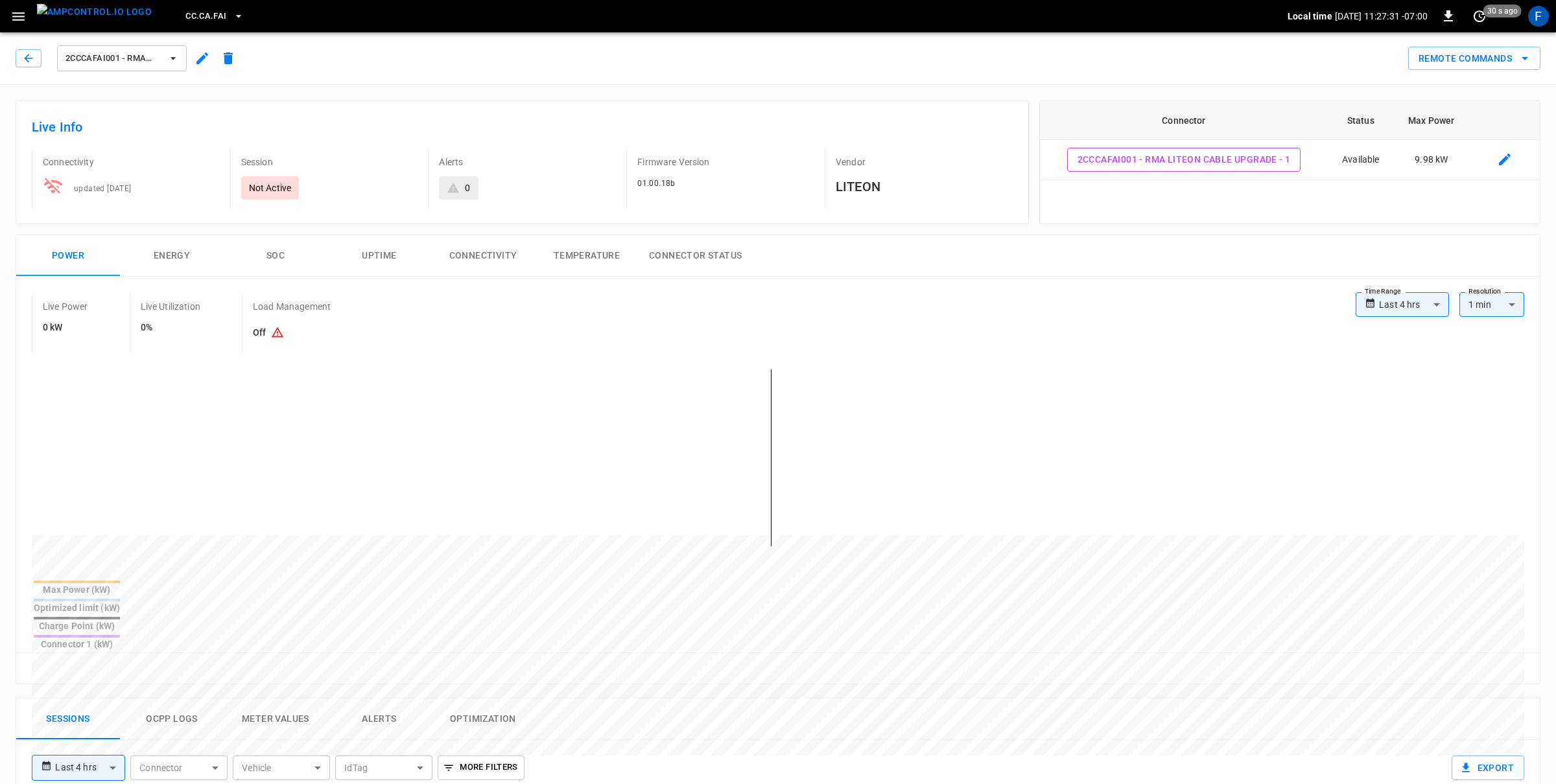
click at [1407, 310] on body "**********" at bounding box center [778, 698] width 1556 height 1395
click at [1395, 379] on li "Last 48 hrs" at bounding box center [1402, 376] width 93 height 21
type input "**********"
click at [134, 56] on span "2CCCAFAI001 - RMA LiteOn Cable Upgrade" at bounding box center [113, 58] width 96 height 15
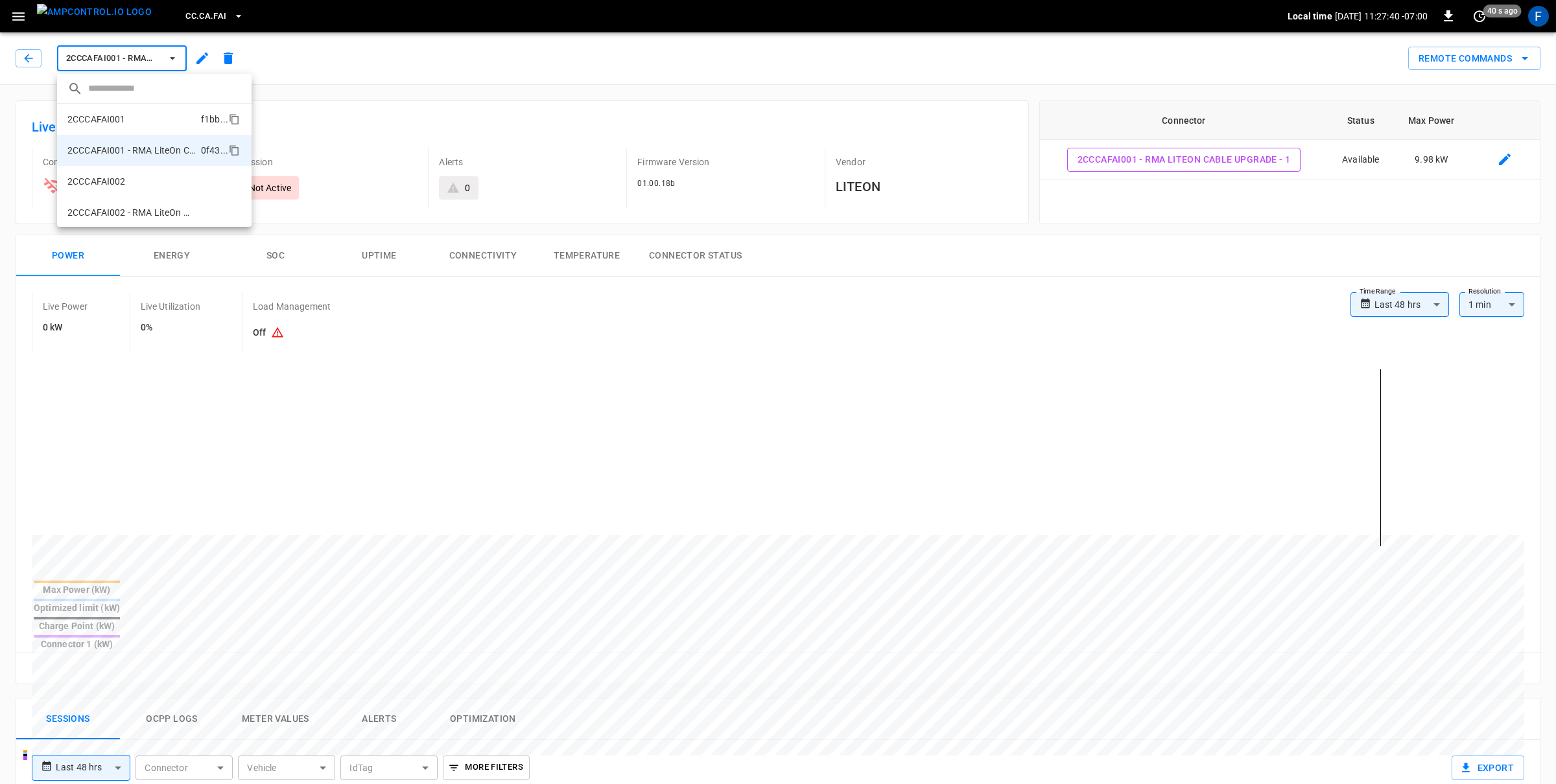
click at [143, 125] on li "2CCCAFAI001 f1bb ..." at bounding box center [154, 120] width 195 height 31
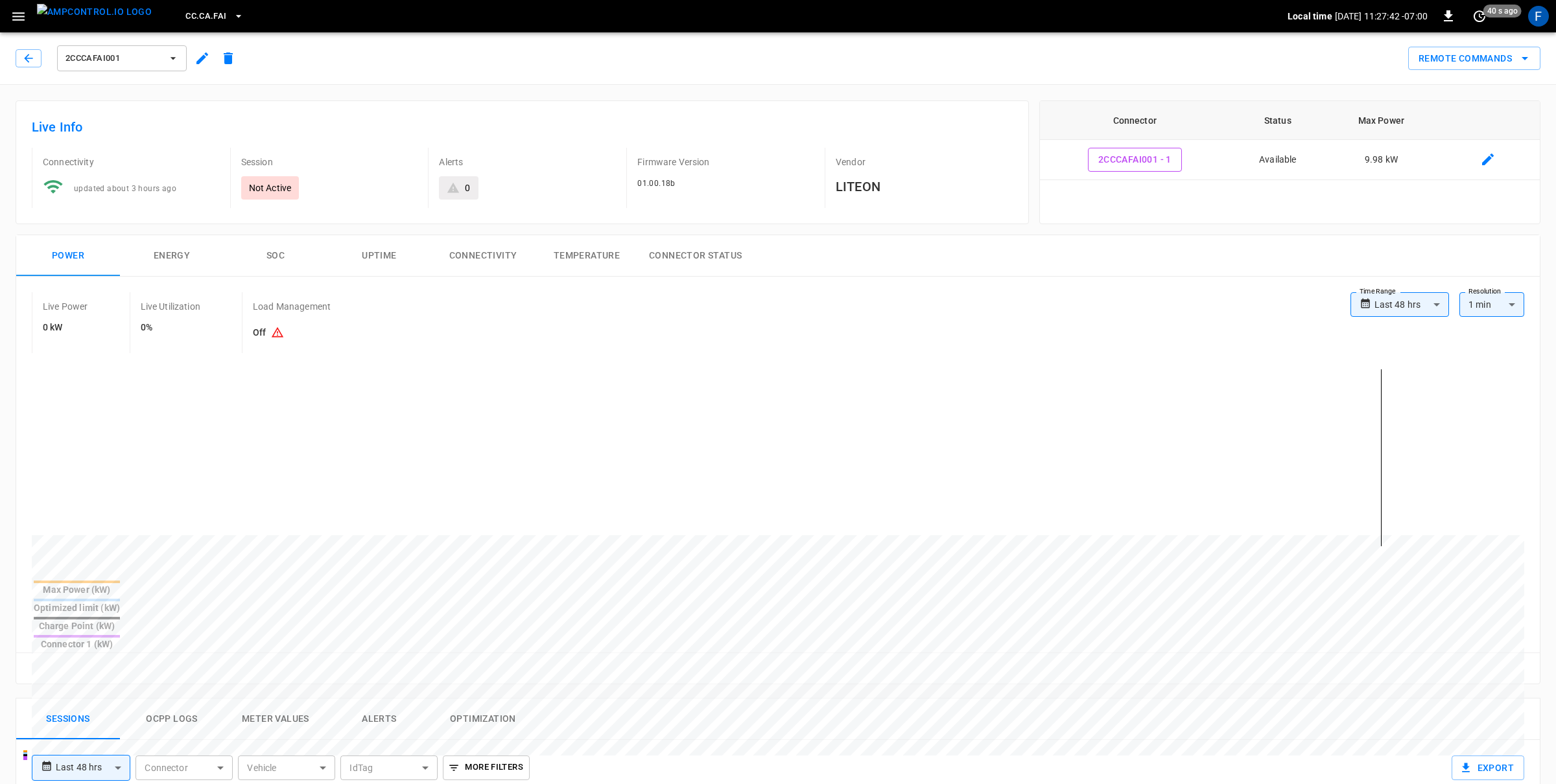
click at [109, 49] on button "2CCCAFAI001" at bounding box center [122, 58] width 130 height 26
click at [131, 177] on li "2CCCAFAI012 9999 ..." at bounding box center [154, 181] width 195 height 31
click at [106, 57] on span "2CCCAFAI012" at bounding box center [113, 58] width 96 height 15
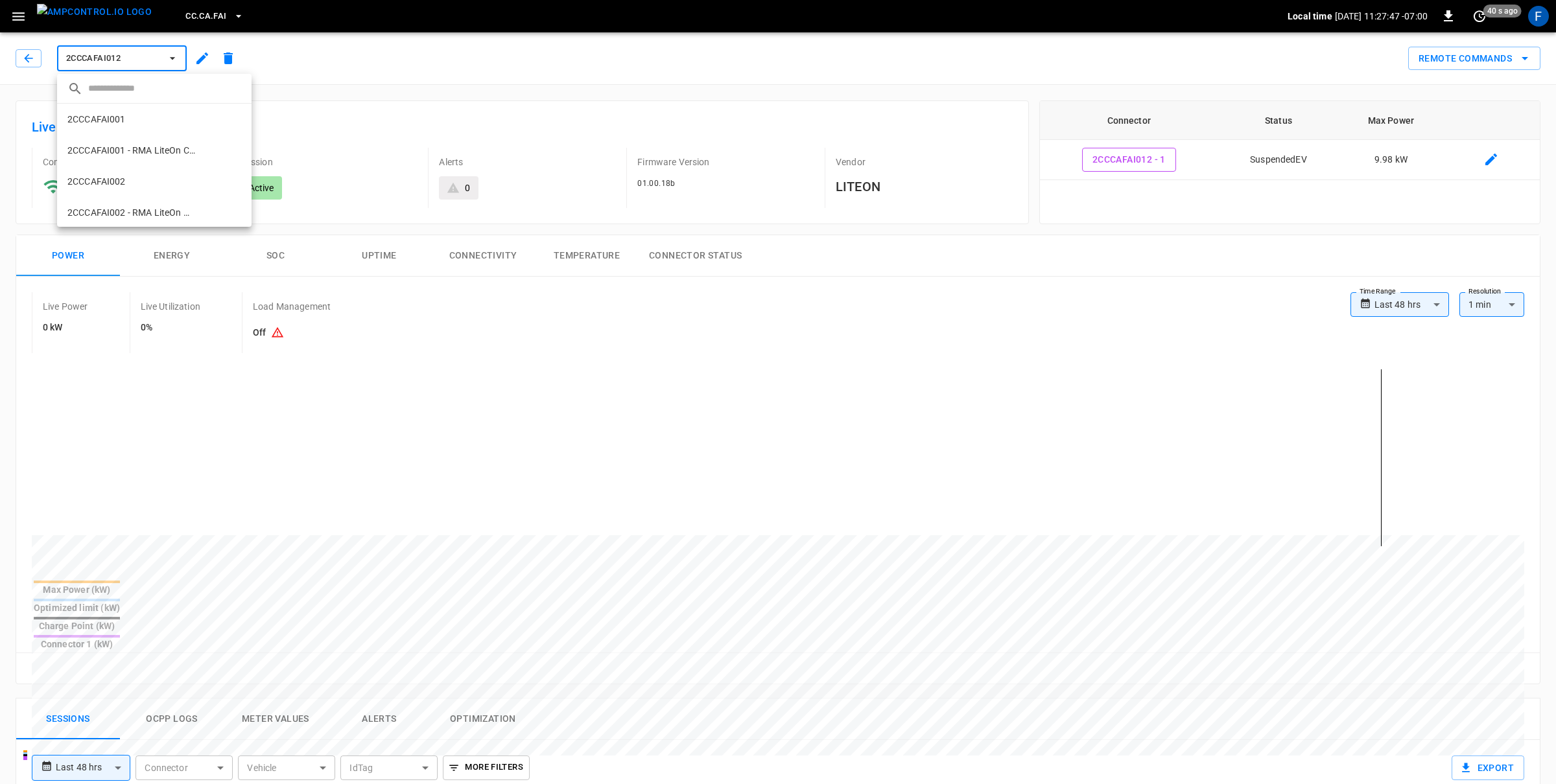
scroll to position [623, 0]
click at [139, 205] on p "2CCCAFAI012 - RMA LiteOn Cable Upgrade" at bounding box center [130, 212] width 127 height 13
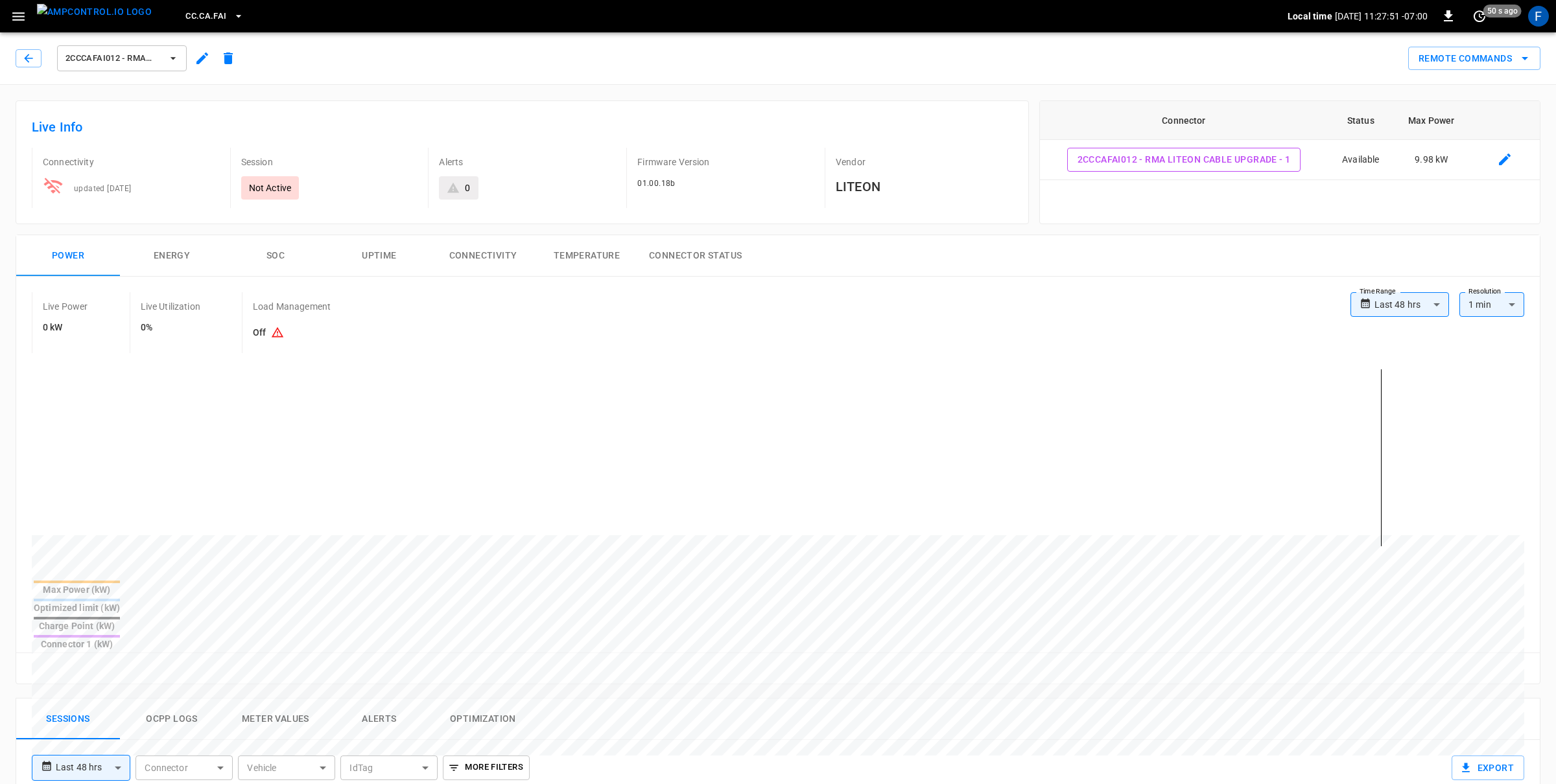
click at [120, 52] on span "2CCCAFAI012 - RMA LiteOn Cable Upgrade" at bounding box center [113, 58] width 96 height 15
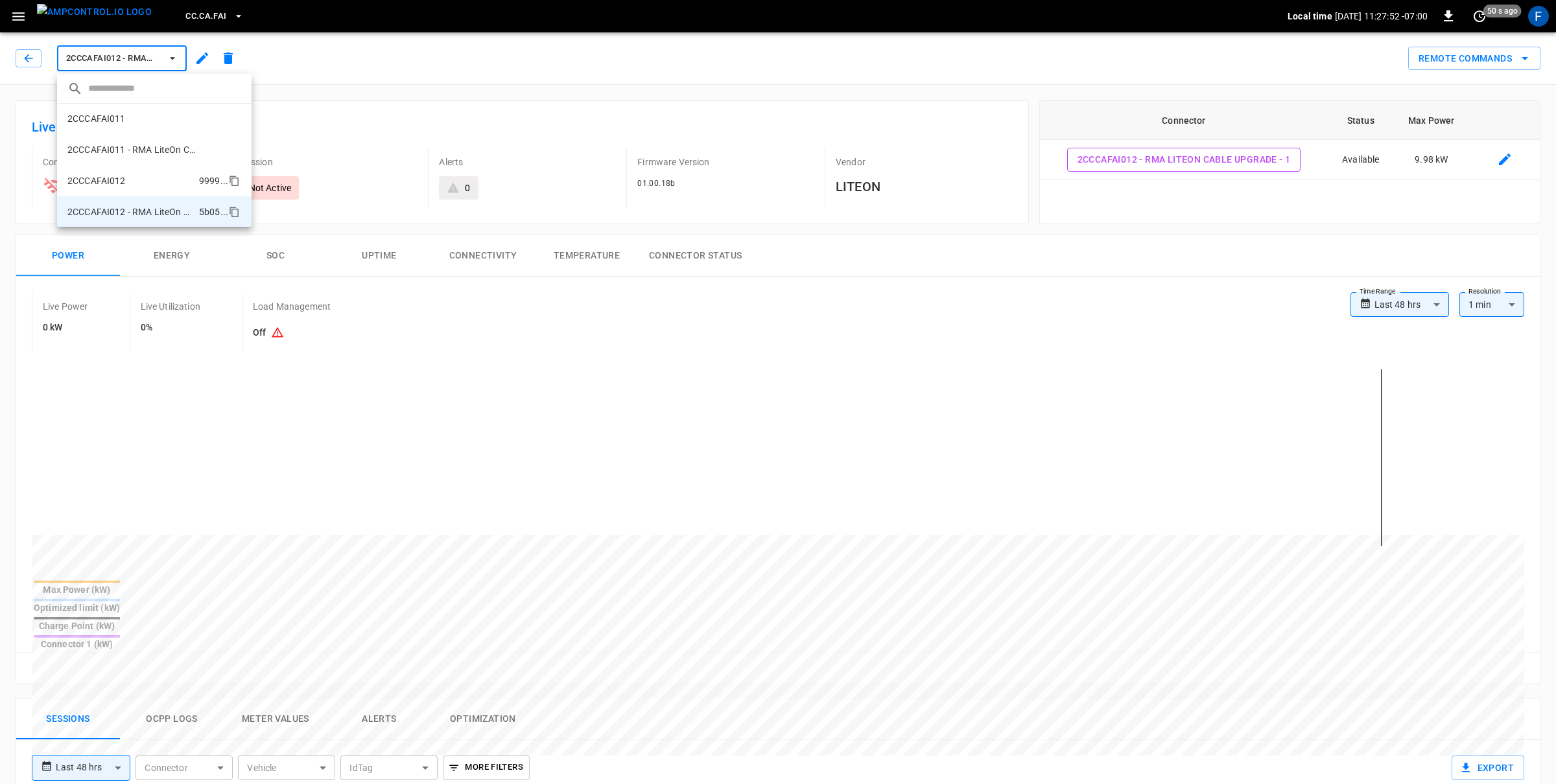
click at [127, 184] on li "2CCCAFAI012 9999 ..." at bounding box center [154, 181] width 195 height 31
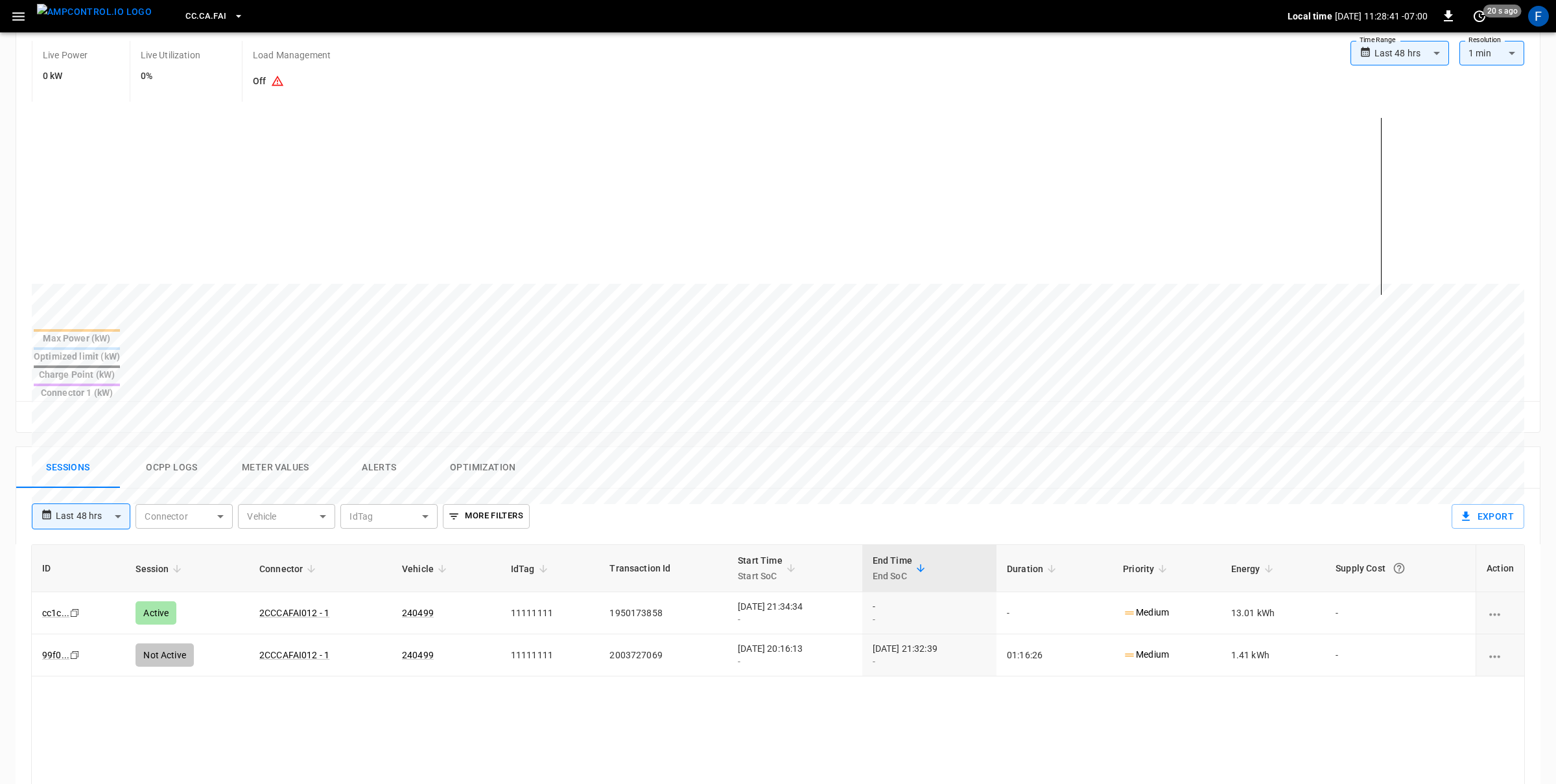
scroll to position [253, 0]
click at [502, 445] on button "Optimization" at bounding box center [483, 466] width 104 height 42
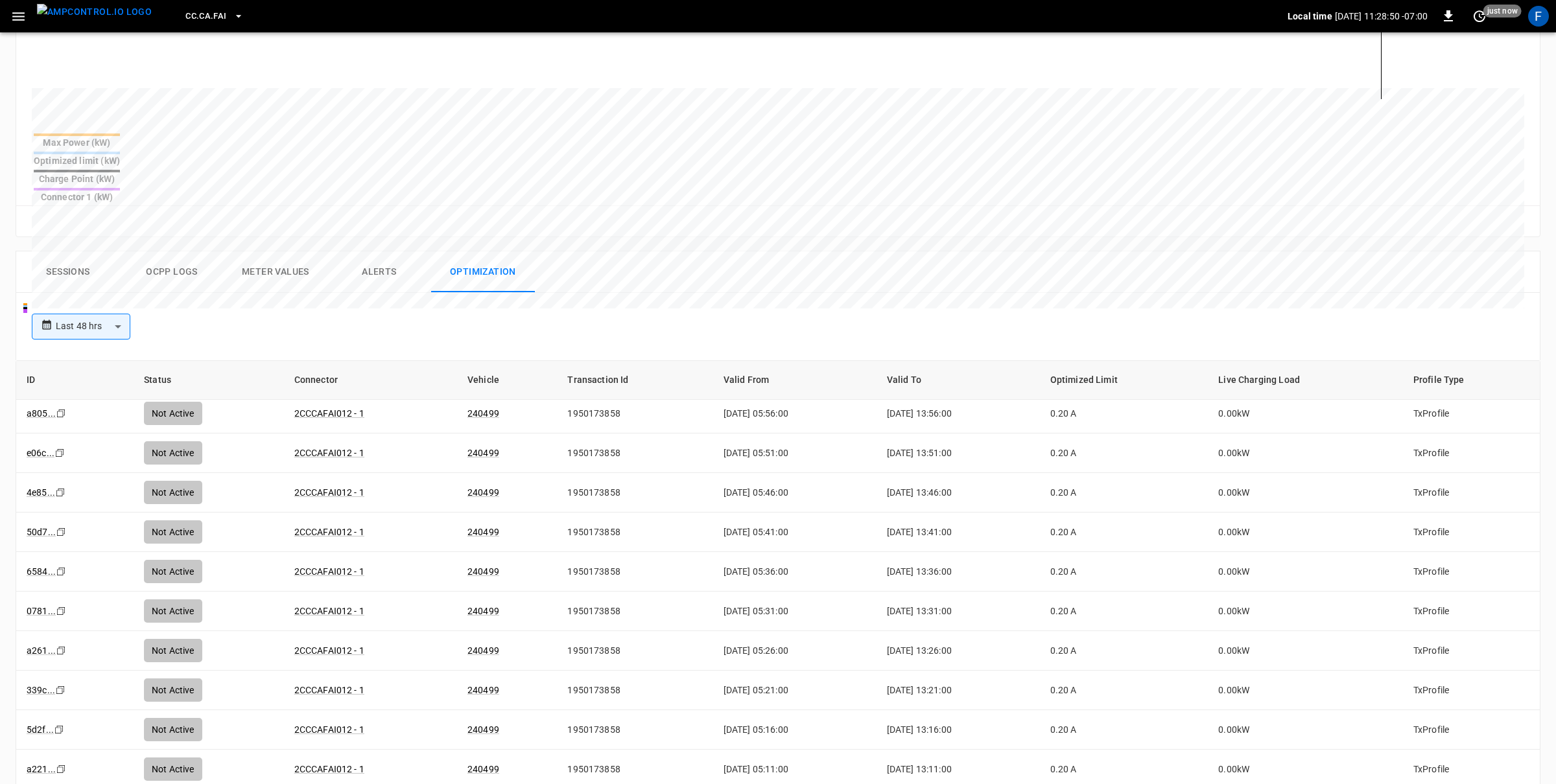
scroll to position [580, 0]
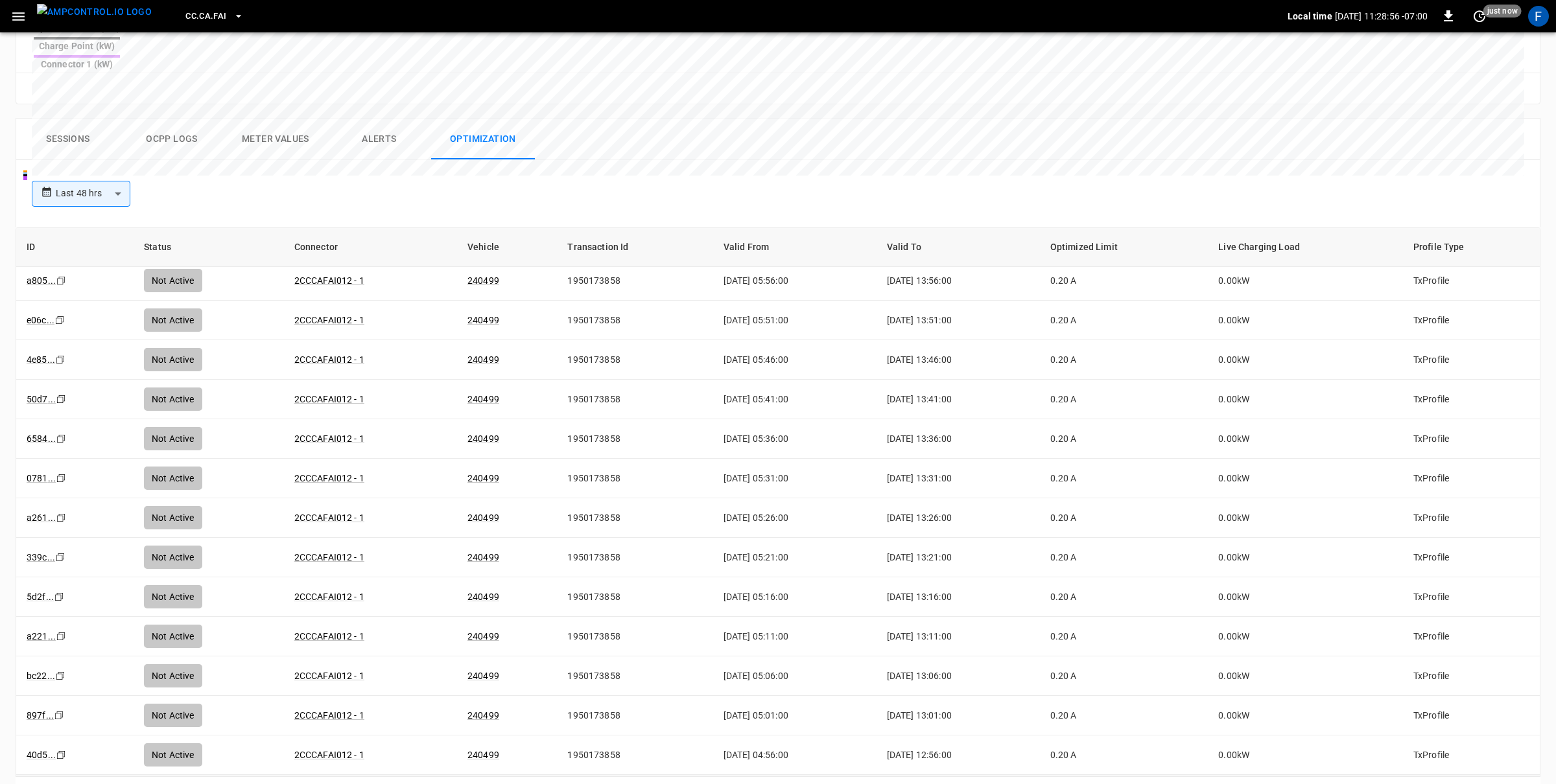
click at [1533, 783] on icon "Go to next page" at bounding box center [1526, 794] width 16 height 16
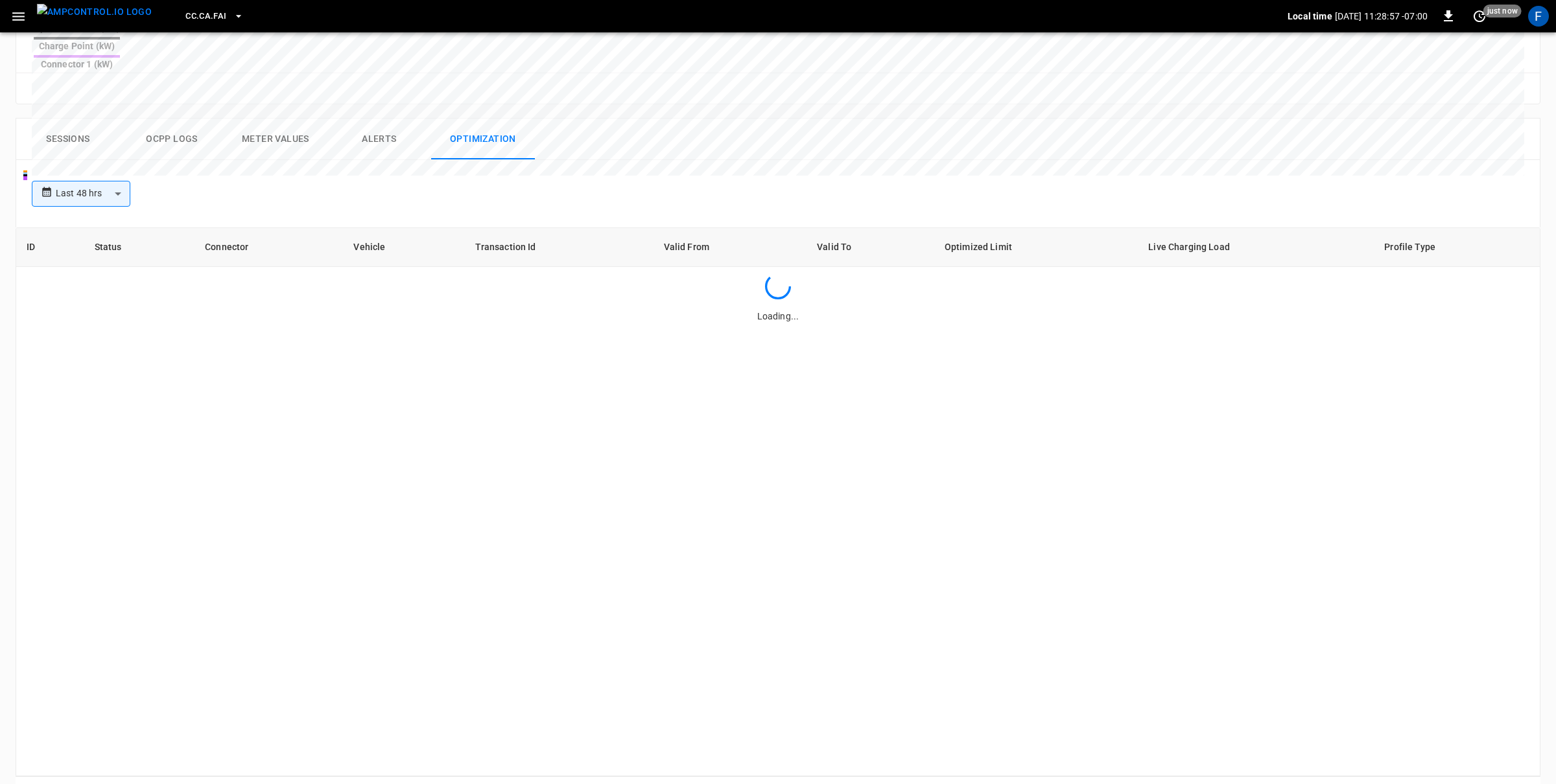
scroll to position [0, 0]
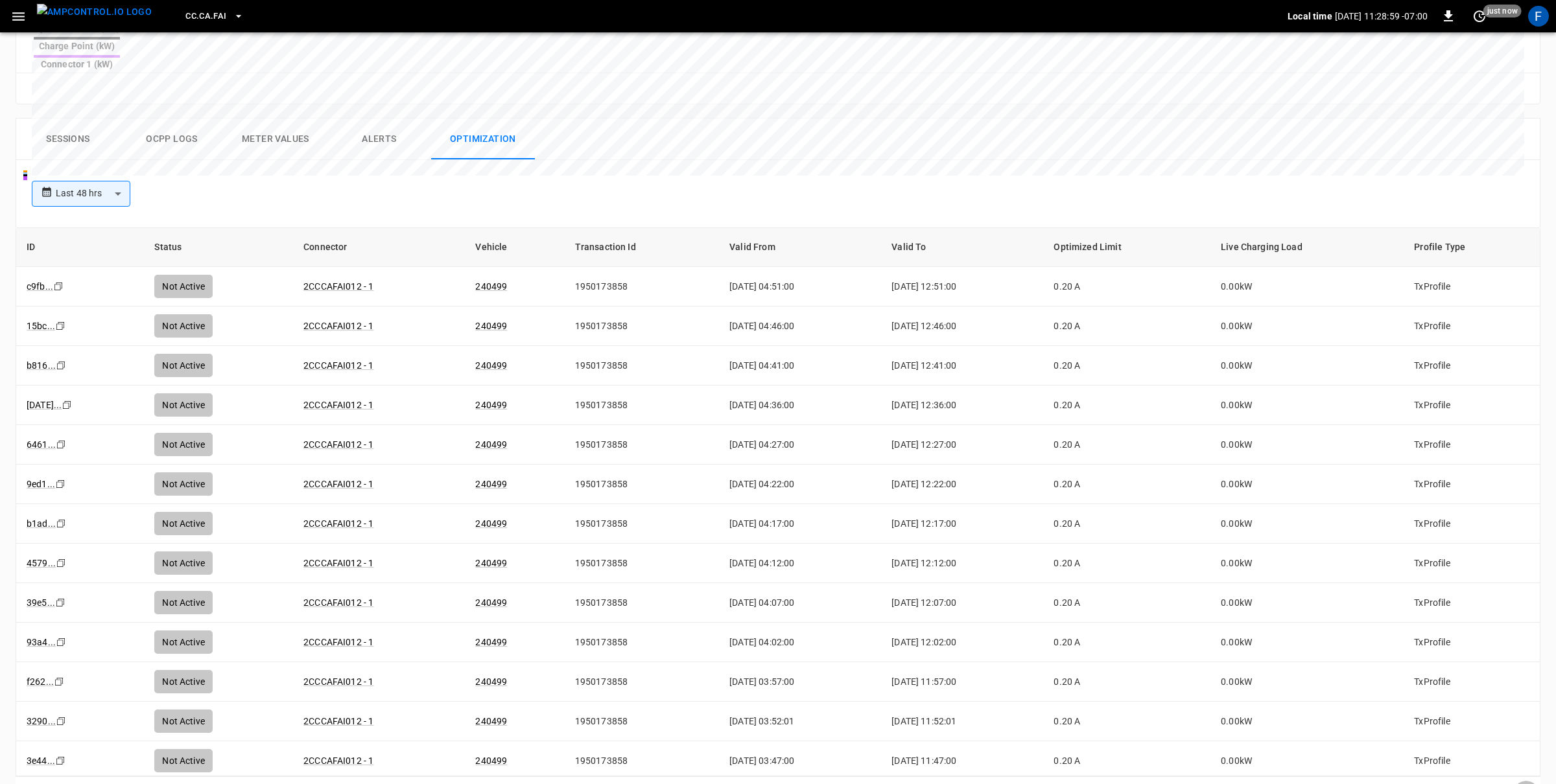
click at [1532, 783] on icon "Go to next page" at bounding box center [1526, 794] width 16 height 16
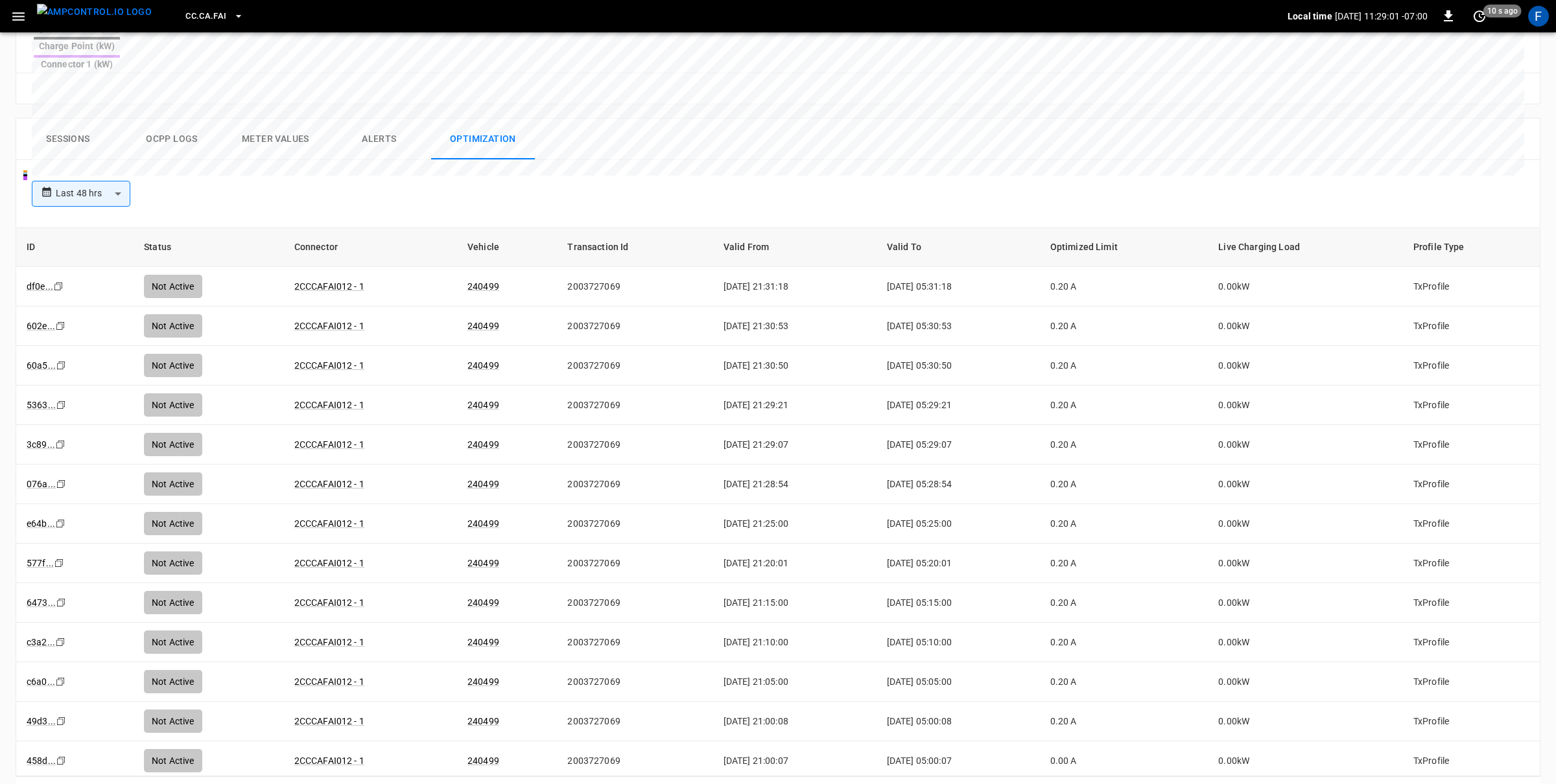
click at [1532, 781] on div at bounding box center [1513, 794] width 52 height 26
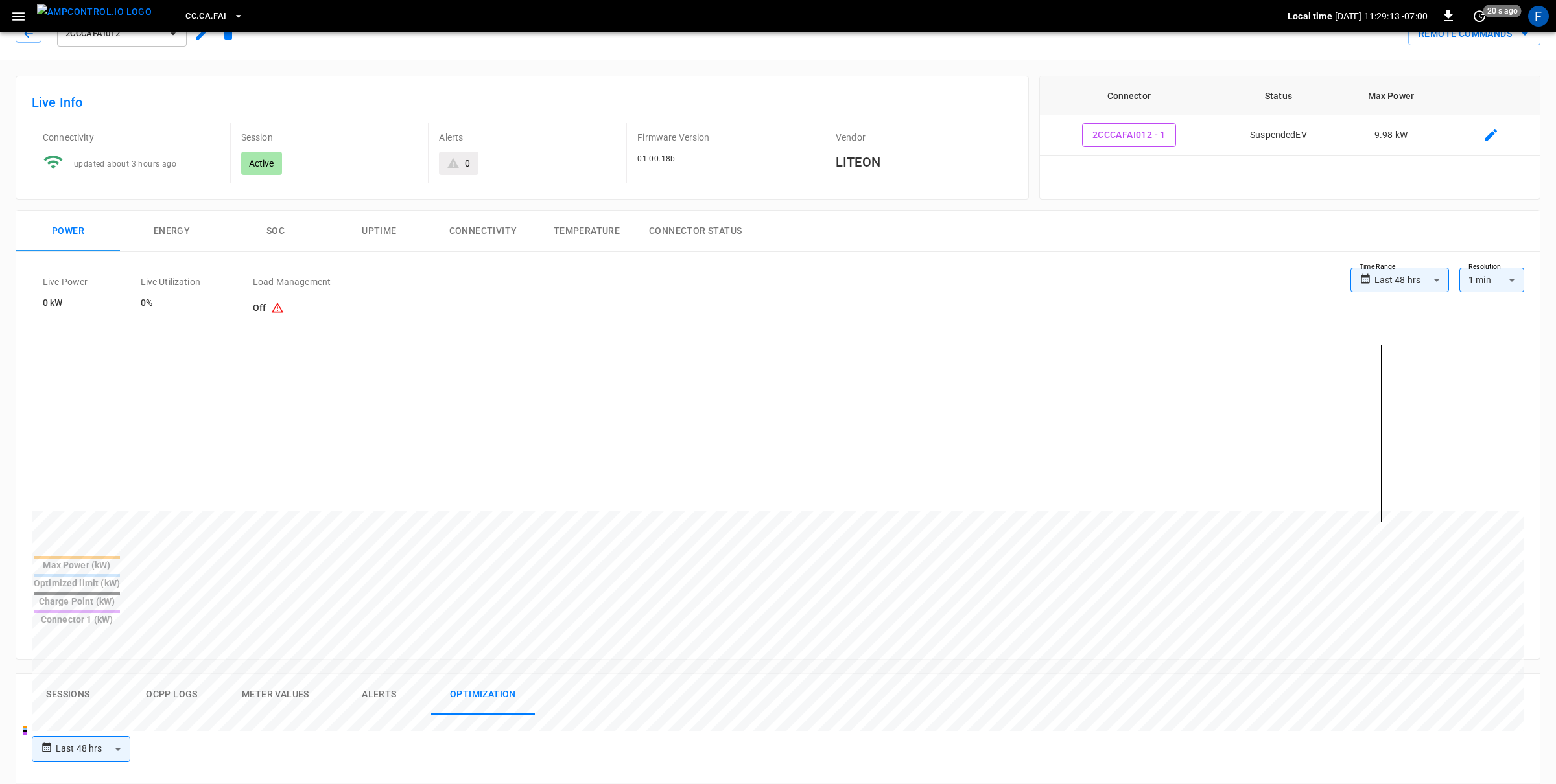
scroll to position [26, 0]
click at [19, 19] on icon "button" at bounding box center [18, 16] width 12 height 8
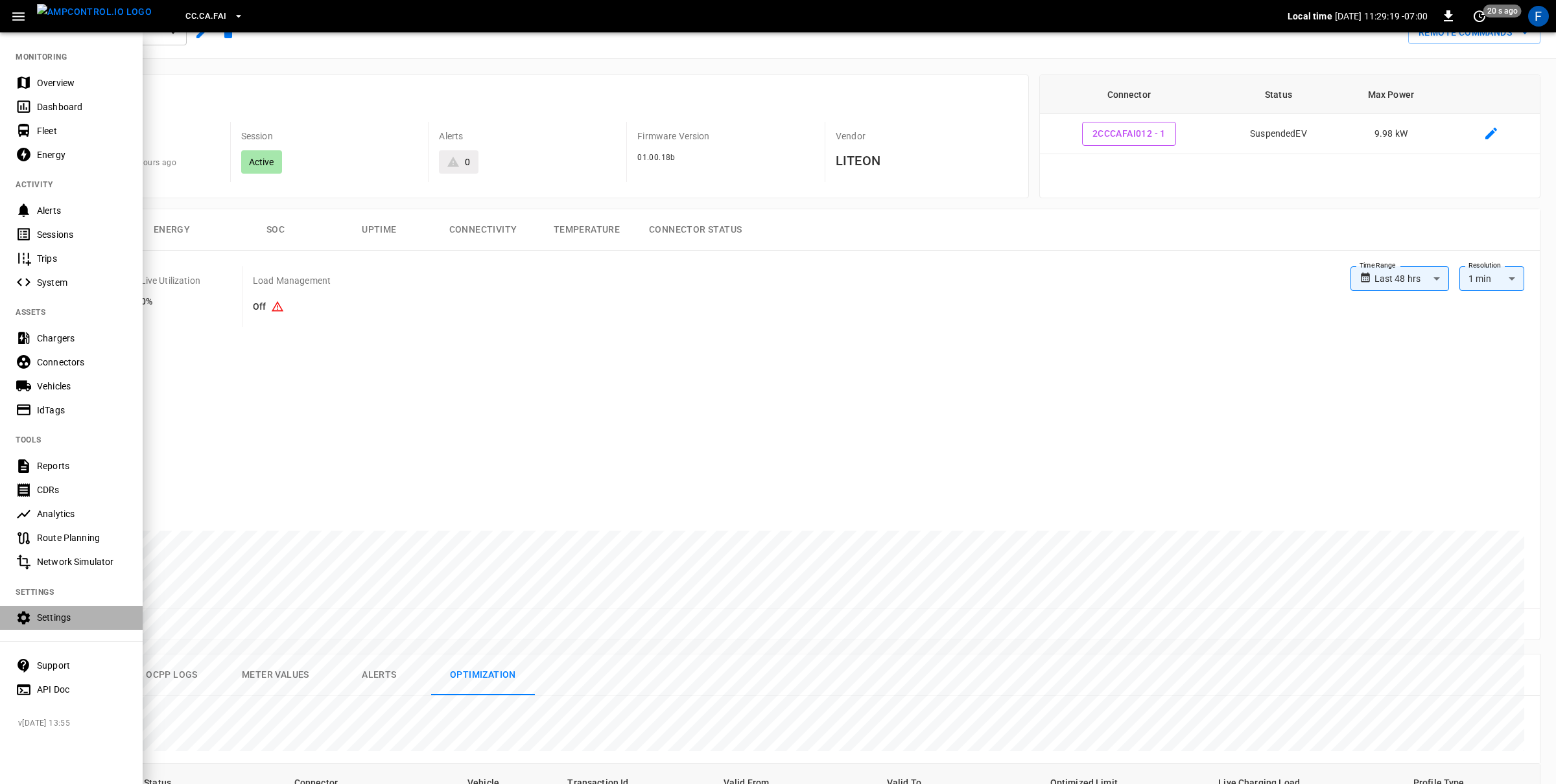
click at [112, 615] on div "Settings" at bounding box center [81, 618] width 90 height 13
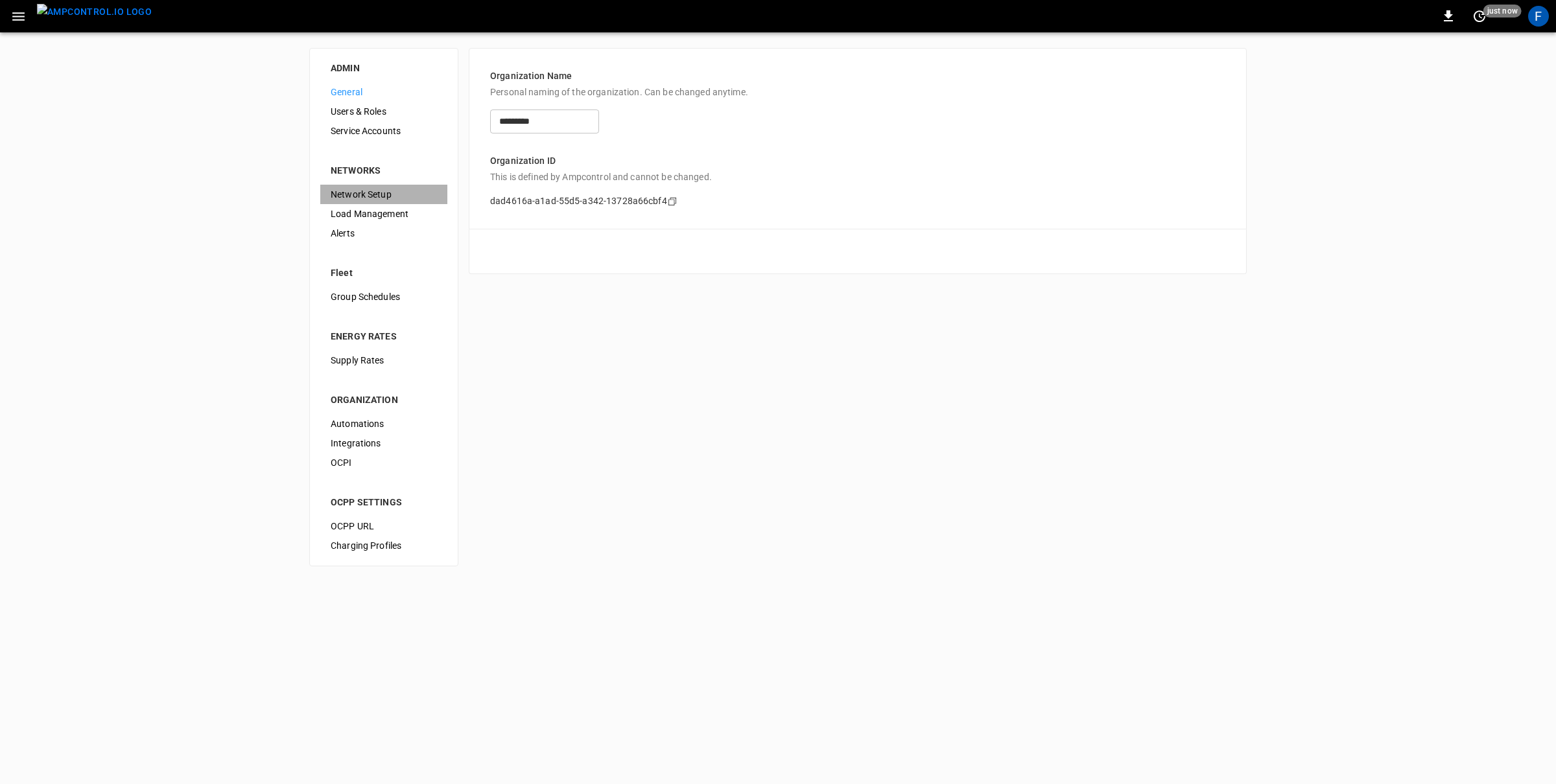
click at [357, 196] on span "Network Setup" at bounding box center [384, 195] width 106 height 13
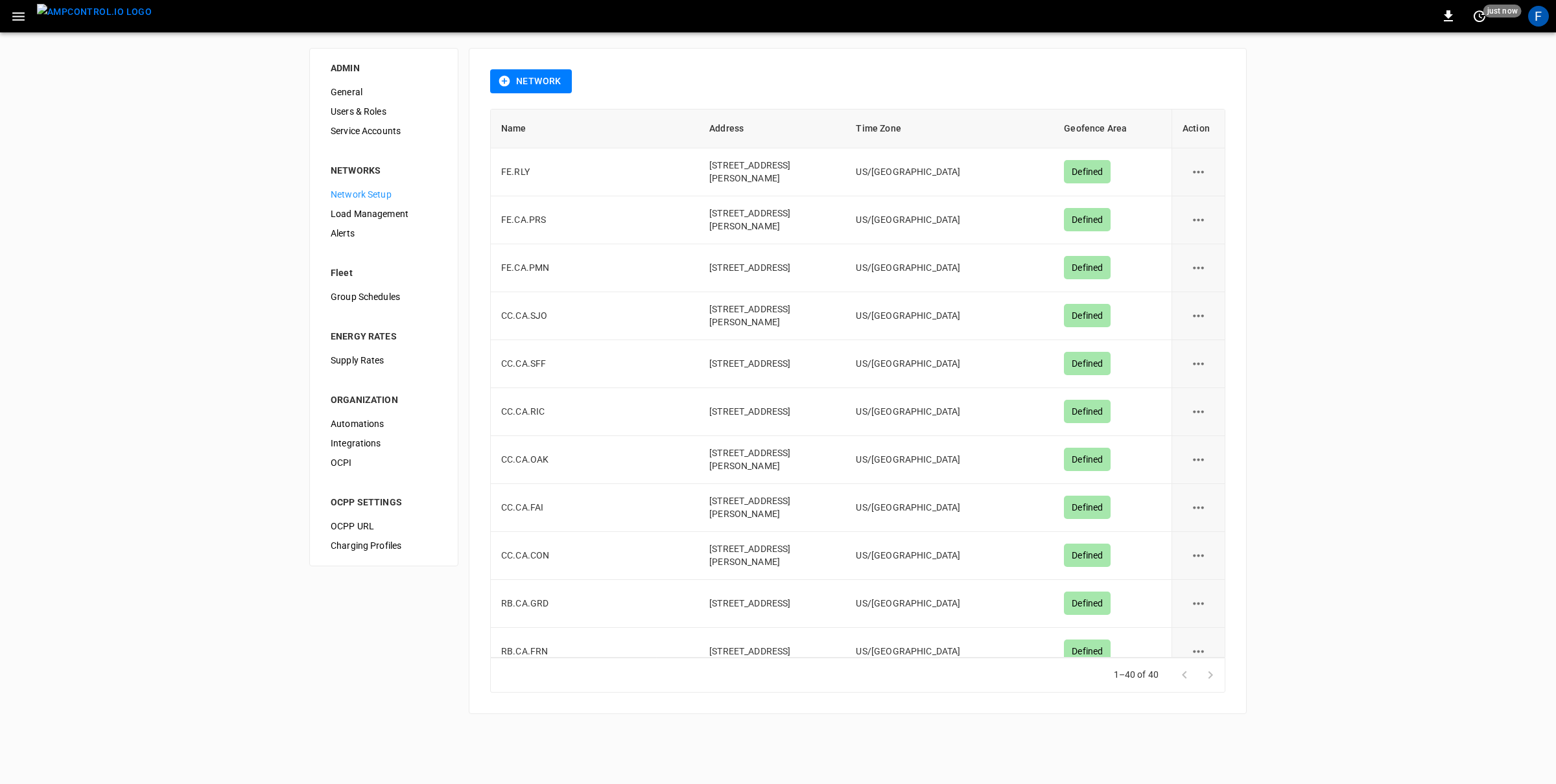
click at [360, 213] on span "Load Management" at bounding box center [384, 214] width 106 height 13
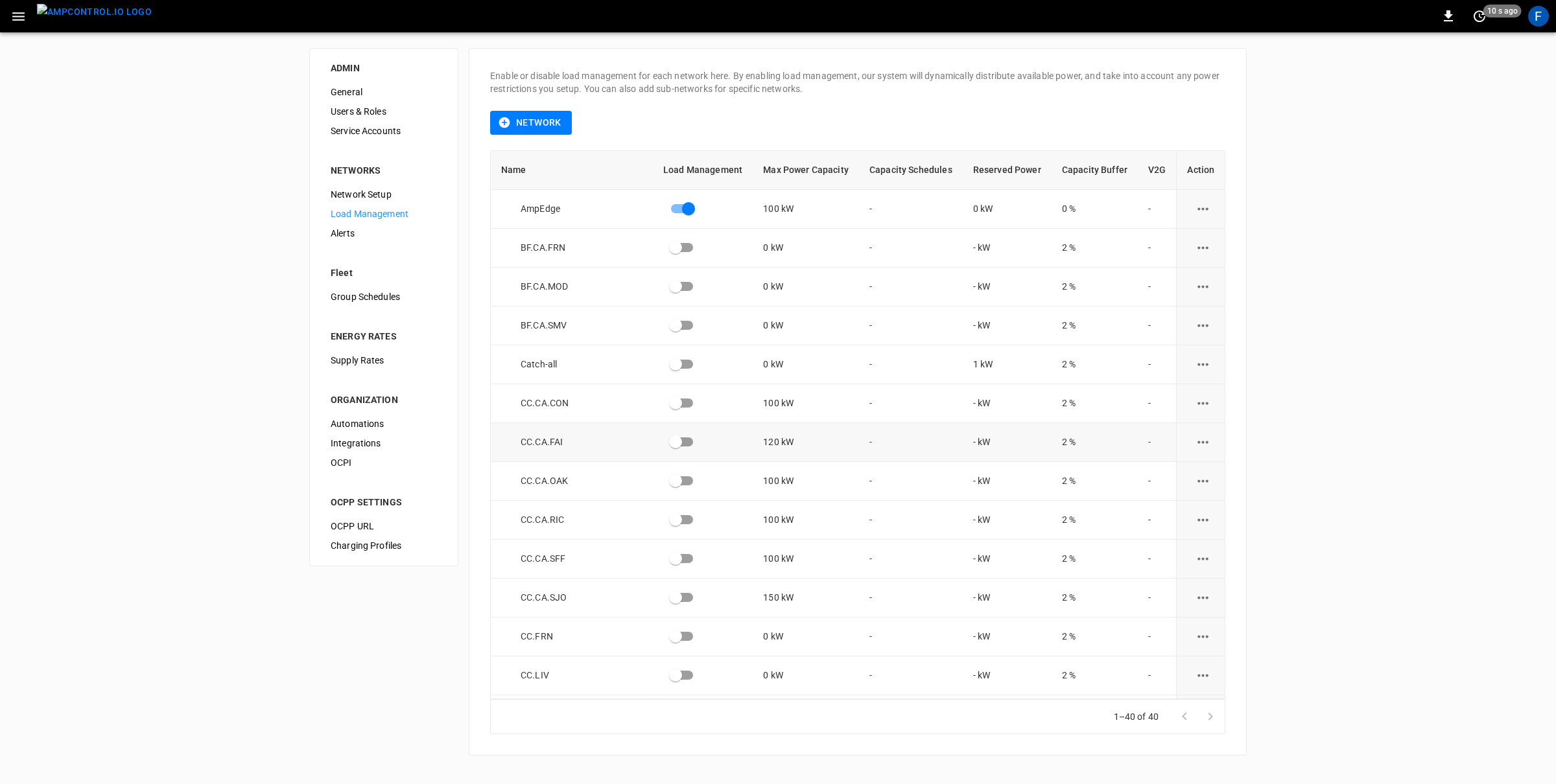
scroll to position [13, 0]
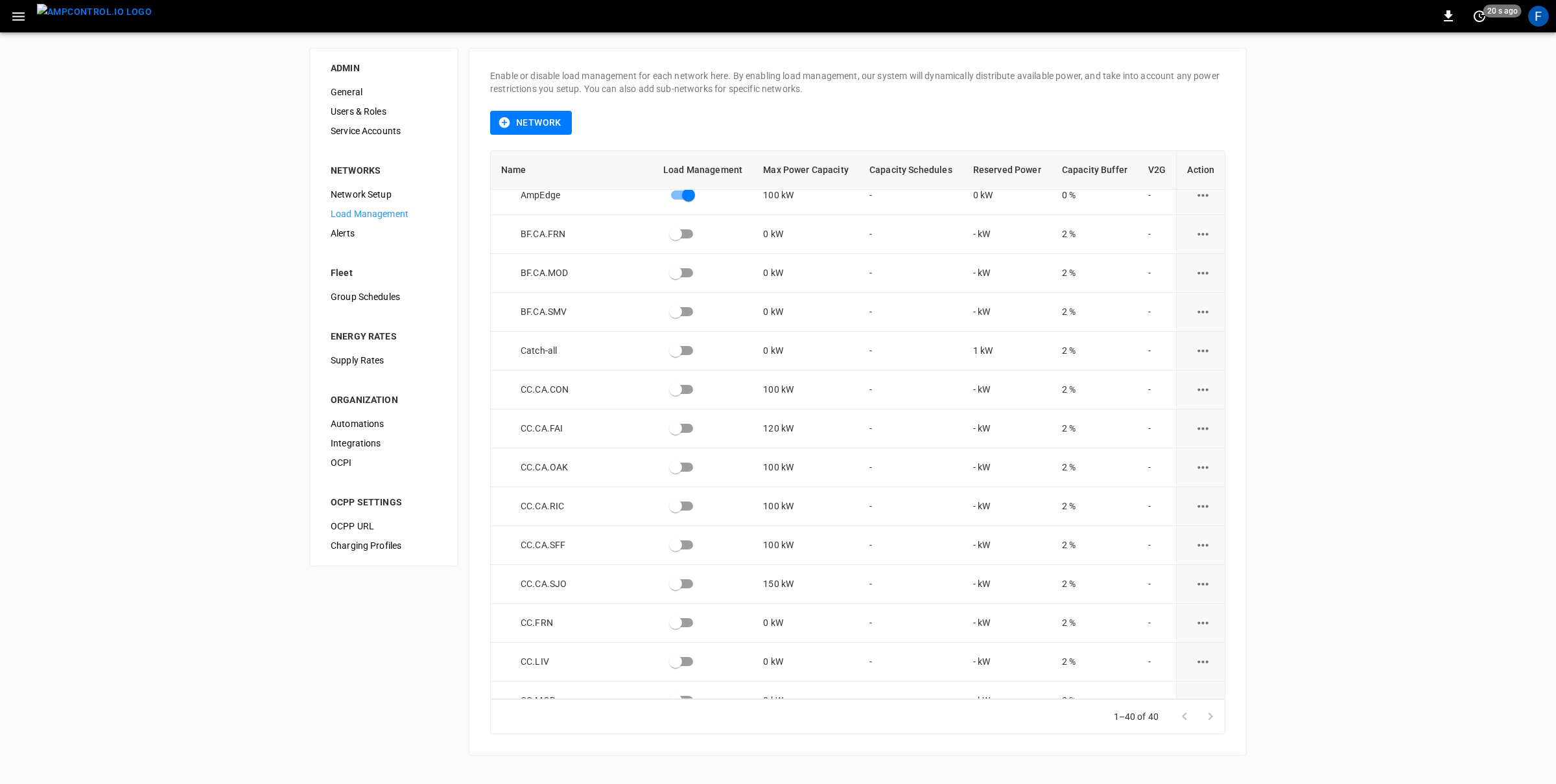
click at [100, 20] on img "menu" at bounding box center [94, 11] width 115 height 16
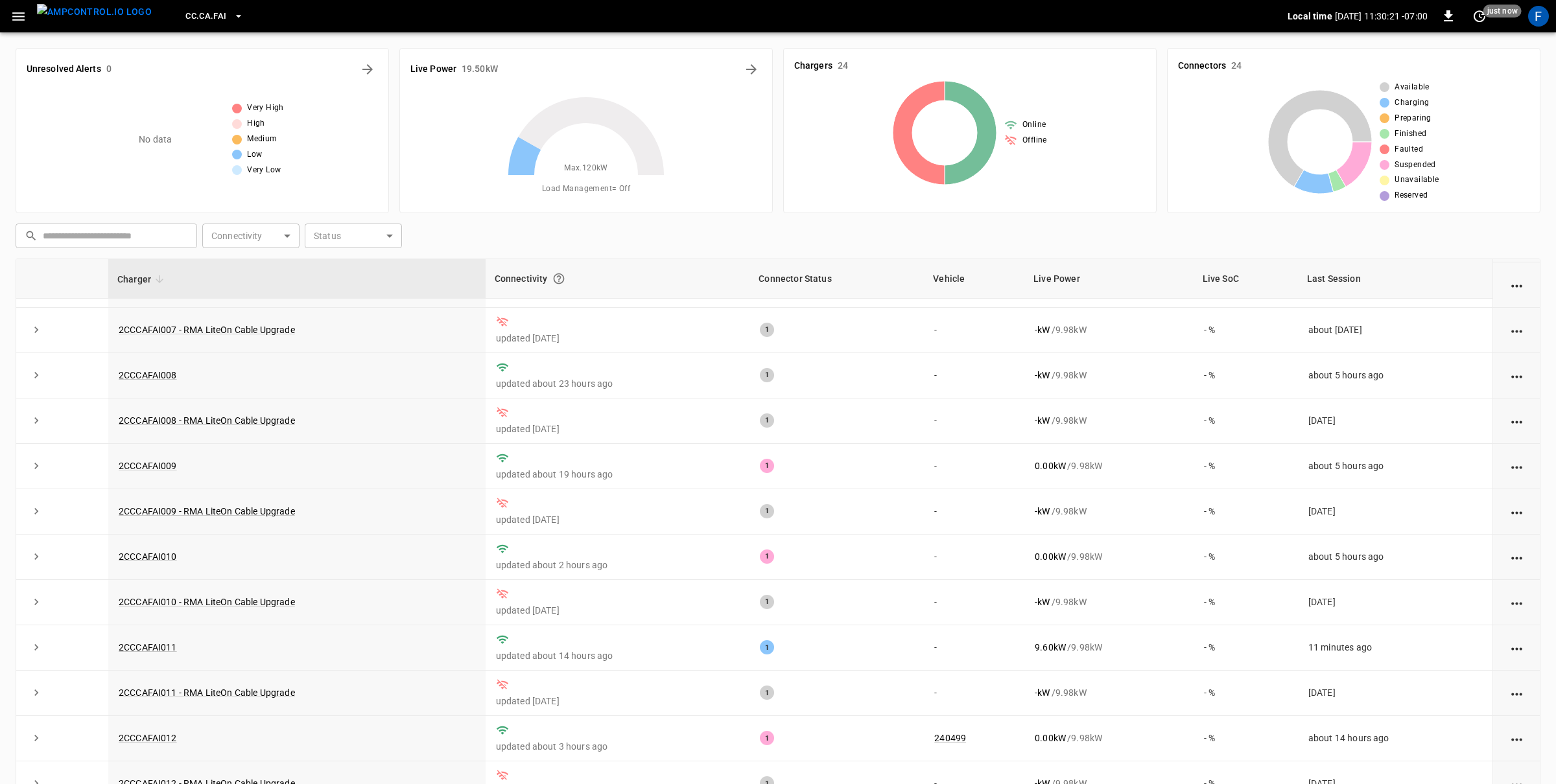
scroll to position [73, 0]
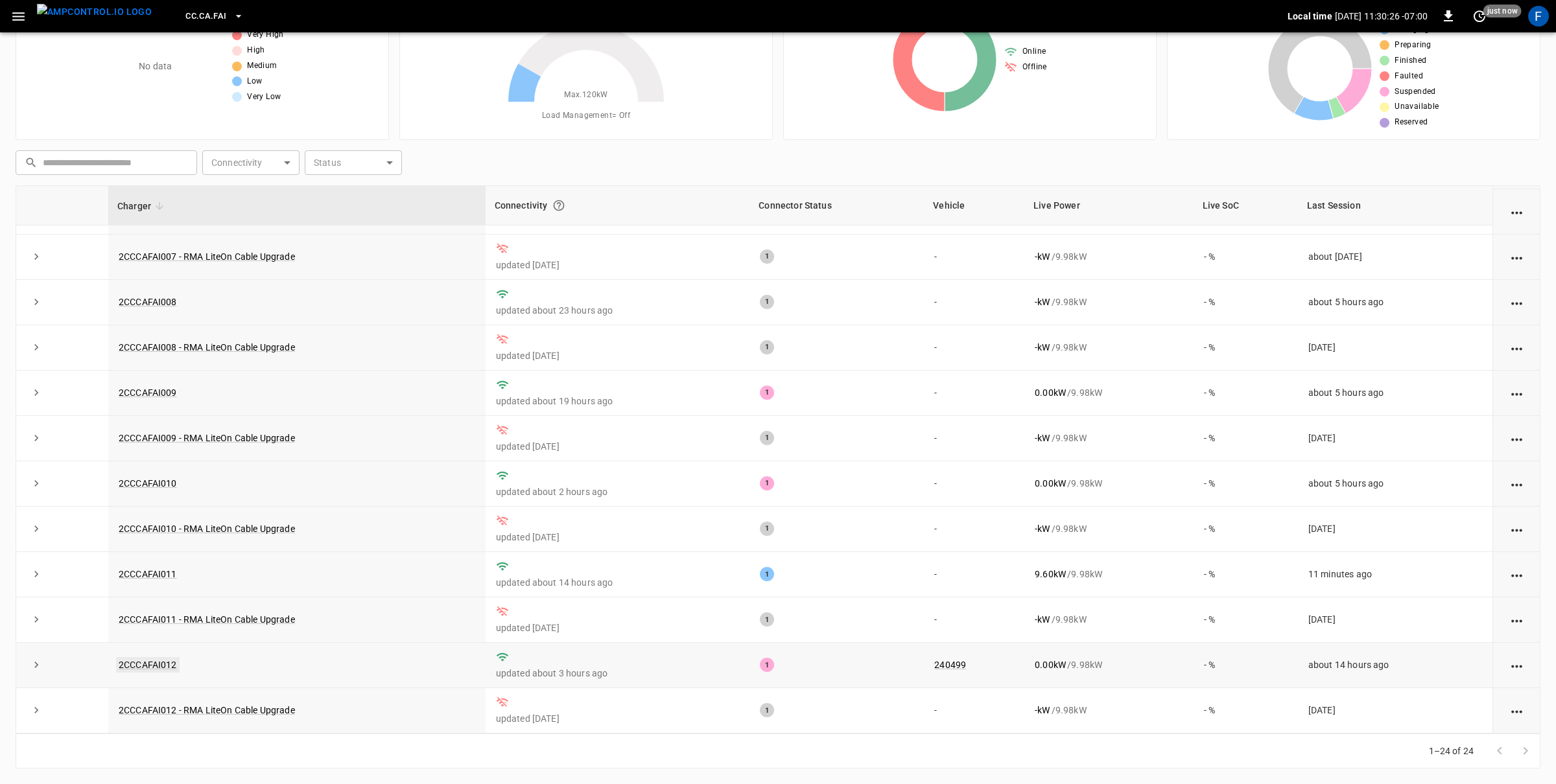
click at [165, 662] on link "2CCCAFAI012" at bounding box center [148, 665] width 64 height 16
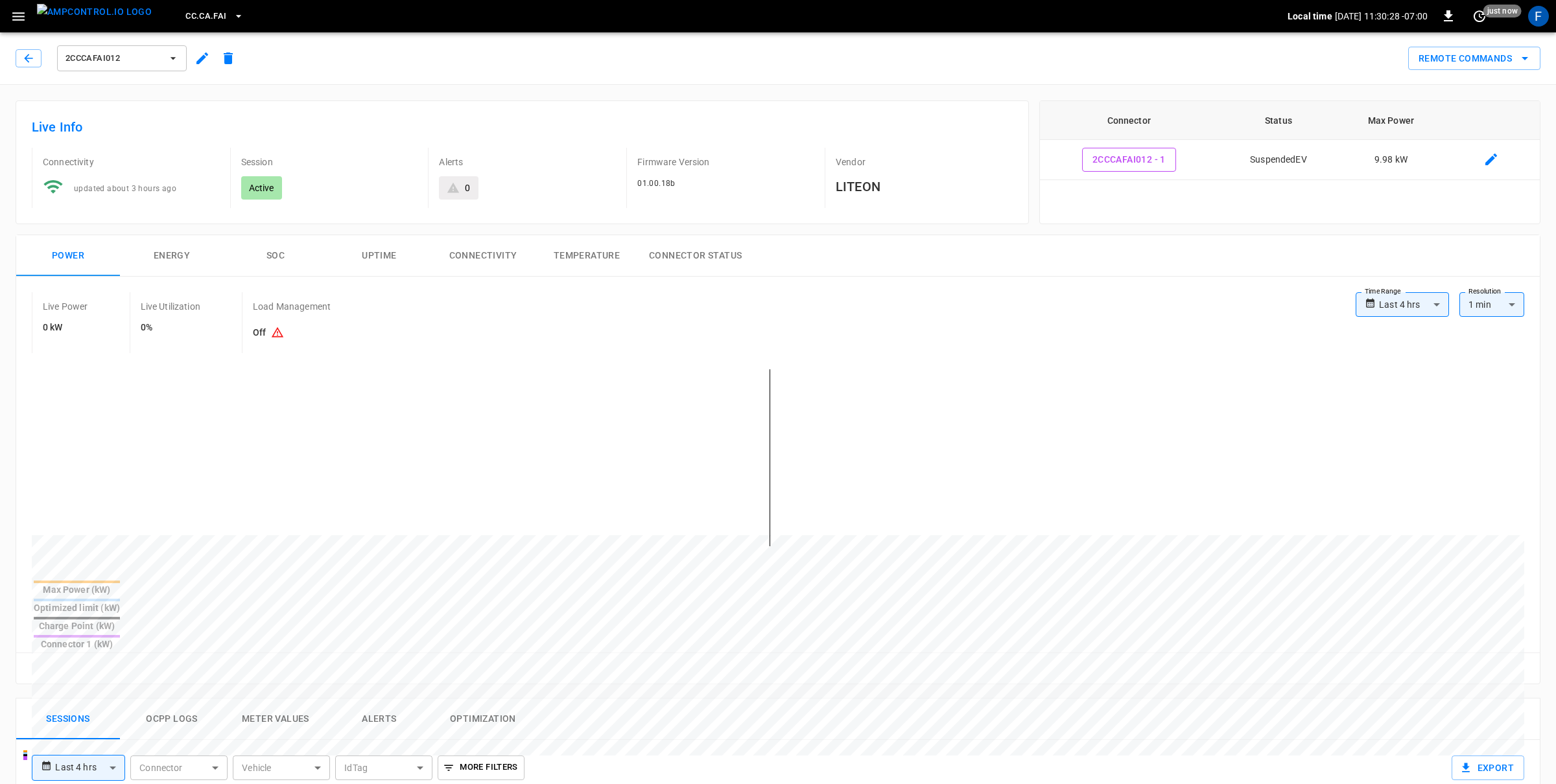
click at [1412, 300] on body "**********" at bounding box center [778, 698] width 1556 height 1395
click at [1399, 354] on li "Last 24 hrs" at bounding box center [1402, 355] width 93 height 21
type input "**********"
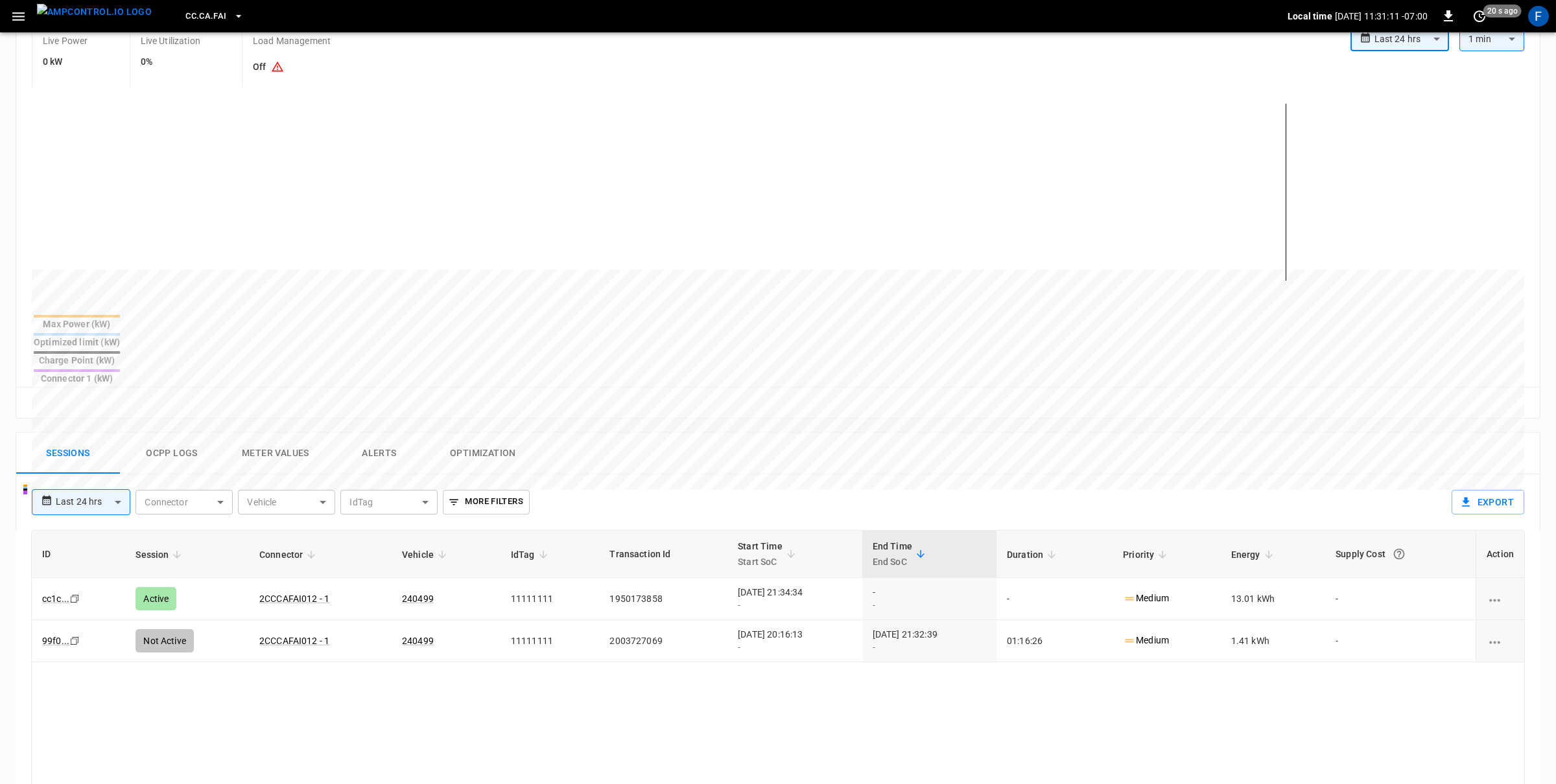
scroll to position [172, 0]
